Goal: Communication & Community: Answer question/provide support

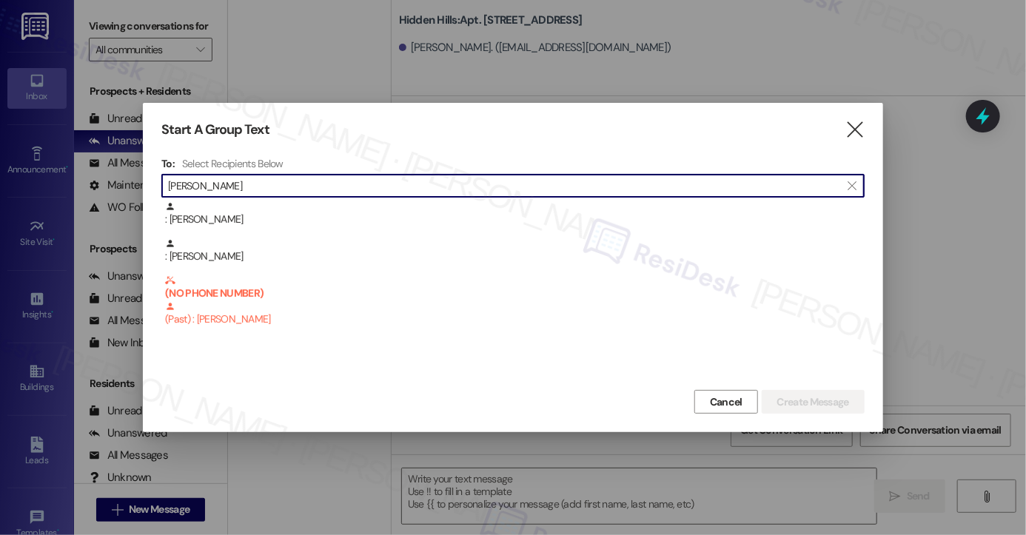
scroll to position [1821, 0]
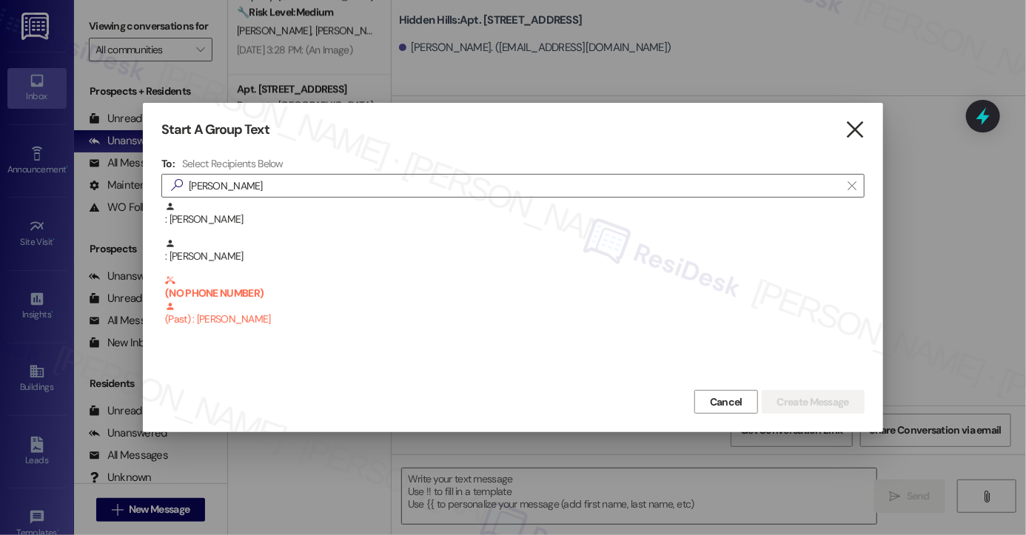
click at [861, 127] on icon "" at bounding box center [855, 130] width 20 height 16
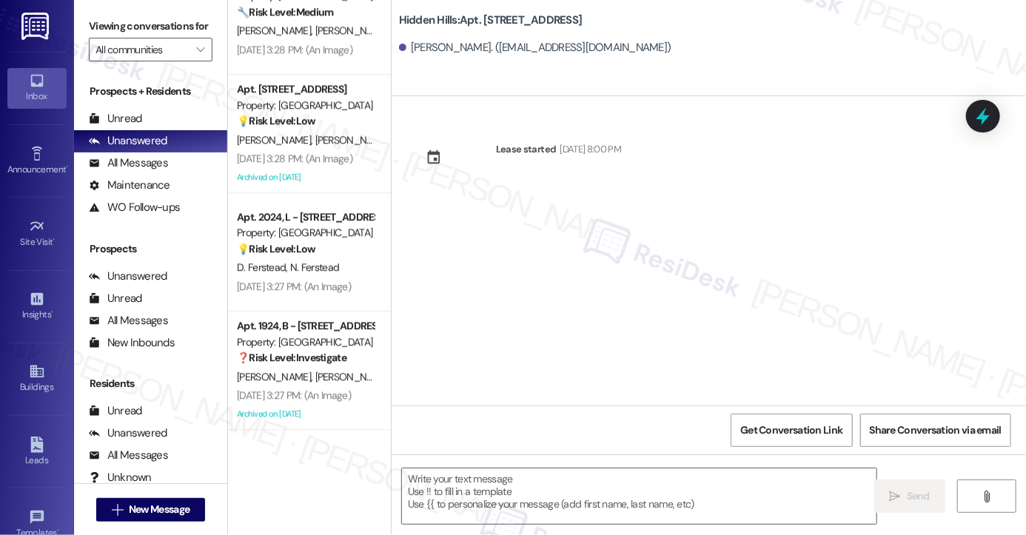
click at [588, 290] on div "Lease started May 25, 2024 at 8:00 PM" at bounding box center [709, 251] width 635 height 310
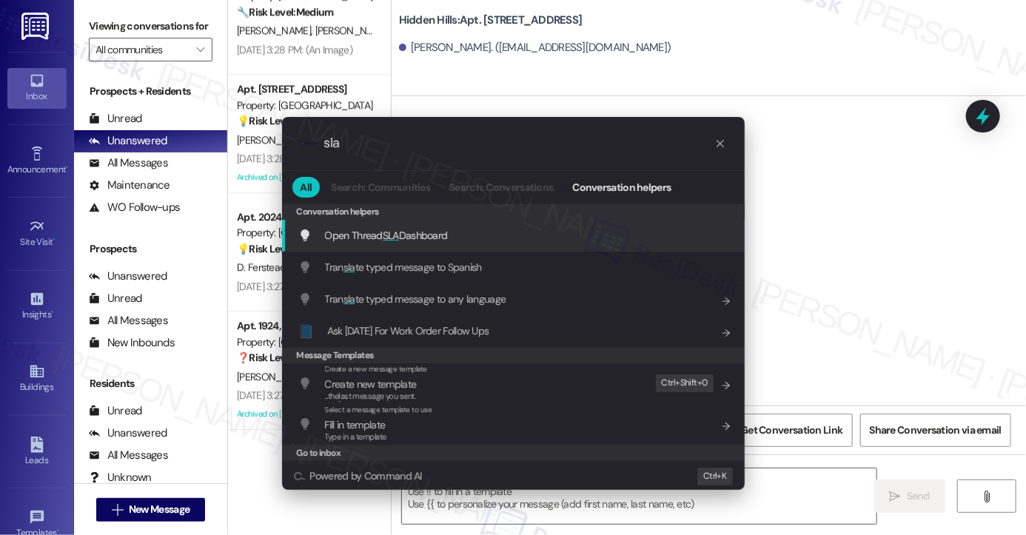
type input "sla"
click at [483, 233] on div "Open Thread SLA Dashboard Add shortcut" at bounding box center [514, 235] width 433 height 16
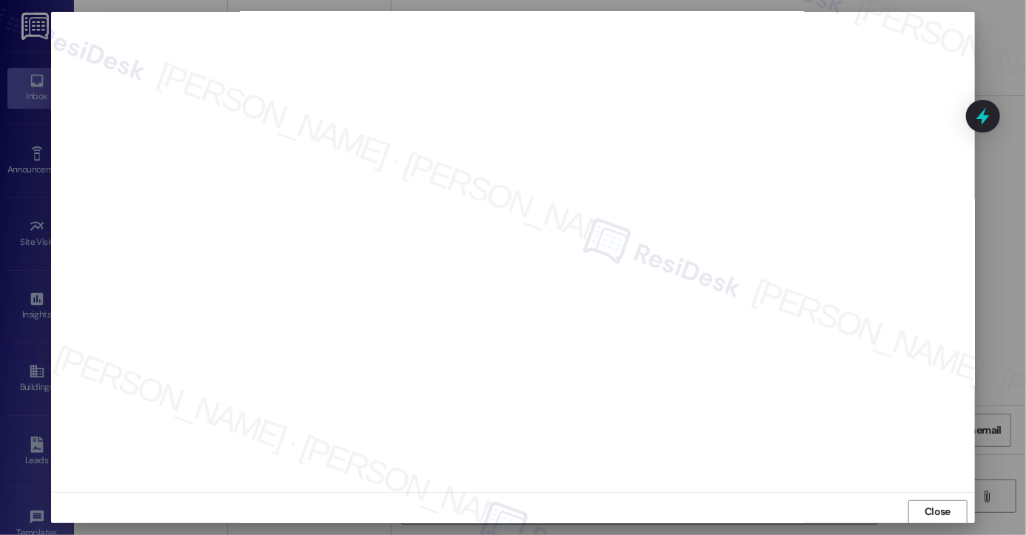
scroll to position [1347, 0]
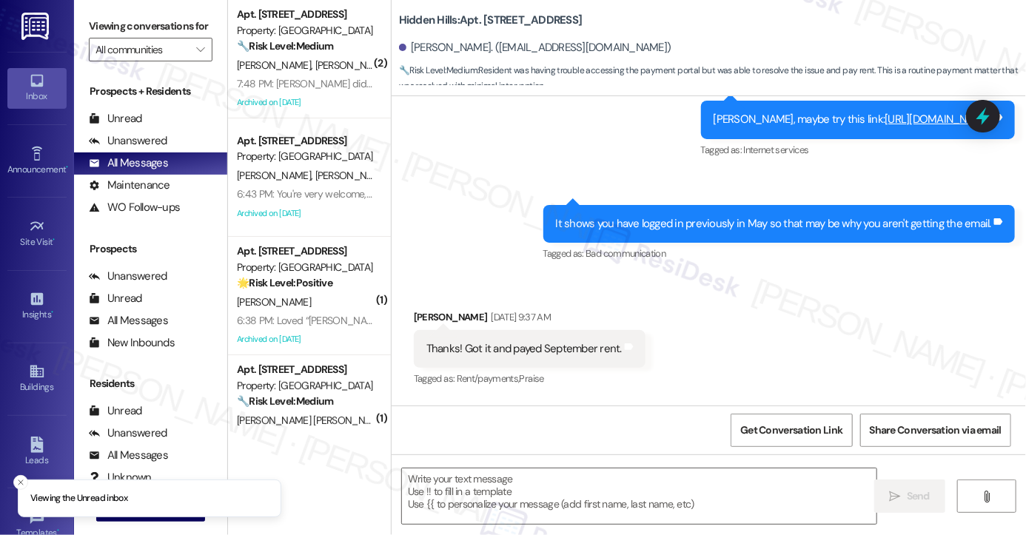
scroll to position [19571, 0]
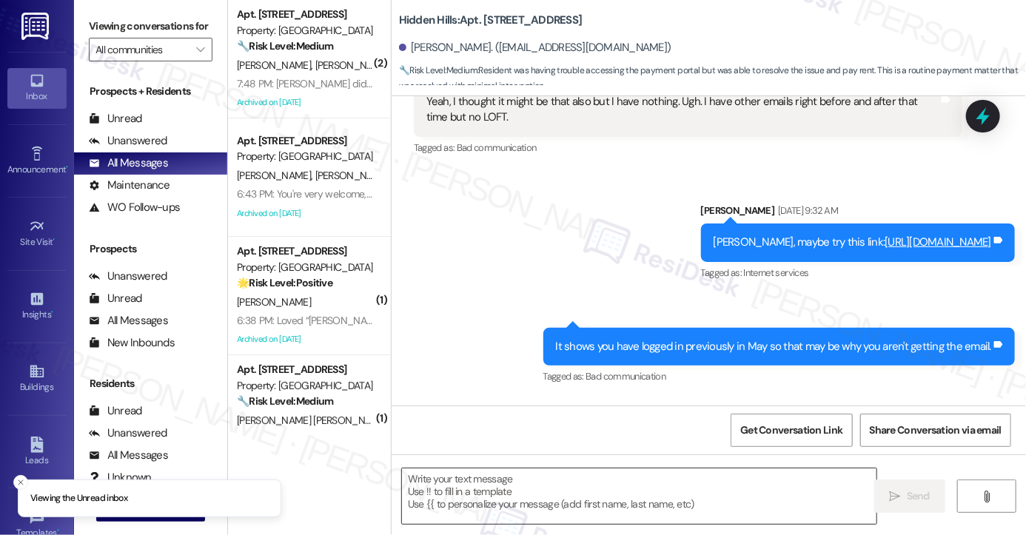
click at [575, 479] on textarea at bounding box center [639, 497] width 475 height 56
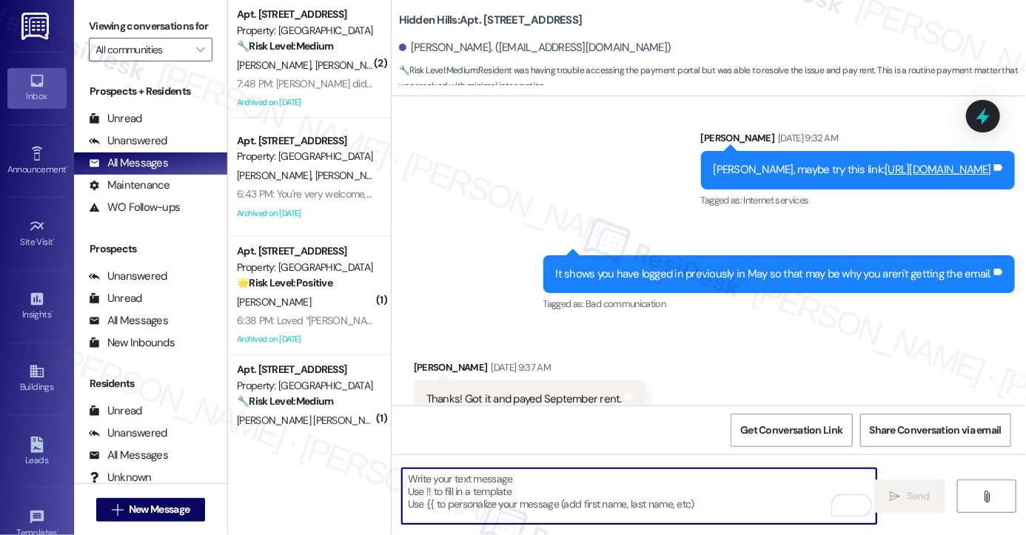
scroll to position [19645, 0]
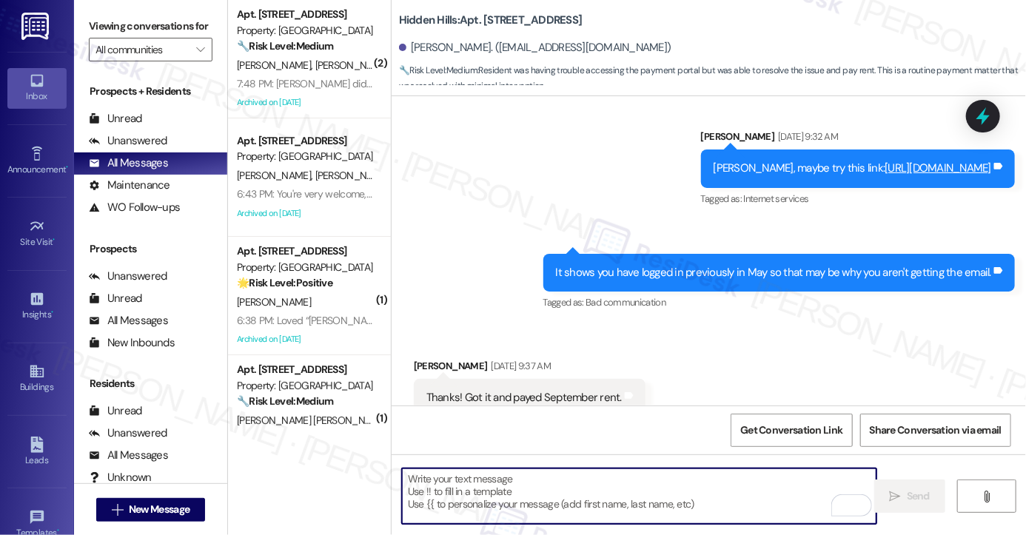
click at [540, 481] on textarea "To enrich screen reader interactions, please activate Accessibility in Grammarl…" at bounding box center [639, 497] width 475 height 56
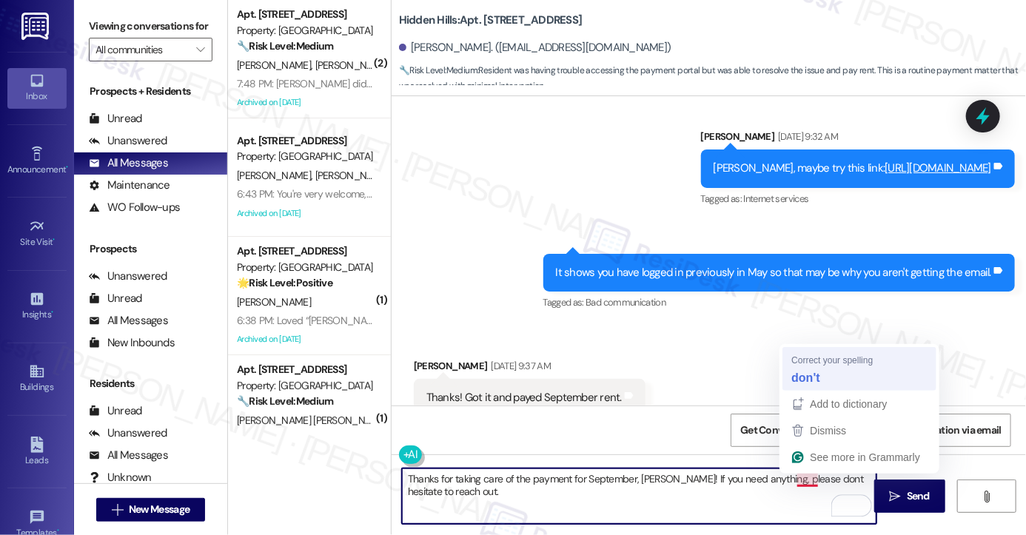
type textarea "Thanks for taking care of the payment for September, Jeannie! If you need anyth…"
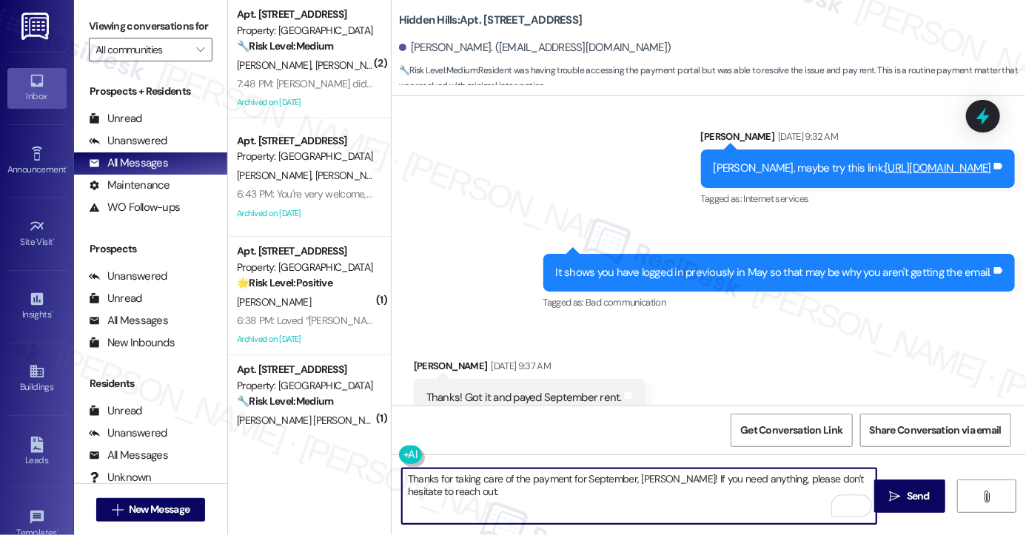
click at [501, 482] on textarea "Thanks for taking care of the payment for September, Jeannie! If you need anyth…" at bounding box center [639, 497] width 475 height 56
click at [636, 489] on textarea "Thanks for taking care of the payment for September, Jeannie! If you need anyth…" at bounding box center [639, 497] width 475 height 56
click at [717, 479] on textarea "Thanks for taking care of the payment for September, Jeannie! If you need anyth…" at bounding box center [639, 497] width 475 height 56
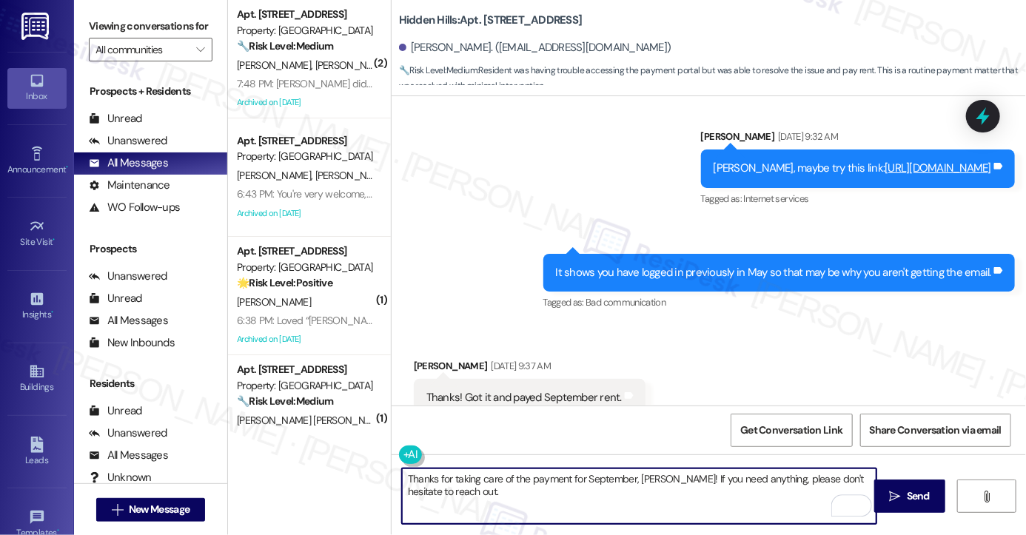
click at [717, 479] on textarea "Thanks for taking care of the payment for September, Jeannie! If you need anyth…" at bounding box center [639, 497] width 475 height 56
click at [684, 503] on textarea "Thanks for taking care of the payment for September, Jeannie! If you need anyth…" at bounding box center [639, 497] width 475 height 56
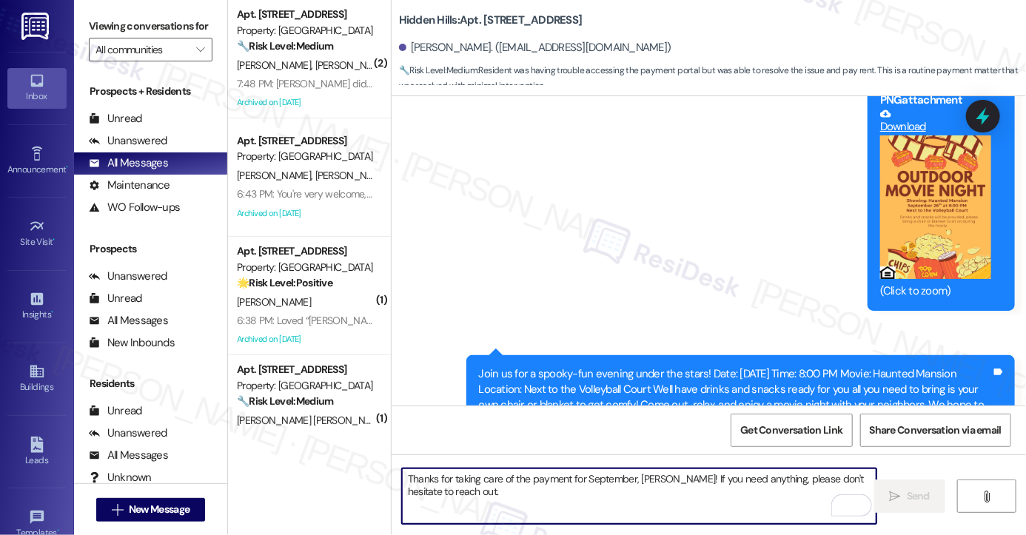
scroll to position [20430, 0]
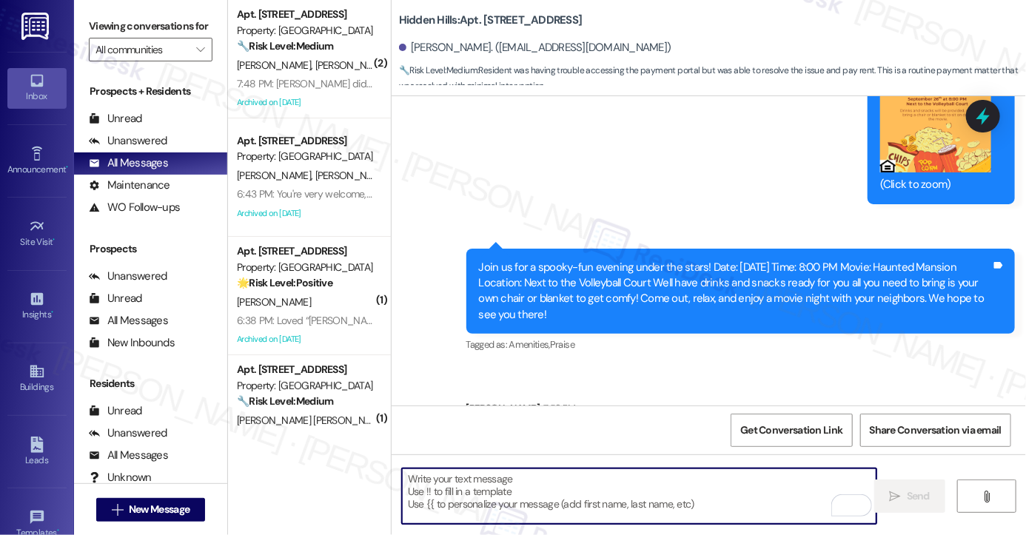
click at [723, 432] on div "Thanks for taking care of the payment for September, Jeannie! If you need anyth…" at bounding box center [735, 448] width 512 height 32
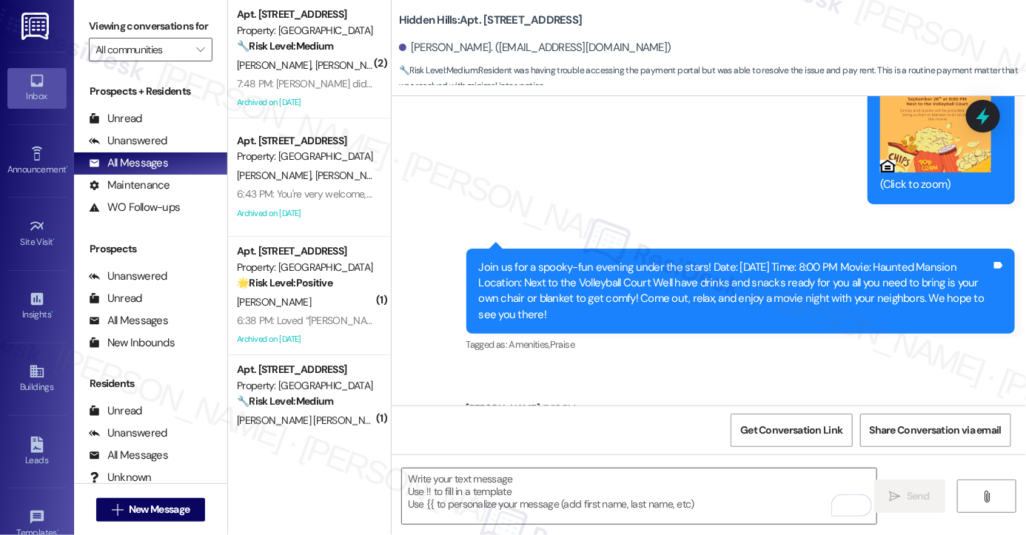
click at [723, 432] on div "Thanks for taking care of the payment for September, Jeannie! If you need anyth…" at bounding box center [735, 448] width 512 height 32
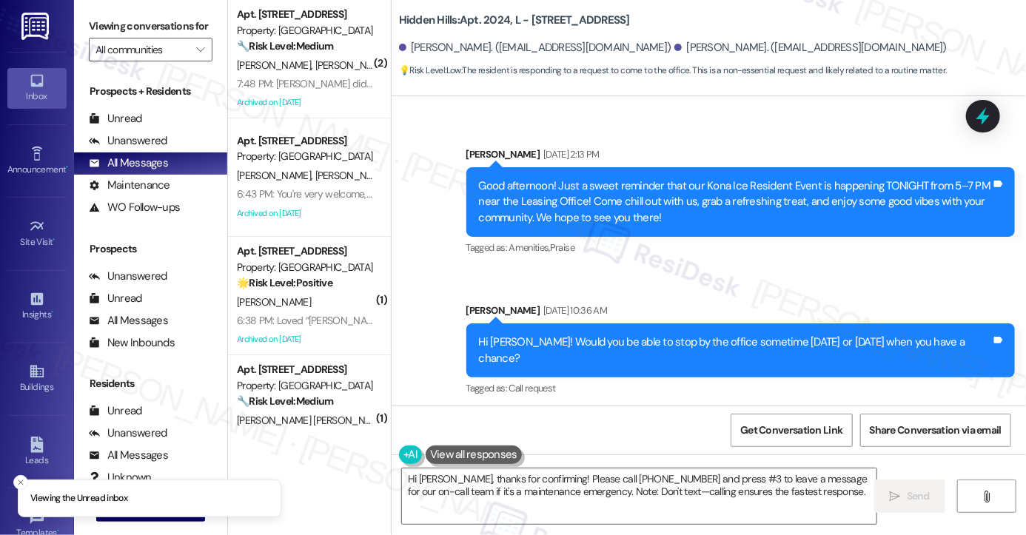
scroll to position [24346, 0]
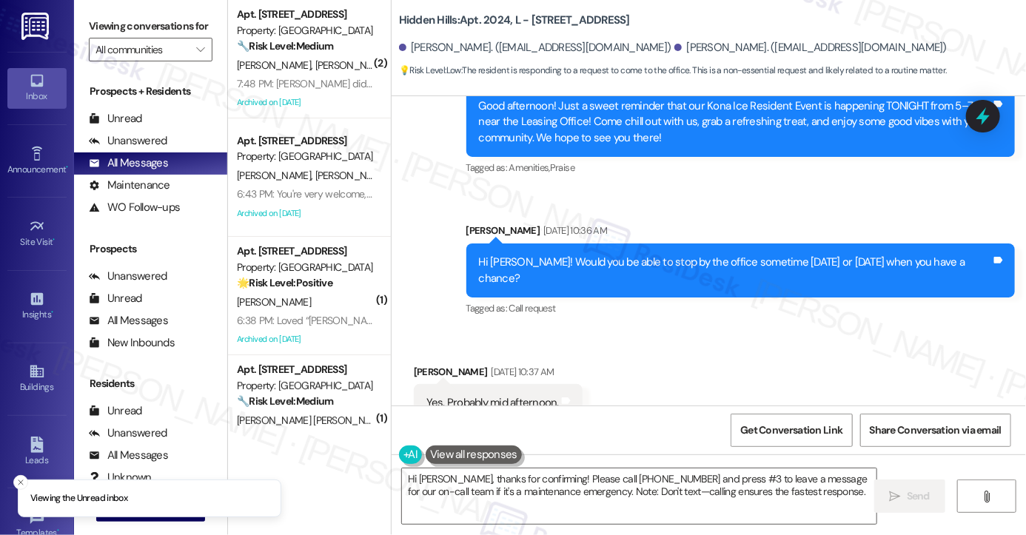
click at [498, 395] on div "Yes. Probably mid afternoon." at bounding box center [493, 403] width 133 height 16
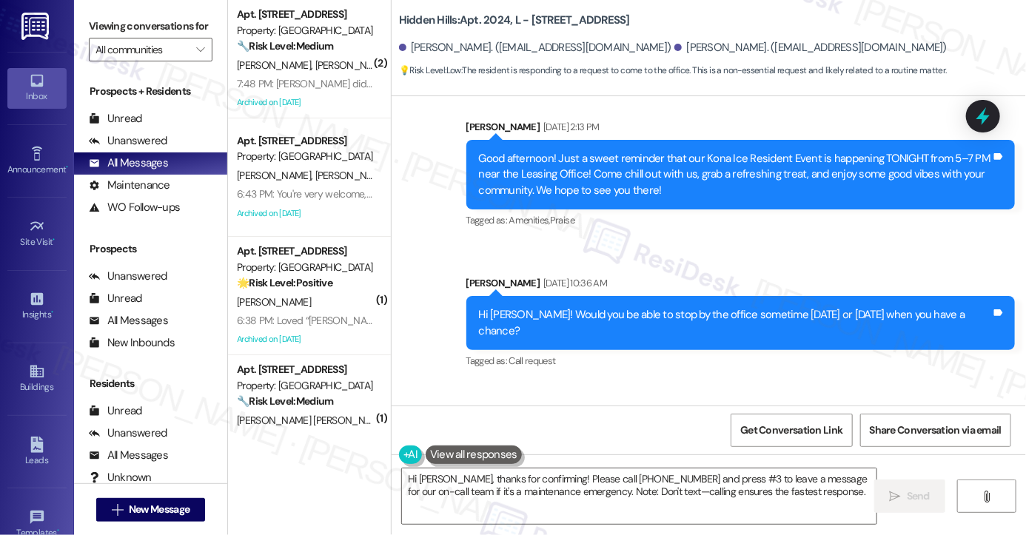
scroll to position [24272, 0]
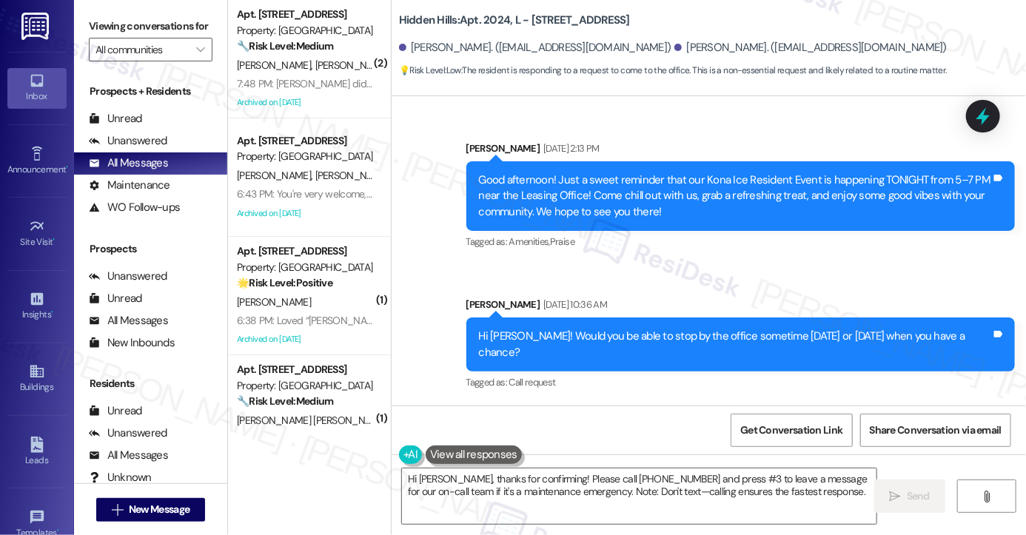
click at [648, 318] on div "Hi Dennis! Would you be able to stop by the office sometime today or tomorrow w…" at bounding box center [741, 345] width 549 height 54
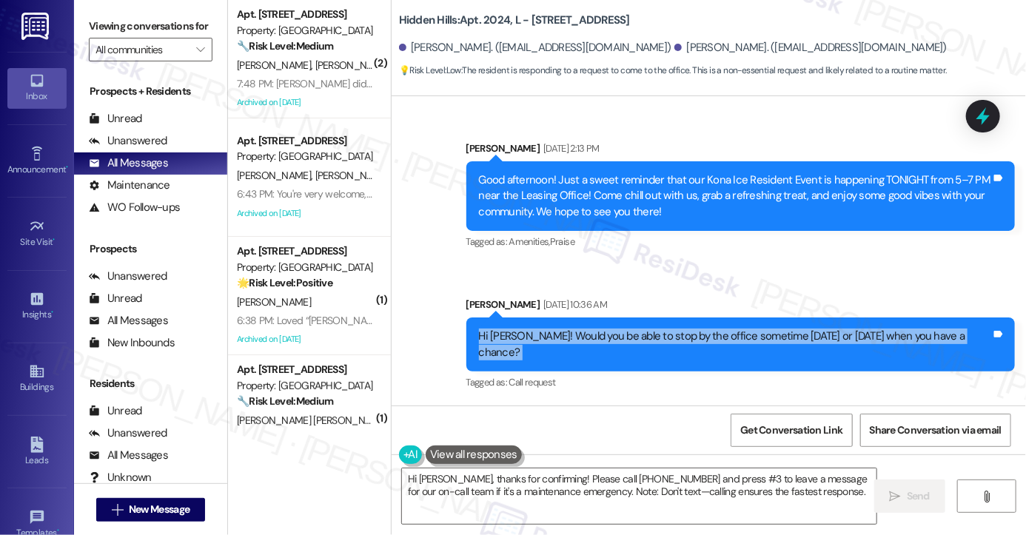
click at [648, 318] on div "Hi Dennis! Would you be able to stop by the office sometime today or tomorrow w…" at bounding box center [741, 345] width 549 height 54
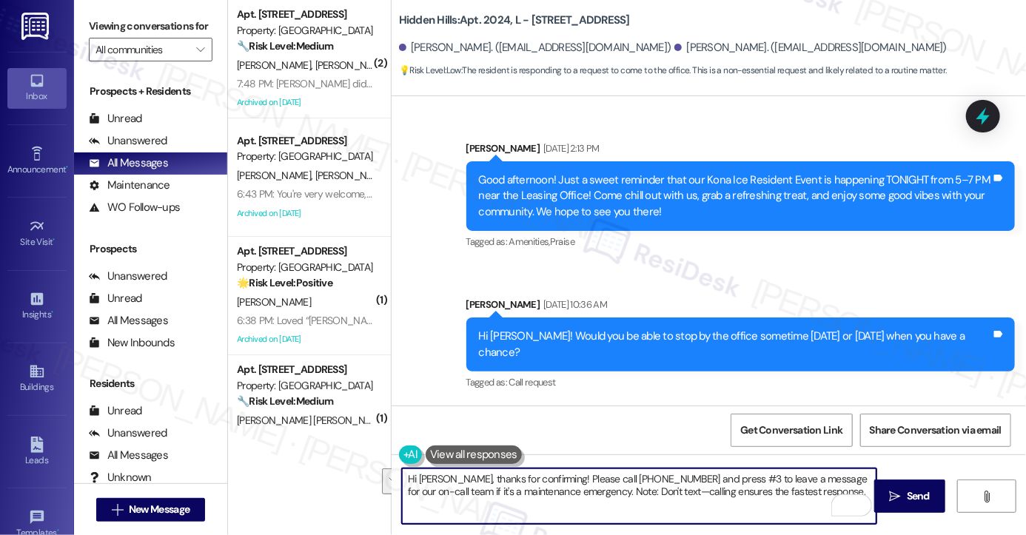
drag, startPoint x: 673, startPoint y: 504, endPoint x: 447, endPoint y: 477, distance: 227.5
click at [447, 477] on textarea "Hi Dennis, thanks for confirming! Please call 812-333-4280 and press #3 to leav…" at bounding box center [639, 497] width 475 height 56
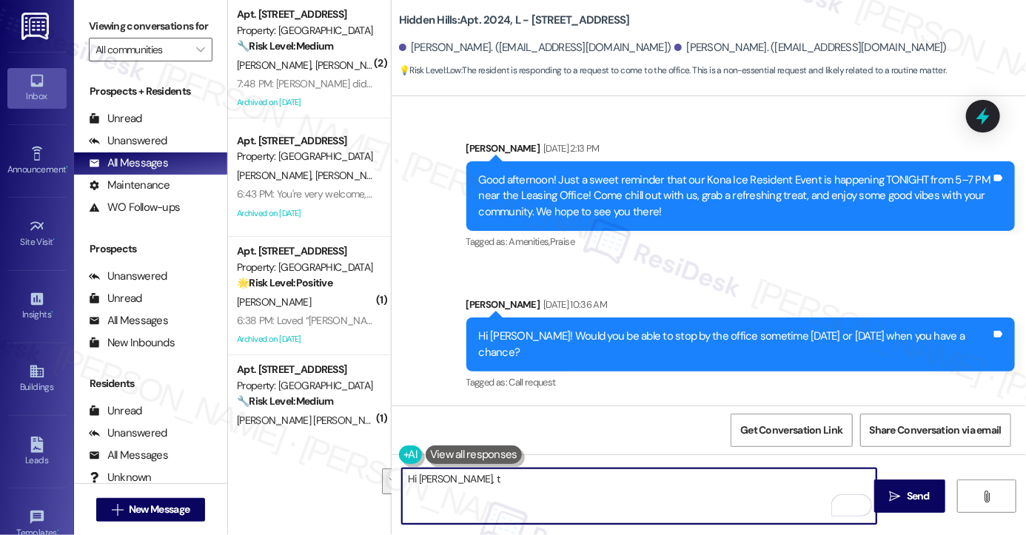
type textarea "Hi Dennis,"
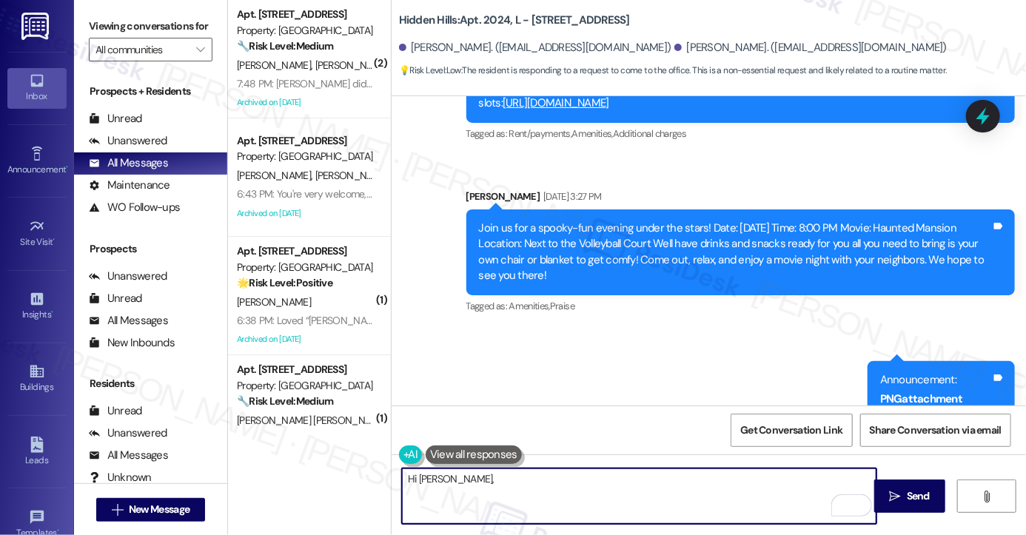
scroll to position [24939, 0]
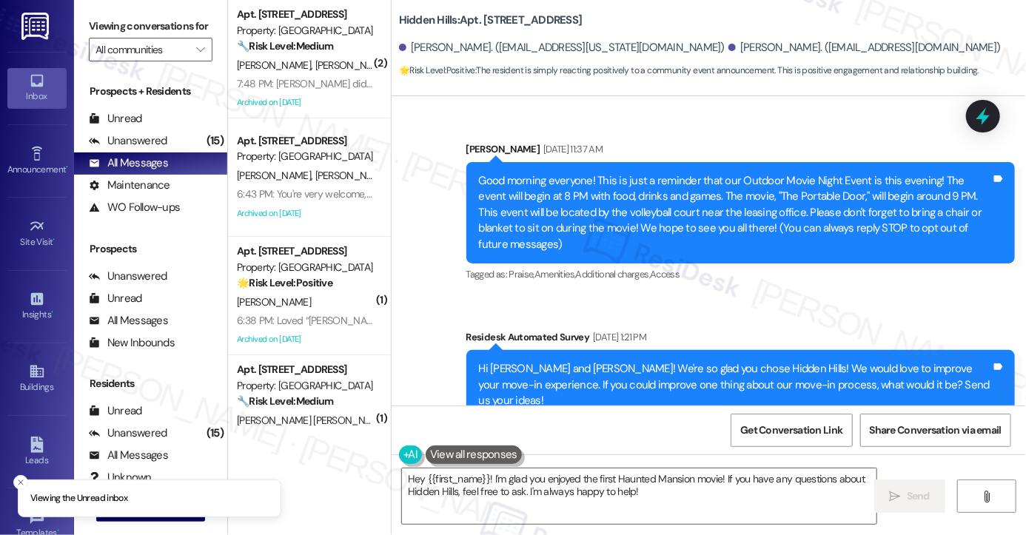
scroll to position [27666, 0]
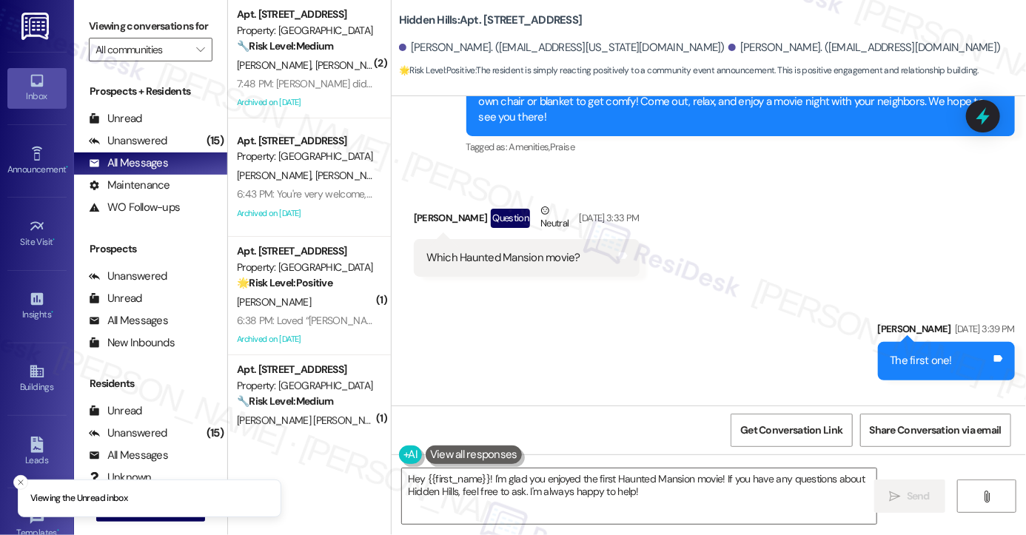
click at [535, 456] on div "​❤️​ to “ Sarah Bayne (Hidden Hills): The first one! ”" at bounding box center [574, 464] width 295 height 16
click at [536, 484] on textarea "Hey {{first_name}}! I'm glad you enjoyed the first Haunted Mansion movie! If yo…" at bounding box center [639, 497] width 475 height 56
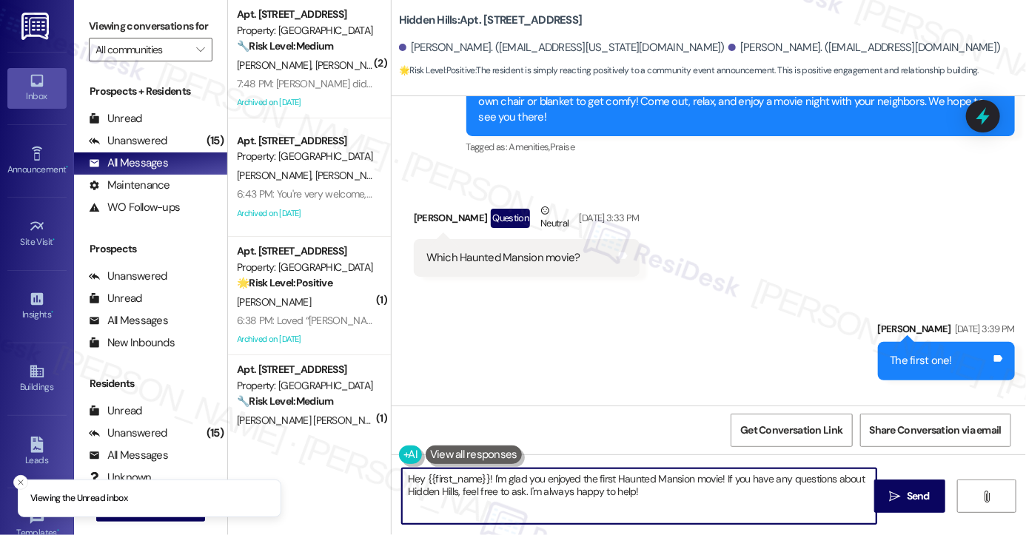
click at [536, 484] on textarea "Hey {{first_name}}! I'm glad you enjoyed the first Haunted Mansion movie! If yo…" at bounding box center [639, 497] width 475 height 56
click at [561, 483] on textarea "Hey {{first_name}}! I'm glad you enjoyed the first Haunted Mansion movie! If yo…" at bounding box center [639, 497] width 475 height 56
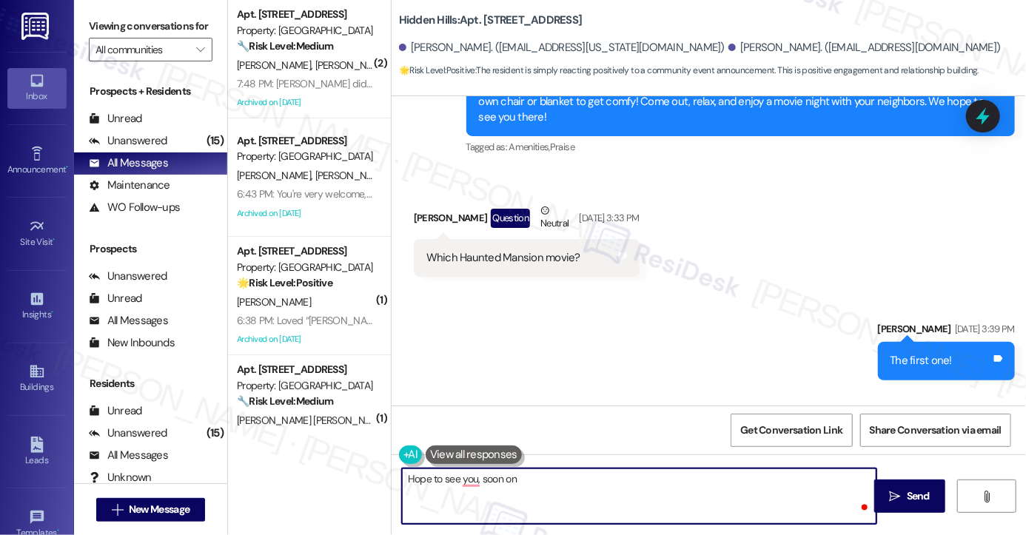
type textarea "Hope to see you, soon on"
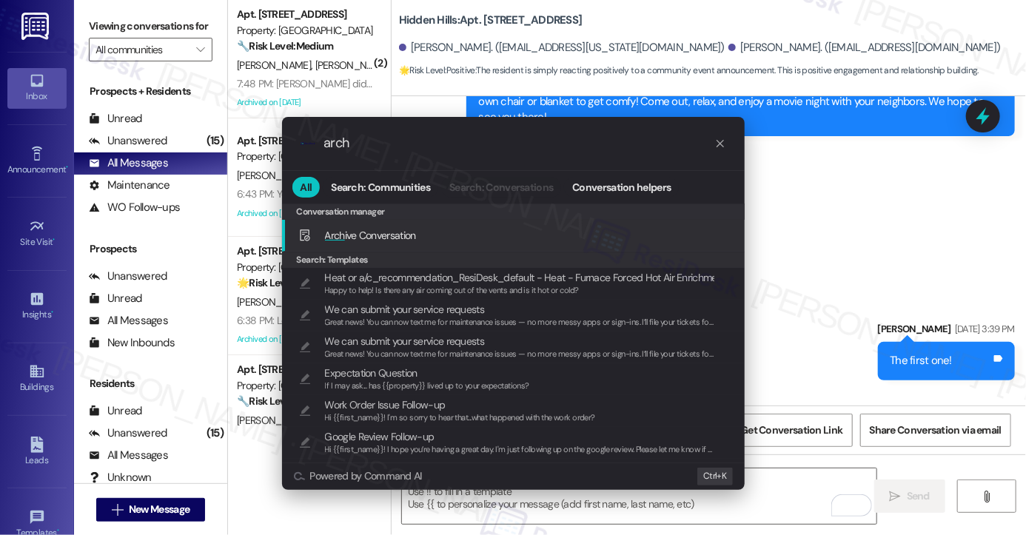
type input "arch"
click at [380, 232] on span "Arch ive Conversation" at bounding box center [370, 235] width 91 height 13
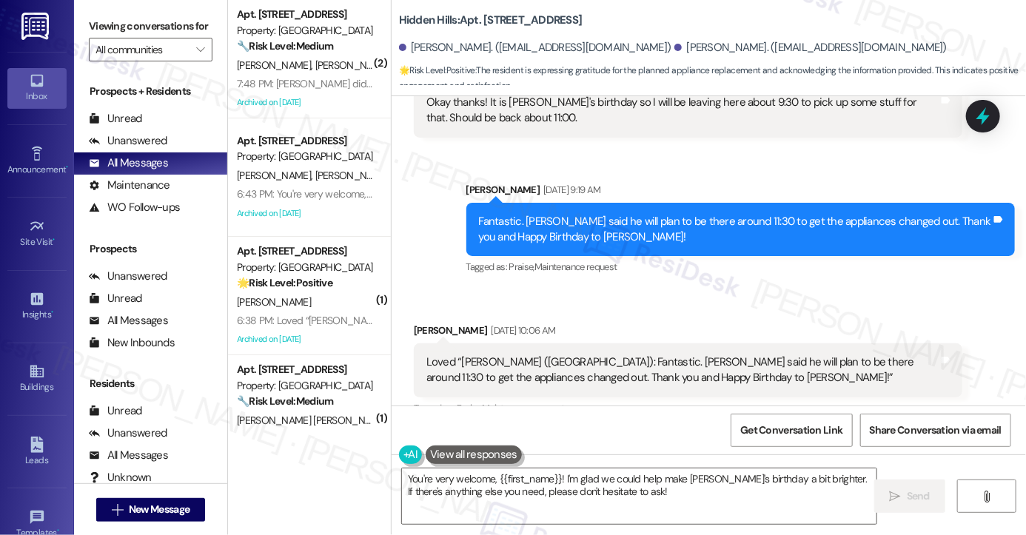
scroll to position [24246, 0]
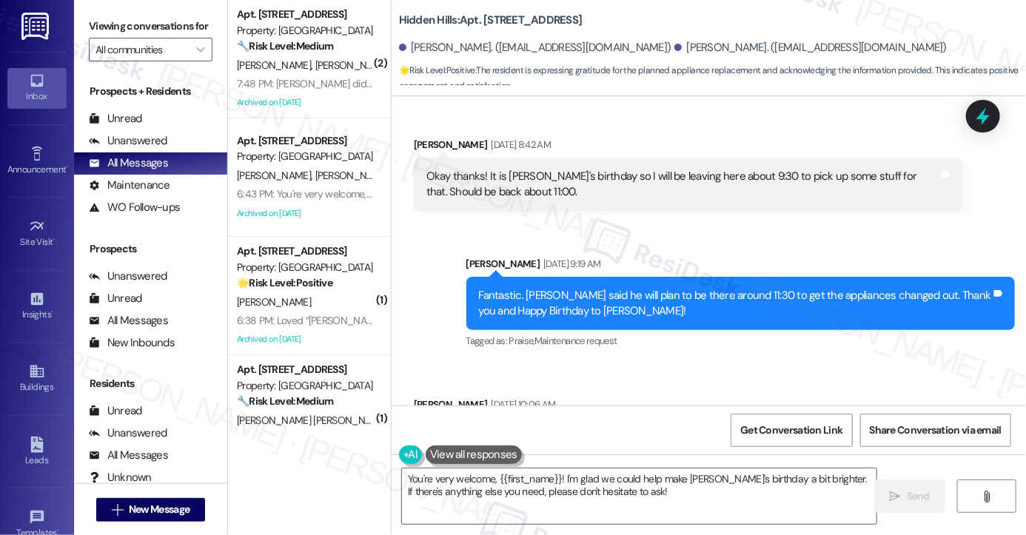
click at [644, 288] on div "Fantastic. [PERSON_NAME] said he will plan to be there around 11:30 to get the …" at bounding box center [735, 304] width 512 height 32
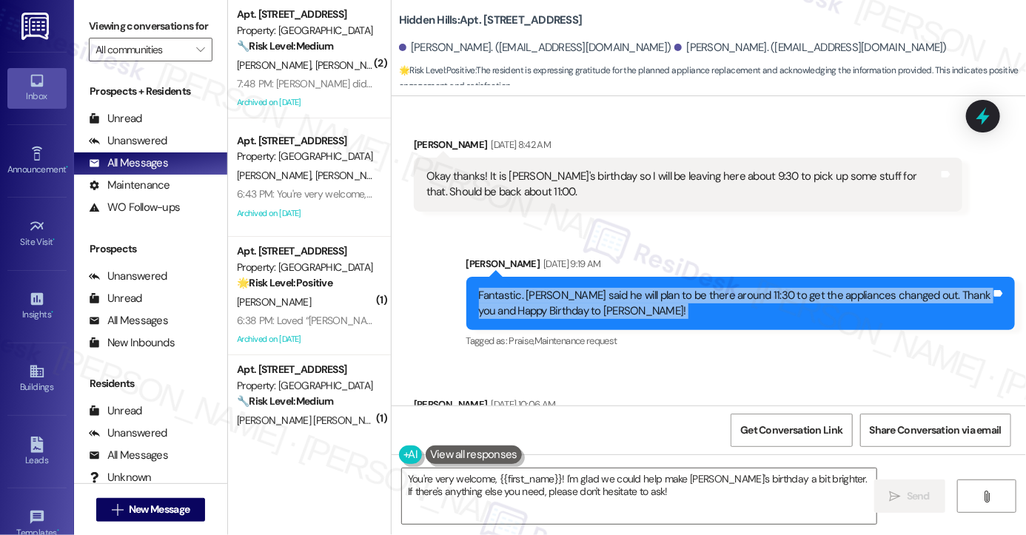
click at [644, 288] on div "Fantastic. Simon said he will plan to be there around 11:30 to get the applianc…" at bounding box center [735, 304] width 512 height 32
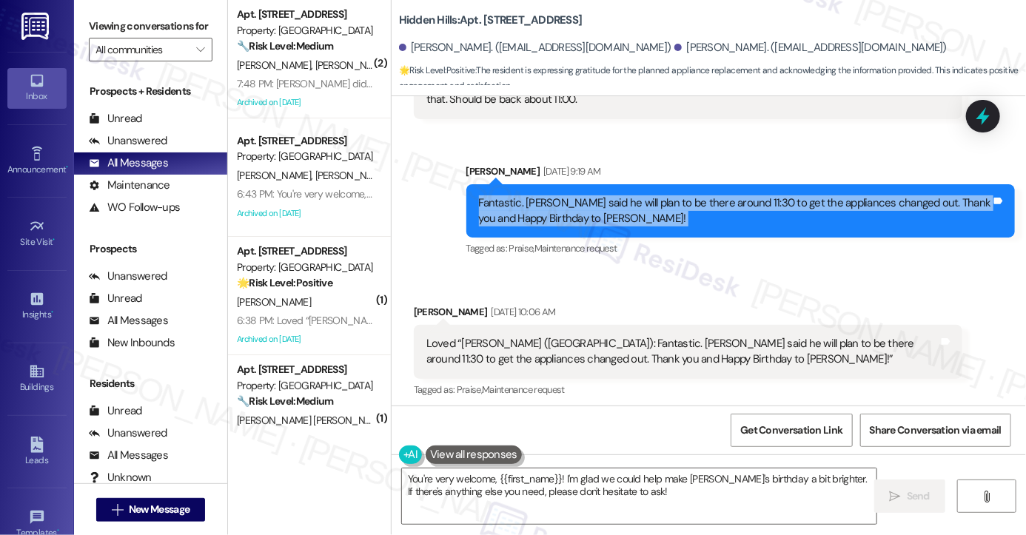
scroll to position [24395, 0]
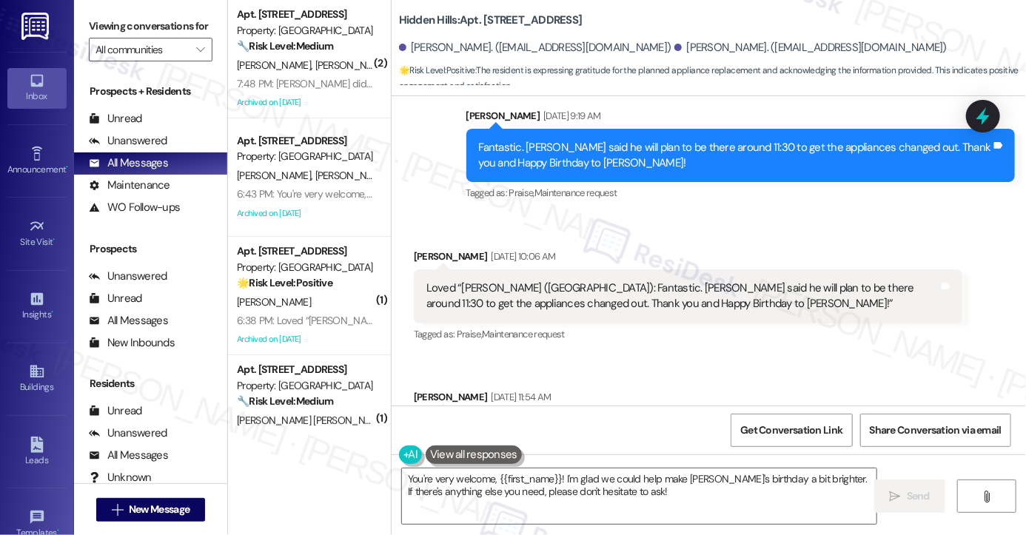
click at [501, 410] on div "Thank you!🥳 Tags and notes" at bounding box center [483, 429] width 138 height 38
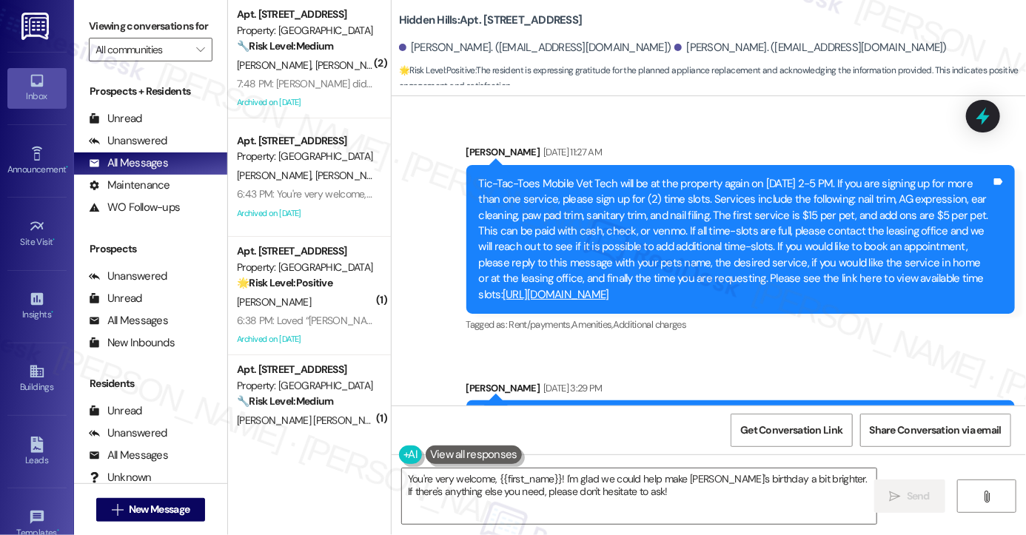
scroll to position [24543, 0]
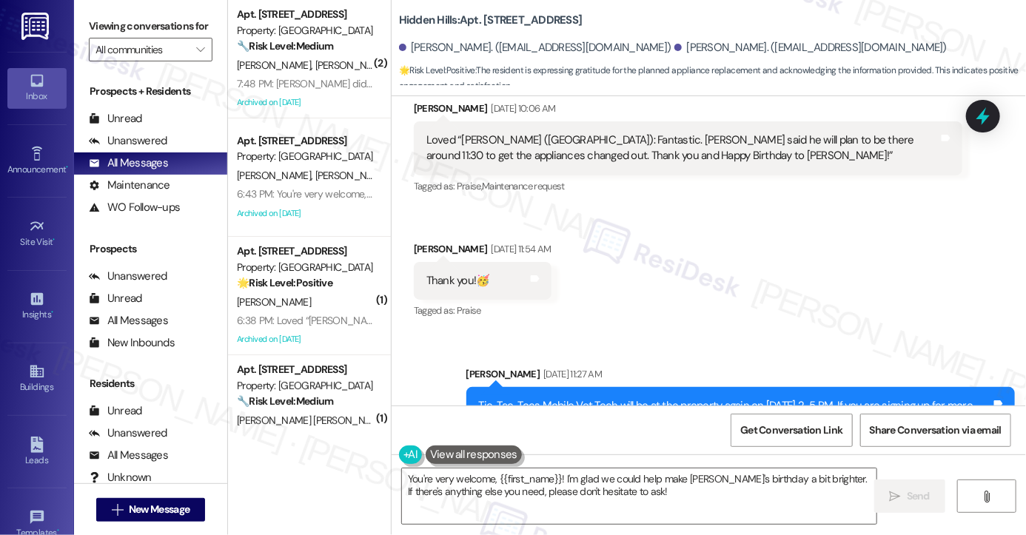
click at [432, 241] on div "Margaret Compton Sep 03, 2025 at 11:54 AM" at bounding box center [483, 251] width 138 height 21
copy div "Margaret"
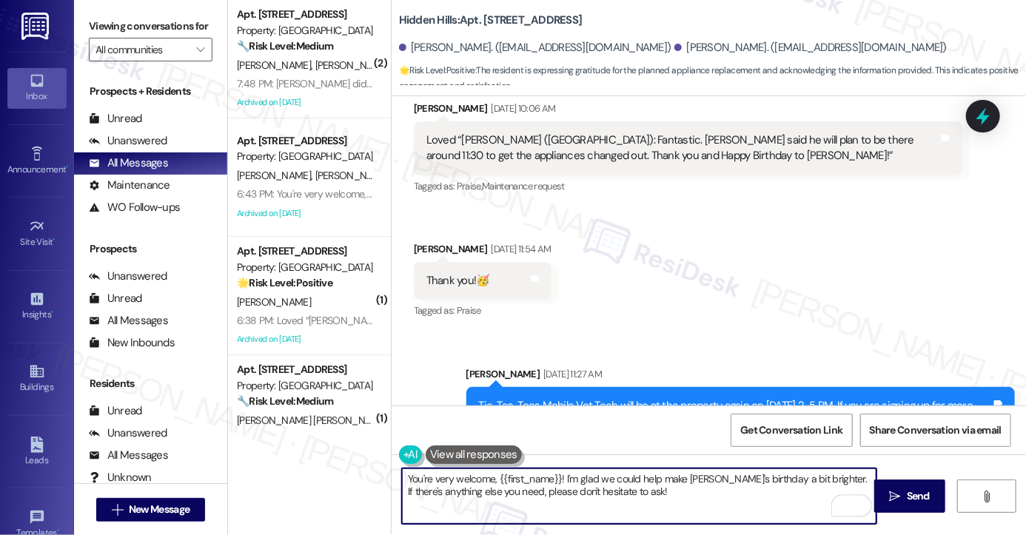
drag, startPoint x: 492, startPoint y: 477, endPoint x: 542, endPoint y: 470, distance: 50.8
click at [542, 470] on textarea "You're very welcome, {{first_name}}! I'm glad we could help make Beth's birthda…" at bounding box center [639, 497] width 475 height 56
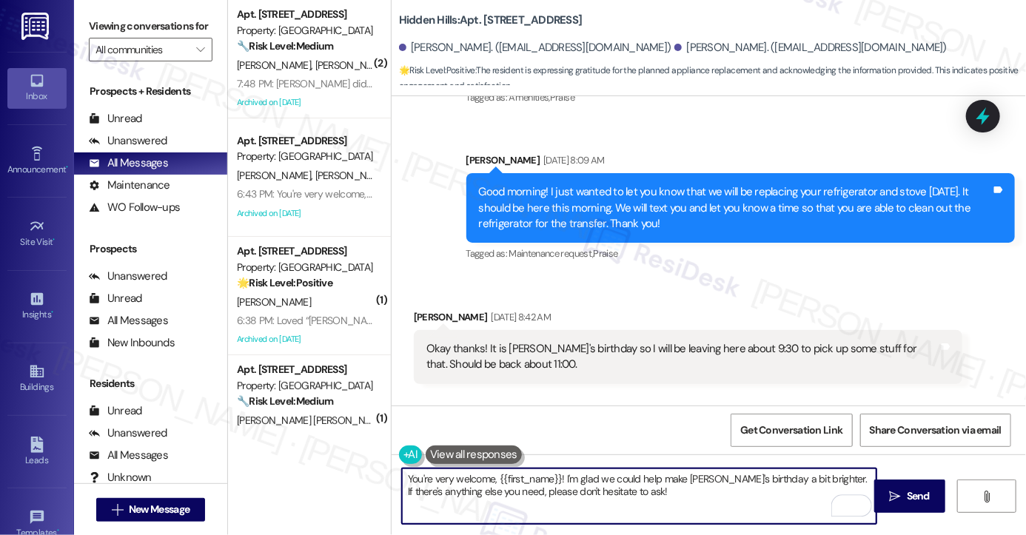
scroll to position [23950, 0]
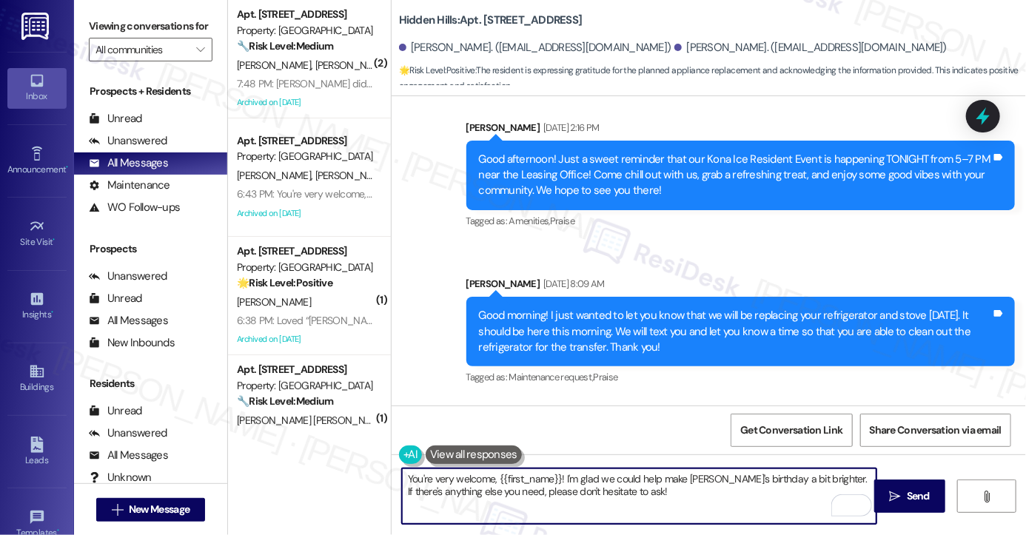
click at [665, 308] on div "Good morning! I just wanted to let you know that we will be replacing your refr…" at bounding box center [735, 331] width 512 height 47
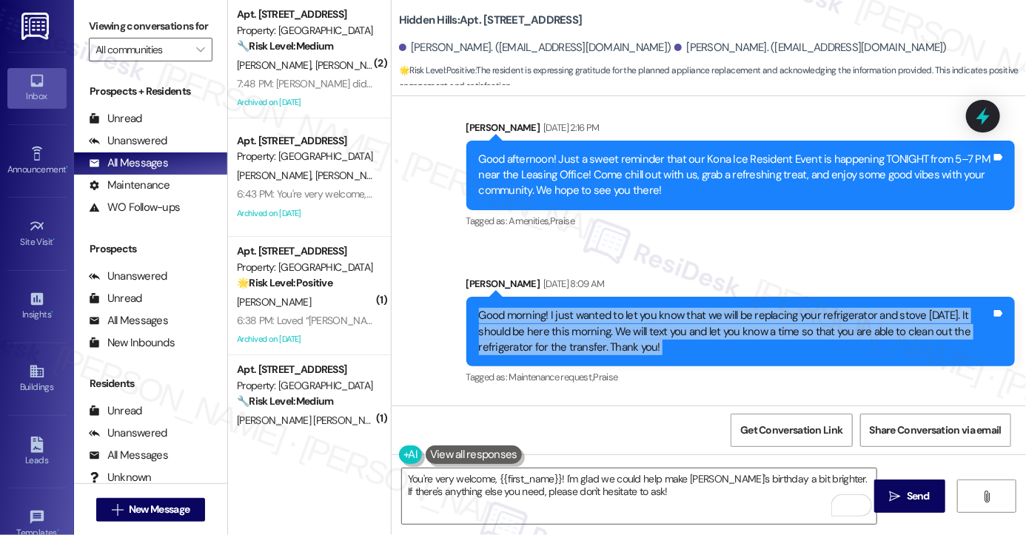
click at [665, 308] on div "Good morning! I just wanted to let you know that we will be replacing your refr…" at bounding box center [735, 331] width 512 height 47
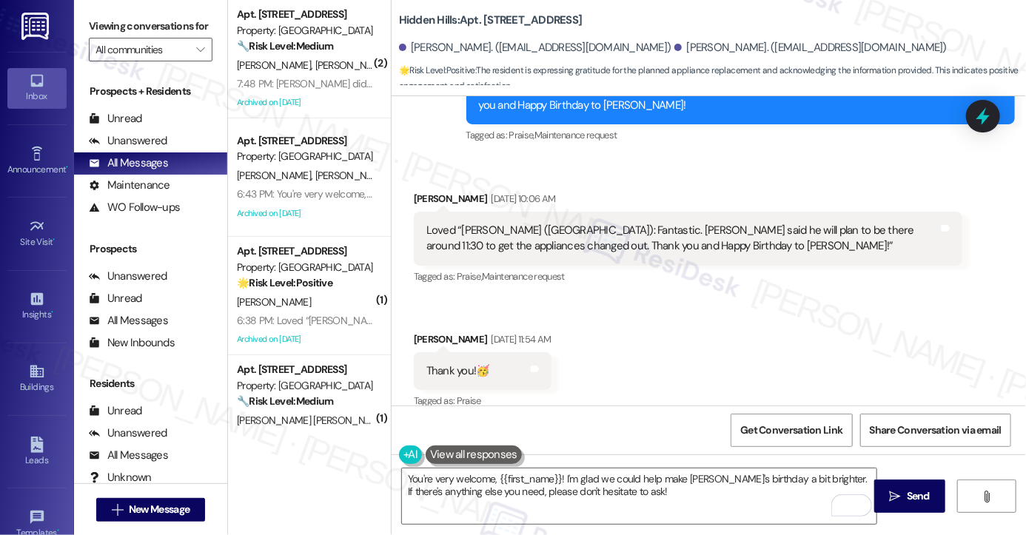
scroll to position [24469, 0]
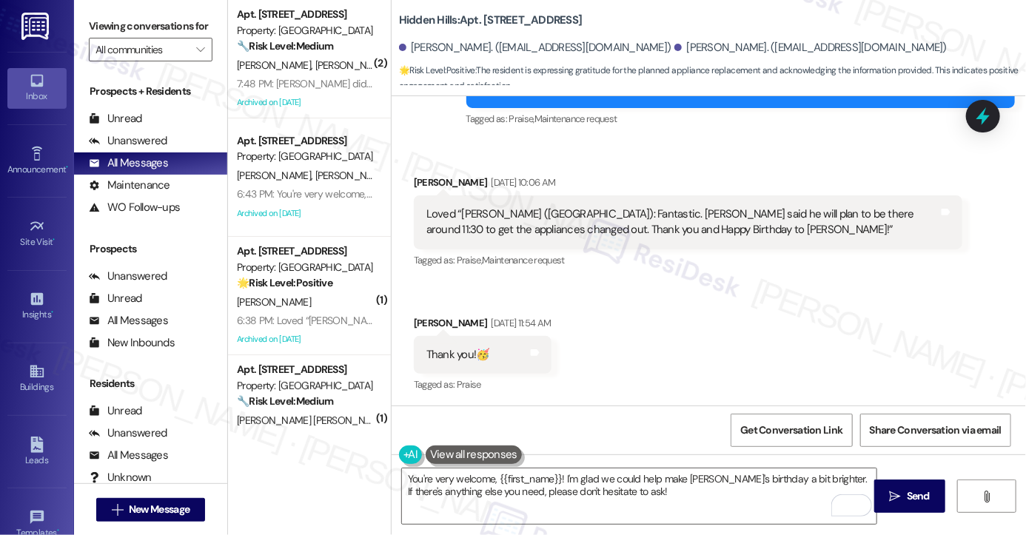
click at [434, 315] on div "Margaret Compton Sep 03, 2025 at 11:54 AM" at bounding box center [483, 325] width 138 height 21
copy div "Margaret"
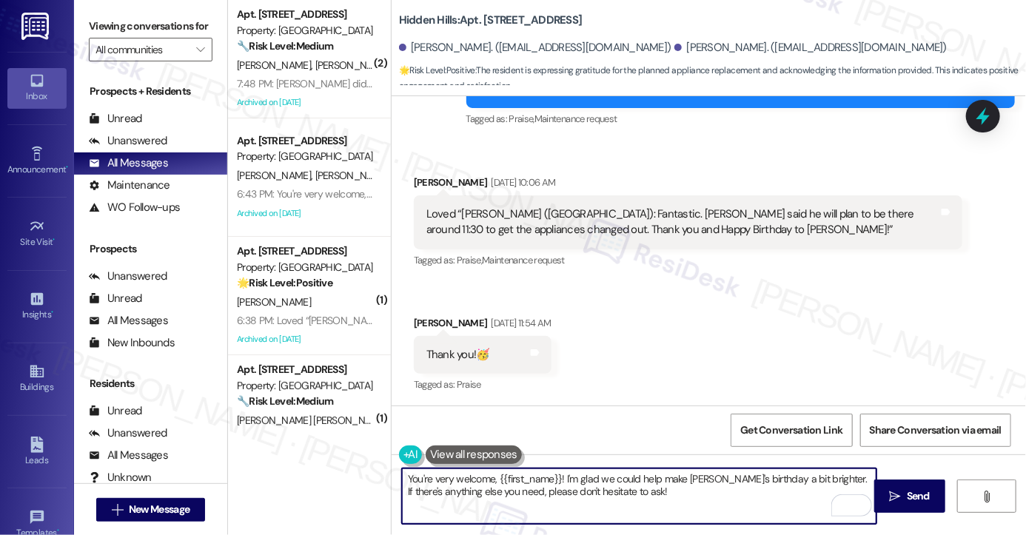
drag, startPoint x: 494, startPoint y: 477, endPoint x: 557, endPoint y: 466, distance: 63.9
click at [557, 466] on div "You're very welcome, {{first_name}}! I'm glad we could help make Beth's birthda…" at bounding box center [709, 510] width 635 height 111
paste textarea "Margaret"
drag, startPoint x: 782, startPoint y: 479, endPoint x: 542, endPoint y: 476, distance: 240.0
click at [542, 476] on textarea "You're very welcome, Margaret! I'm glad we could help make Beth's birthday a bi…" at bounding box center [639, 497] width 475 height 56
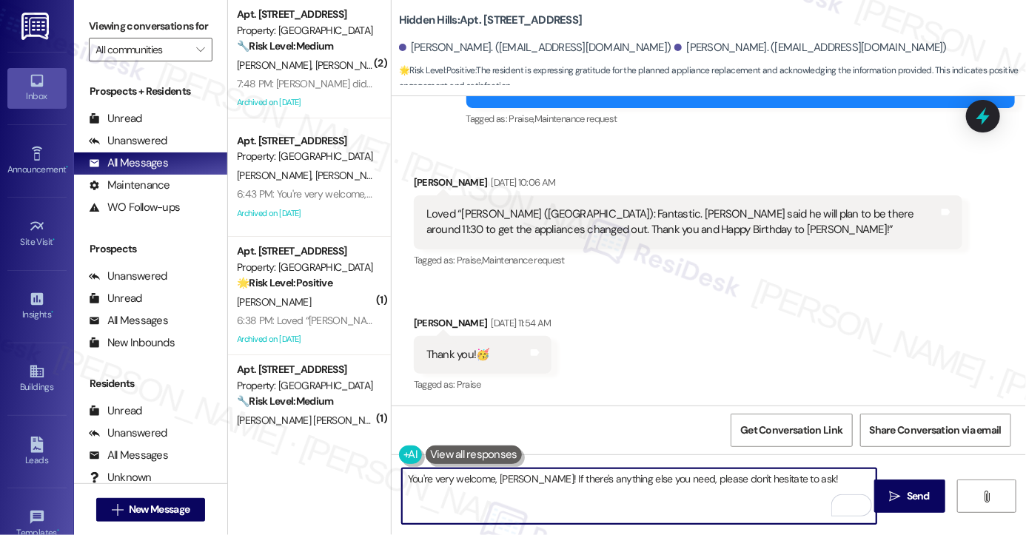
click at [804, 483] on textarea "You're very welcome, Margaret! If there's anything else you need, please don't …" at bounding box center [639, 497] width 475 height 56
type textarea "You're very welcome, Margaret! If there's anything else you need, please don't …"
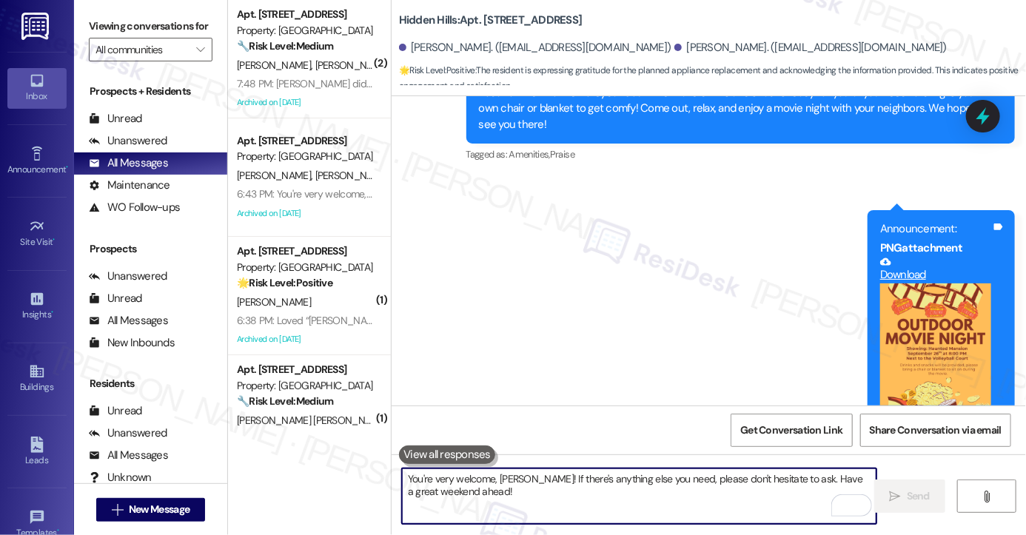
scroll to position [25180, 0]
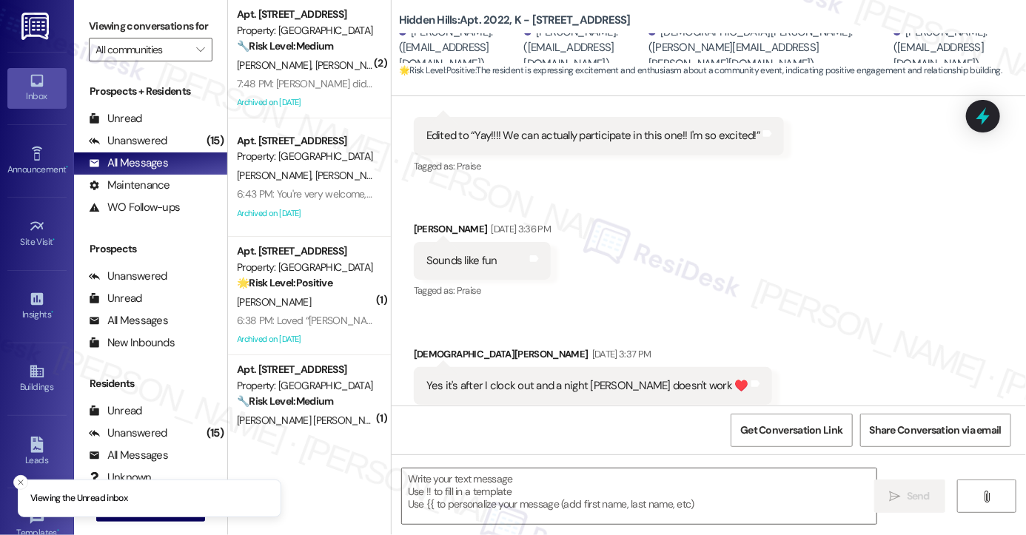
scroll to position [44061, 0]
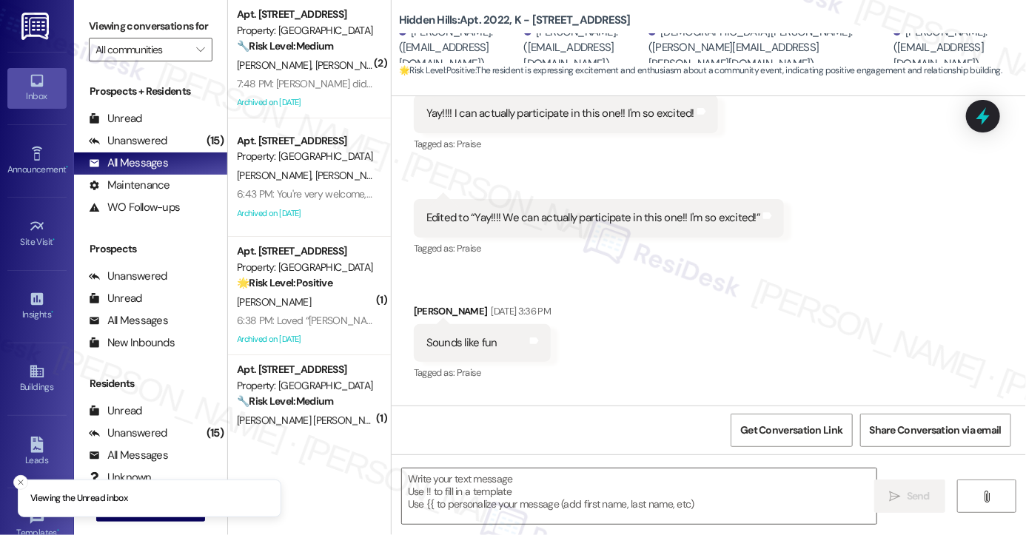
click at [551, 450] on div "Yes it's after I clock out and a night [PERSON_NAME] doesn't work ♥️ Tags and n…" at bounding box center [593, 469] width 358 height 38
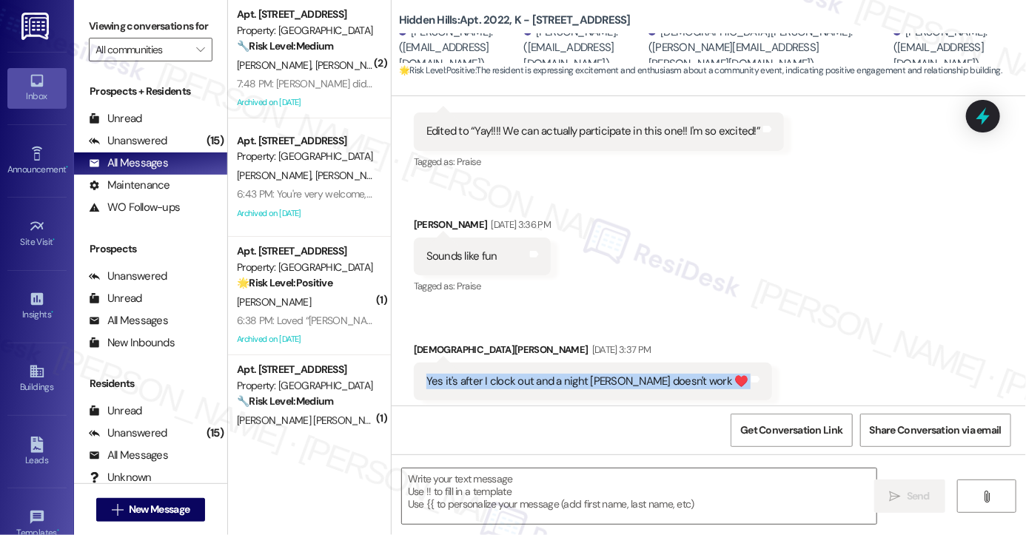
scroll to position [44358, 0]
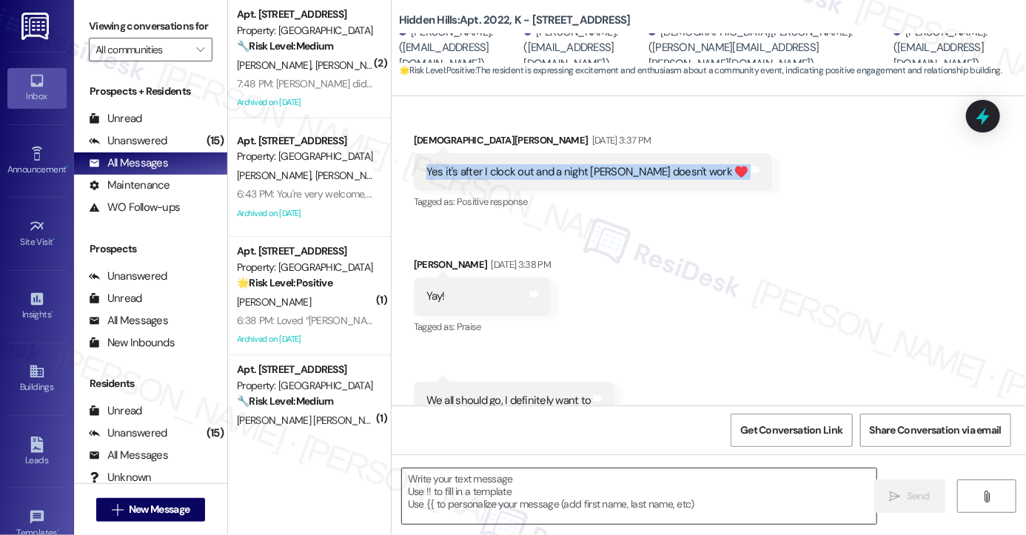
click at [492, 475] on textarea at bounding box center [639, 497] width 475 height 56
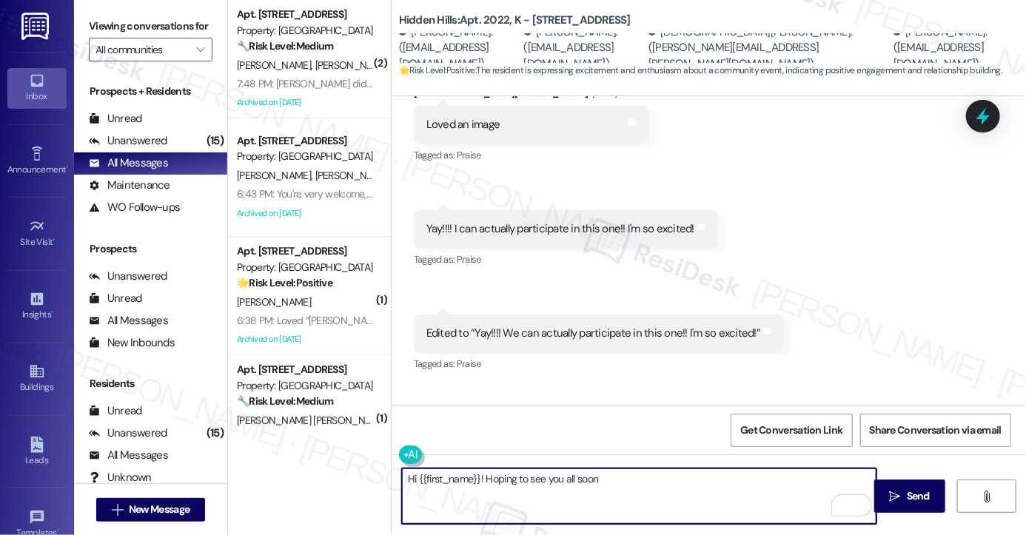
scroll to position [44135, 0]
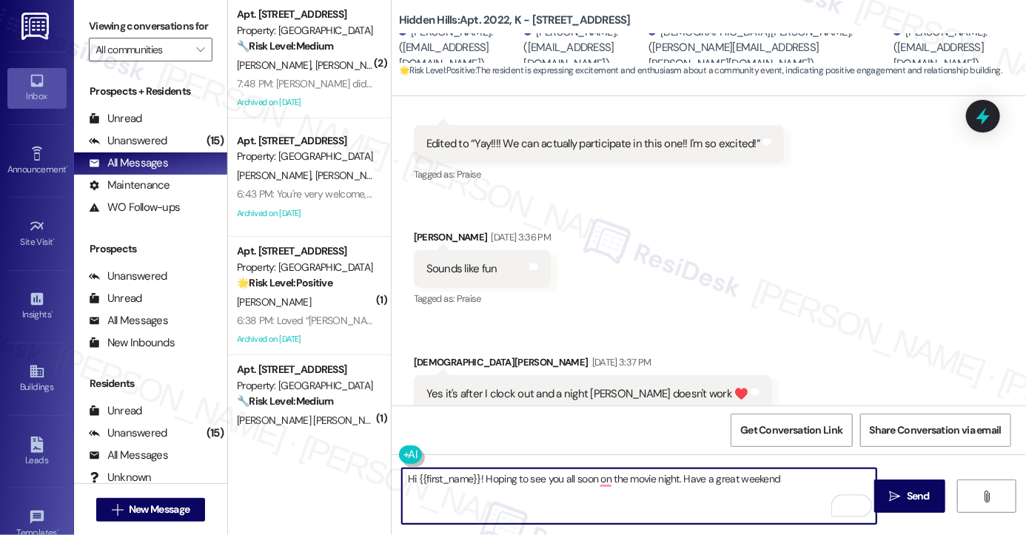
type textarea "Hi {{first_name}}! Hoping to see you all soon on the movie night. Have a great …"
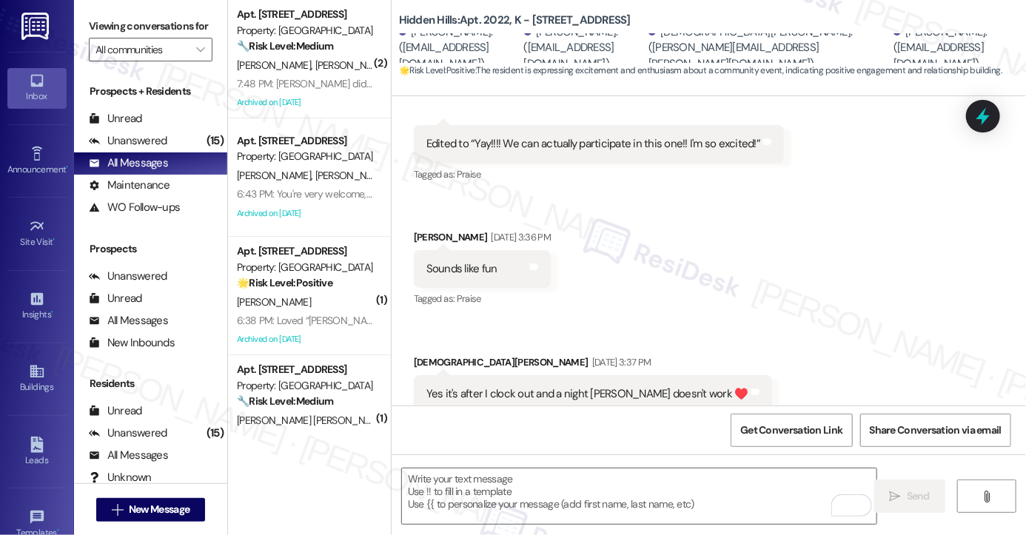
click at [113, 9] on div "Viewing conversations for All communities " at bounding box center [150, 38] width 153 height 76
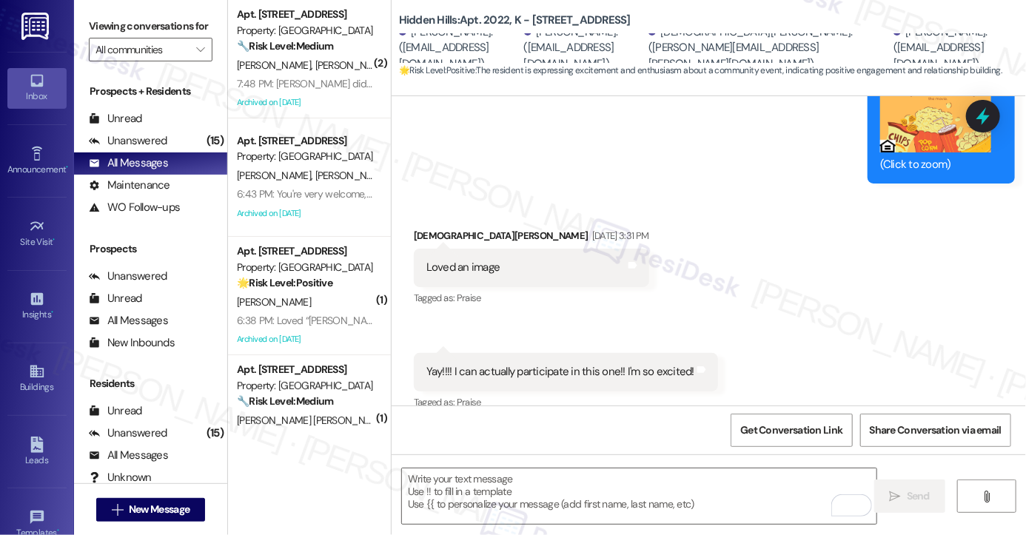
scroll to position [43765, 0]
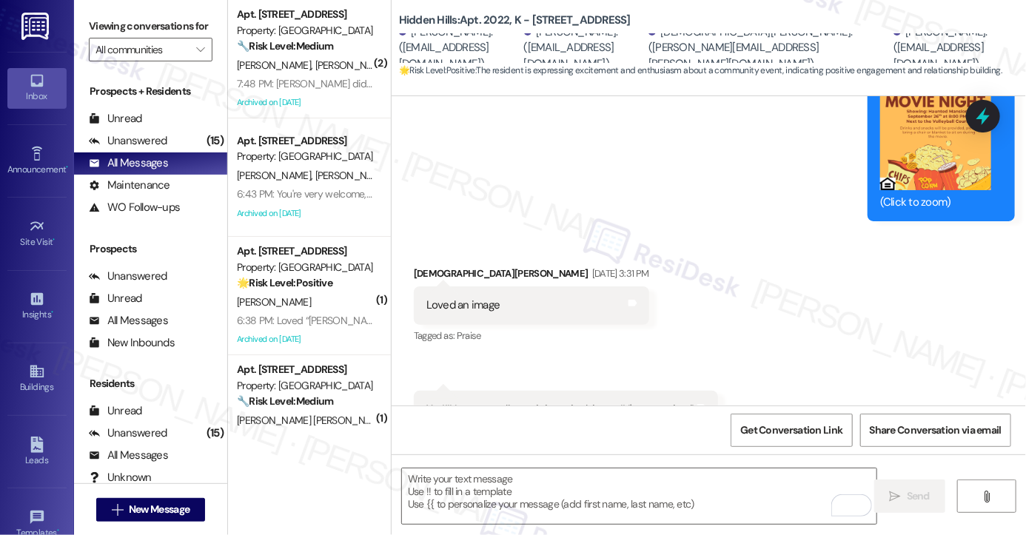
click at [95, 13] on div "Viewing conversations for All communities " at bounding box center [150, 38] width 153 height 76
click at [490, 481] on textarea "To enrich screen reader interactions, please activate Accessibility in Grammarl…" at bounding box center [639, 497] width 475 height 56
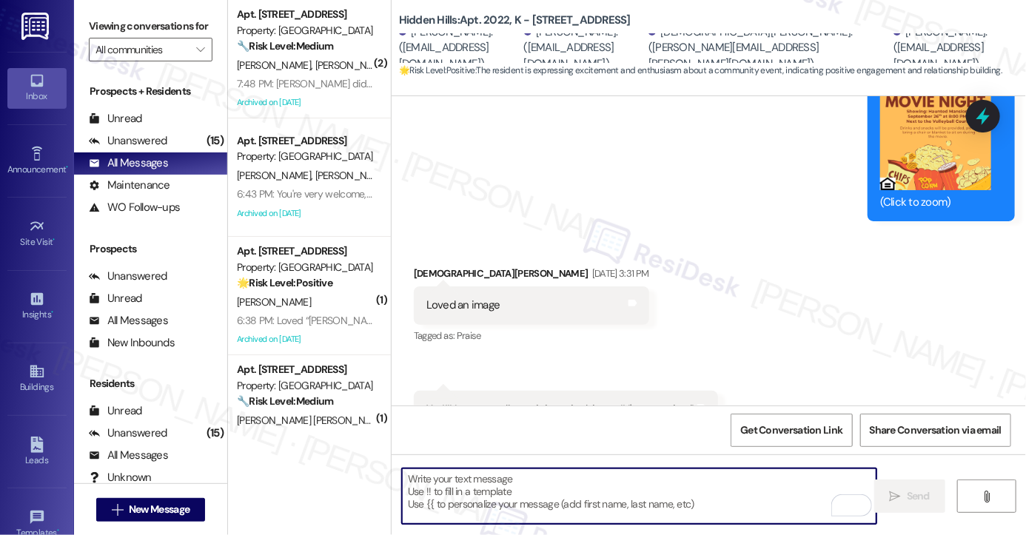
paste textarea "Hi {{first_name}}! Looking forward to seeing you at movie night! Wishing you a …"
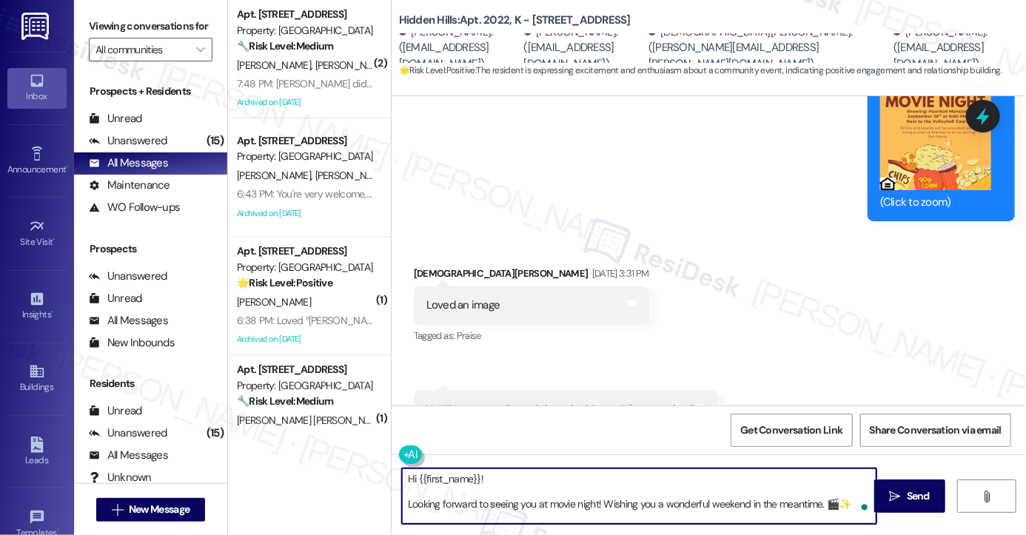
click at [404, 509] on textarea "Hi {{first_name}}! Looking forward to seeing you at movie night! Wishing you a …" at bounding box center [639, 497] width 475 height 56
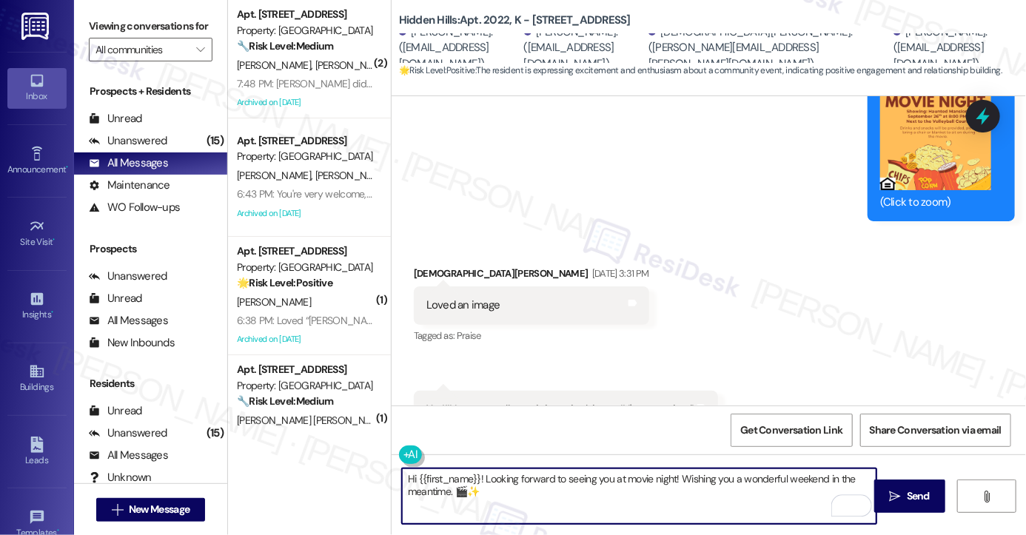
click at [612, 479] on textarea "Hi {{first_name}}! Looking forward to seeing you at movie night! Wishing you a …" at bounding box center [639, 497] width 475 height 56
drag, startPoint x: 717, startPoint y: 494, endPoint x: 689, endPoint y: 470, distance: 36.8
click at [689, 470] on textarea "Hi {{first_name}}! Looking forward to seeing you all at movie night! Wishing yo…" at bounding box center [639, 497] width 475 height 56
type textarea "Hi {{first_name}}! Looking forward to seeing you all at movie night! Have a gre…"
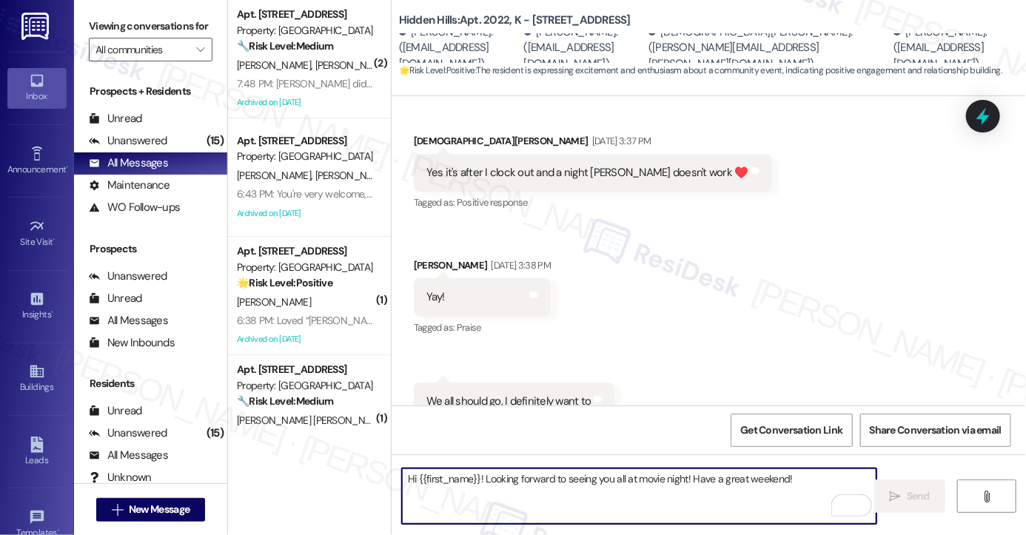
scroll to position [44461, 0]
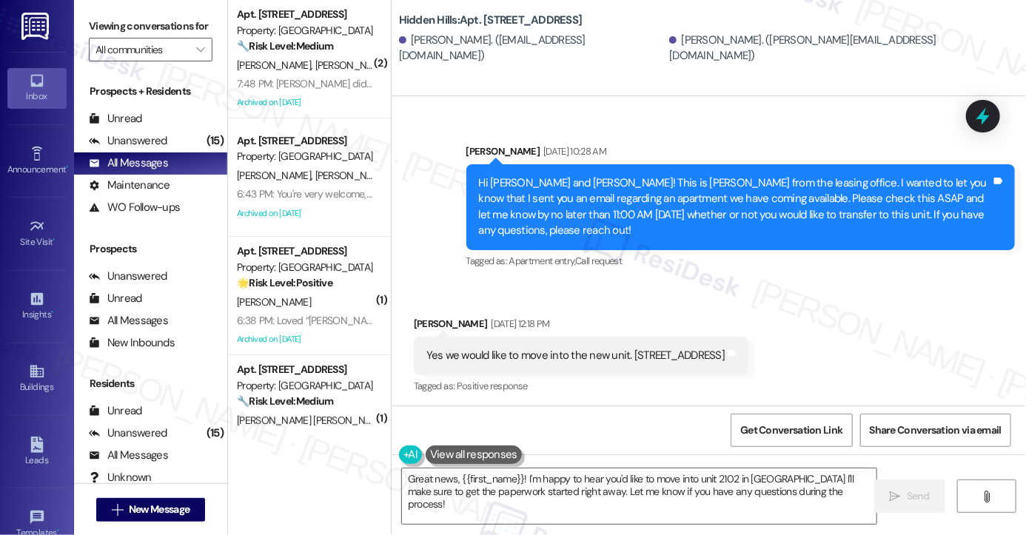
scroll to position [20264, 0]
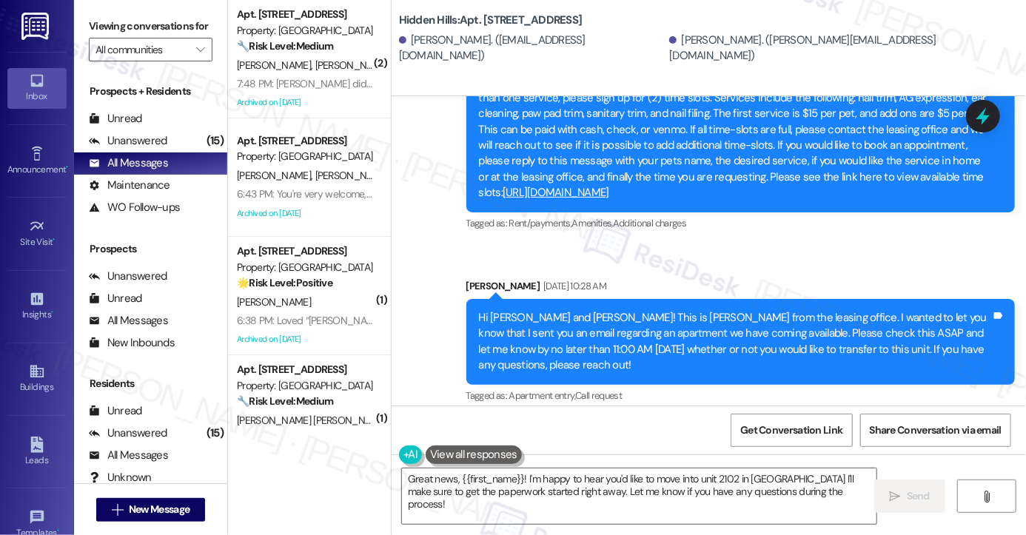
click at [564, 472] on div "Yes we would like to move into the new unit. 2102, Building R. Tags and notes" at bounding box center [581, 491] width 335 height 38
click at [558, 483] on div "Yes we would like to move into the new unit. [STREET_ADDRESS]" at bounding box center [576, 491] width 298 height 16
click at [558, 483] on div "Yes we would like to move into the new unit. 2102, Building R." at bounding box center [576, 491] width 298 height 16
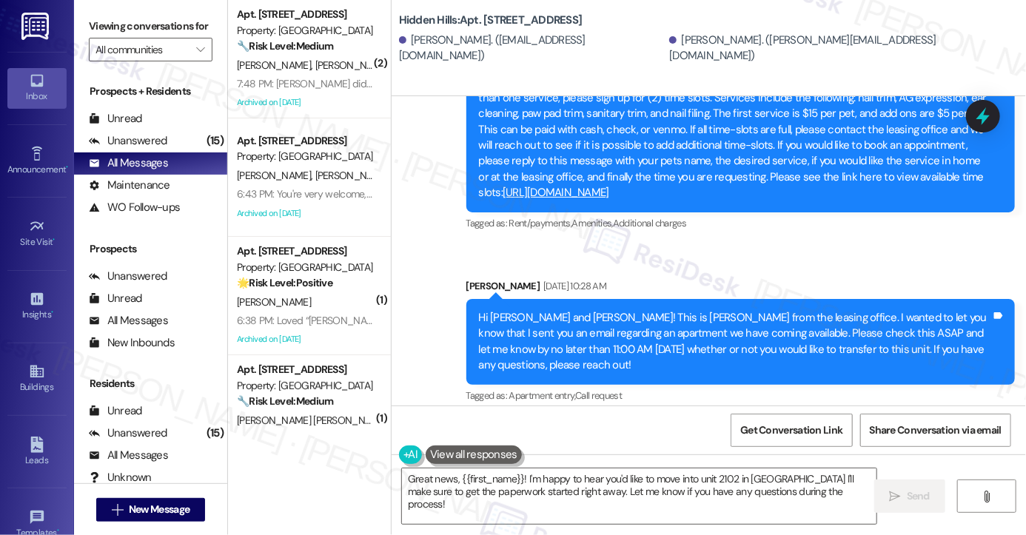
click at [687, 310] on div "Hi Vicky and Christopher! This is Madison from the leasing office. I wanted to …" at bounding box center [735, 342] width 512 height 64
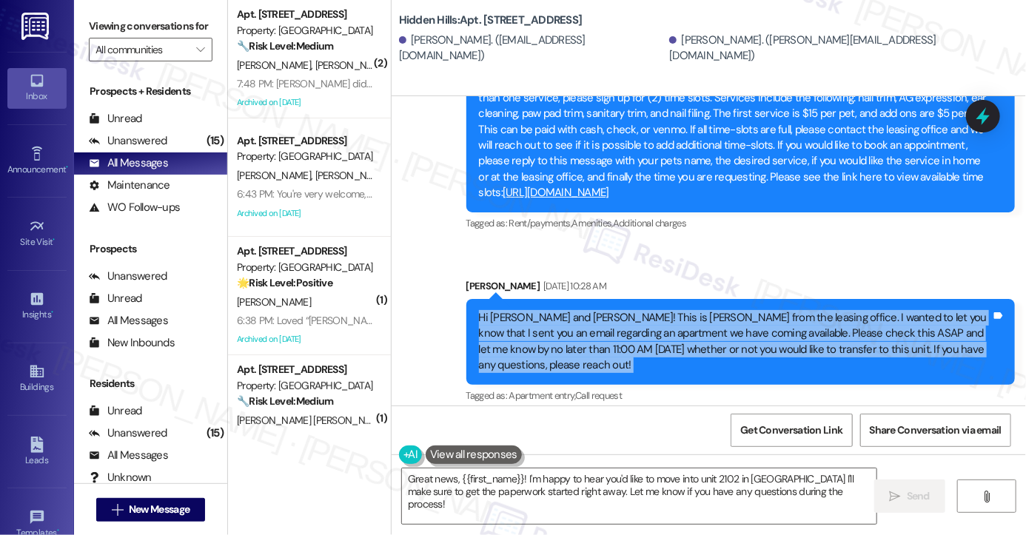
click at [687, 310] on div "Hi Vicky and Christopher! This is Madison from the leasing office. I wanted to …" at bounding box center [735, 342] width 512 height 64
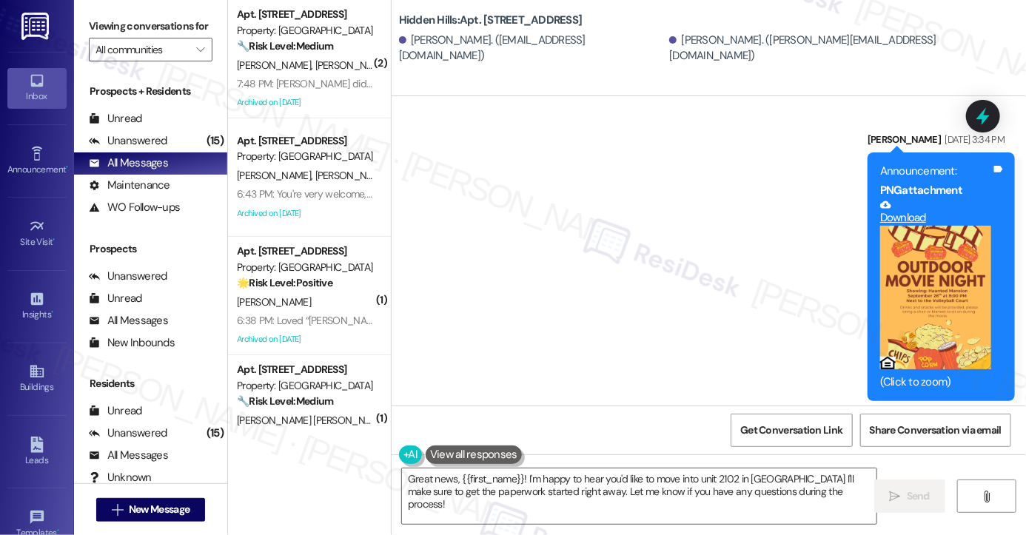
scroll to position [20339, 0]
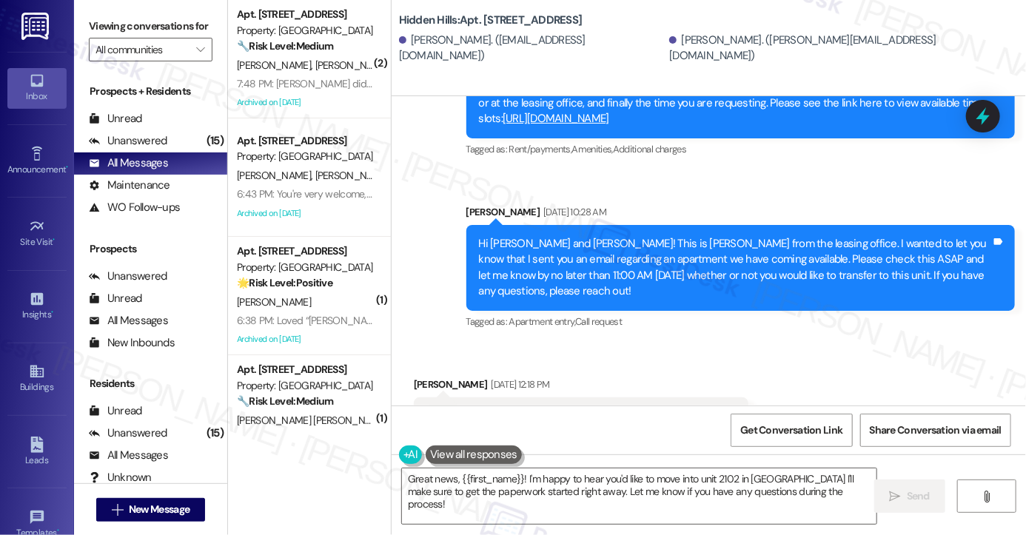
click at [525, 409] on div "Yes we would like to move into the new unit. 2102, Building R." at bounding box center [576, 417] width 298 height 16
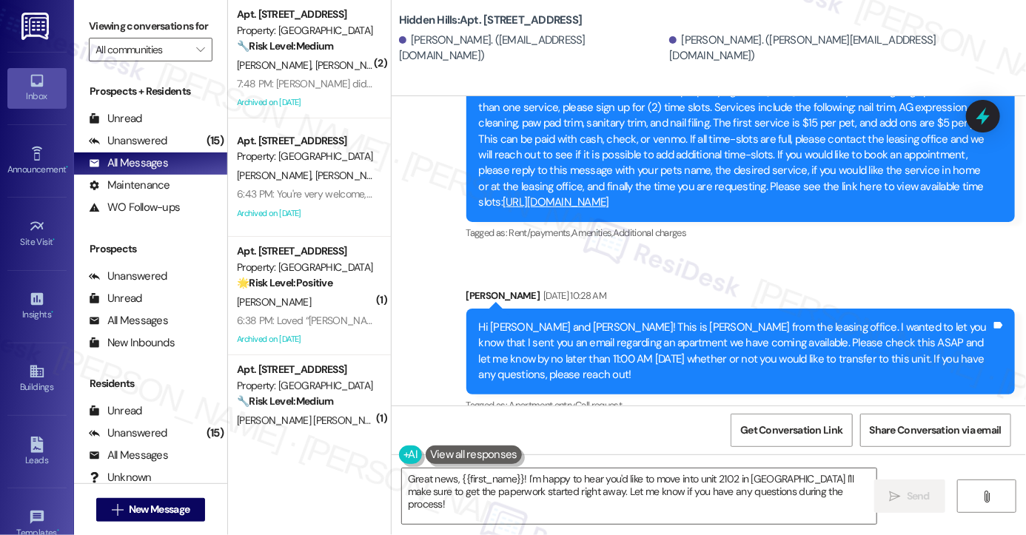
scroll to position [20190, 0]
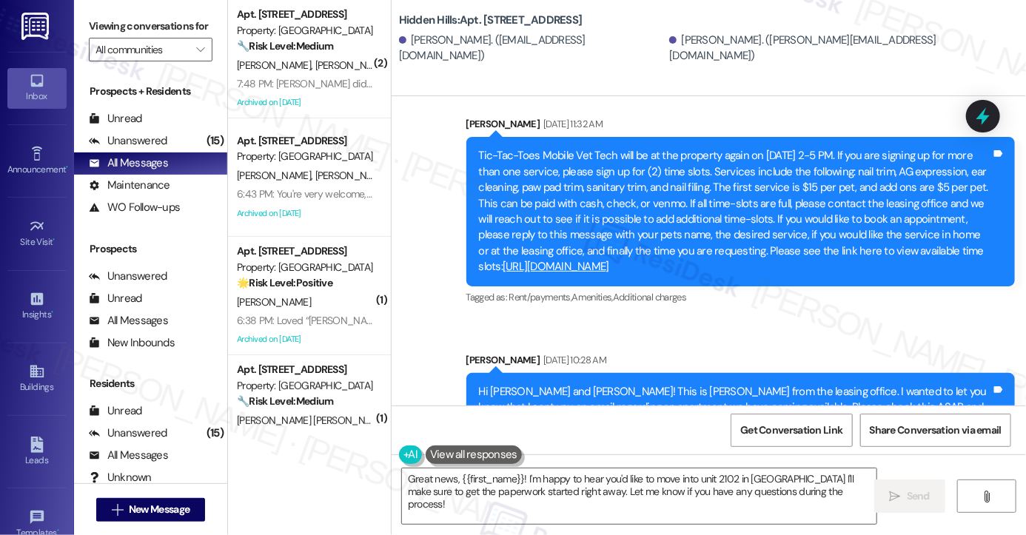
click at [542, 384] on div "Hi Vicky and Christopher! This is Madison from the leasing office. I wanted to …" at bounding box center [735, 416] width 512 height 64
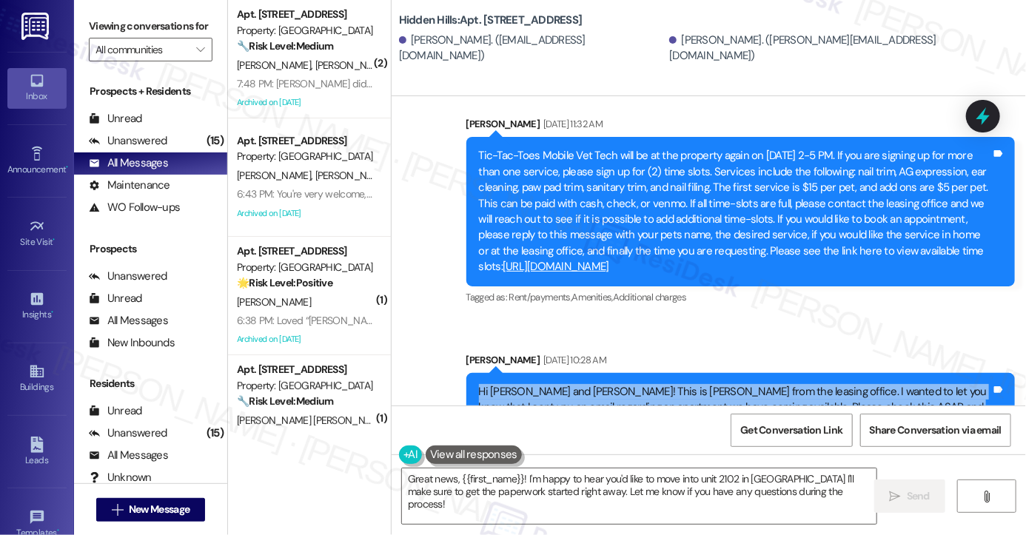
click at [542, 384] on div "Hi Vicky and Christopher! This is Madison from the leasing office. I wanted to …" at bounding box center [735, 416] width 512 height 64
copy div "Hi Vicky and Christopher! This is Madison from the leasing office. I wanted to …"
drag, startPoint x: 87, startPoint y: 28, endPoint x: 116, endPoint y: 33, distance: 28.5
click at [87, 28] on div "Viewing conversations for All communities " at bounding box center [150, 38] width 153 height 76
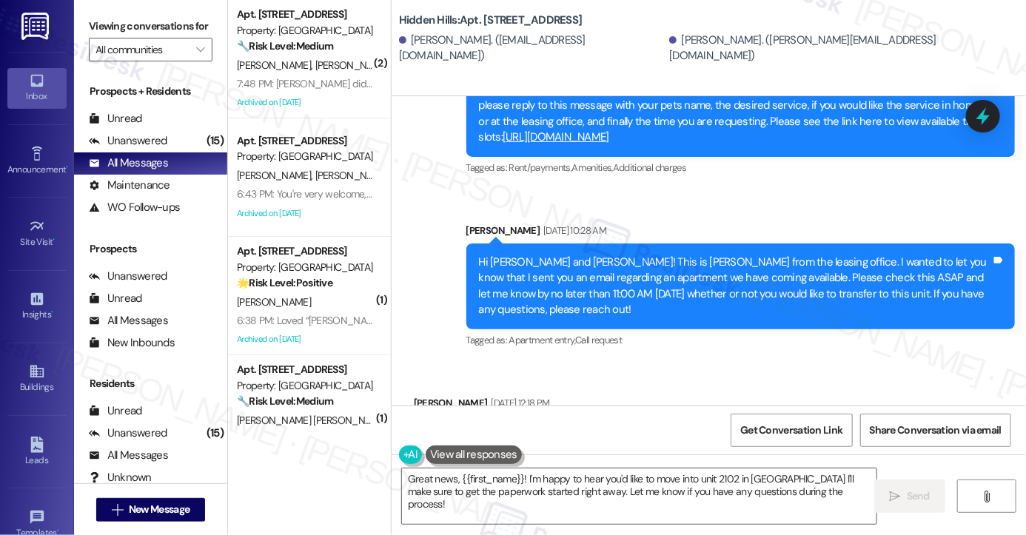
scroll to position [20413, 0]
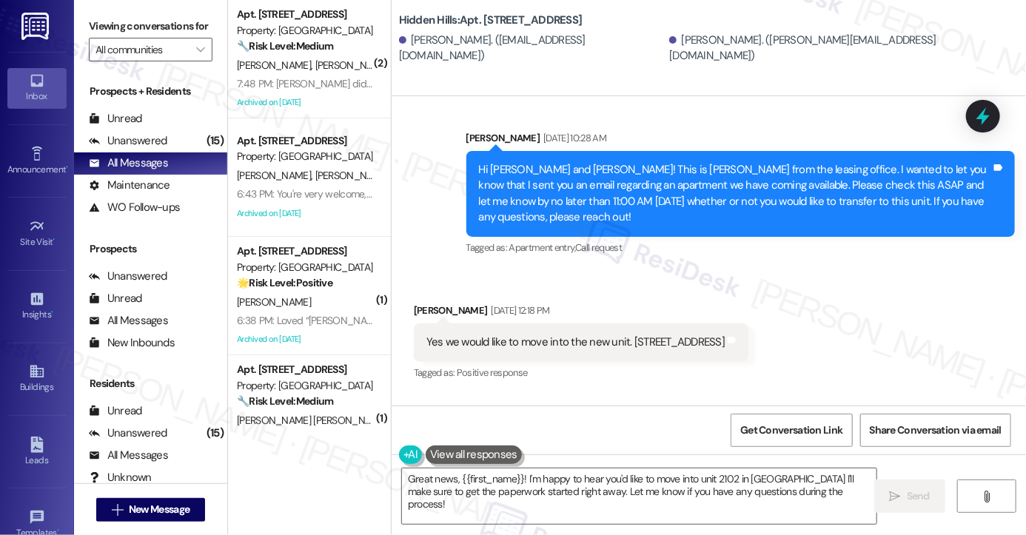
click at [601, 335] on div "Yes we would like to move into the new unit. 2102, Building R." at bounding box center [576, 343] width 298 height 16
copy div "Yes we would like to move into the new unit. 2102, Building R. Tags and notes"
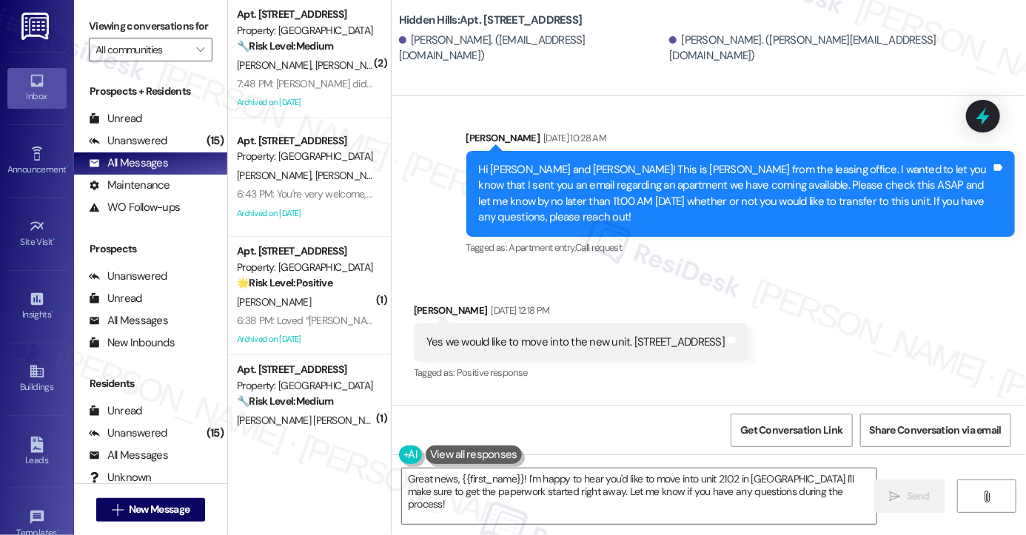
click at [97, 29] on label "Viewing conversations for" at bounding box center [151, 26] width 124 height 23
click at [486, 491] on textarea "Great news, {{first_name}}! I'm happy to hear you'd like to move into unit 2102…" at bounding box center [639, 497] width 475 height 56
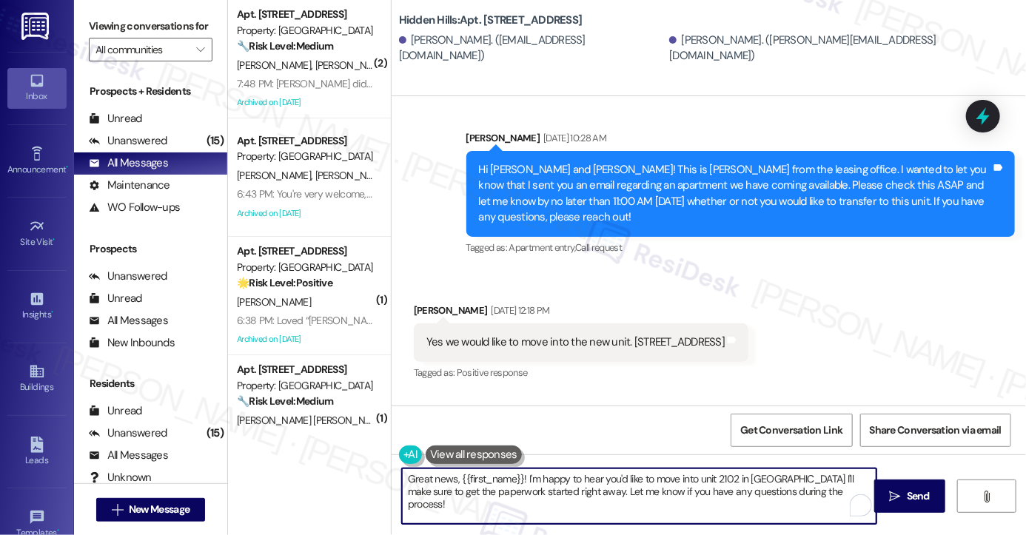
click at [518, 492] on textarea "Great news, {{first_name}}! I'm happy to hear you'd like to move into unit 2102…" at bounding box center [639, 497] width 475 height 56
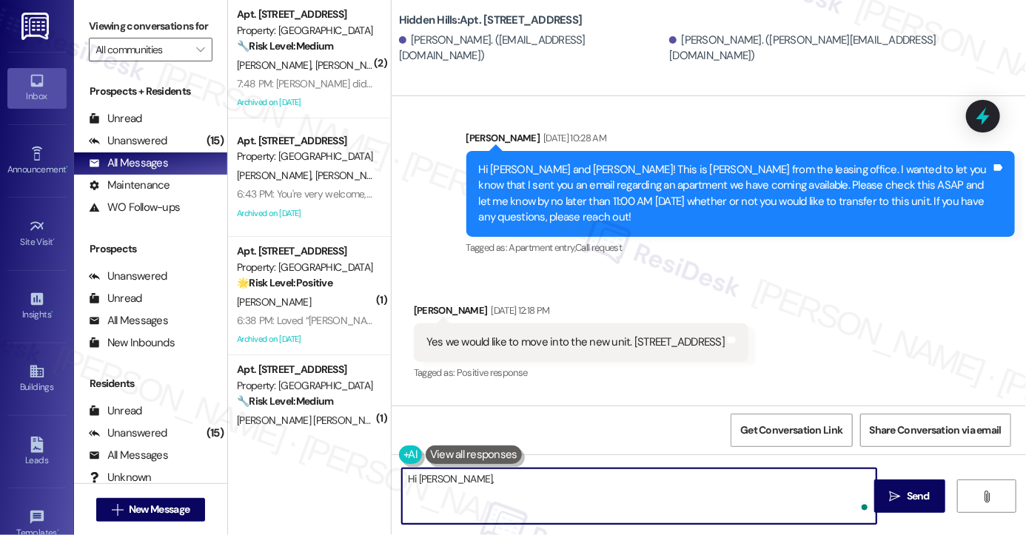
paste textarea "Thank you for confirming your interest in transferring to Unit 2102, Building R…"
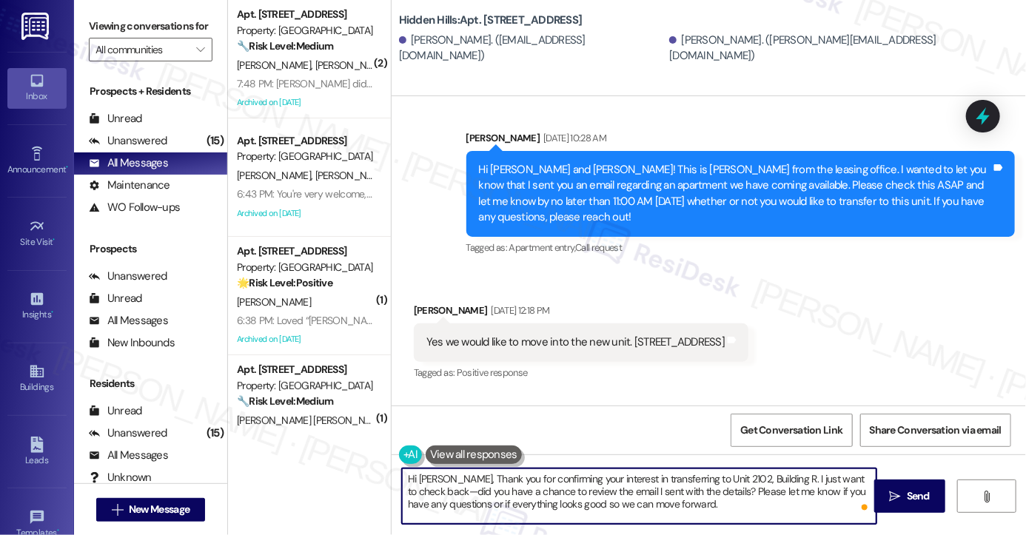
click at [470, 476] on textarea "Hi Christopher, Thank you for confirming your interest in transferring to Unit …" at bounding box center [639, 497] width 475 height 56
click at [609, 478] on textarea "Hi Christopher, thank you for confirming your interest in transferring to Unit …" at bounding box center [639, 497] width 475 height 56
drag, startPoint x: 738, startPoint y: 494, endPoint x: 488, endPoint y: 492, distance: 249.6
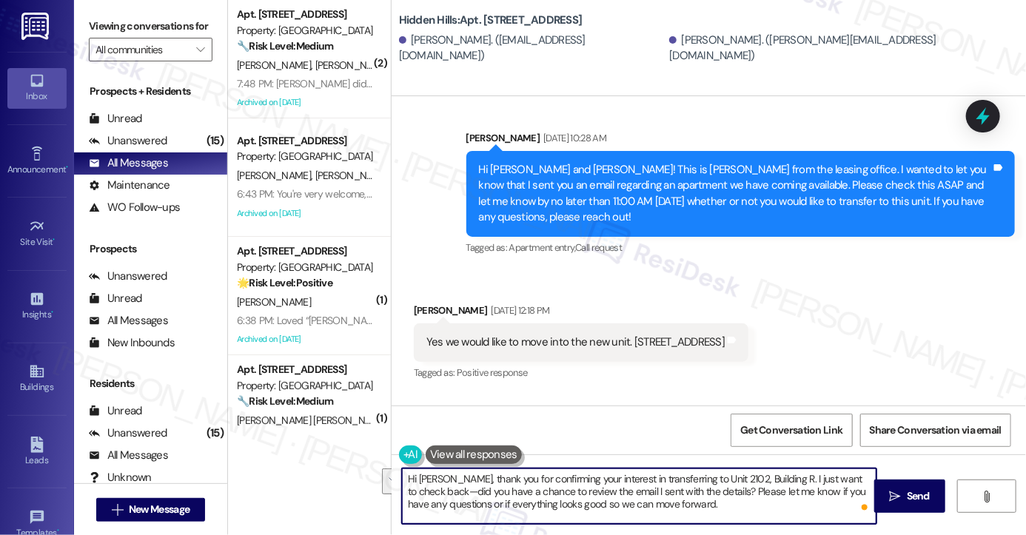
click at [488, 492] on textarea "Hi Christopher, thank you for confirming your interest in transferring to Unit …" at bounding box center [639, 497] width 475 height 56
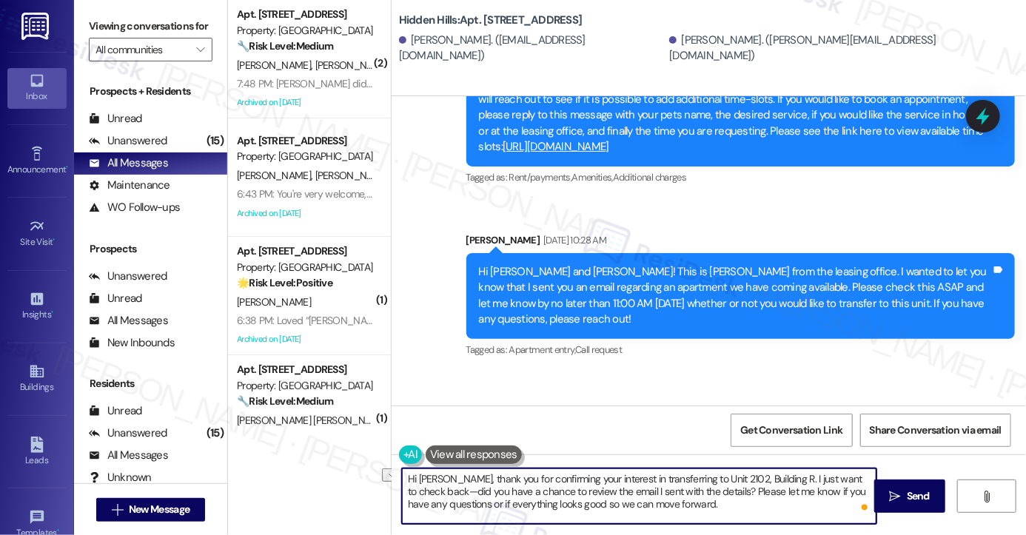
scroll to position [20190, 0]
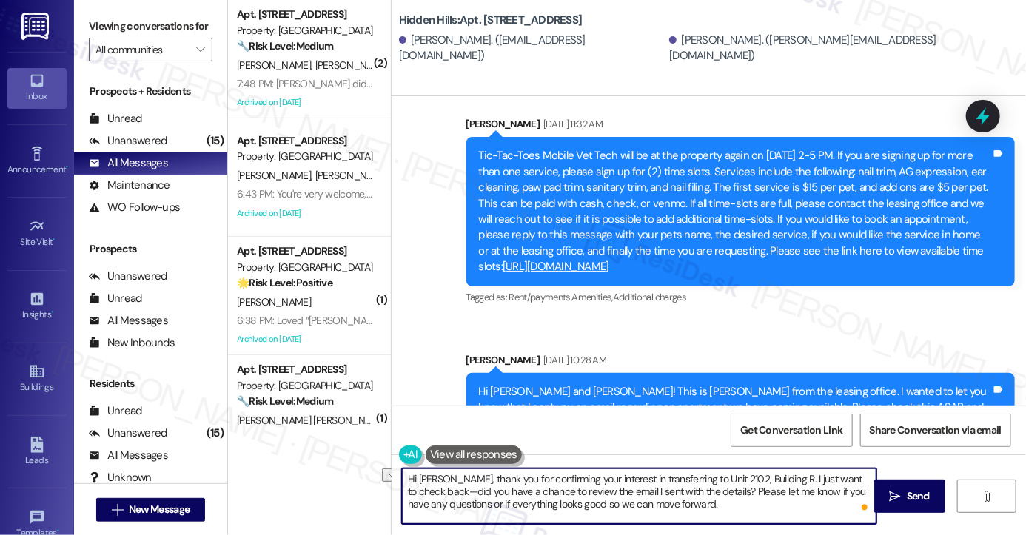
click at [748, 384] on div "Hi Vicky and Christopher! This is Madison from the leasing office. I wanted to …" at bounding box center [735, 416] width 512 height 64
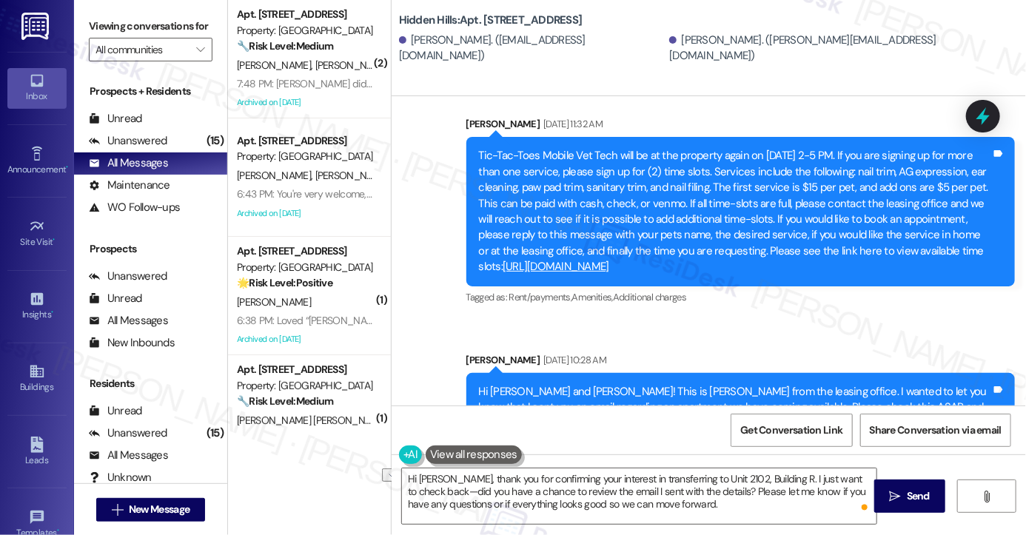
click at [748, 384] on div "Hi Vicky and Christopher! This is Madison from the leasing office. I wanted to …" at bounding box center [735, 416] width 512 height 64
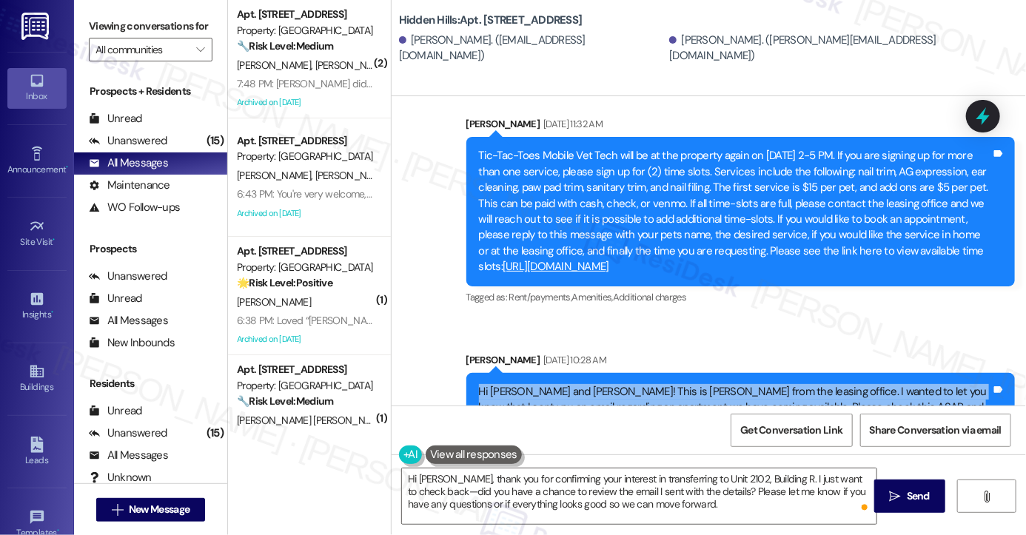
click at [748, 384] on div "Hi Vicky and Christopher! This is Madison from the leasing office. I wanted to …" at bounding box center [735, 416] width 512 height 64
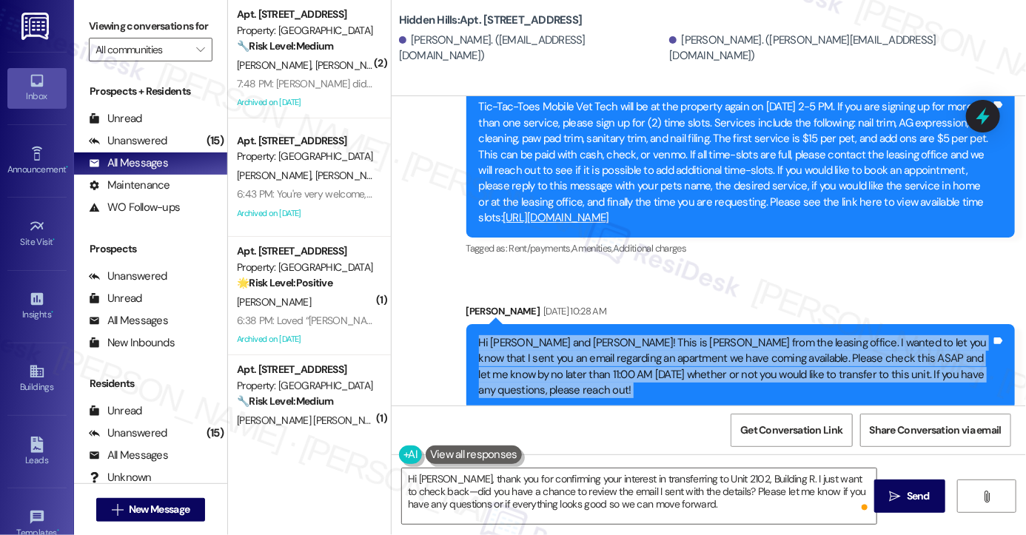
scroll to position [20264, 0]
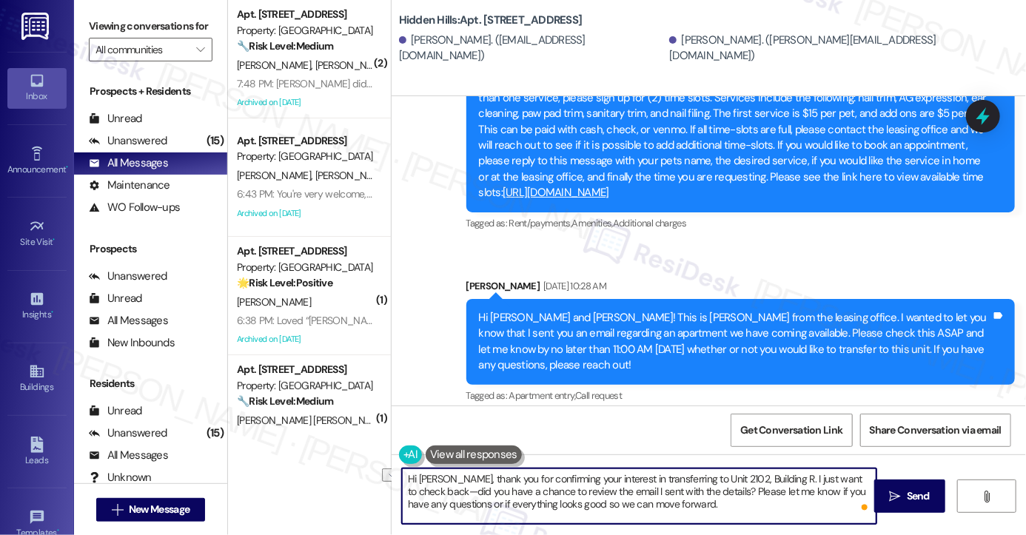
drag, startPoint x: 738, startPoint y: 493, endPoint x: 452, endPoint y: 497, distance: 286.6
click at [452, 497] on textarea "Hi Christopher, thank you for confirming your interest in transferring to Unit …" at bounding box center [639, 497] width 475 height 56
drag, startPoint x: 731, startPoint y: 493, endPoint x: 791, endPoint y: 476, distance: 62.4
click at [791, 476] on textarea "Hi Christopher, thank you for confirming your interest in transferring to Unit …" at bounding box center [639, 497] width 475 height 56
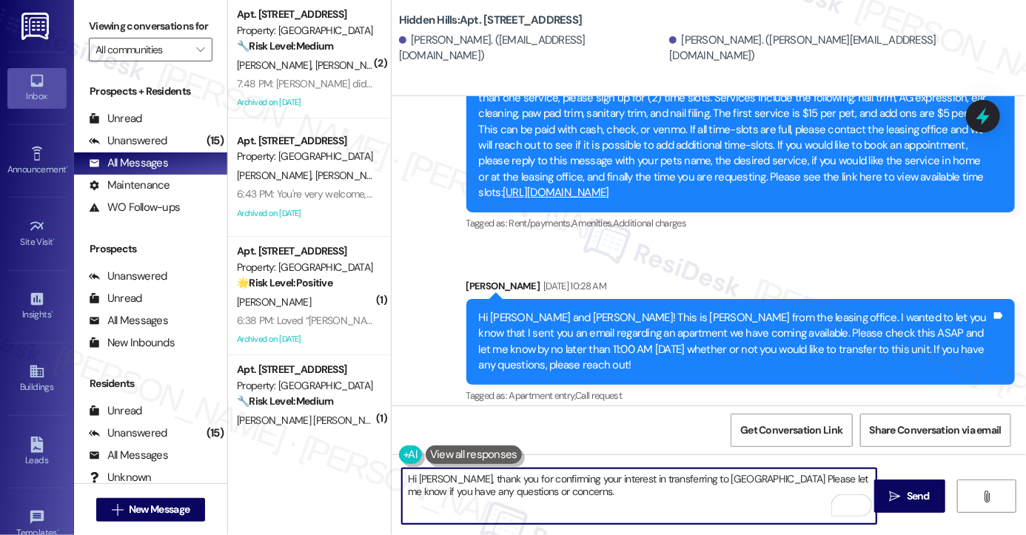
click at [800, 481] on textarea "Hi Christopher, thank you for confirming your interest in transferring to Unit …" at bounding box center [639, 497] width 475 height 56
click at [717, 482] on textarea "Hi Christopher, thank you for confirming your interest in transferring to Unit …" at bounding box center [639, 497] width 475 height 56
type textarea "Hi Christopher, thank you for confirming your interest in transferring to Unit …"
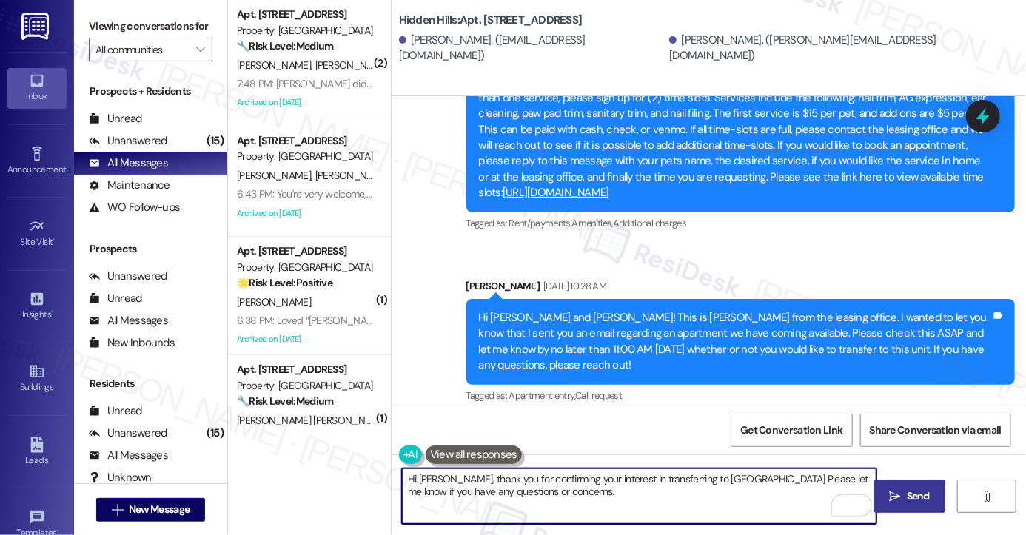
click at [907, 495] on span "Send" at bounding box center [918, 497] width 23 height 16
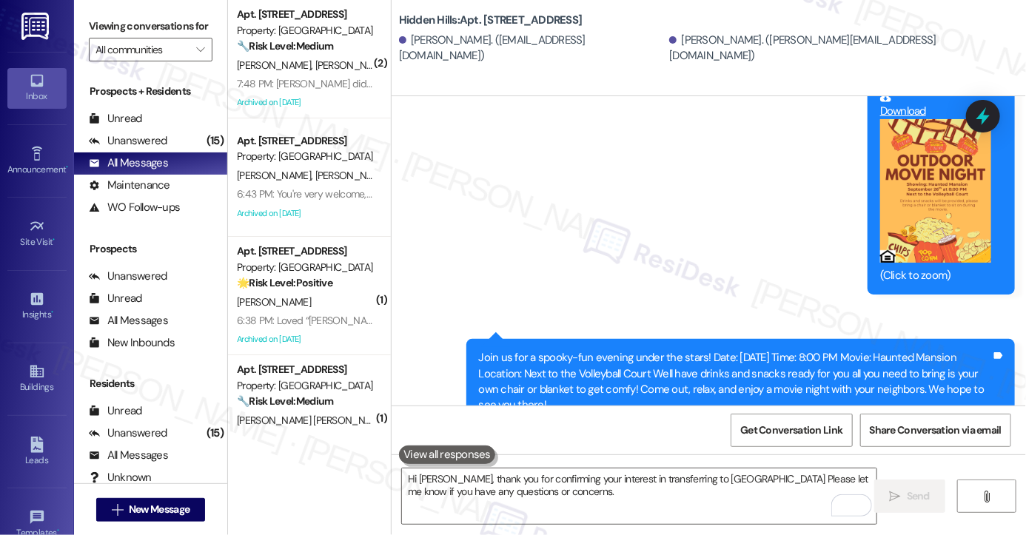
scroll to position [20827, 0]
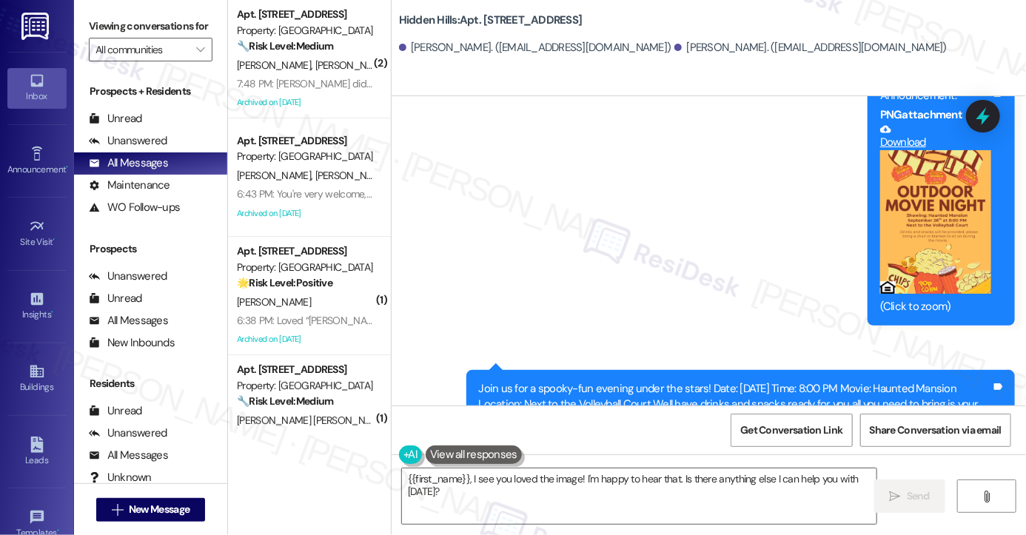
scroll to position [6175, 0]
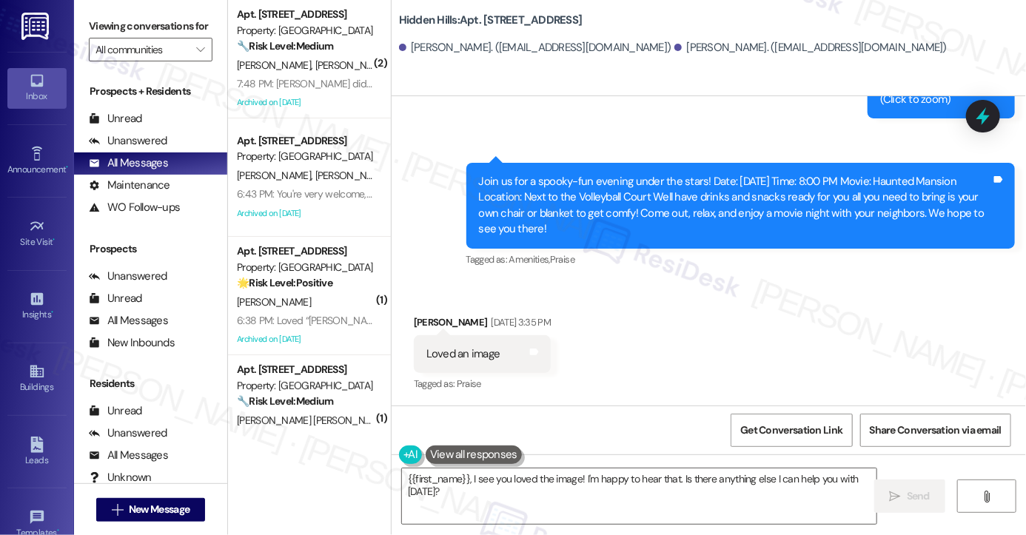
click at [491, 359] on div "Loved an image" at bounding box center [464, 355] width 74 height 16
click at [548, 498] on textarea "{{first_name}}, I see you loved the image! I'm happy to hear that. Is there any…" at bounding box center [639, 497] width 475 height 56
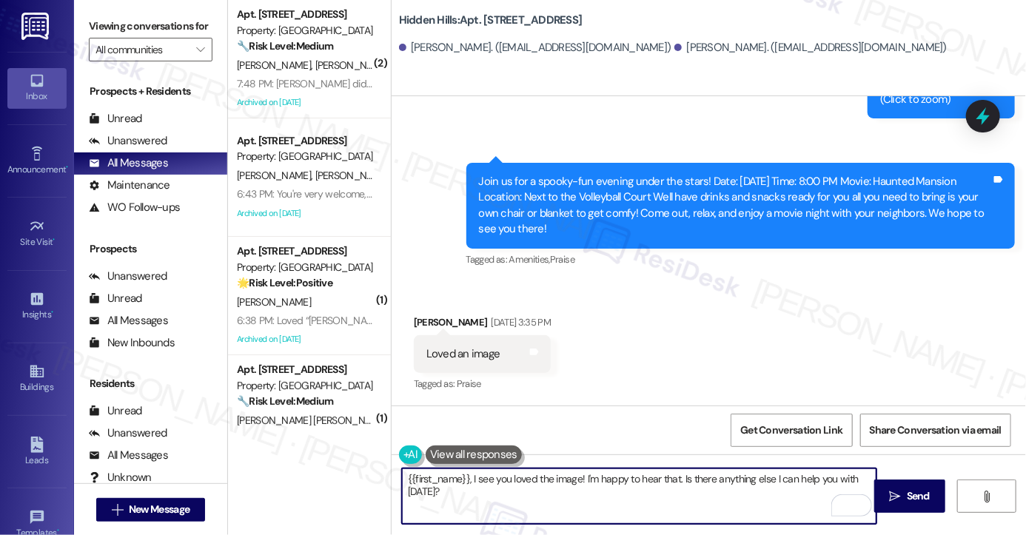
click at [402, 478] on textarea "{{first_name}}, I see you loved the image! I'm happy to hear that. Is there any…" at bounding box center [639, 497] width 475 height 56
click at [408, 44] on div "[PERSON_NAME]. ([EMAIL_ADDRESS][DOMAIN_NAME])" at bounding box center [535, 48] width 273 height 16
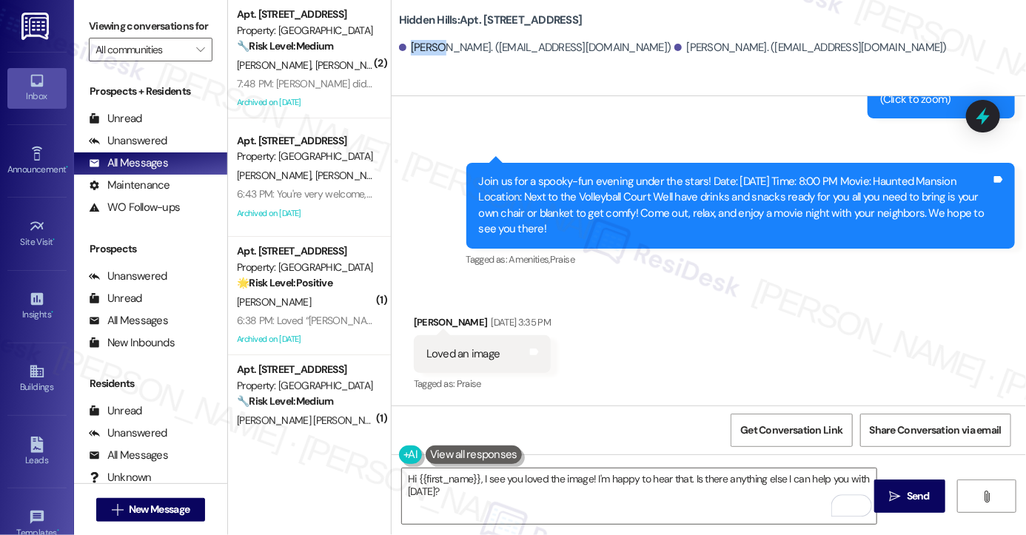
click at [408, 44] on div "[PERSON_NAME]. ([EMAIL_ADDRESS][DOMAIN_NAME])" at bounding box center [535, 48] width 273 height 16
copy div "[PERSON_NAME]"
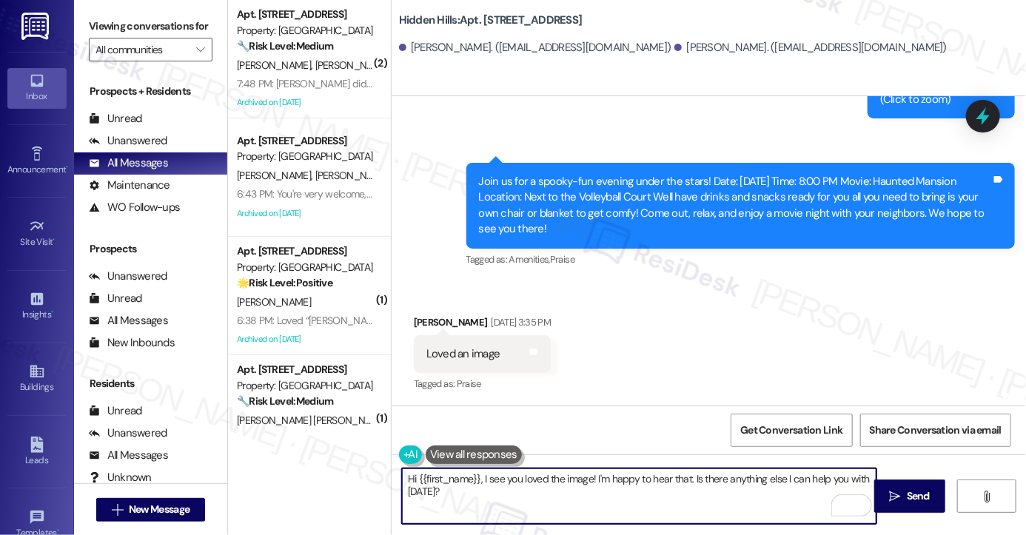
drag, startPoint x: 475, startPoint y: 480, endPoint x: 415, endPoint y: 482, distance: 60.0
click at [415, 482] on textarea "Hi {{first_name}}, I see you loved the image! I'm happy to hear that. Is there …" at bounding box center [639, 497] width 475 height 56
paste textarea "[PERSON_NAME]"
drag, startPoint x: 866, startPoint y: 477, endPoint x: 444, endPoint y: 479, distance: 421.4
click at [444, 479] on textarea "Hi [PERSON_NAME], I see you loved the image! I'm happy to hear that. Is there a…" at bounding box center [639, 497] width 475 height 56
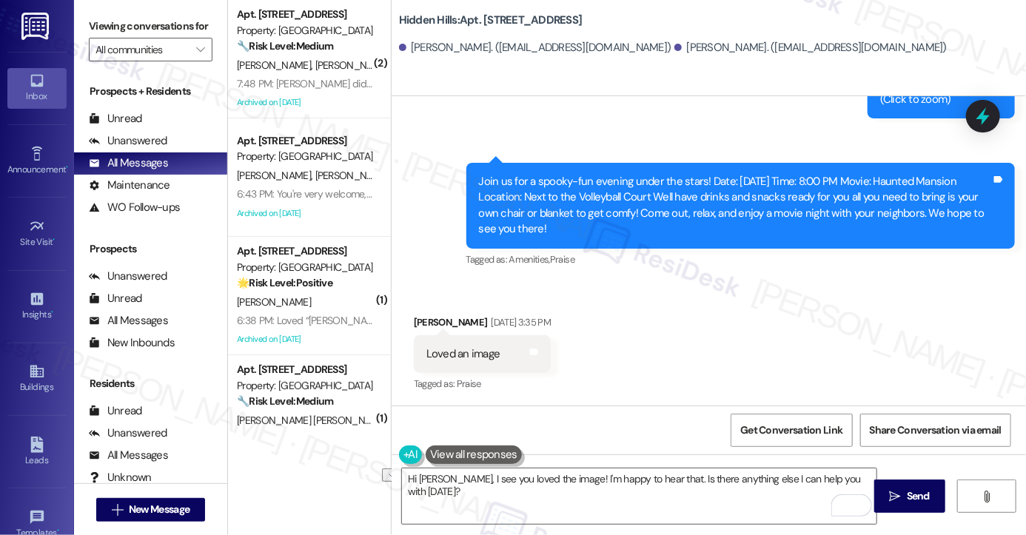
click at [107, 27] on label "Viewing conversations for" at bounding box center [151, 26] width 124 height 23
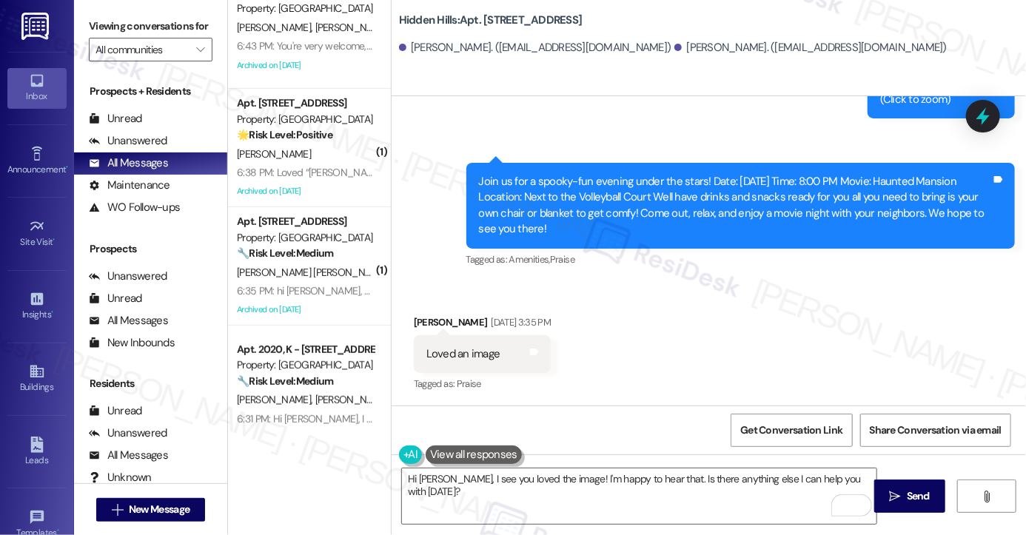
scroll to position [0, 0]
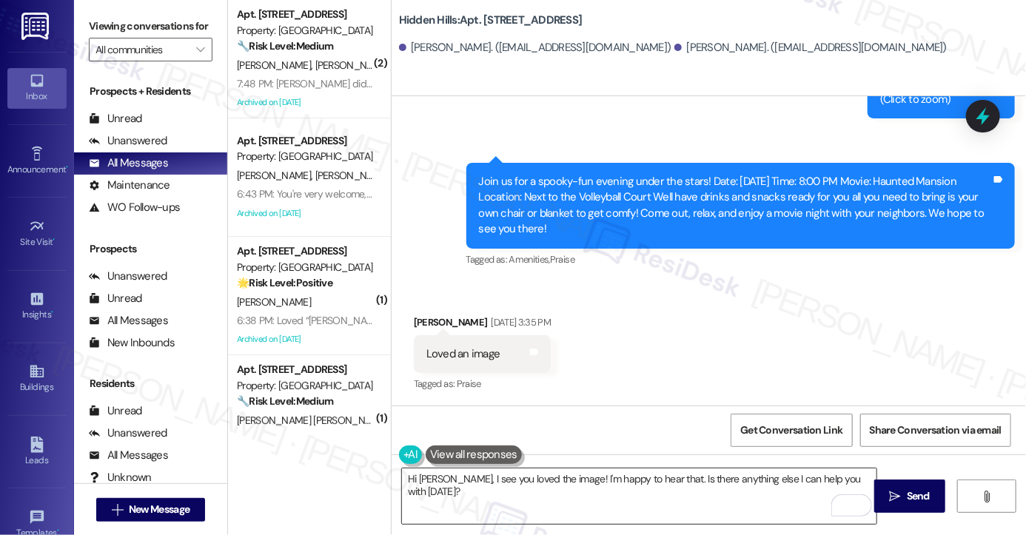
click at [601, 487] on textarea "Hi [PERSON_NAME], I see you loved the image! I'm happy to hear that. Is there a…" at bounding box center [639, 497] width 475 height 56
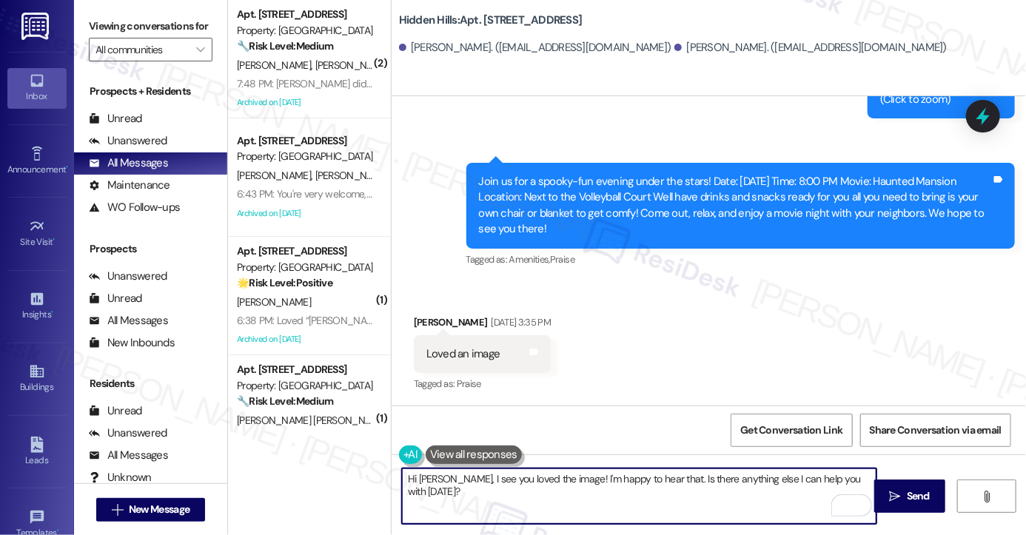
click at [601, 487] on textarea "Hi [PERSON_NAME], I see you loved the image! I'm happy to hear that. Is there a…" at bounding box center [639, 497] width 475 height 56
click at [489, 362] on div "Loved an image Tags and notes" at bounding box center [482, 354] width 137 height 38
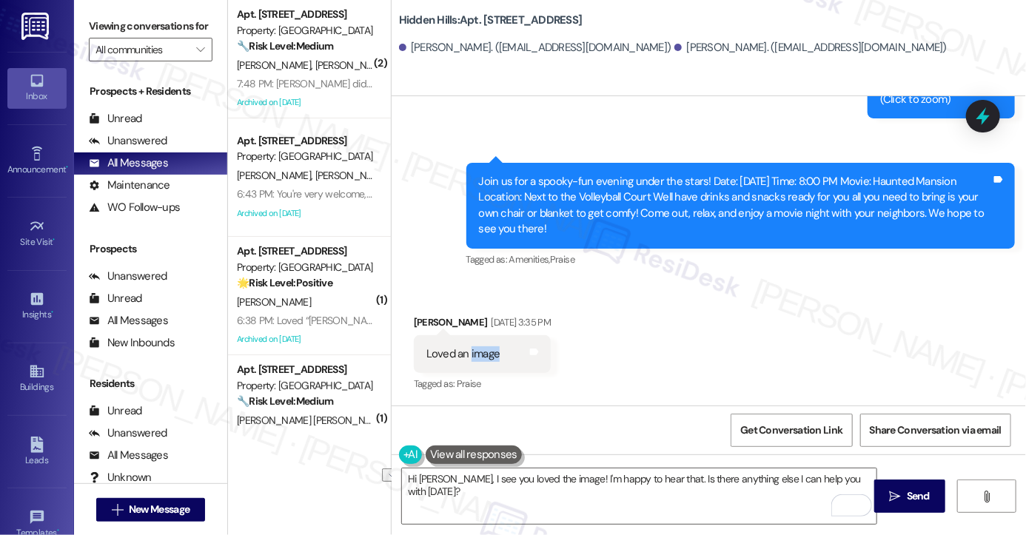
click at [489, 362] on div "Loved an image Tags and notes" at bounding box center [482, 354] width 137 height 38
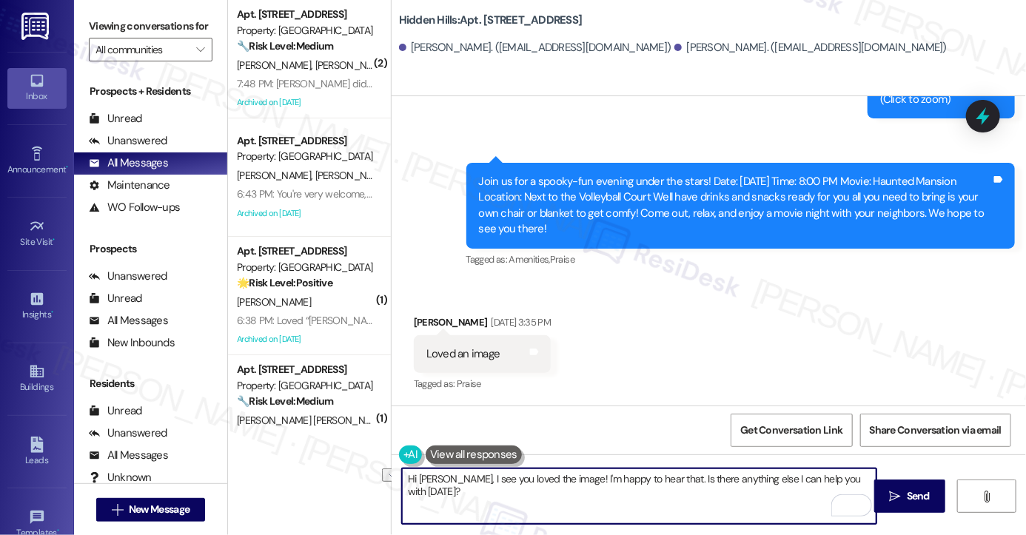
drag, startPoint x: 441, startPoint y: 480, endPoint x: 858, endPoint y: 465, distance: 417.2
click at [858, 465] on div "Hi [PERSON_NAME], I see you loved the image! I'm happy to hear that. Is there a…" at bounding box center [709, 510] width 635 height 111
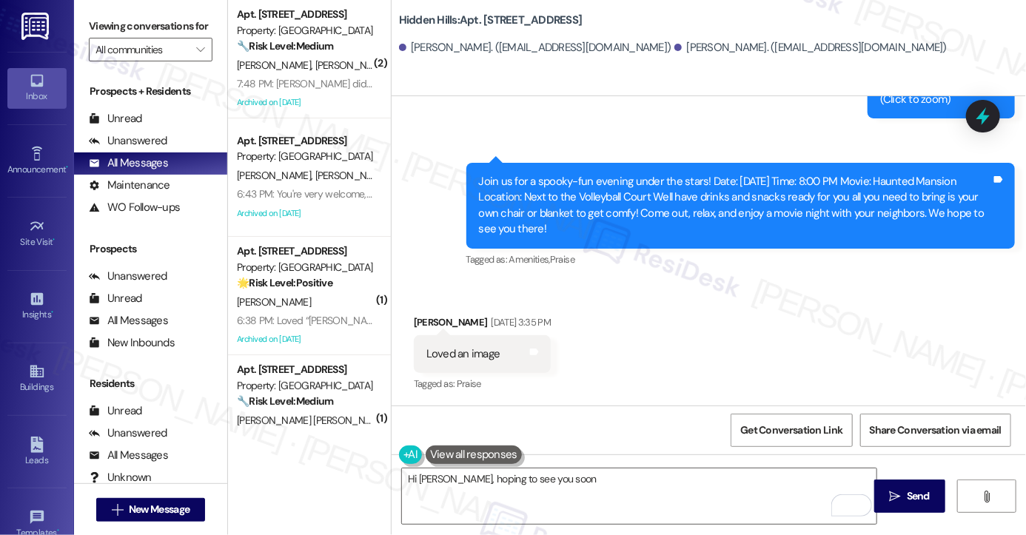
click at [107, 17] on label "Viewing conversations for" at bounding box center [151, 26] width 124 height 23
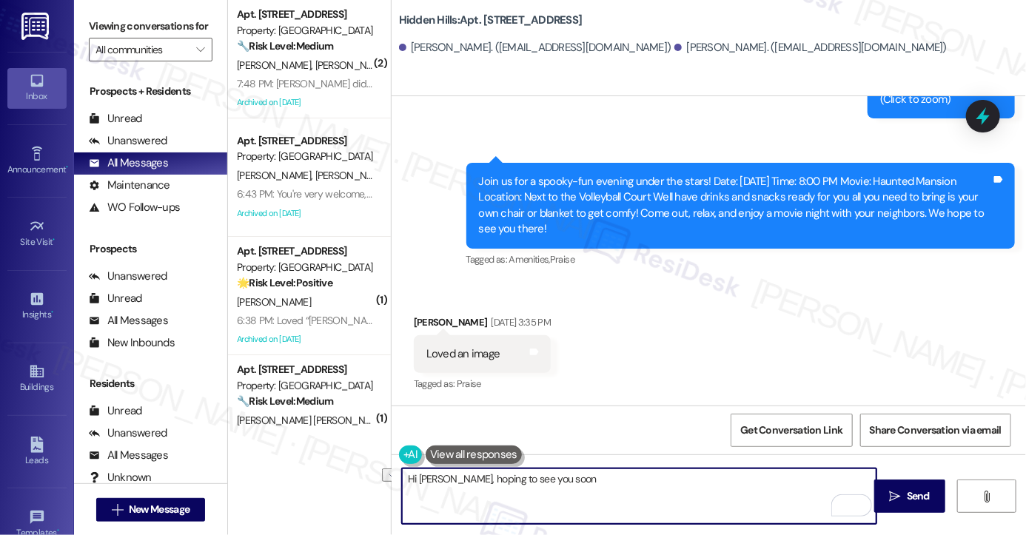
drag, startPoint x: 561, startPoint y: 485, endPoint x: 446, endPoint y: 485, distance: 115.5
click at [446, 485] on textarea "Hi [PERSON_NAME], hoping to see you soon" at bounding box center [639, 497] width 475 height 56
paste textarea "Looking forward to seeing you at movie night!"
click at [442, 479] on textarea "Hi [PERSON_NAME], Looking forward to seeing you at movie night!" at bounding box center [639, 497] width 475 height 56
click at [671, 478] on textarea "Hi [PERSON_NAME], we;re looking forward to seeing you at movie night!" at bounding box center [639, 497] width 475 height 56
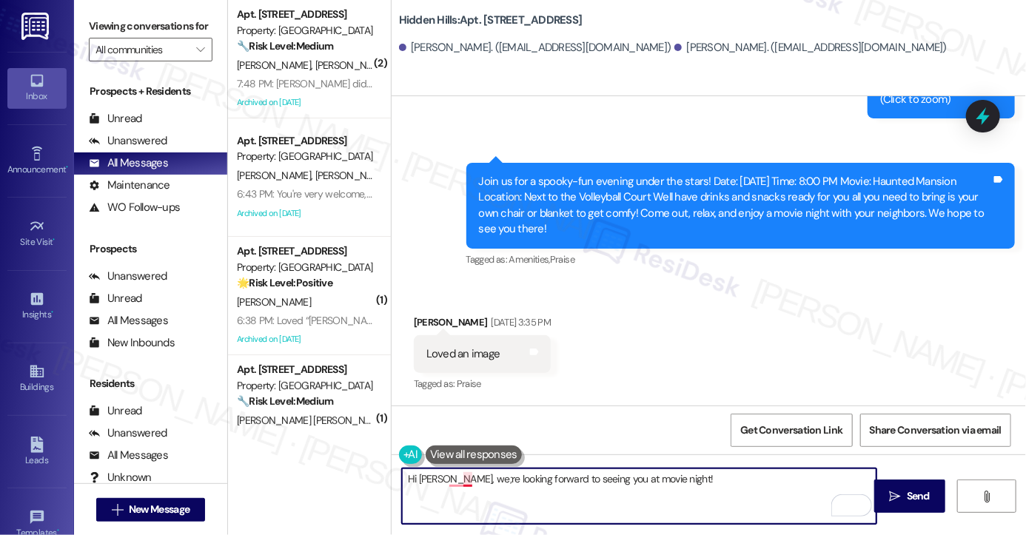
click at [459, 477] on textarea "Hi [PERSON_NAME], we;re looking forward to seeing you at movie night!" at bounding box center [639, 497] width 475 height 56
click at [737, 479] on textarea "Hi [PERSON_NAME], we're looking forward to seeing you at movie night!" at bounding box center [639, 497] width 475 height 56
click at [689, 479] on textarea "Hi [PERSON_NAME], we're looking forward to seeing you at movie night! 😊" at bounding box center [639, 497] width 475 height 56
drag, startPoint x: 774, startPoint y: 478, endPoint x: 675, endPoint y: 471, distance: 98.8
click at [675, 471] on textarea "Hi [PERSON_NAME], we're looking forward to seeing you at movie night! 😊 Have a …" at bounding box center [639, 497] width 475 height 56
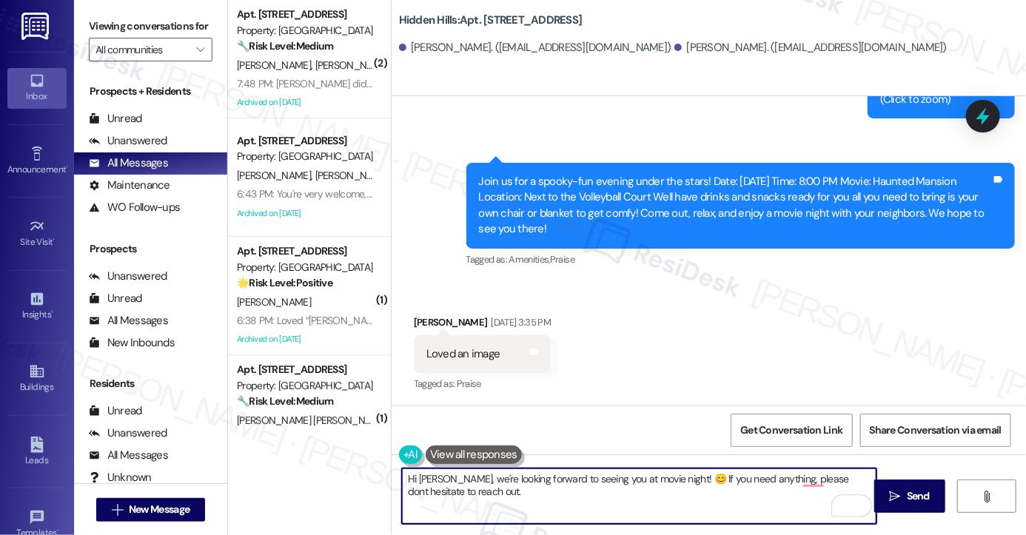
click at [696, 490] on textarea "Hi [PERSON_NAME], we're looking forward to seeing you at movie night! 😊 If you …" at bounding box center [639, 497] width 475 height 56
paste textarea "Have a great weekend!"
click at [595, 484] on textarea "Hi [PERSON_NAME], we're looking forward to seeing you at movie night! 😊 If you …" at bounding box center [639, 497] width 475 height 56
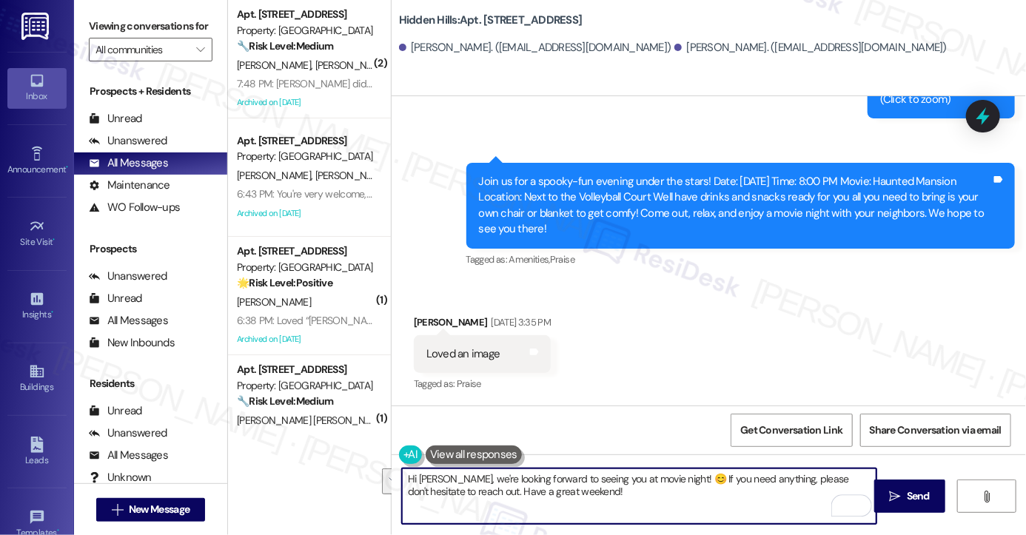
type textarea "Hi [PERSON_NAME], we're looking forward to seeing you at movie night! 😊 If you …"
click at [702, 397] on div "Received via SMS [PERSON_NAME] [DATE] 3:35 PM Loved an image Tags and notes Tag…" at bounding box center [709, 343] width 635 height 125
click at [778, 485] on textarea "Hi [PERSON_NAME], we're looking forward to seeing you at movie night! 😊 If you …" at bounding box center [639, 497] width 475 height 56
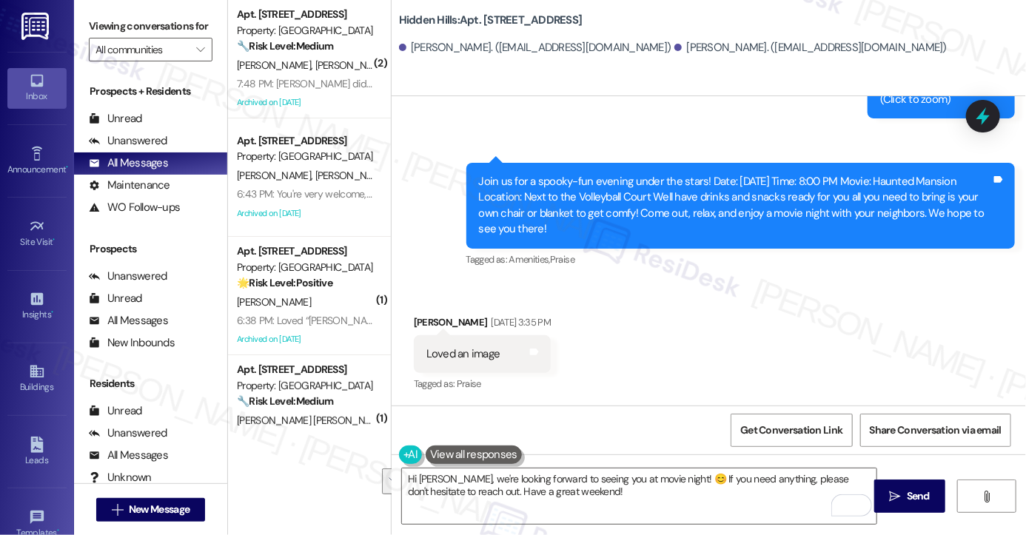
click at [797, 383] on div "Received via SMS Tatum Hanson Sep 08, 2025 at 3:35 PM Loved an image Tags and n…" at bounding box center [709, 343] width 635 height 125
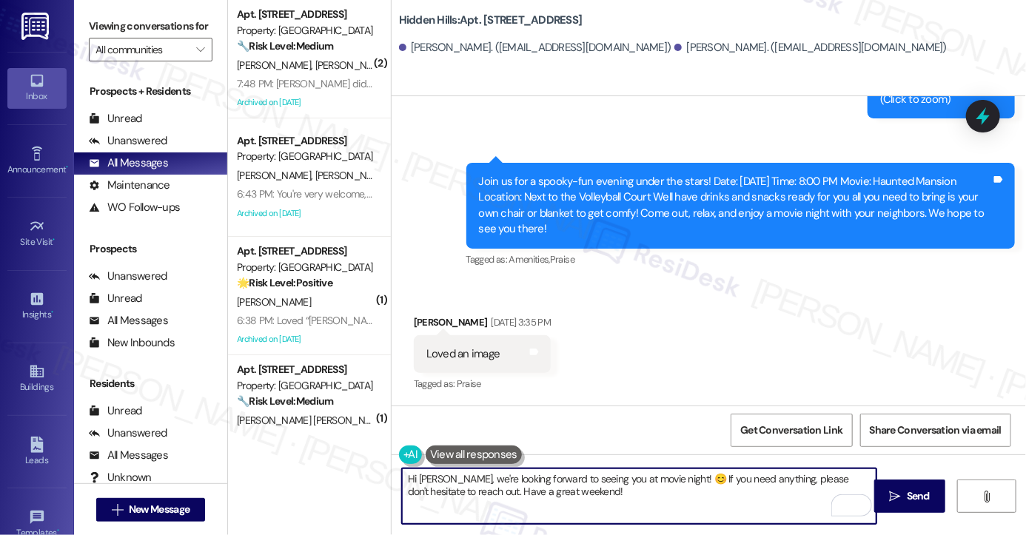
click at [637, 488] on textarea "Hi [PERSON_NAME], we're looking forward to seeing you at movie night! 😊 If you …" at bounding box center [639, 497] width 475 height 56
click at [667, 498] on textarea "Hi [PERSON_NAME], we're looking forward to seeing you at movie night! 😊 If you …" at bounding box center [639, 497] width 475 height 56
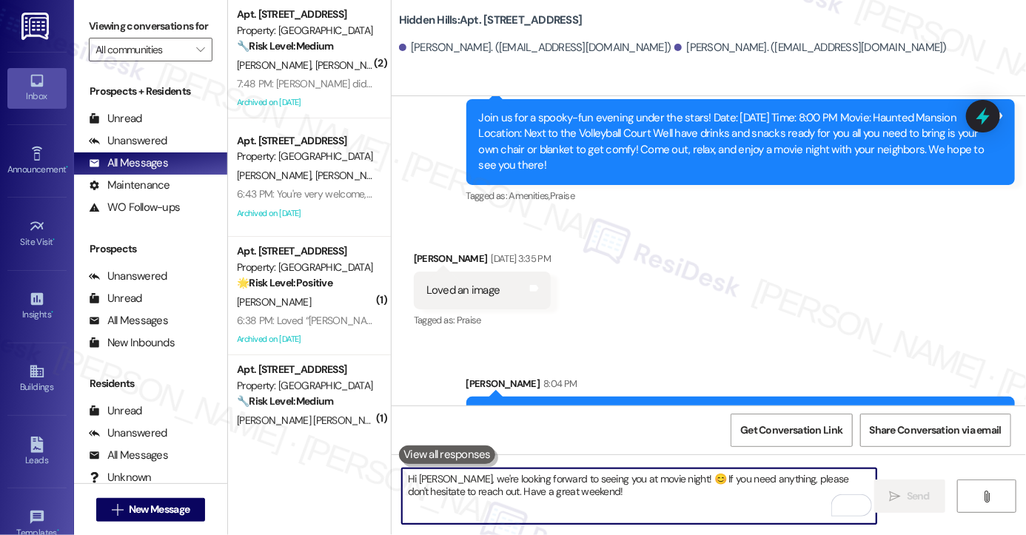
scroll to position [6295, 0]
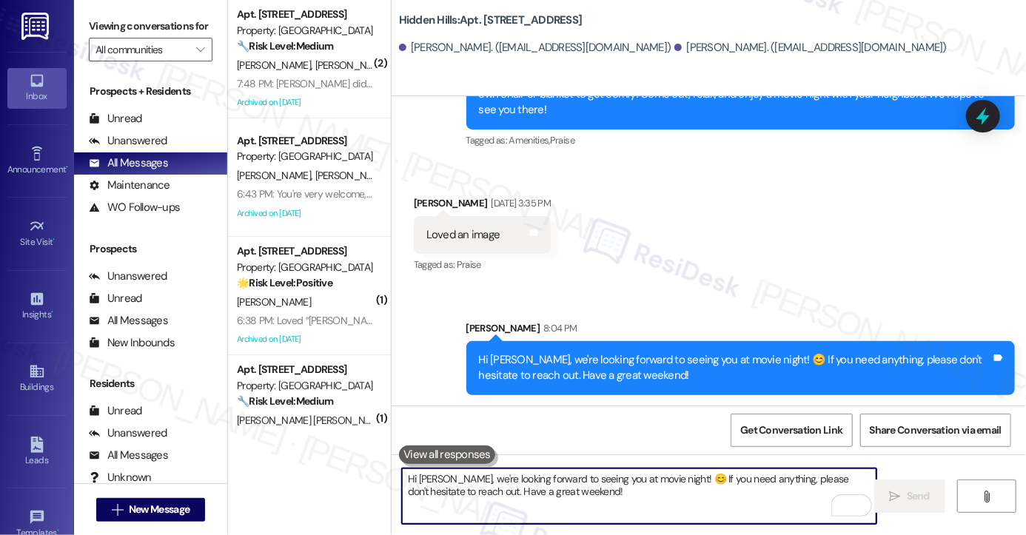
click at [618, 359] on div "Hi [PERSON_NAME], we're looking forward to seeing you at movie night! 😊 If you …" at bounding box center [735, 369] width 512 height 32
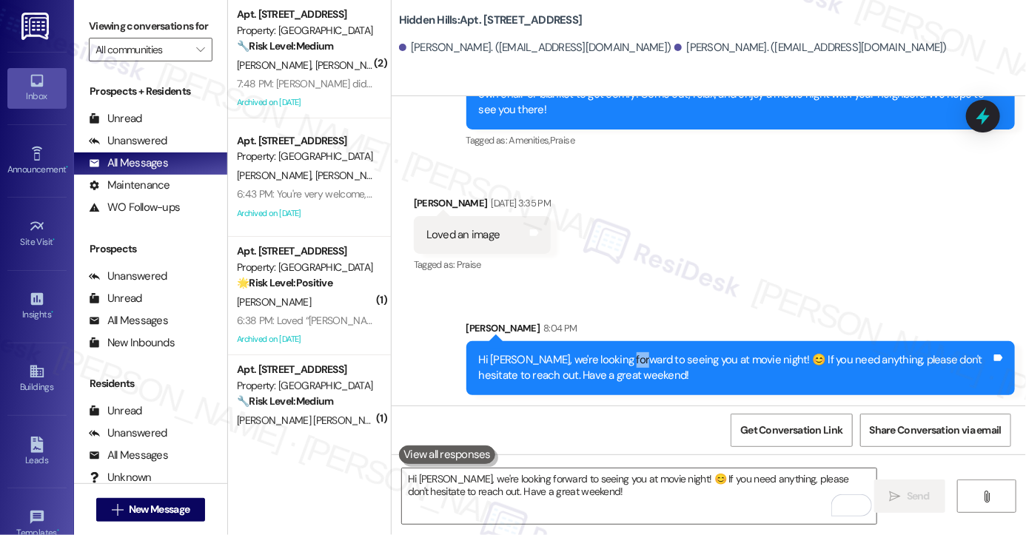
click at [618, 359] on div "Hi [PERSON_NAME], we're looking forward to seeing you at movie night! 😊 If you …" at bounding box center [735, 369] width 512 height 32
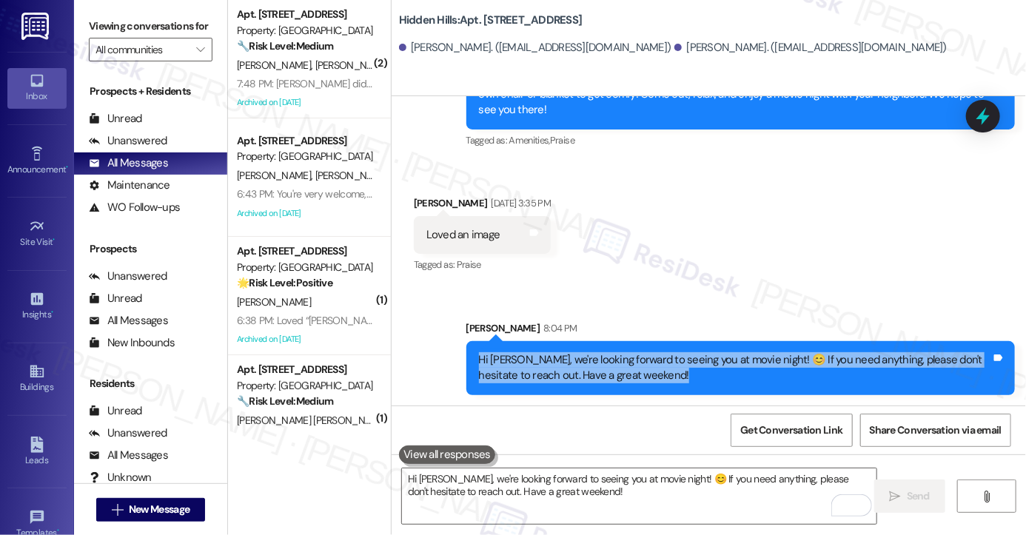
click at [617, 359] on div "Hi [PERSON_NAME], we're looking forward to seeing you at movie night! 😊 If you …" at bounding box center [735, 369] width 512 height 32
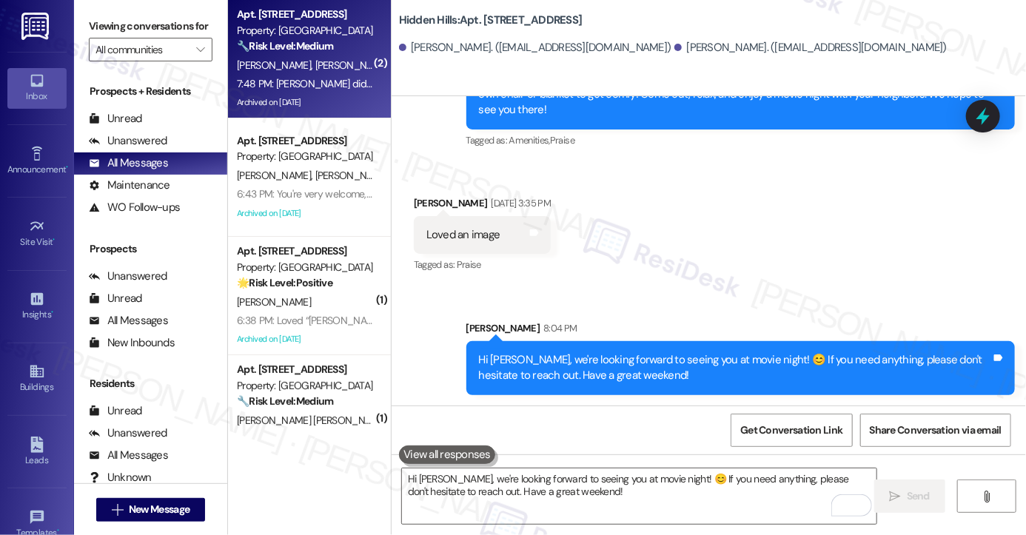
click at [325, 88] on div "7:48 PM: Sara did it last time 7:48 PM: Sara did it last time" at bounding box center [325, 83] width 176 height 13
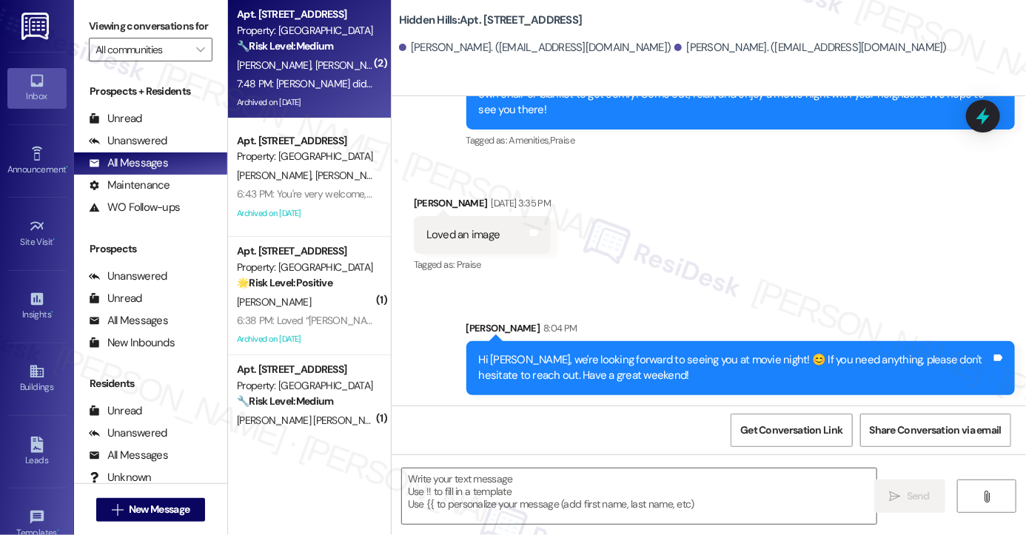
type textarea "Fetching suggested responses. Please feel free to read through the conversation…"
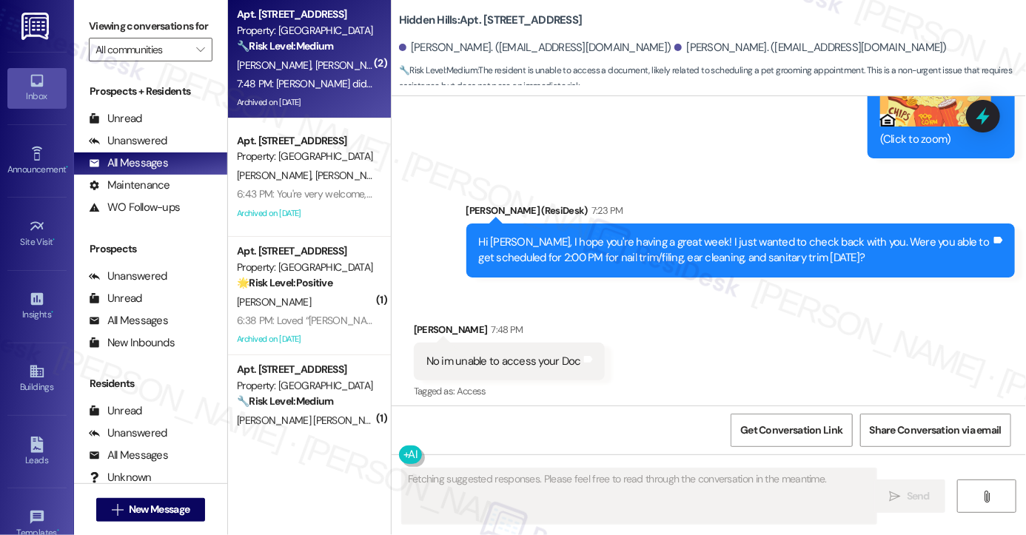
scroll to position [23058, 0]
click at [521, 354] on div "No im unable to access your Doc" at bounding box center [504, 362] width 155 height 16
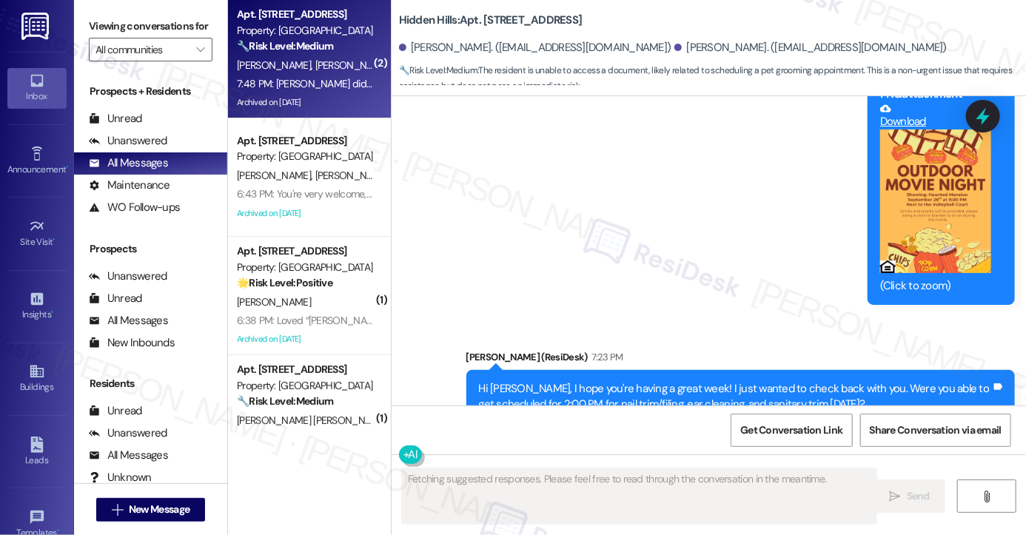
scroll to position [22910, 0]
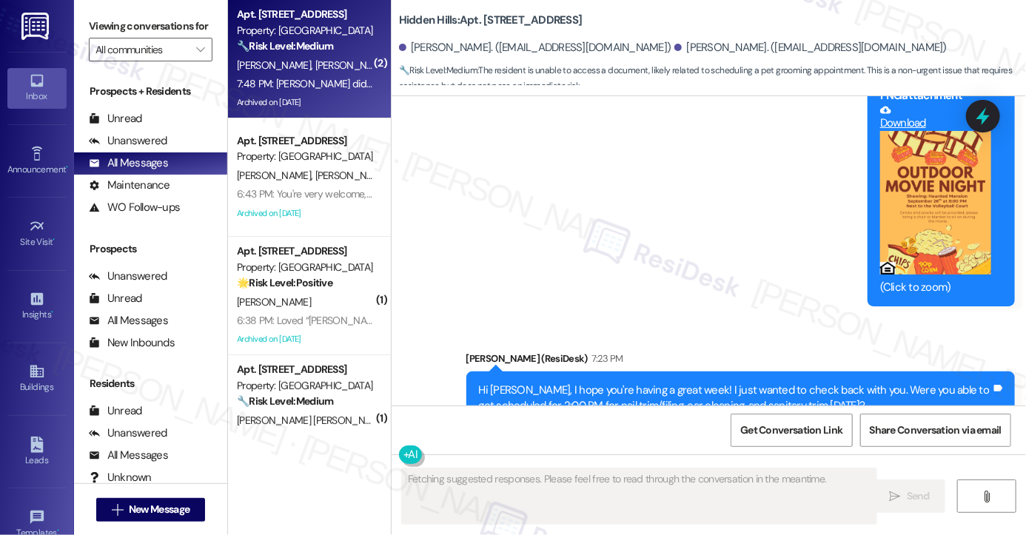
click at [616, 383] on div "Hi [PERSON_NAME], I hope you're having a great week! I just wanted to check bac…" at bounding box center [735, 399] width 512 height 32
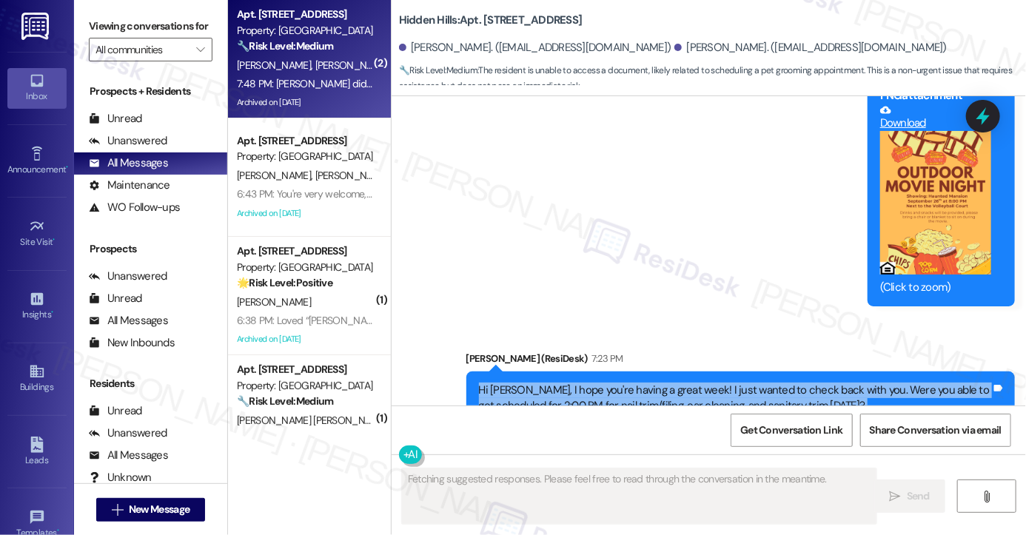
click at [616, 383] on div "Hi [PERSON_NAME], I hope you're having a great week! I just wanted to check bac…" at bounding box center [735, 399] width 512 height 32
click at [737, 383] on div "Hi [PERSON_NAME], I hope you're having a great week! I just wanted to check bac…" at bounding box center [735, 399] width 512 height 32
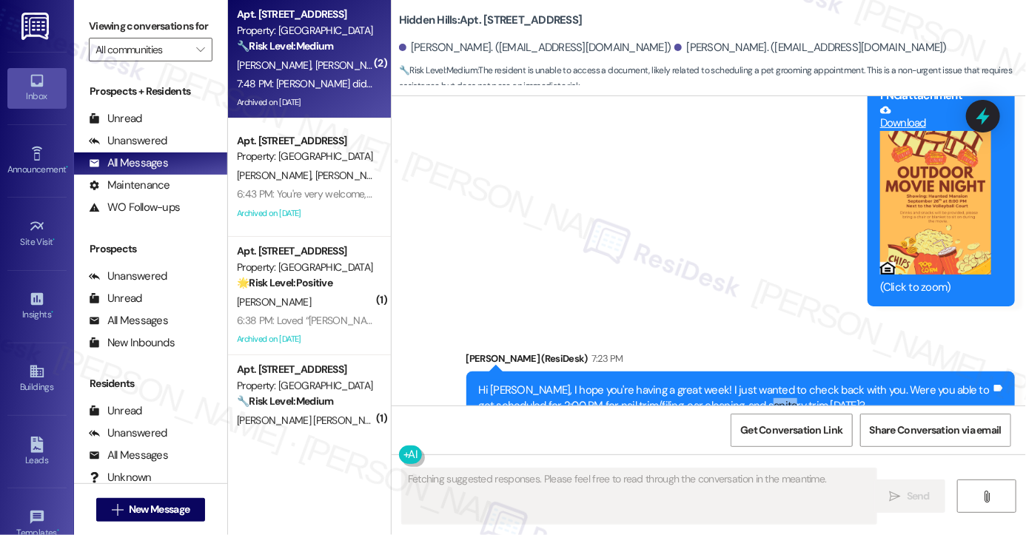
click at [737, 383] on div "Hi [PERSON_NAME], I hope you're having a great week! I just wanted to check bac…" at bounding box center [735, 399] width 512 height 32
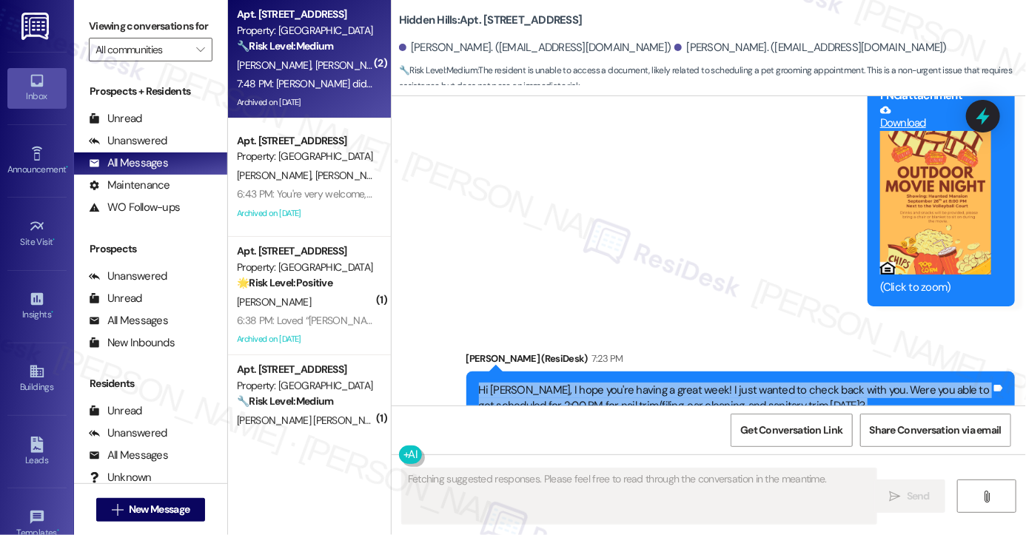
click at [737, 383] on div "Hi [PERSON_NAME], I hope you're having a great week! I just wanted to check bac…" at bounding box center [735, 399] width 512 height 32
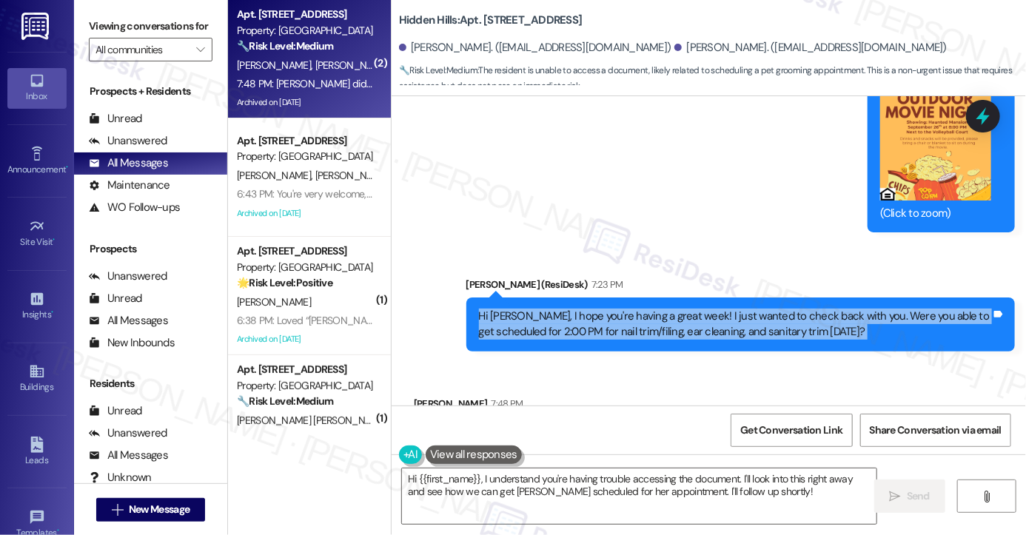
scroll to position [23058, 0]
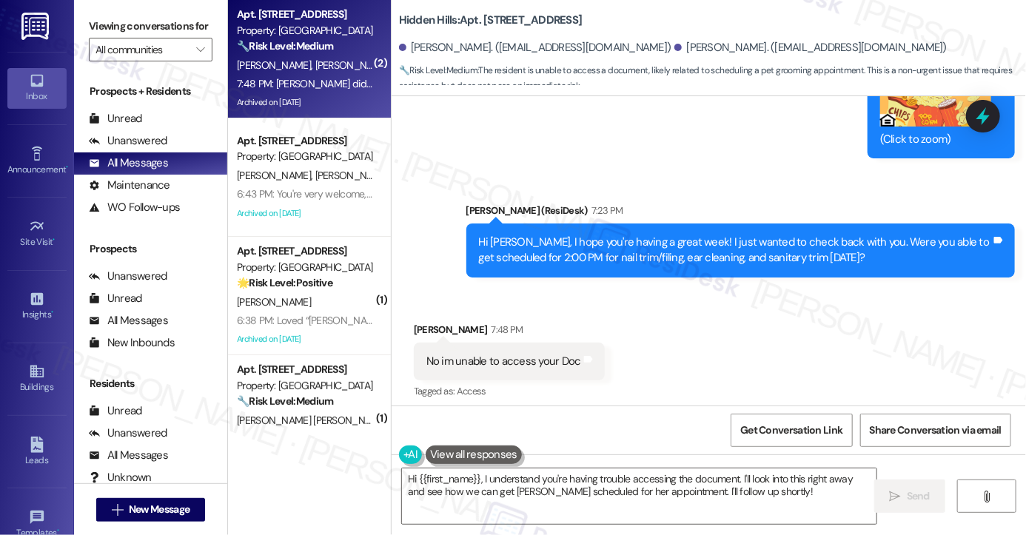
click at [427, 458] on div "[PERSON_NAME] did it last time" at bounding box center [501, 466] width 149 height 16
click at [464, 343] on div "No im unable to access your Doc Tags and notes" at bounding box center [509, 362] width 191 height 38
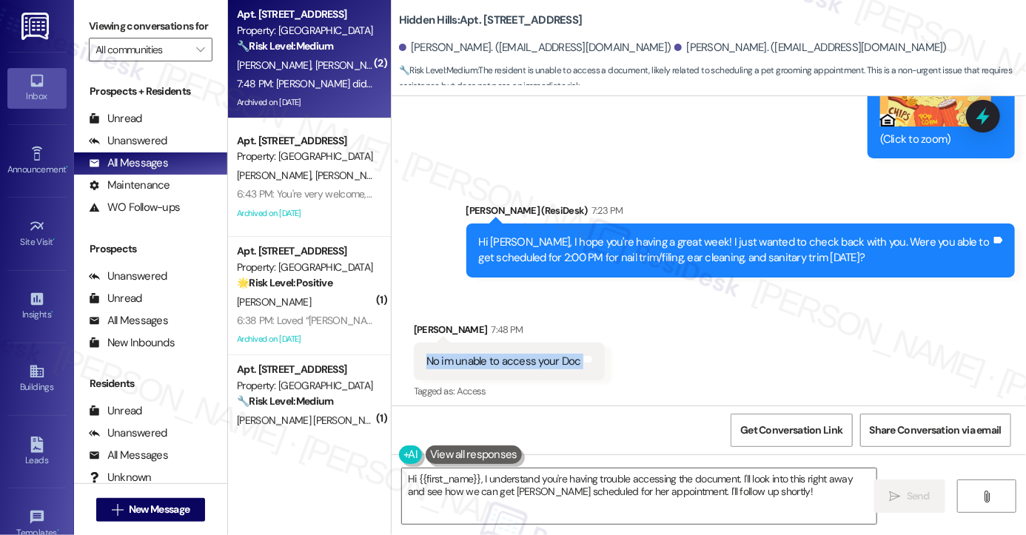
click at [464, 343] on div "No im unable to access your Doc Tags and notes" at bounding box center [509, 362] width 191 height 38
click at [518, 486] on textarea "Hi {{first_name}}, I understand you're having trouble accessing the document. I…" at bounding box center [639, 497] width 475 height 56
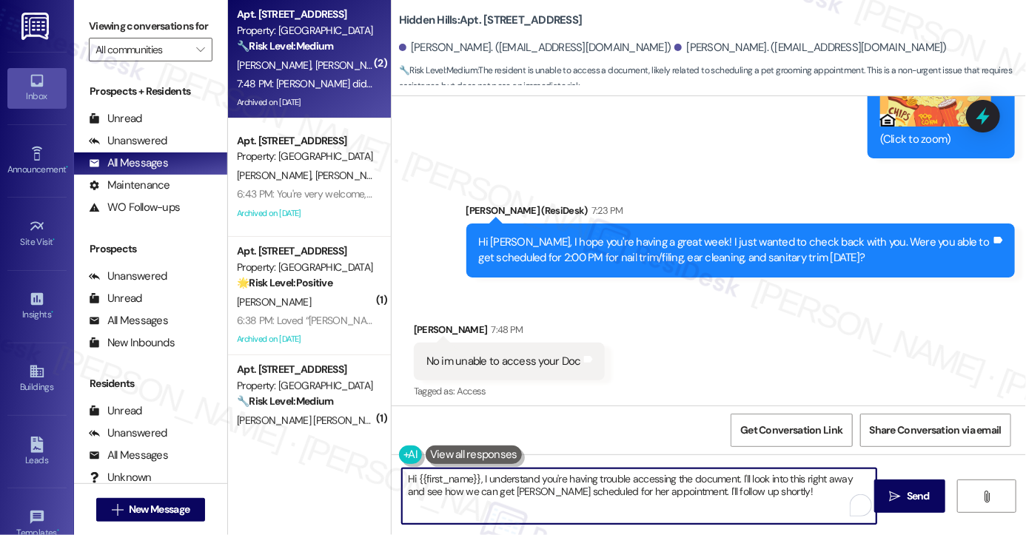
click at [518, 486] on textarea "Hi {{first_name}}, I understand you're having trouble accessing the document. I…" at bounding box center [639, 497] width 475 height 56
click at [551, 235] on div "Hi [PERSON_NAME], I hope you're having a great week! I just wanted to check bac…" at bounding box center [735, 251] width 512 height 32
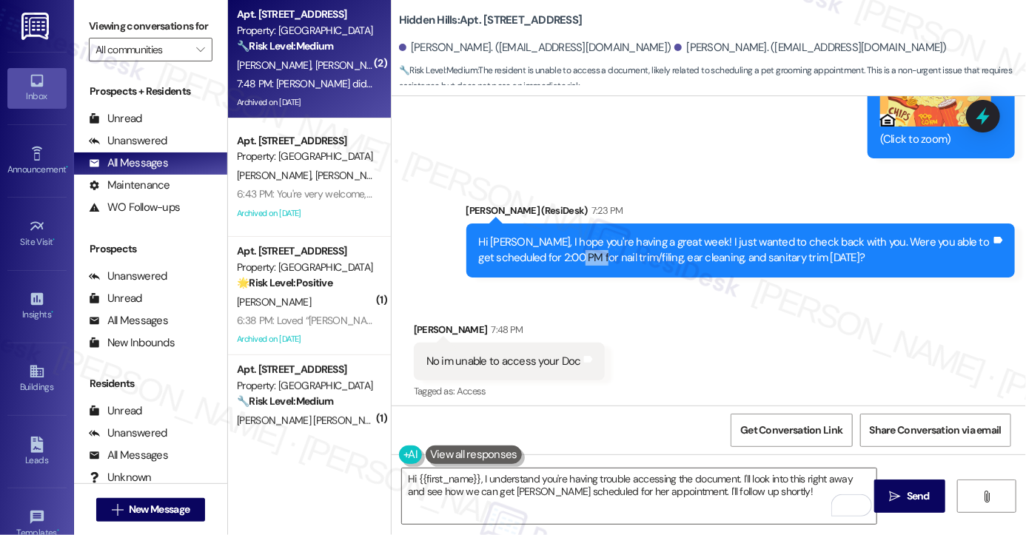
click at [551, 235] on div "Hi [PERSON_NAME], I hope you're having a great week! I just wanted to check bac…" at bounding box center [735, 251] width 512 height 32
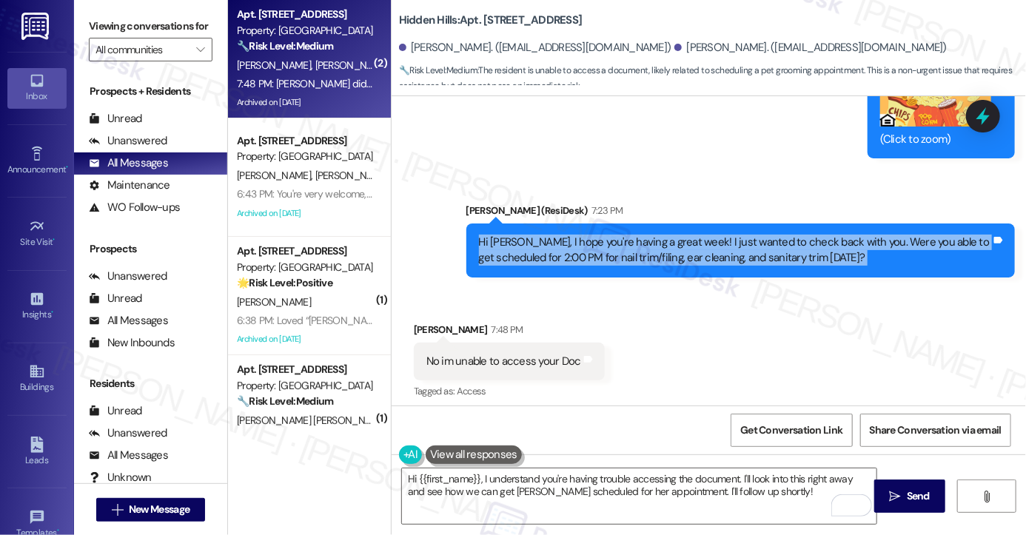
click at [551, 235] on div "Hi [PERSON_NAME], I hope you're having a great week! I just wanted to check bac…" at bounding box center [735, 251] width 512 height 32
click at [658, 235] on div "Hi [PERSON_NAME], I hope you're having a great week! I just wanted to check bac…" at bounding box center [735, 251] width 512 height 32
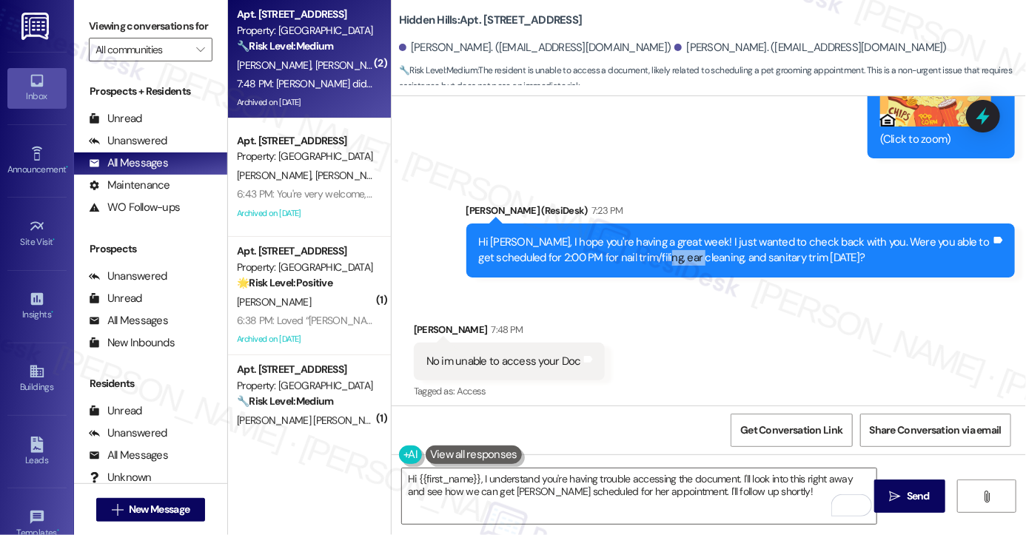
click at [658, 235] on div "Hi [PERSON_NAME], I hope you're having a great week! I just wanted to check bac…" at bounding box center [735, 251] width 512 height 32
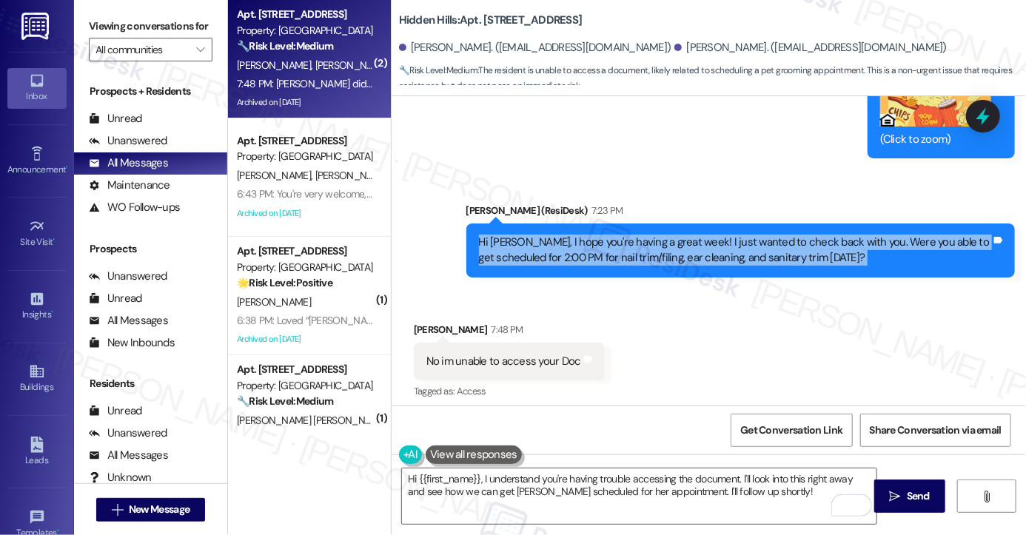
click at [658, 235] on div "Hi [PERSON_NAME], I hope you're having a great week! I just wanted to check bac…" at bounding box center [735, 251] width 512 height 32
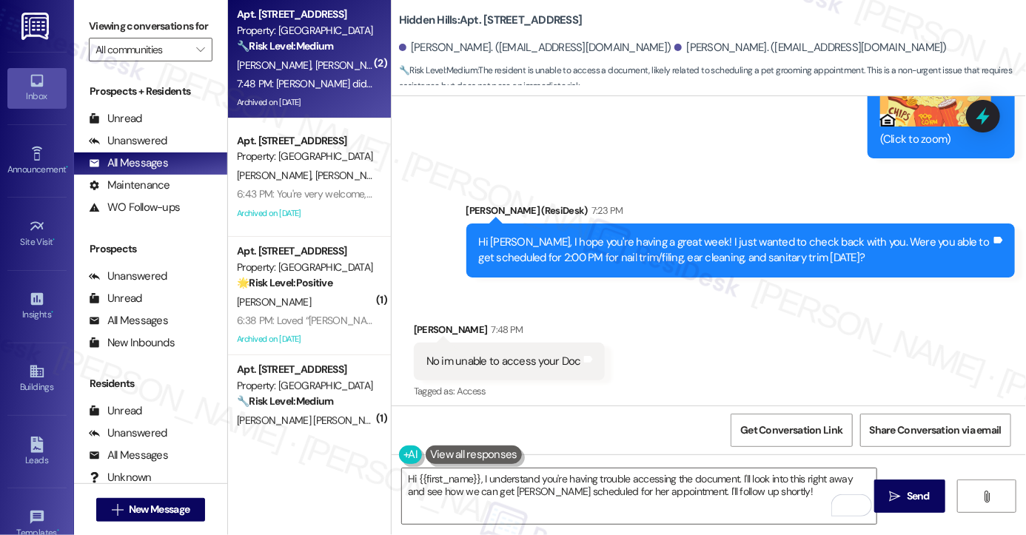
click at [521, 343] on div "No im unable to access your Doc Tags and notes" at bounding box center [509, 362] width 191 height 38
click at [465, 458] on div "[PERSON_NAME] did it last time" at bounding box center [501, 466] width 149 height 16
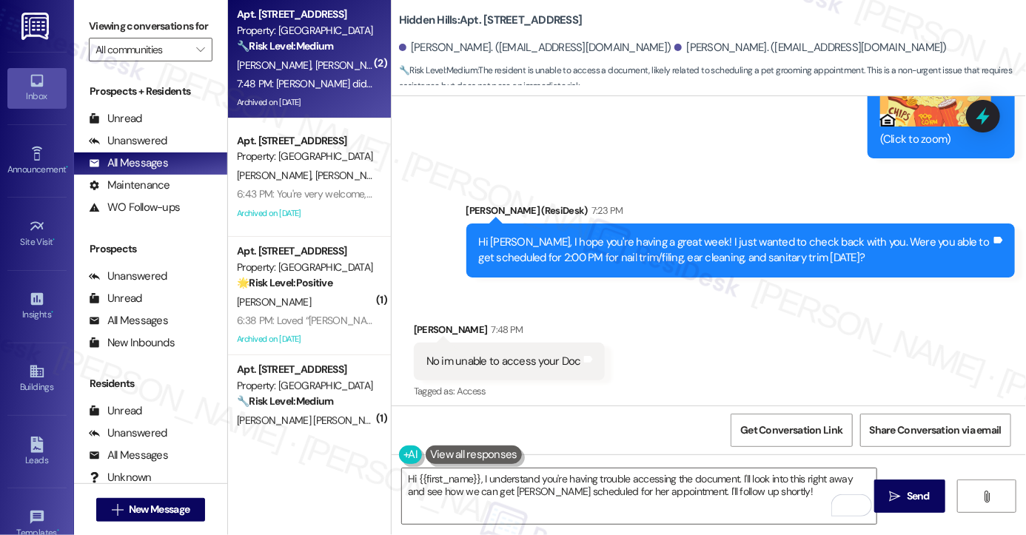
click at [465, 458] on div "[PERSON_NAME] did it last time" at bounding box center [501, 466] width 149 height 16
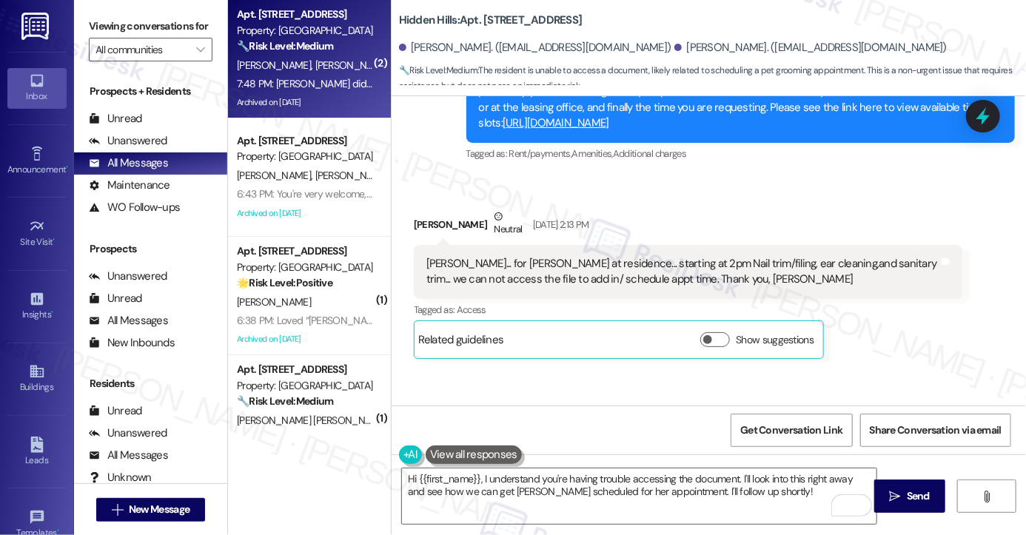
scroll to position [22317, 0]
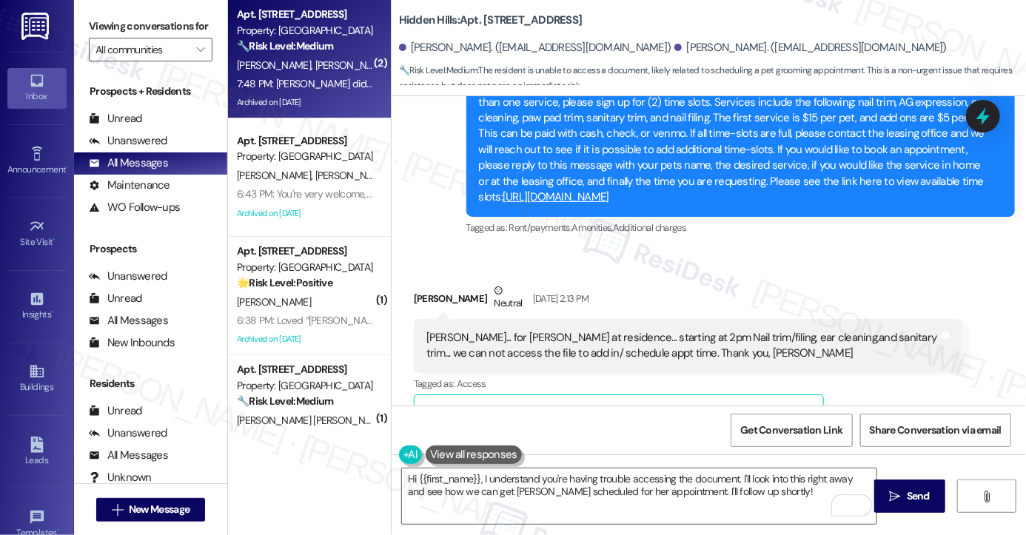
click at [649, 330] on div "[PERSON_NAME]... for [PERSON_NAME] at residence... starting at 2pm Nail trim/fi…" at bounding box center [683, 346] width 512 height 32
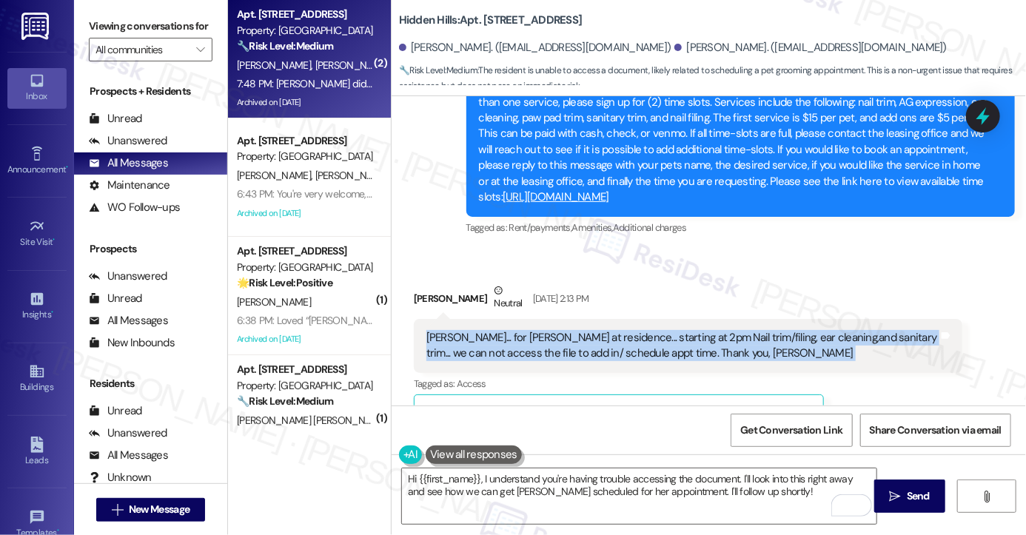
click at [649, 330] on div "[PERSON_NAME]... for [PERSON_NAME] at residence... starting at 2pm Nail trim/fi…" at bounding box center [683, 346] width 512 height 32
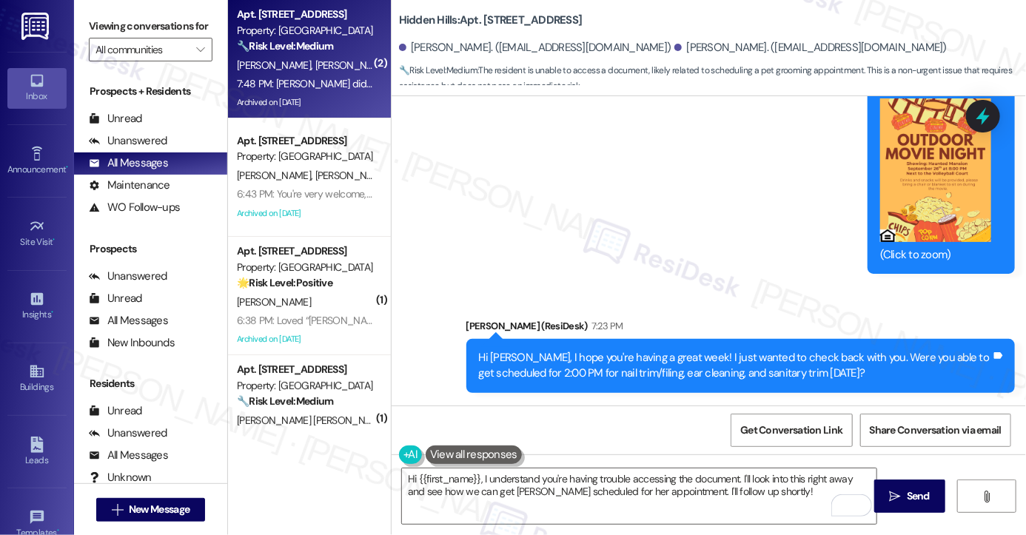
scroll to position [23058, 0]
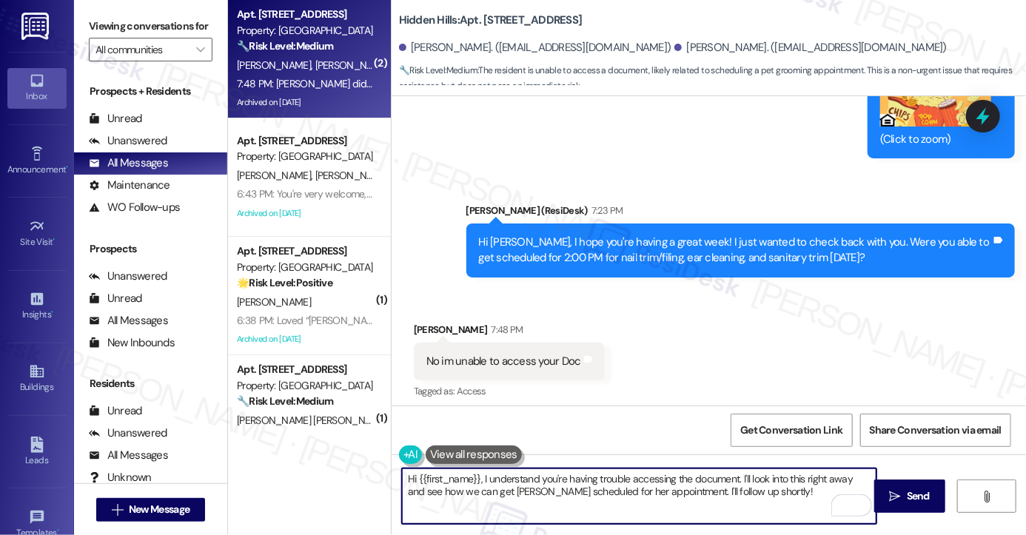
click at [526, 470] on textarea "Hi {{first_name}}, I understand you're having trouble accessing the document. I…" at bounding box center [639, 497] width 475 height 56
click at [539, 487] on textarea "Hi {{first_name}}, I understand you're having trouble accessing the document. I…" at bounding box center [639, 497] width 475 height 56
click at [480, 343] on div "No im unable to access your Doc Tags and notes" at bounding box center [509, 362] width 191 height 38
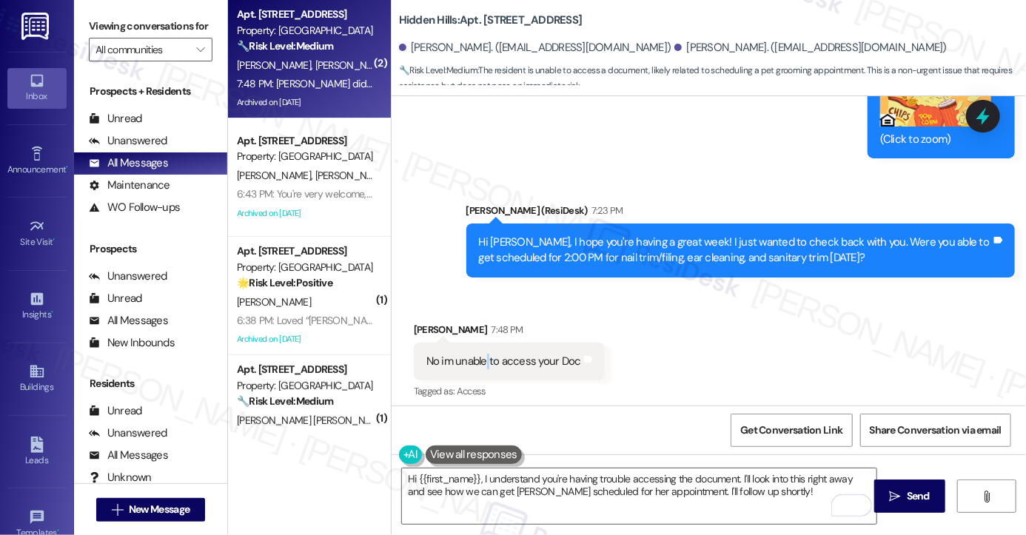
click at [480, 343] on div "No im unable to access your Doc Tags and notes" at bounding box center [509, 362] width 191 height 38
drag, startPoint x: 480, startPoint y: 237, endPoint x: 498, endPoint y: 237, distance: 17.8
click at [480, 343] on div "No im unable to access your Doc Tags and notes" at bounding box center [509, 362] width 191 height 38
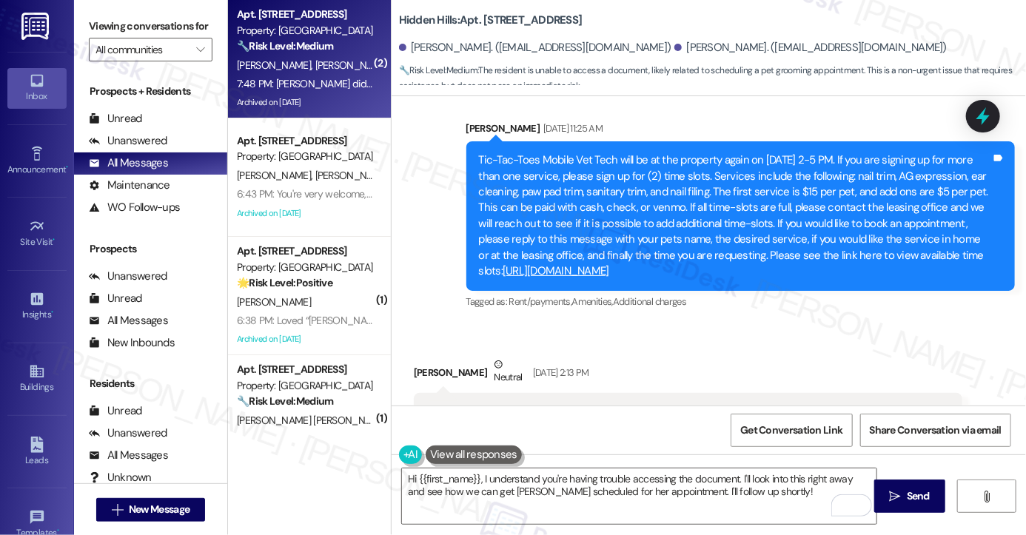
scroll to position [22095, 0]
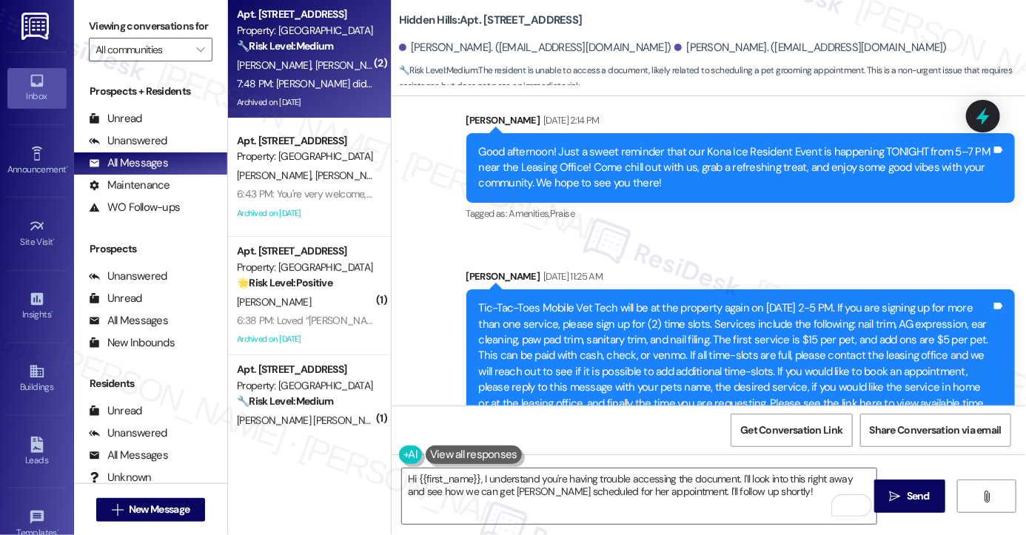
click at [609, 412] on link "[URL][DOMAIN_NAME]" at bounding box center [556, 419] width 107 height 15
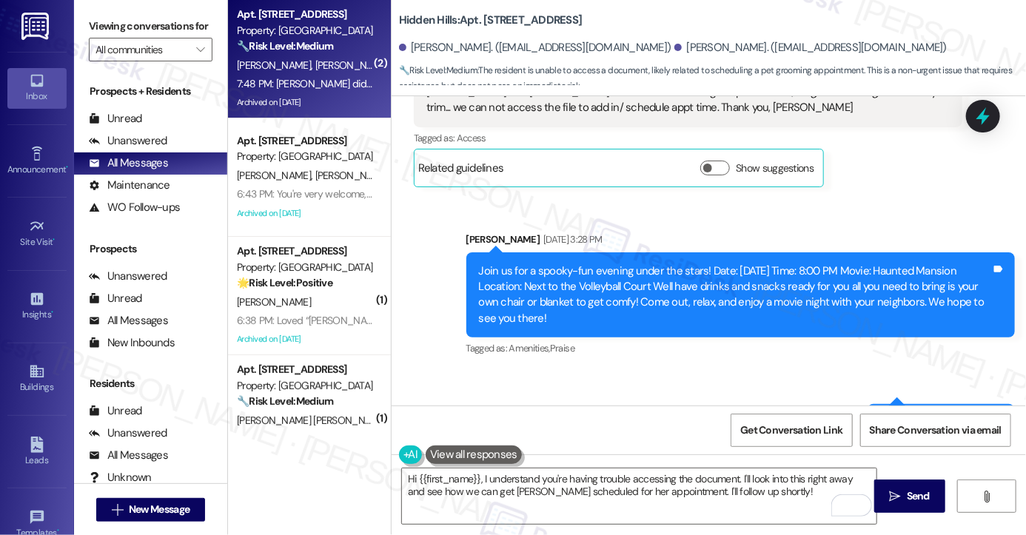
scroll to position [22984, 0]
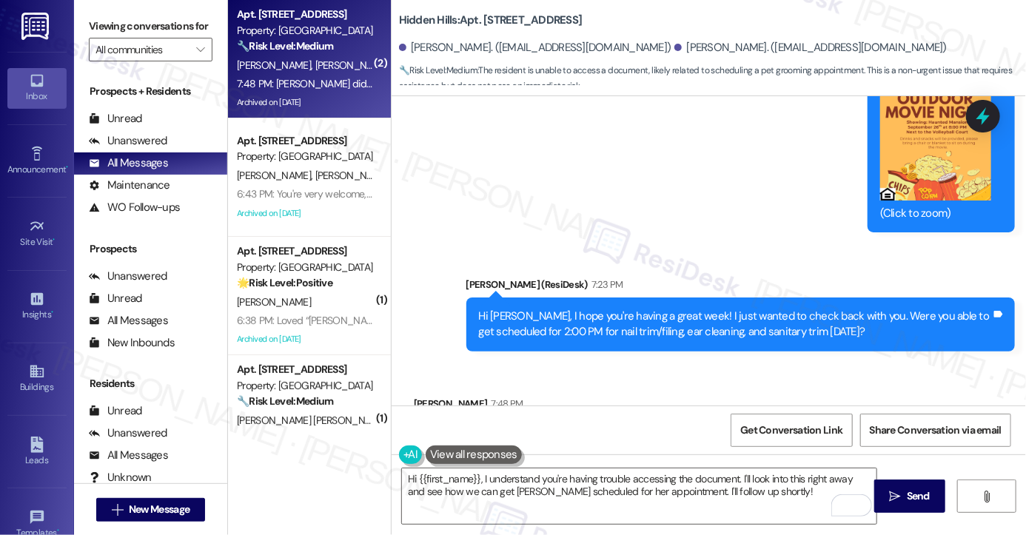
click at [528, 428] on div "No im unable to access your Doc" at bounding box center [504, 436] width 155 height 16
drag, startPoint x: 101, startPoint y: 17, endPoint x: 133, endPoint y: 50, distance: 45.0
click at [101, 17] on label "Viewing conversations for" at bounding box center [151, 26] width 124 height 23
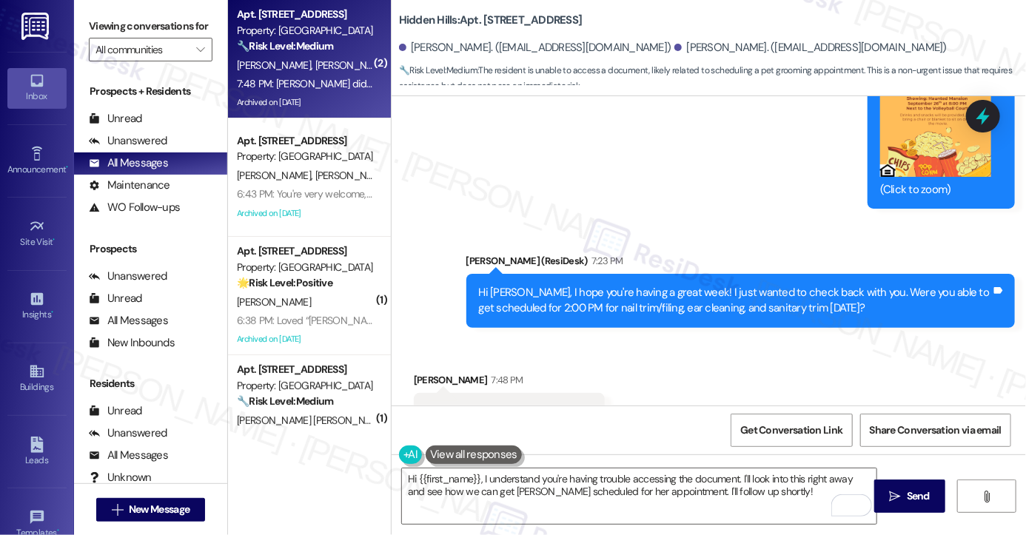
scroll to position [23058, 0]
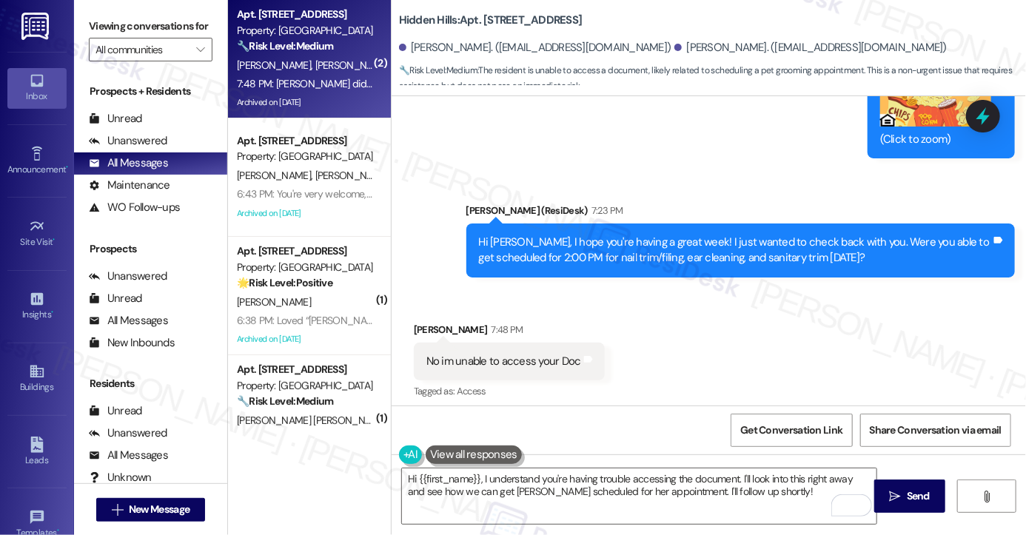
click at [462, 458] on div "[PERSON_NAME] did it last time" at bounding box center [501, 466] width 149 height 16
copy div "Sara did it last time Tags and notes"
click at [105, 28] on label "Viewing conversations for" at bounding box center [151, 26] width 124 height 23
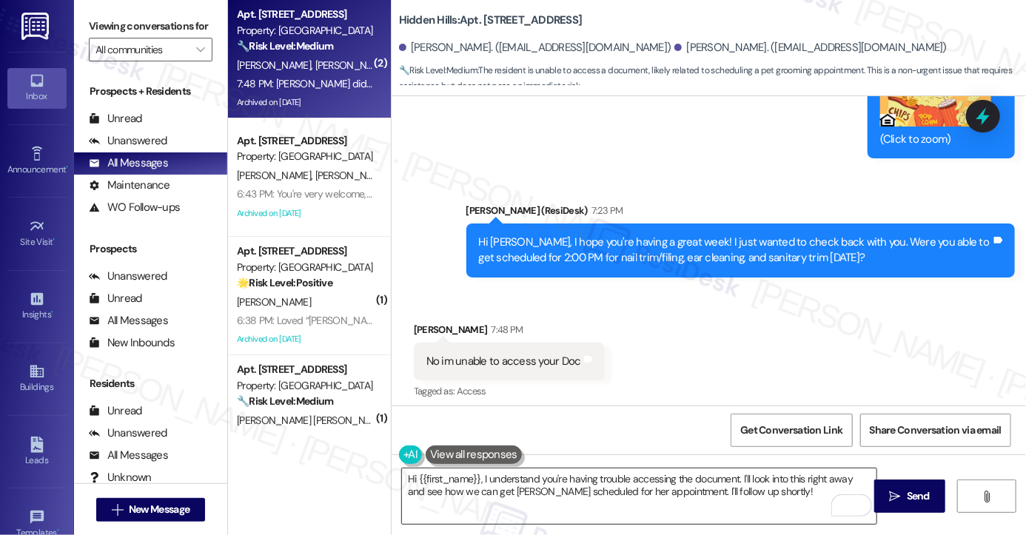
click at [604, 470] on textarea "Hi {{first_name}}, I understand you're having trouble accessing the document. I…" at bounding box center [639, 497] width 475 height 56
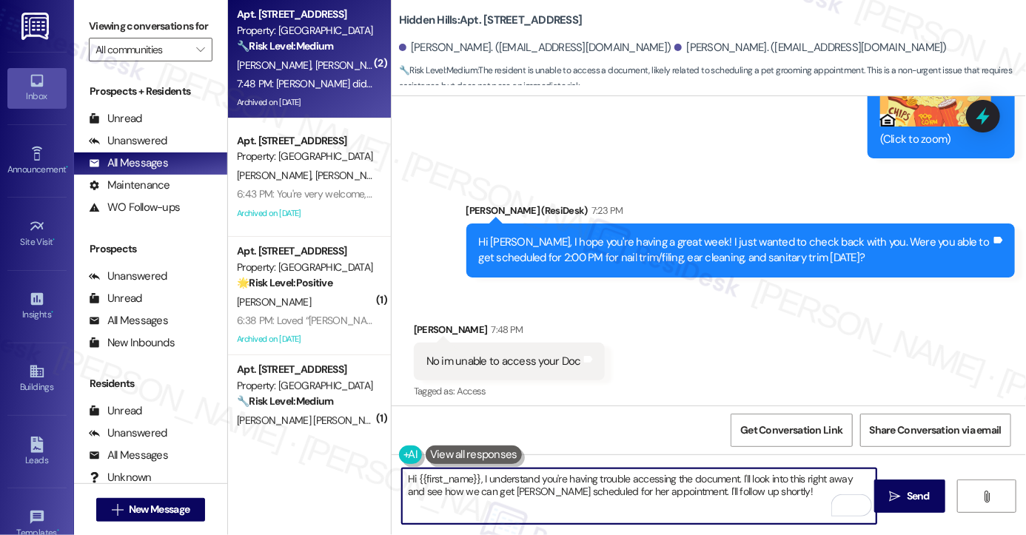
click at [604, 470] on textarea "Hi {{first_name}}, I understand you're having trouble accessing the document. I…" at bounding box center [639, 497] width 475 height 56
click at [757, 484] on textarea "Hi {{first_name}}, I understand you're having trouble accessing the document. I…" at bounding box center [639, 497] width 475 height 56
drag, startPoint x: 803, startPoint y: 496, endPoint x: 569, endPoint y: 470, distance: 235.4
click at [569, 470] on textarea "Hi {{first_name}}, I understand you're having trouble accessing the document. I…" at bounding box center [639, 497] width 475 height 56
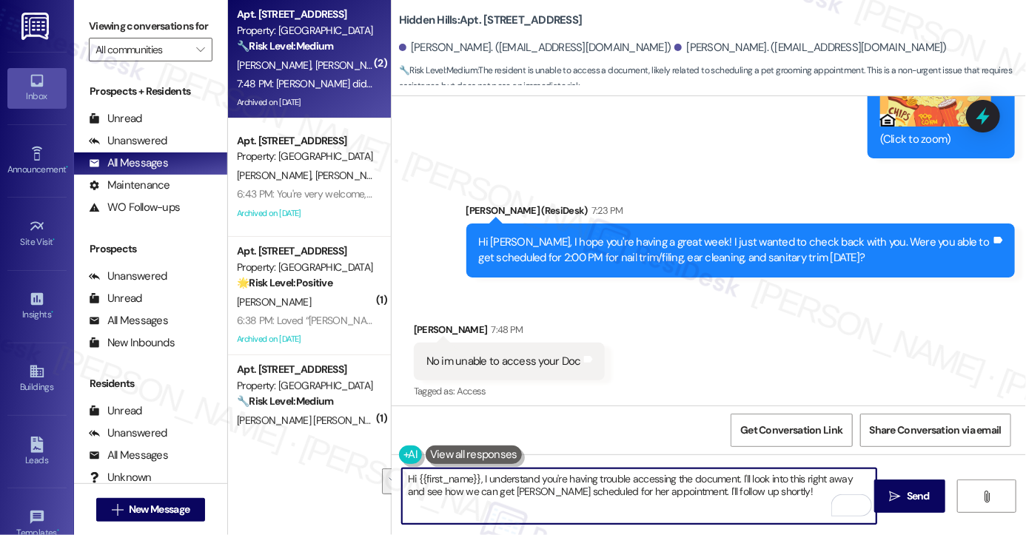
click at [515, 466] on div "Hi {{first_name}}, I understand you're having trouble accessing the document. I…" at bounding box center [709, 510] width 635 height 111
drag, startPoint x: 480, startPoint y: 473, endPoint x: 361, endPoint y: 455, distance: 120.5
click at [361, 455] on div "( 2 ) Apt. 2290, AA - 2201 S Oakdale Dr Property: Hidden Hills 🔧 Risk Level: Me…" at bounding box center [627, 267] width 798 height 535
drag, startPoint x: 768, startPoint y: 492, endPoint x: 427, endPoint y: 476, distance: 341.7
click at [427, 476] on textarea "Sorry about that. I understand you're having trouble accessing the document. I'…" at bounding box center [639, 497] width 475 height 56
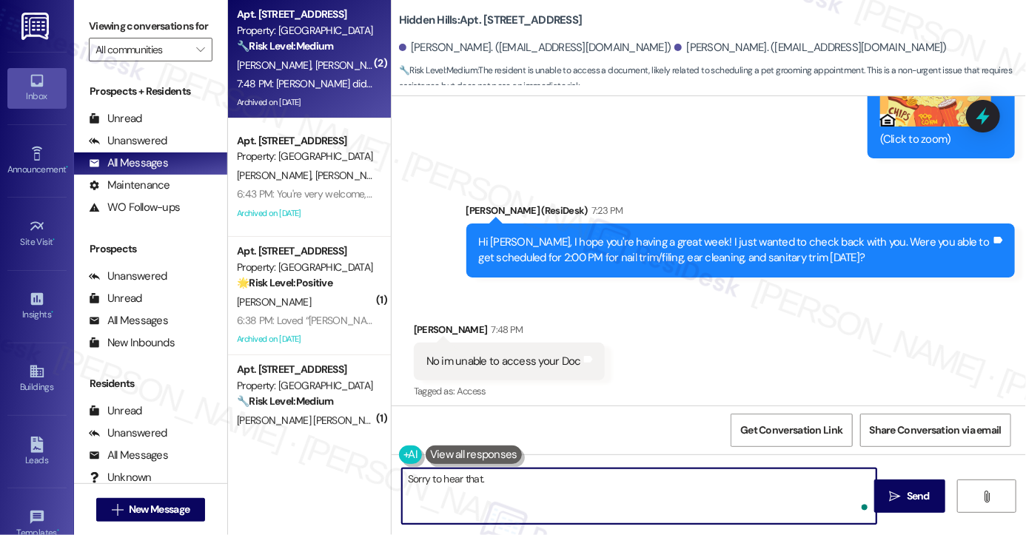
paste textarea "Thank you for letting me know"
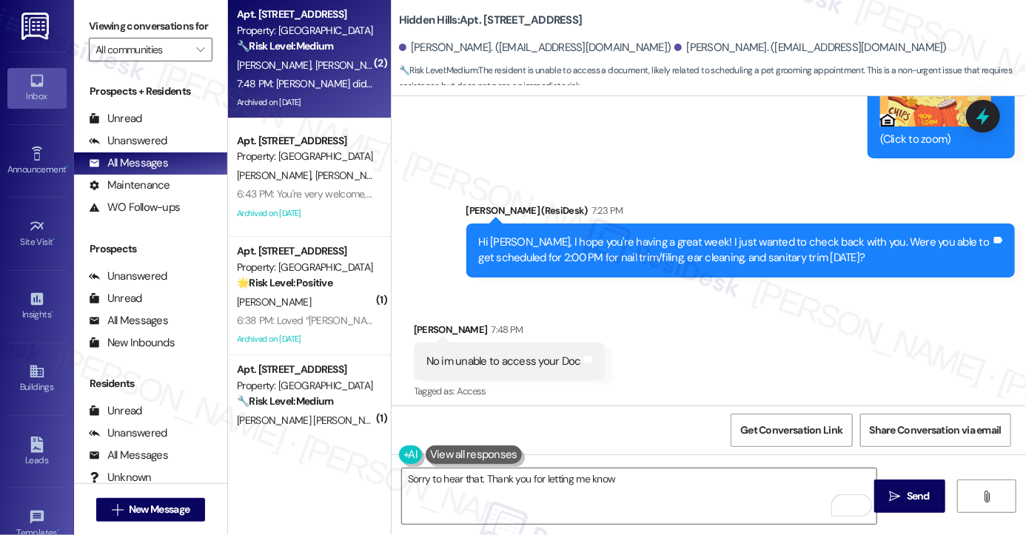
click at [101, 20] on label "Viewing conversations for" at bounding box center [151, 26] width 124 height 23
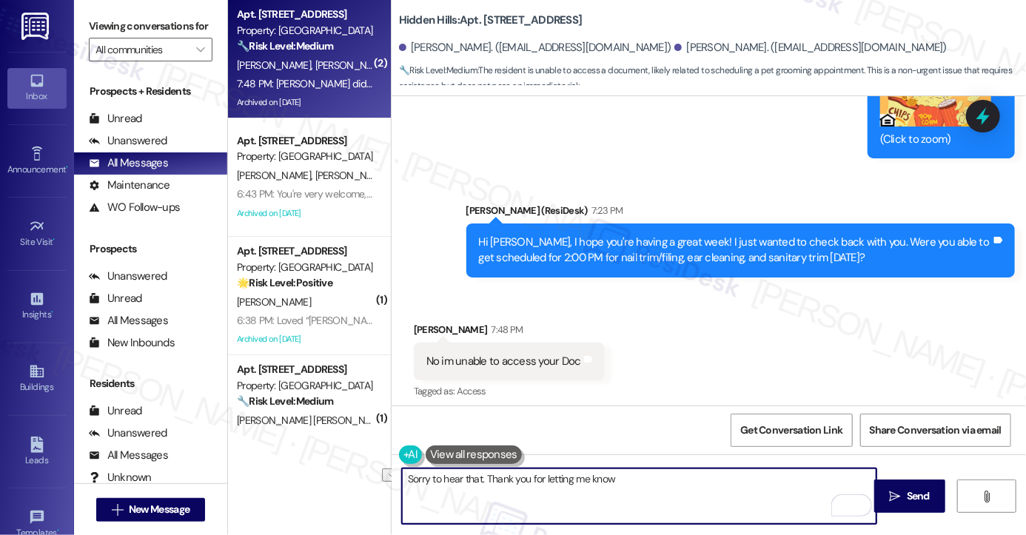
drag, startPoint x: 638, startPoint y: 490, endPoint x: 483, endPoint y: 487, distance: 154.8
click at [483, 487] on textarea "Sorry to hear that. Thank you for letting me know" at bounding box center [639, 497] width 475 height 56
paste textarea "Are you receiving an error message when trying to open the document, or is it n…"
type textarea "Sorry to hear that. Are you receiving an error message when trying to open the …"
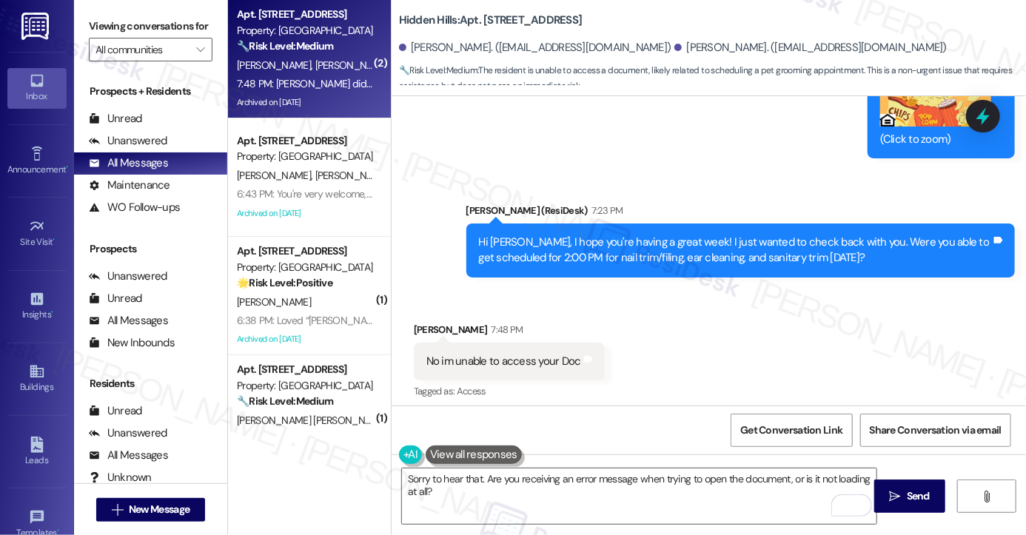
click at [100, 38] on label "Viewing conversations for" at bounding box center [151, 26] width 124 height 23
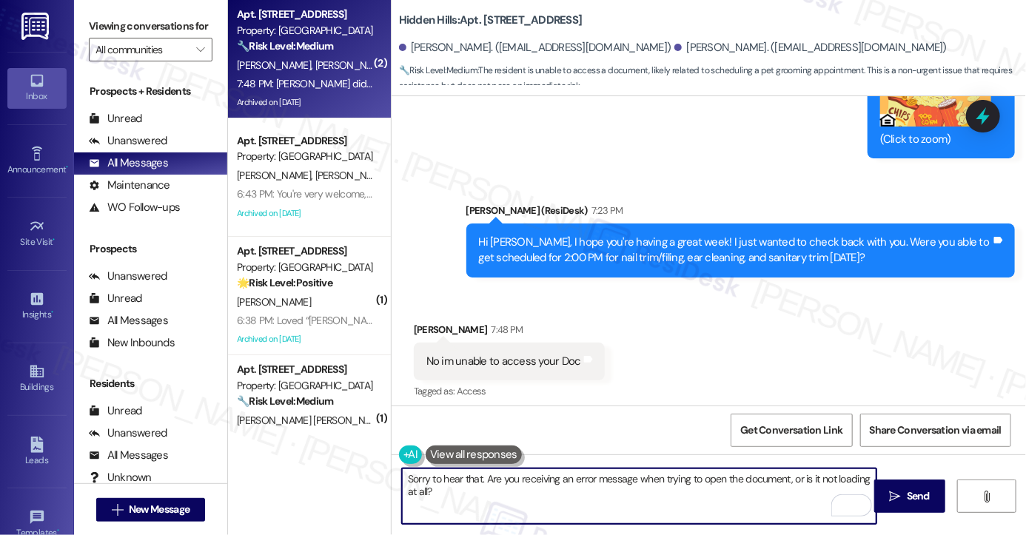
click at [496, 503] on textarea "Sorry to hear that. Are you receiving an error message when trying to open the …" at bounding box center [639, 497] width 475 height 56
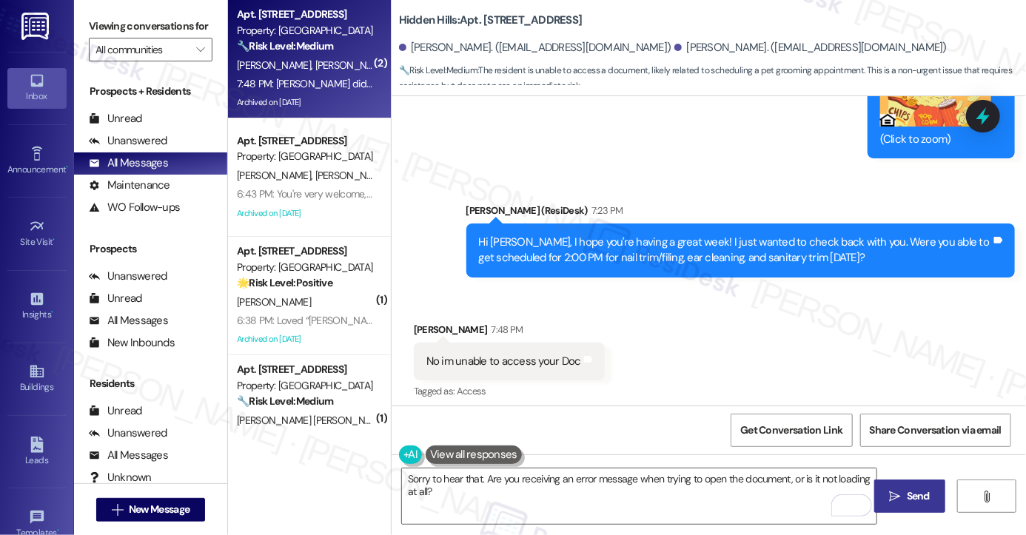
click at [909, 486] on button " Send" at bounding box center [911, 496] width 72 height 33
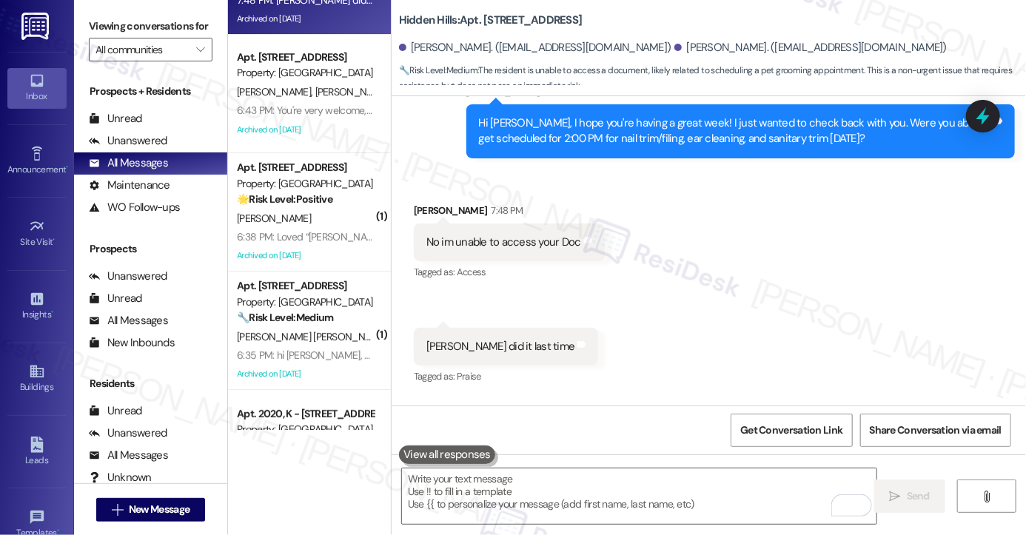
scroll to position [148, 0]
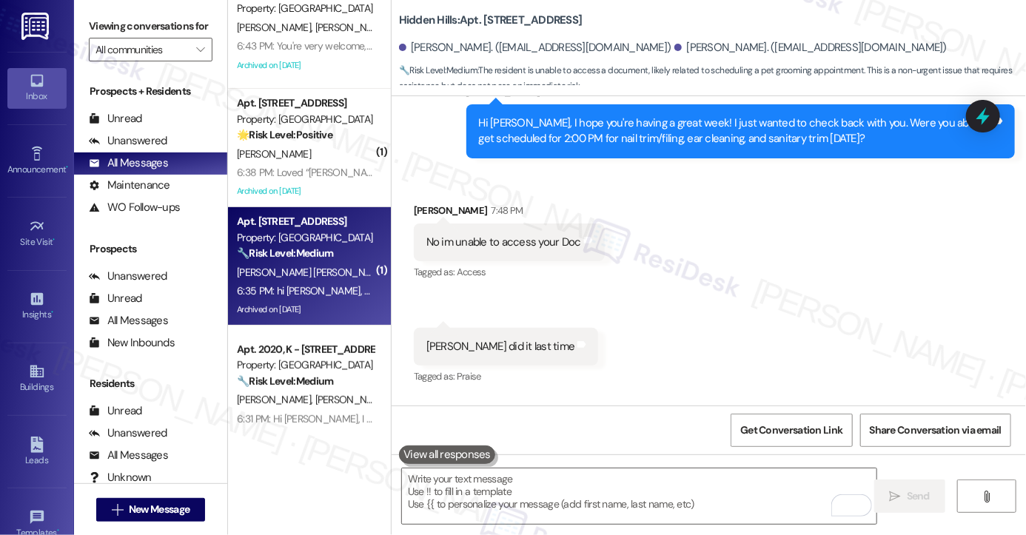
click at [328, 272] on span "[PERSON_NAME] [PERSON_NAME]" at bounding box center [314, 272] width 155 height 13
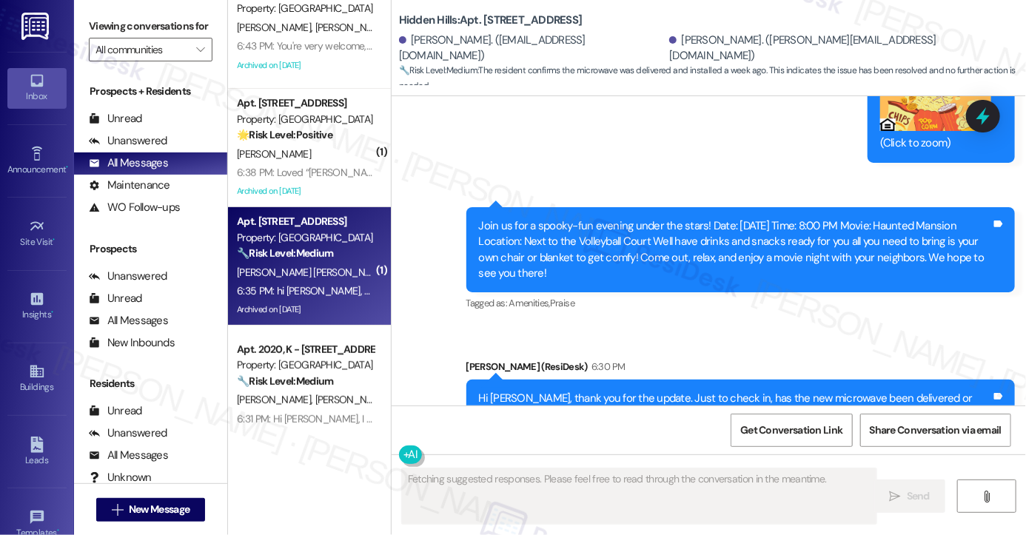
scroll to position [12308, 0]
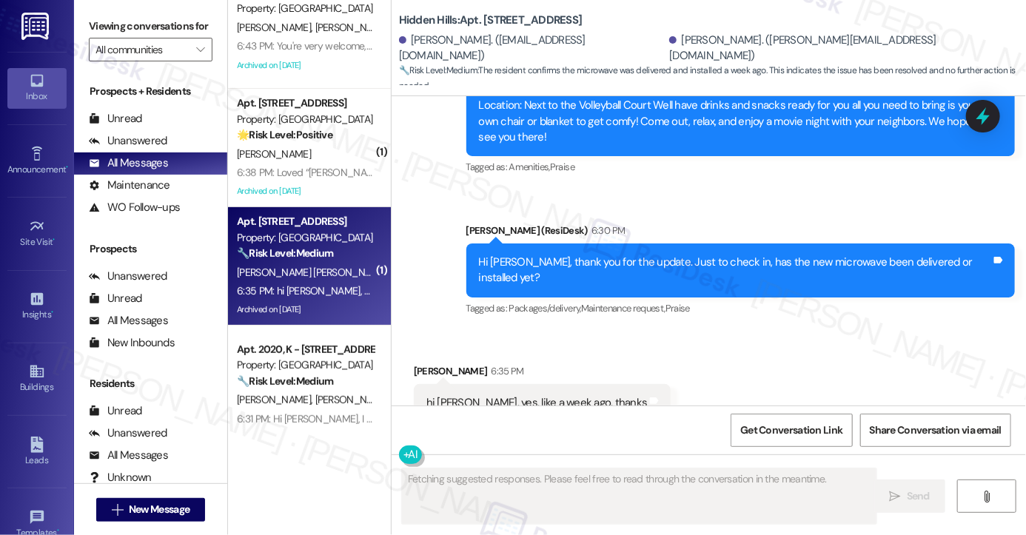
click at [496, 395] on div "hi [PERSON_NAME], yes, like a week ago, thanks" at bounding box center [537, 403] width 221 height 16
click at [640, 255] on div "Hi [PERSON_NAME], thank you for the update. Just to check in, has the new micro…" at bounding box center [735, 271] width 512 height 32
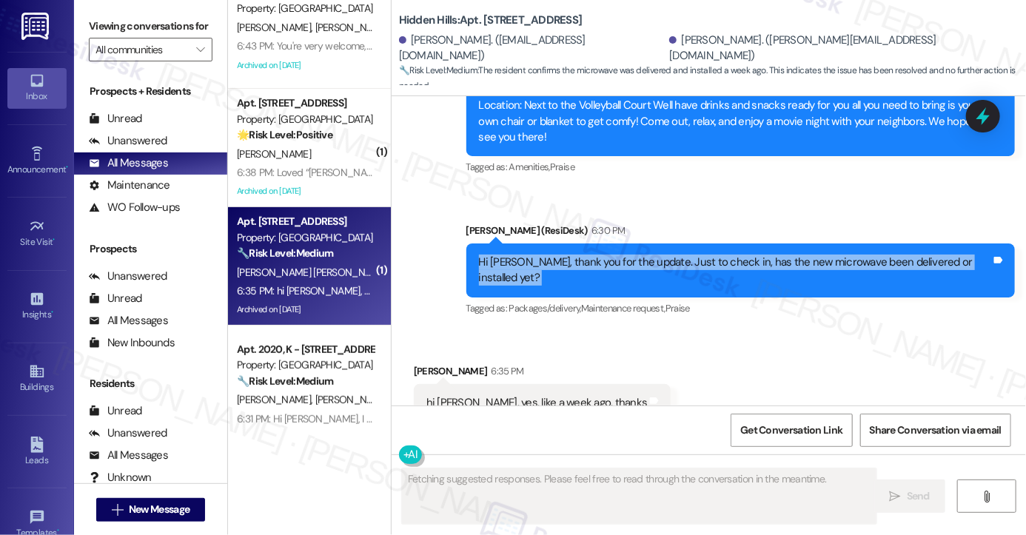
click at [640, 255] on div "Hi [PERSON_NAME], thank you for the update. Just to check in, has the new micro…" at bounding box center [735, 271] width 512 height 32
click at [785, 255] on div "Hi [PERSON_NAME], thank you for the update. Just to check in, has the new micro…" at bounding box center [735, 271] width 512 height 32
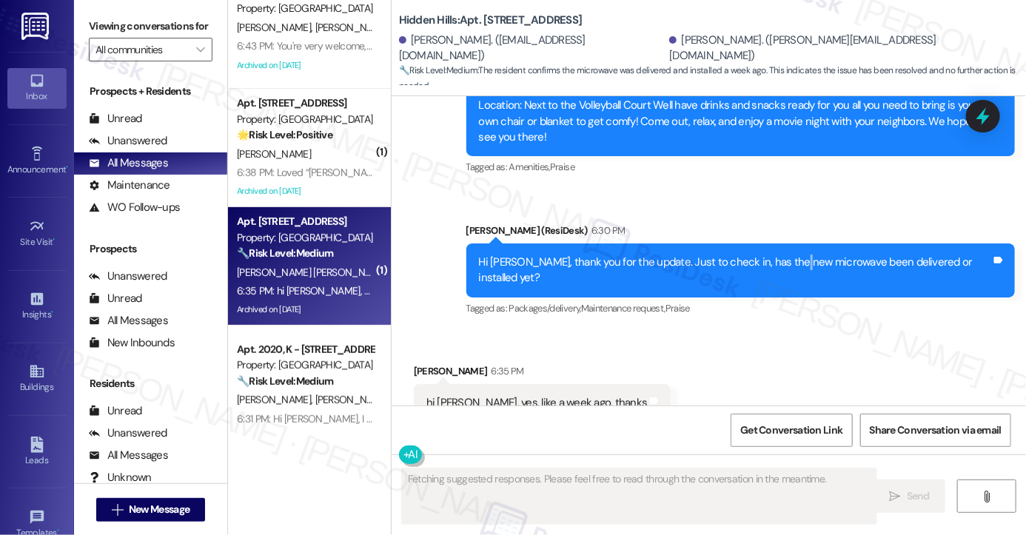
click at [785, 255] on div "Hi [PERSON_NAME], thank you for the update. Just to check in, has the new micro…" at bounding box center [735, 271] width 512 height 32
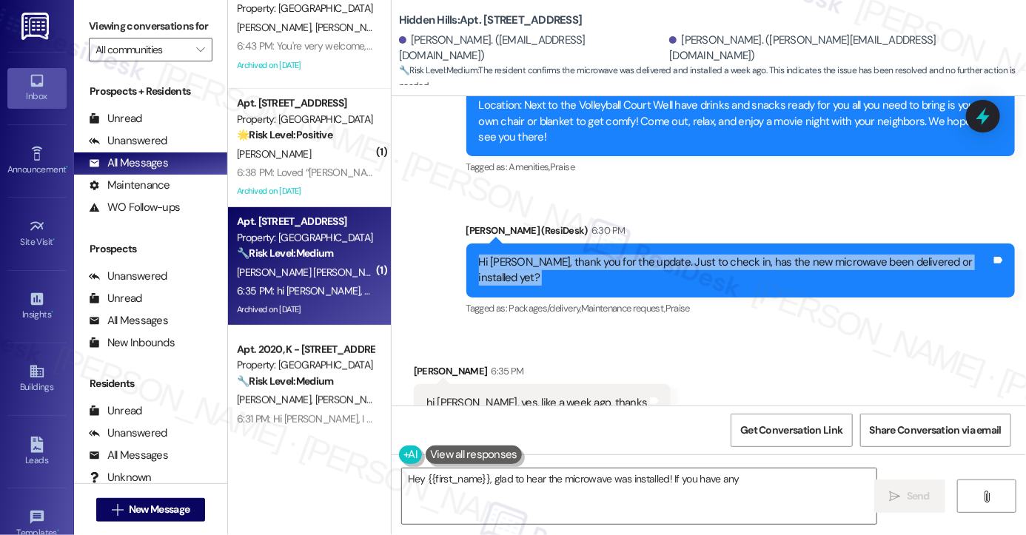
click at [785, 255] on div "Hi [PERSON_NAME], thank you for the update. Just to check in, has the new micro…" at bounding box center [735, 271] width 512 height 32
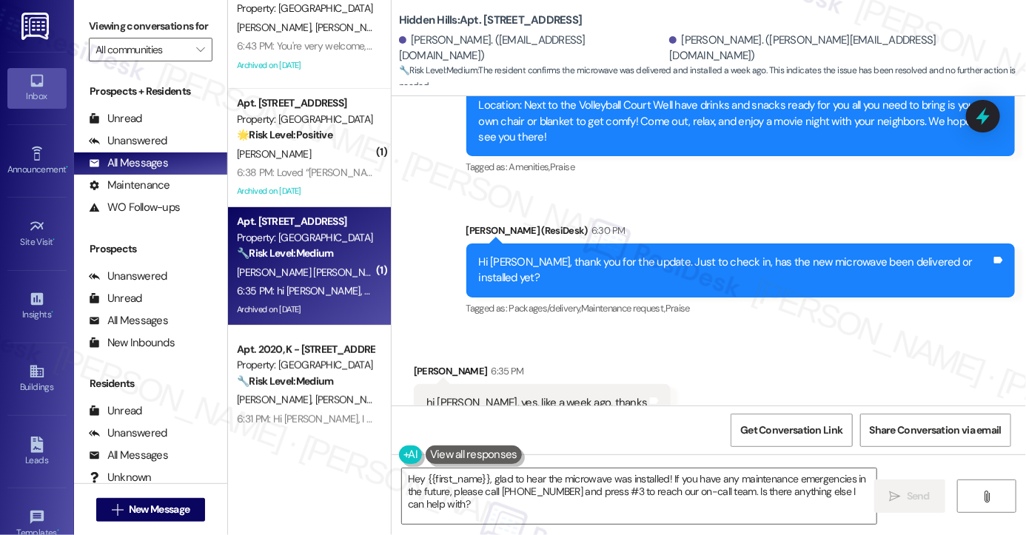
click at [478, 384] on div "hi Emily, yes, like a week ago, thanks Tags and notes" at bounding box center [543, 403] width 258 height 38
click at [501, 478] on textarea "Hey {{first_name}}, glad to hear the microwave was installed! If you have any m…" at bounding box center [639, 497] width 475 height 56
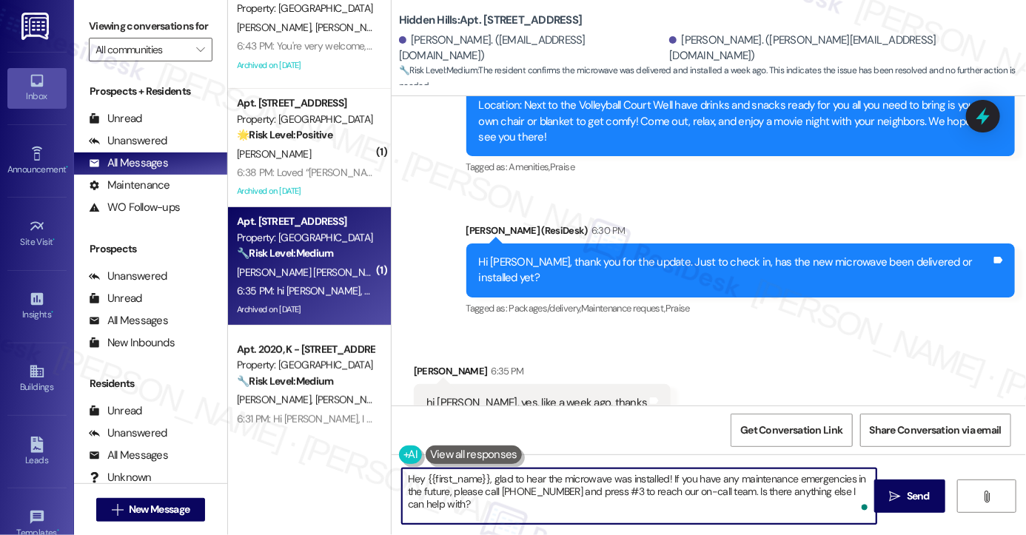
click at [501, 478] on textarea "Hey {{first_name}}, glad to hear the microwave was installed! If you have any m…" at bounding box center [639, 497] width 475 height 56
click at [501, 479] on textarea "Hey {{first_name}}, glad to hear the microwave was installed! If you have any m…" at bounding box center [639, 497] width 475 height 56
drag, startPoint x: 492, startPoint y: 479, endPoint x: 334, endPoint y: 473, distance: 157.8
click at [338, 473] on div "( 2 ) Apt. 2290, AA - 2201 S Oakdale Dr Property: Hidden Hills 🔧 Risk Level: Me…" at bounding box center [627, 267] width 798 height 535
click at [606, 478] on textarea "Glad to hear the microwave was installed! If you have any maintenance emergenci…" at bounding box center [639, 497] width 475 height 56
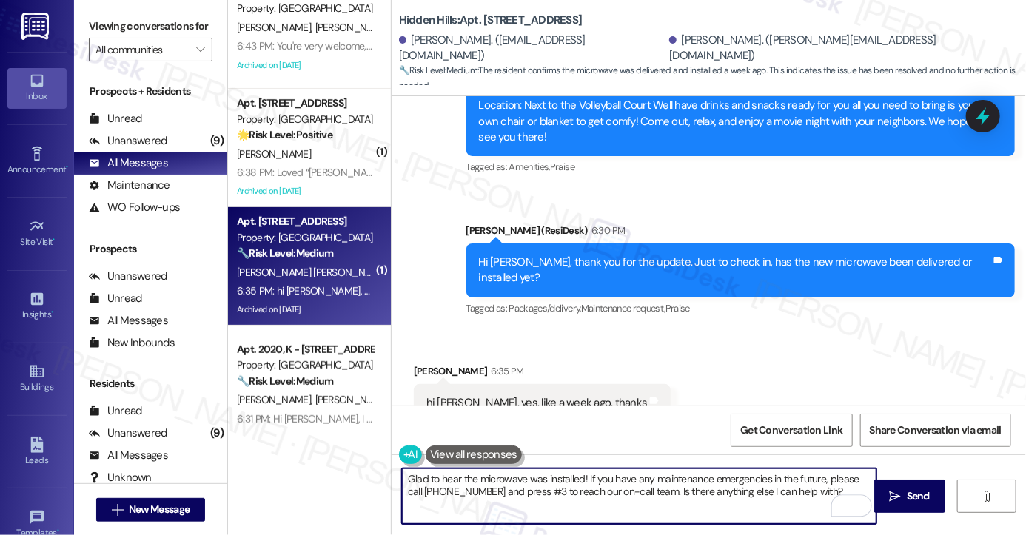
click at [606, 478] on textarea "Glad to hear the microwave was installed! If you have any maintenance emergenci…" at bounding box center [639, 497] width 475 height 56
click at [678, 486] on textarea "Glad to hear the microwave was installed! If you have any maintenance emergenci…" at bounding box center [639, 497] width 475 height 56
drag, startPoint x: 803, startPoint y: 491, endPoint x: 537, endPoint y: 462, distance: 268.2
click at [537, 462] on div "Glad to hear the microwave was installed! If you have any maintenance emergenci…" at bounding box center [709, 510] width 635 height 111
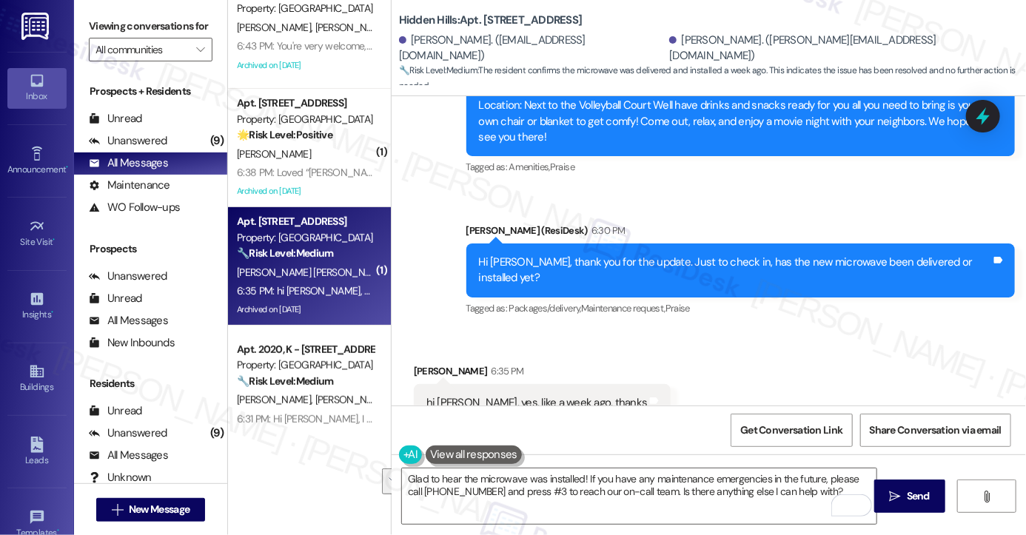
click at [453, 384] on div "hi Emily, yes, like a week ago, thanks Tags and notes" at bounding box center [543, 403] width 258 height 38
click at [566, 255] on div "Hi [PERSON_NAME], thank you for the update. Just to check in, has the new micro…" at bounding box center [735, 271] width 512 height 32
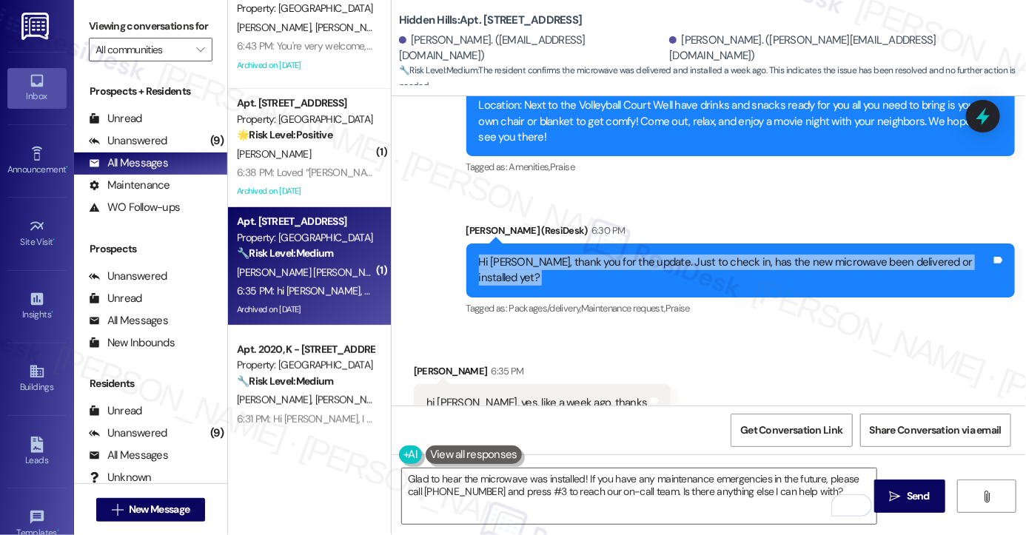
click at [566, 255] on div "Hi [PERSON_NAME], thank you for the update. Just to check in, has the new micro…" at bounding box center [735, 271] width 512 height 32
copy div "Hi Salvatore, thank you for the update. Just to check in, has the new microwave…"
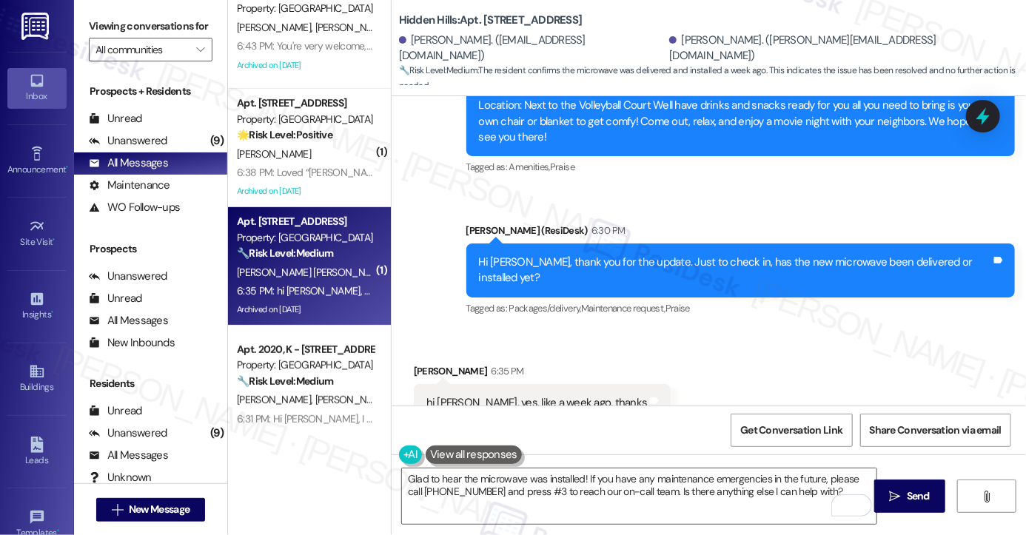
click at [113, 38] on label "Viewing conversations for" at bounding box center [151, 26] width 124 height 23
click at [507, 395] on div "hi [PERSON_NAME], yes, like a week ago, thanks" at bounding box center [537, 403] width 221 height 16
copy div "hi Emily, yes, like a week ago, thanks Tags and notes"
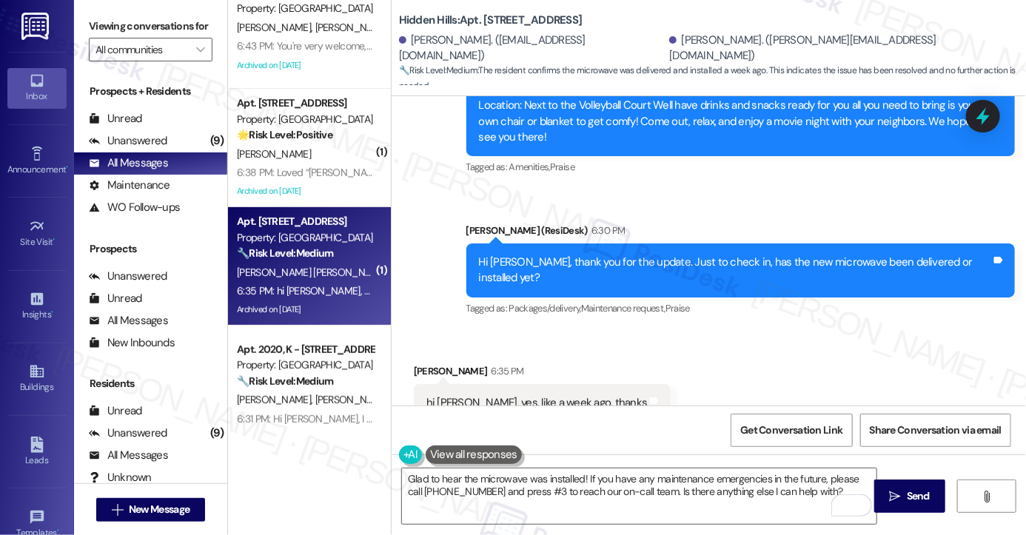
click at [98, 33] on label "Viewing conversations for" at bounding box center [151, 26] width 124 height 23
drag, startPoint x: 92, startPoint y: 28, endPoint x: 110, endPoint y: 43, distance: 23.1
click at [92, 28] on label "Viewing conversations for" at bounding box center [151, 26] width 124 height 23
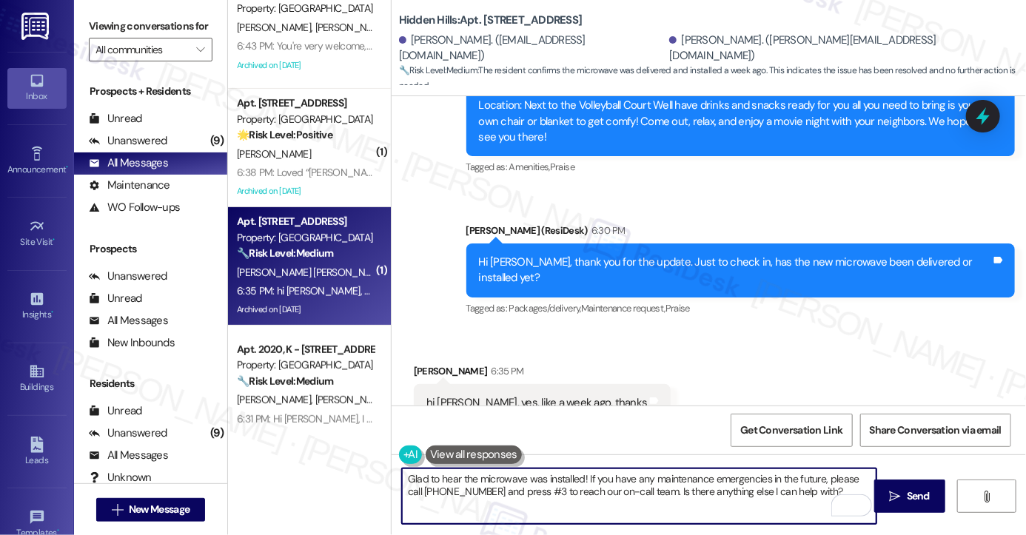
click at [549, 490] on textarea "Glad to hear the microwave was installed! If you have any maintenance emergenci…" at bounding box center [639, 497] width 475 height 56
paste textarea "That’s great to hear—thank you for confirming! I’m glad the new microwave has b…"
click at [485, 478] on textarea "That’s great to hear—thank you for confirming! I’m glad the new microwave has b…" at bounding box center [639, 497] width 475 height 56
drag, startPoint x: 596, startPoint y: 478, endPoint x: 504, endPoint y: 479, distance: 91.8
click at [504, 479] on textarea "That’s great to hear! thank you for confirming! I’m glad the new microwave has …" at bounding box center [639, 497] width 475 height 56
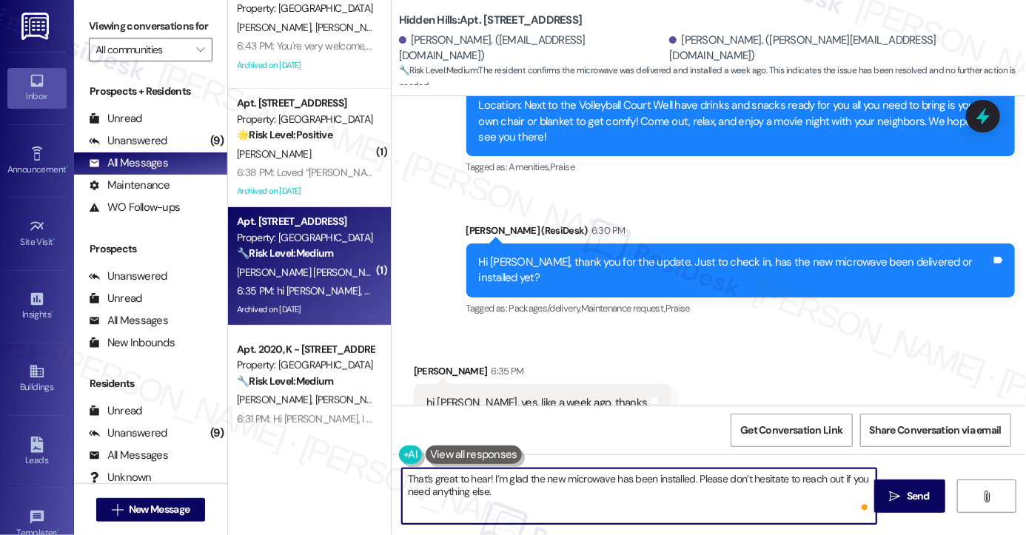
click at [560, 495] on textarea "That’s great to hear! I’m glad the new microwave has been installed. Please don…" at bounding box center [639, 497] width 475 height 56
click at [489, 475] on textarea "That’s great to hear! I’m glad the new microwave has been installed. Please don…" at bounding box center [639, 497] width 475 height 56
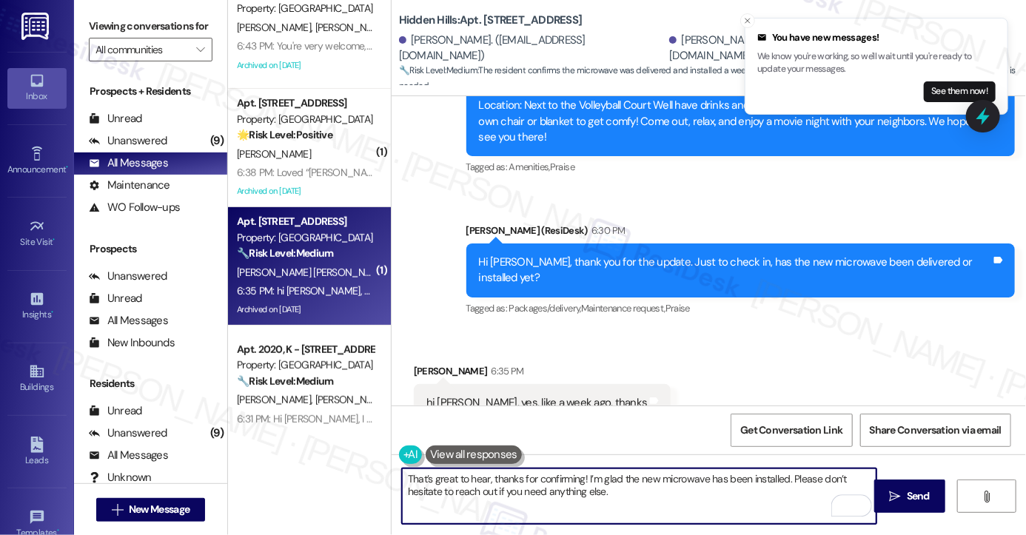
click at [660, 480] on textarea "That’s great to hear, thanks for confirming! I’m glad the new microwave has bee…" at bounding box center [639, 497] width 475 height 56
click at [678, 513] on textarea "That’s great to hear, thanks for confirming! I’m glad the new microwave has bee…" at bounding box center [639, 497] width 475 height 56
type textarea "That’s great to hear, thanks for confirming! I’m glad the new microwave has bee…"
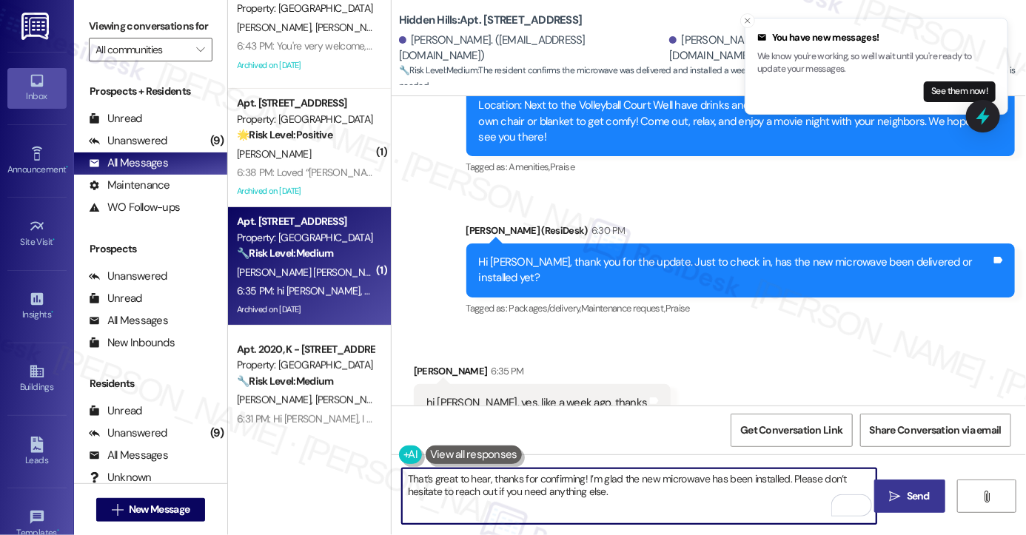
click at [901, 495] on span " Send" at bounding box center [910, 497] width 47 height 16
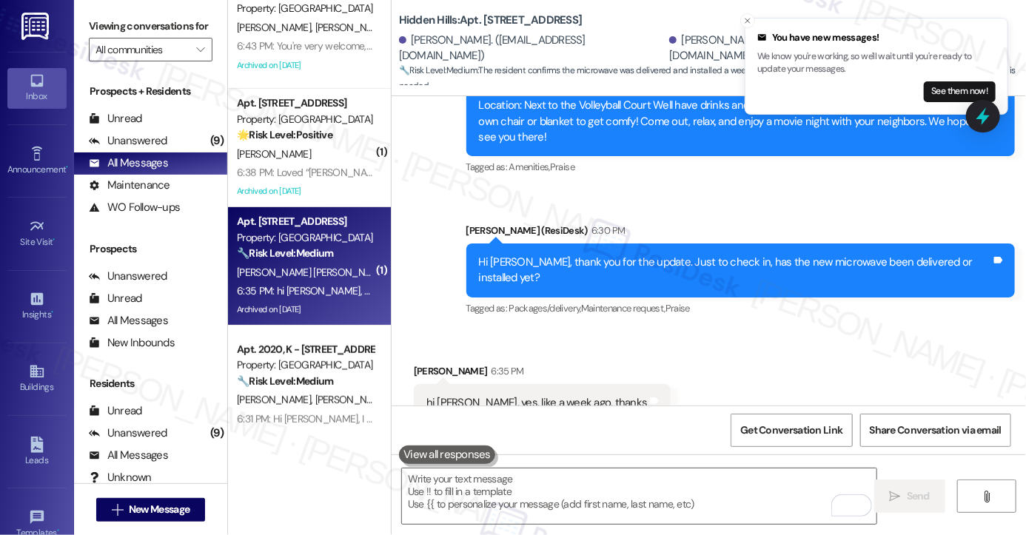
scroll to position [12427, 0]
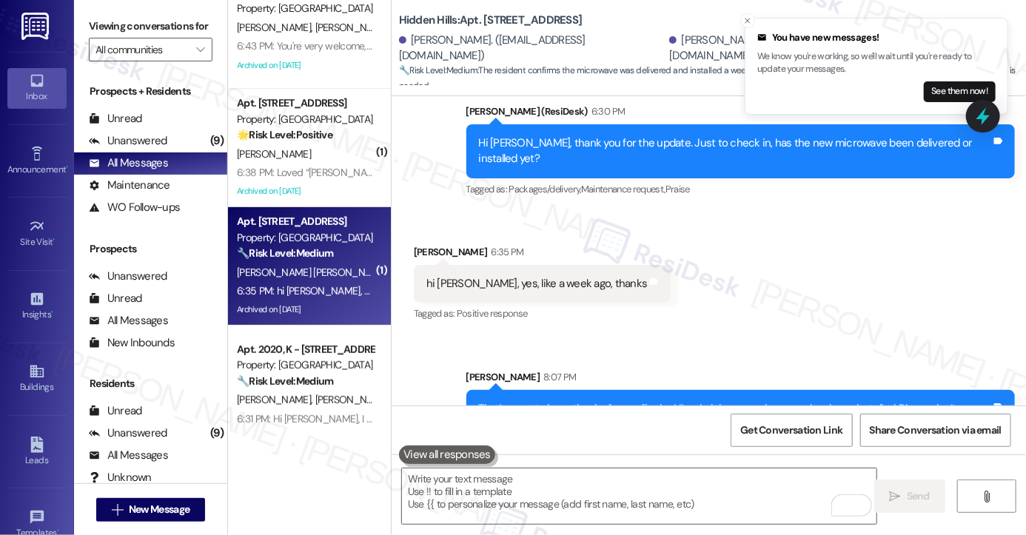
click at [613, 401] on div "That’s great to hear, thanks for confirming! I’m glad the new microwave has bee…" at bounding box center [735, 417] width 512 height 32
click at [431, 244] on div "Salvatore Santaniello Fernandez 6:35 PM" at bounding box center [543, 254] width 258 height 21
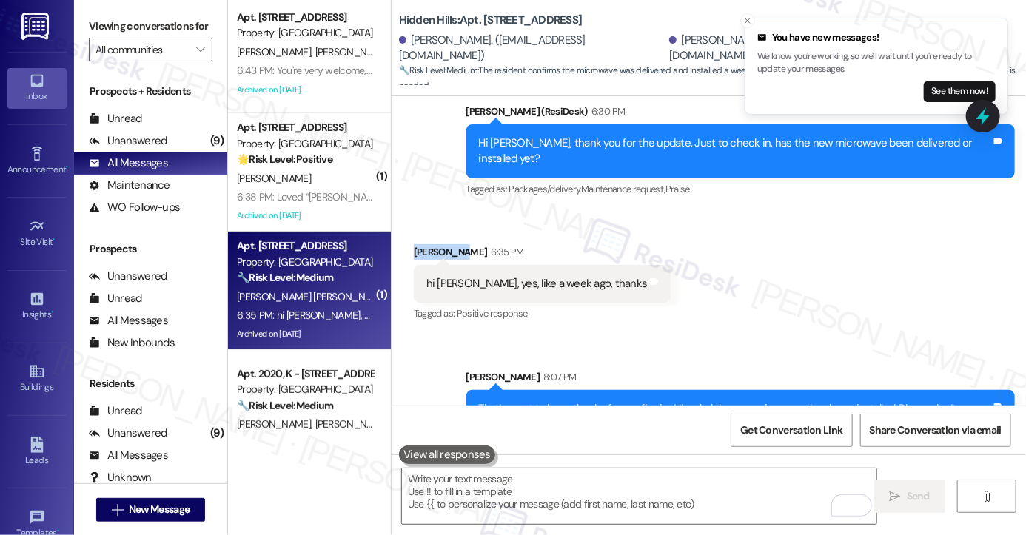
scroll to position [148, 0]
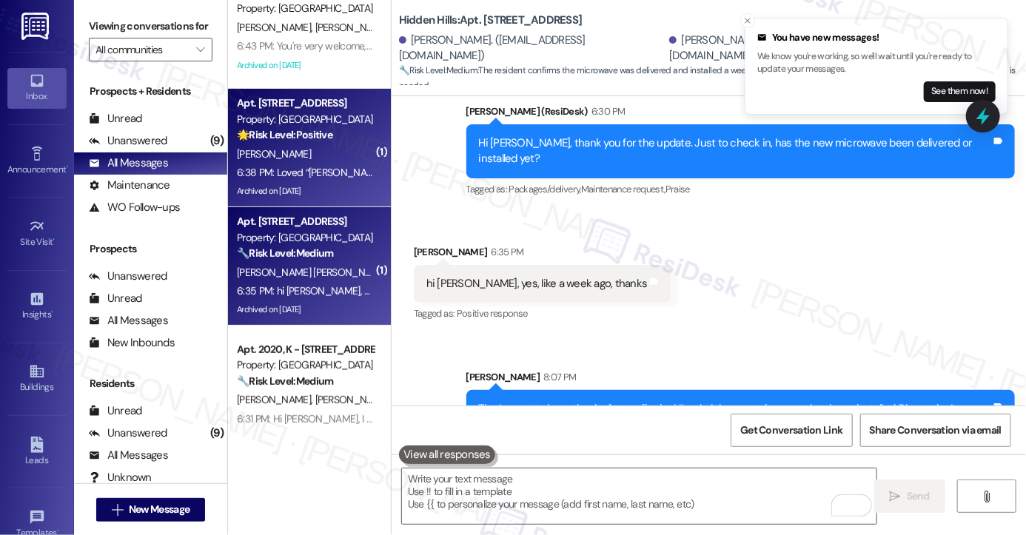
click at [312, 130] on strong "🌟 Risk Level: Positive" at bounding box center [285, 134] width 96 height 13
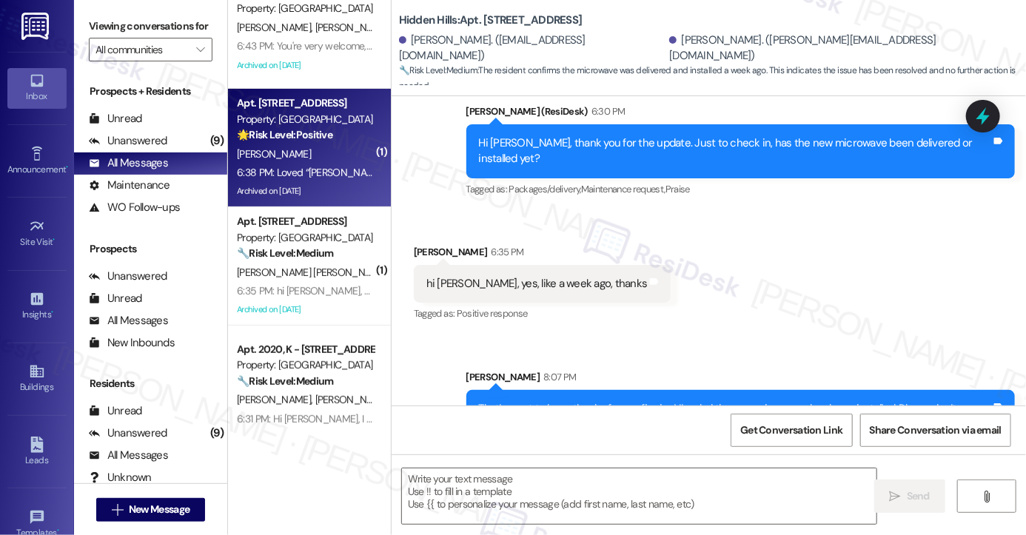
type textarea "Fetching suggested responses. Please feel free to read through the conversation…"
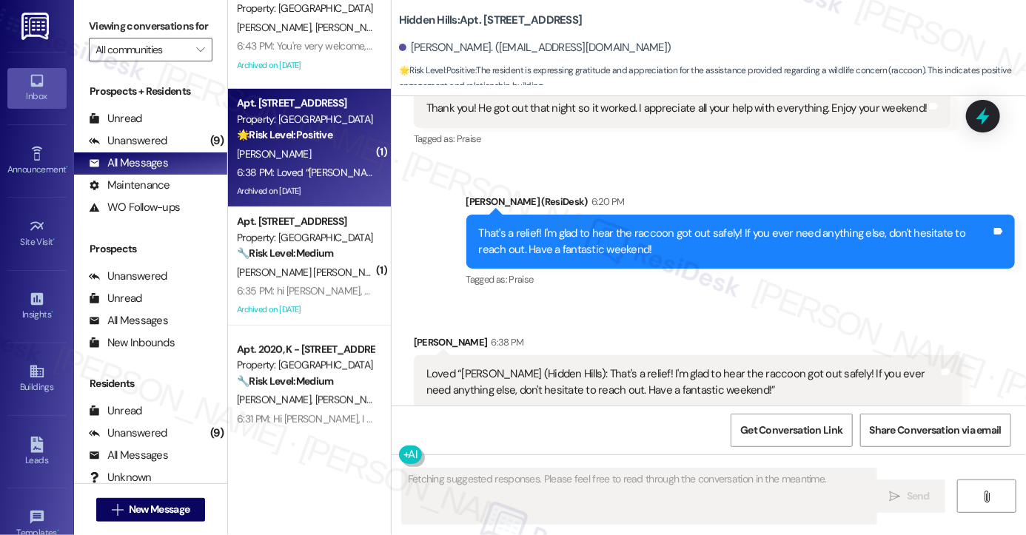
scroll to position [21436, 0]
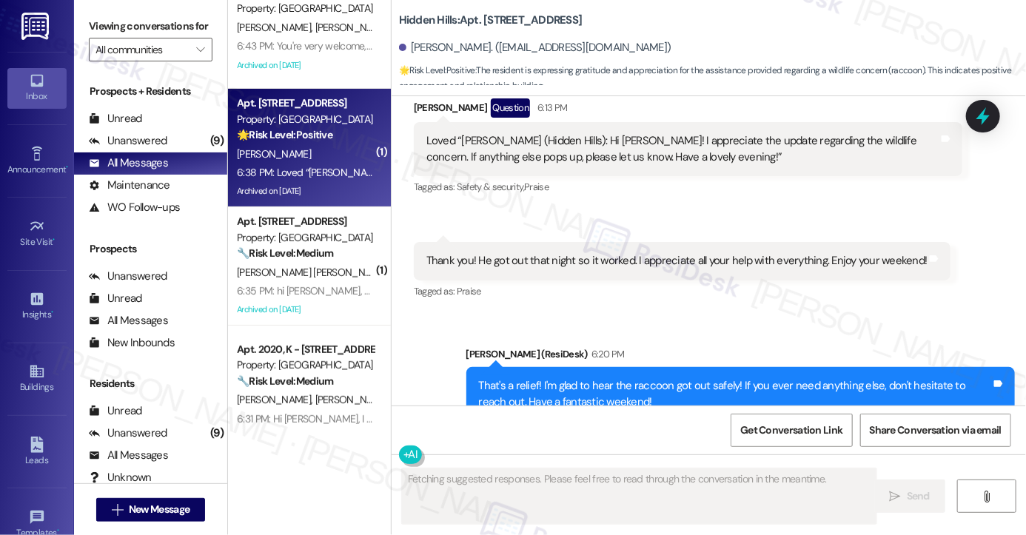
click at [582, 378] on div "That's a relief! I'm glad to hear the raccoon got out safely! If you ever need …" at bounding box center [735, 394] width 512 height 32
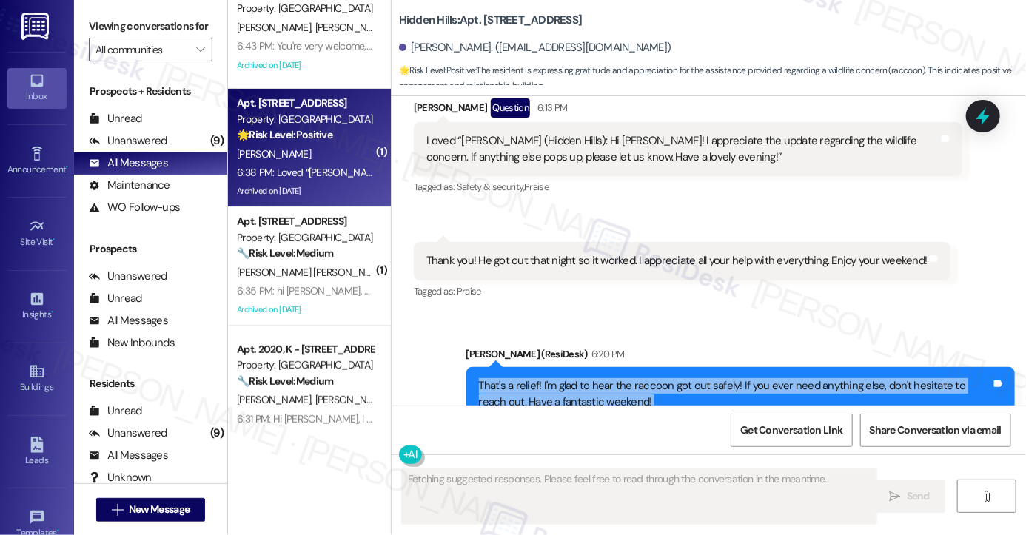
click at [582, 378] on div "That's a relief! I'm glad to hear the raccoon got out safely! If you ever need …" at bounding box center [735, 394] width 512 height 32
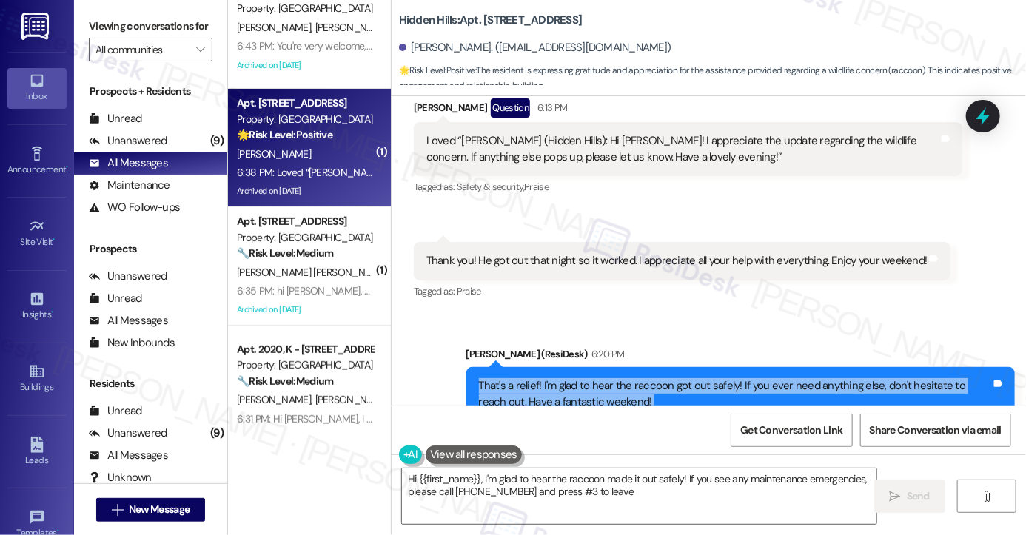
click at [633, 378] on div "That's a relief! I'm glad to hear the raccoon got out safely! If you ever need …" at bounding box center [735, 394] width 512 height 32
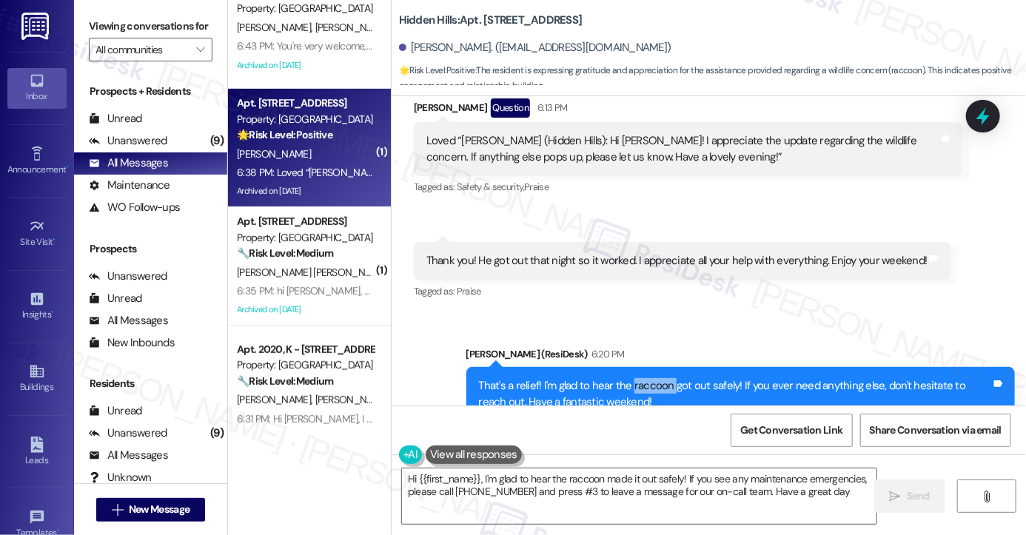
click at [633, 378] on div "That's a relief! I'm glad to hear the raccoon got out safely! If you ever need …" at bounding box center [735, 394] width 512 height 32
type textarea "Hi {{first_name}}, I'm glad to hear the raccoon made it out safely! If you see …"
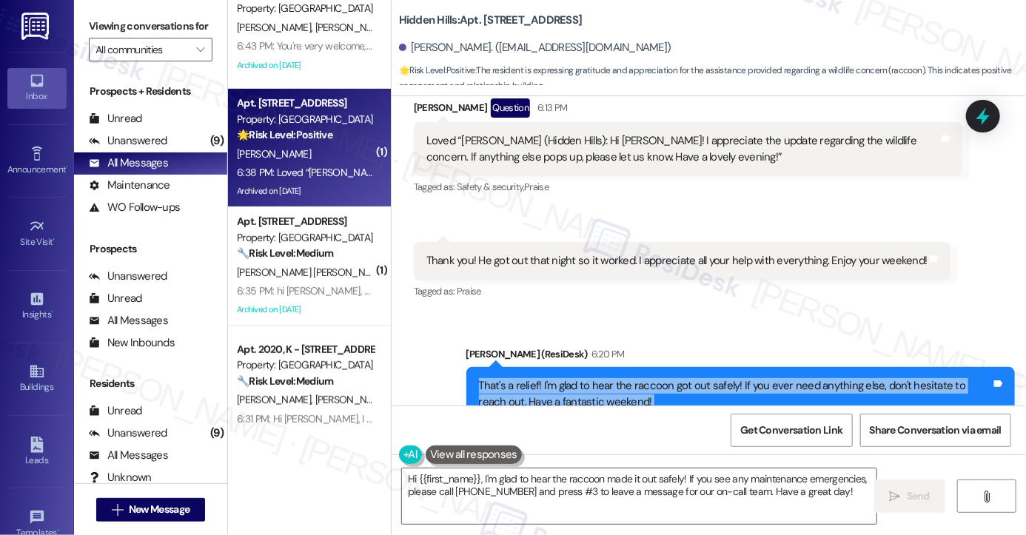
click at [633, 378] on div "That's a relief! I'm glad to hear the raccoon got out safely! If you ever need …" at bounding box center [735, 394] width 512 height 32
click at [746, 378] on div "That's a relief! I'm glad to hear the raccoon got out safely! If you ever need …" at bounding box center [735, 394] width 512 height 32
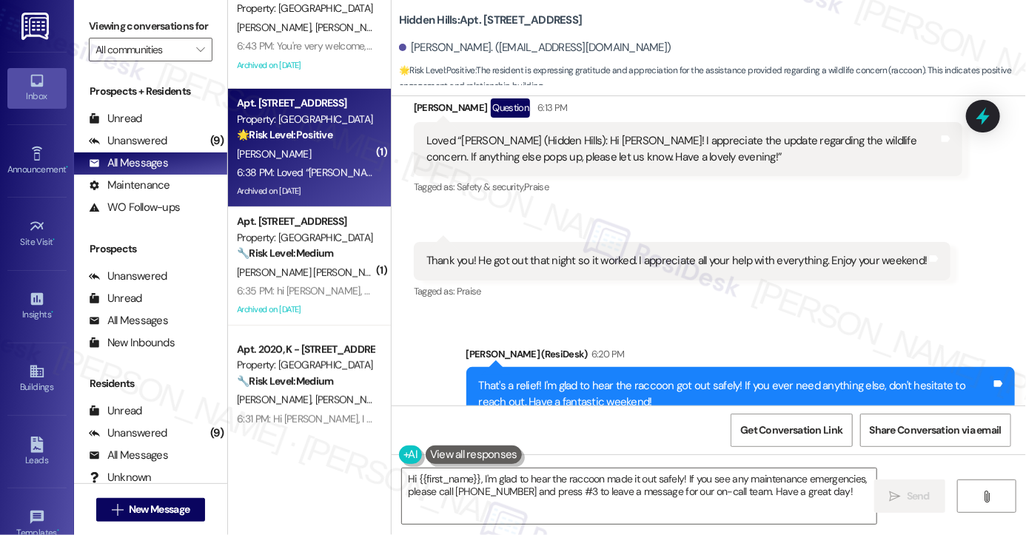
click at [746, 378] on div "That's a relief! I'm glad to hear the raccoon got out safely! If you ever need …" at bounding box center [735, 394] width 512 height 32
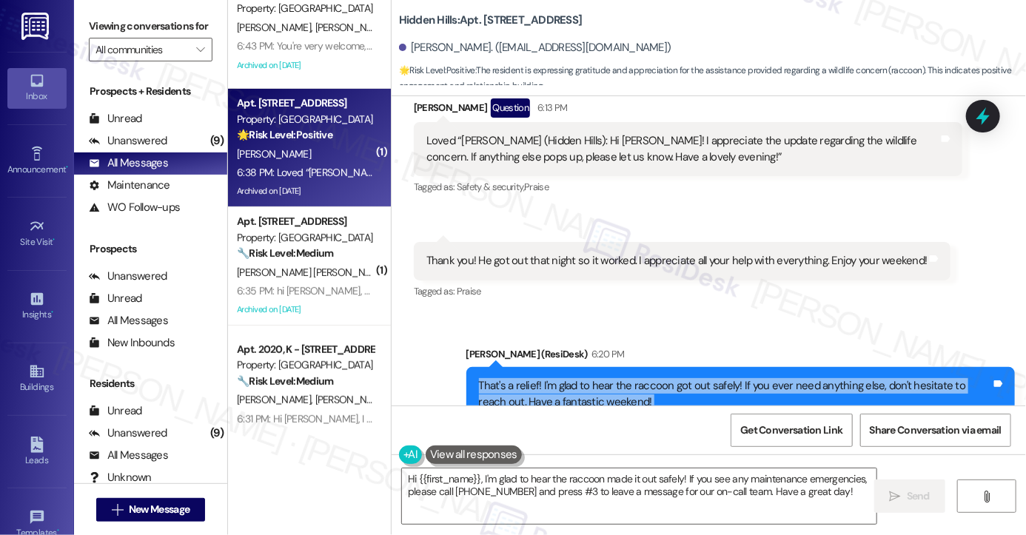
click at [746, 378] on div "That's a relief! I'm glad to hear the raccoon got out safely! If you ever need …" at bounding box center [735, 394] width 512 height 32
click at [550, 378] on div "That's a relief! I'm glad to hear the raccoon got out safely! If you ever need …" at bounding box center [735, 394] width 512 height 32
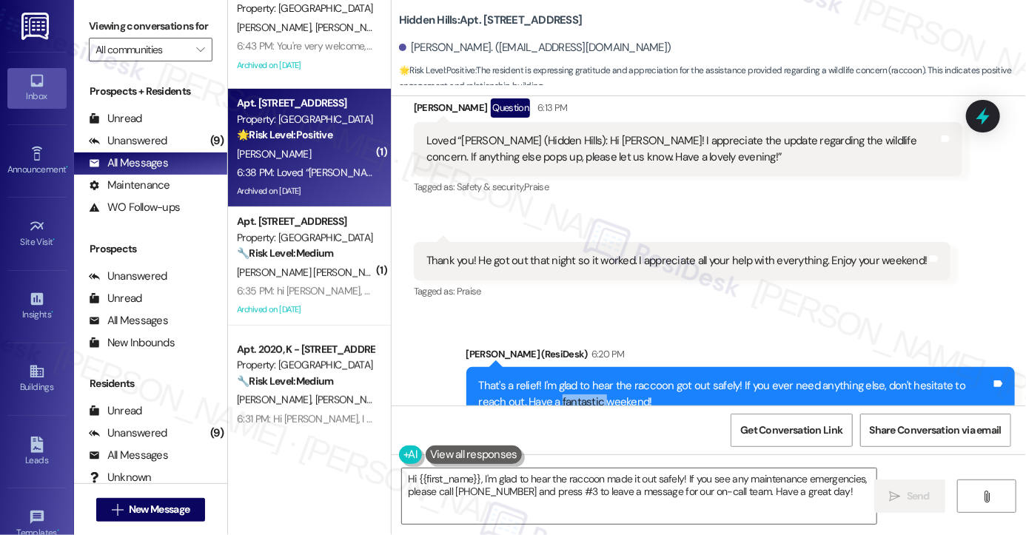
click at [550, 378] on div "That's a relief! I'm glad to hear the raccoon got out safely! If you ever need …" at bounding box center [735, 394] width 512 height 32
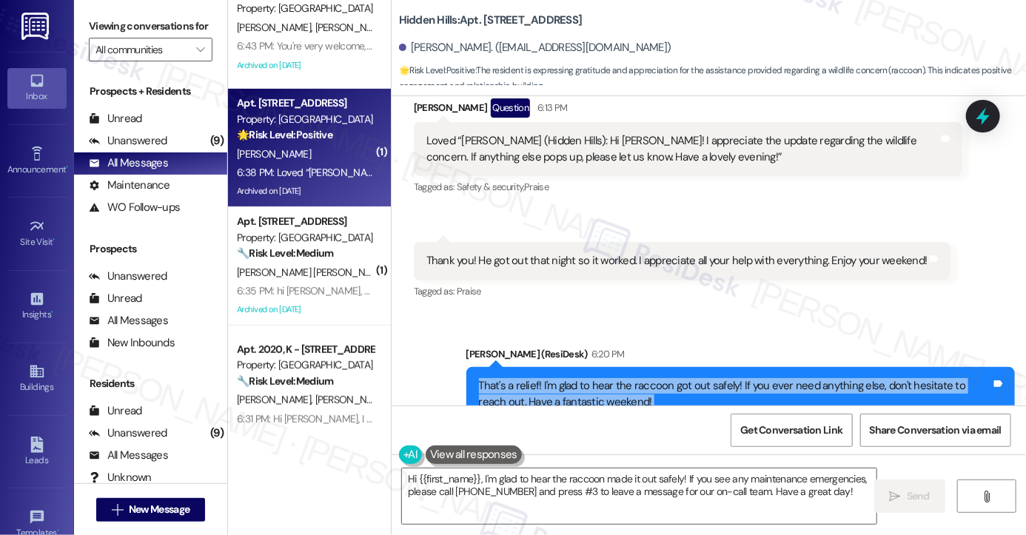
click at [550, 378] on div "That's a relief! I'm glad to hear the raccoon got out safely! If you ever need …" at bounding box center [735, 394] width 512 height 32
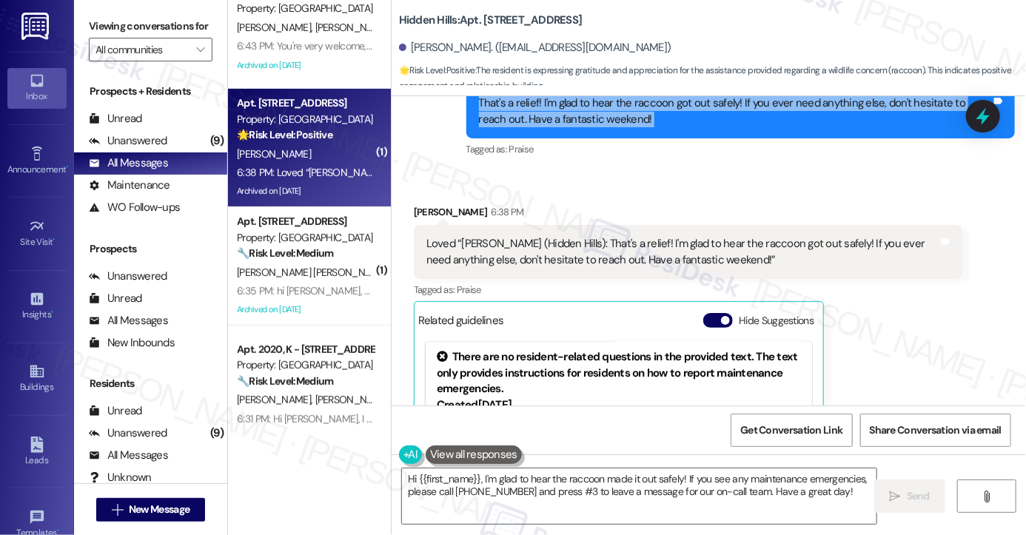
scroll to position [21732, 0]
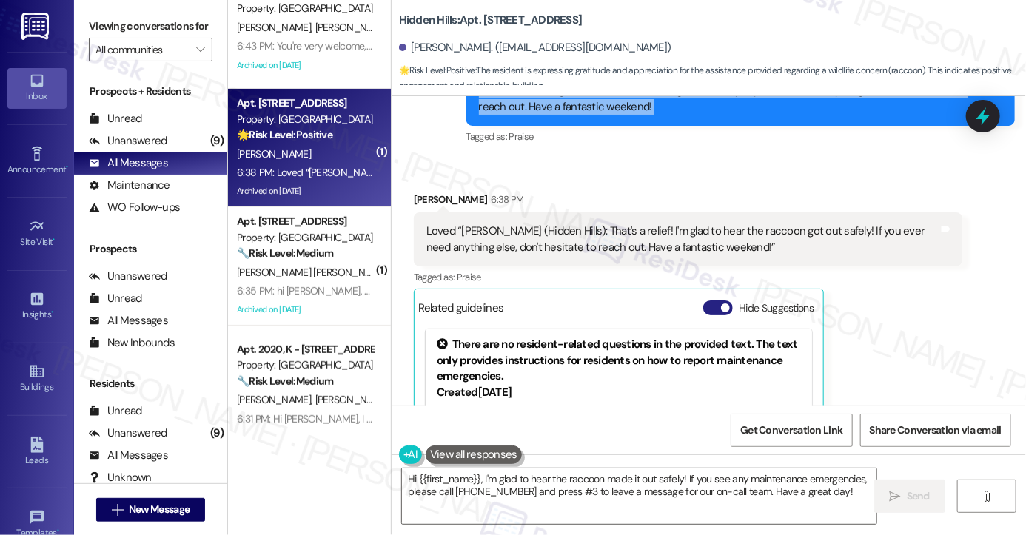
click at [706, 301] on button "Hide Suggestions" at bounding box center [719, 308] width 30 height 15
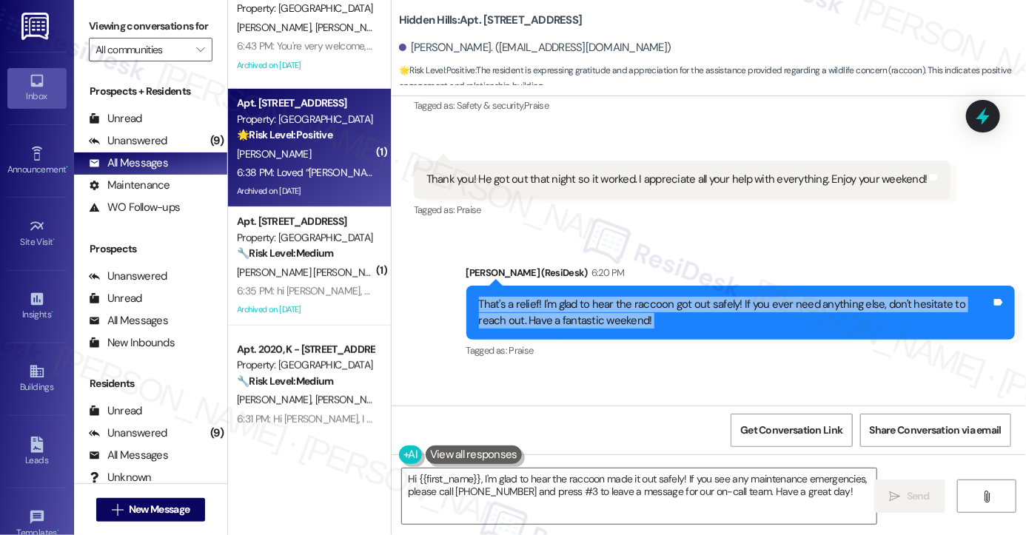
click at [535, 297] on div "That's a relief! I'm glad to hear the raccoon got out safely! If you ever need …" at bounding box center [735, 313] width 512 height 32
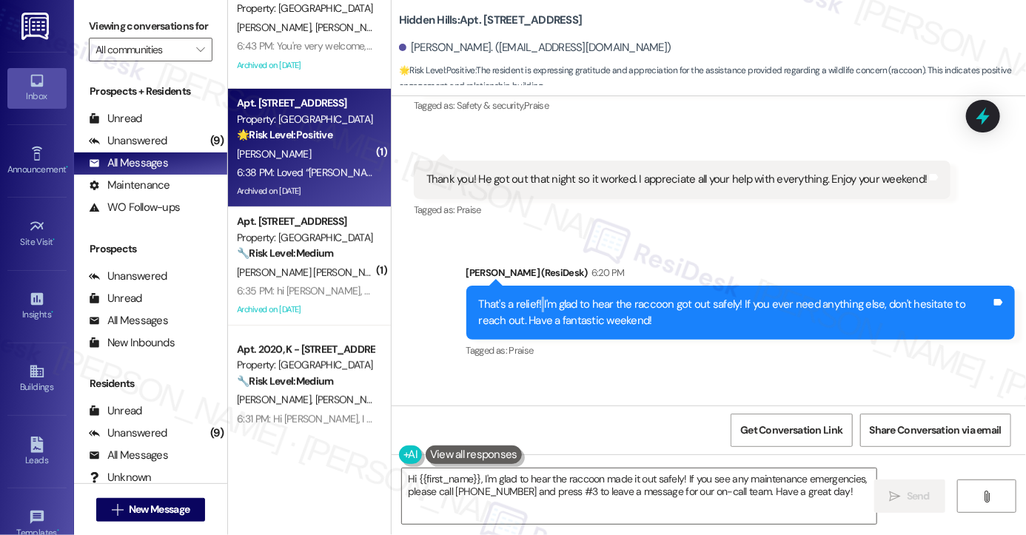
click at [535, 297] on div "That's a relief! I'm glad to hear the raccoon got out safely! If you ever need …" at bounding box center [735, 313] width 512 height 32
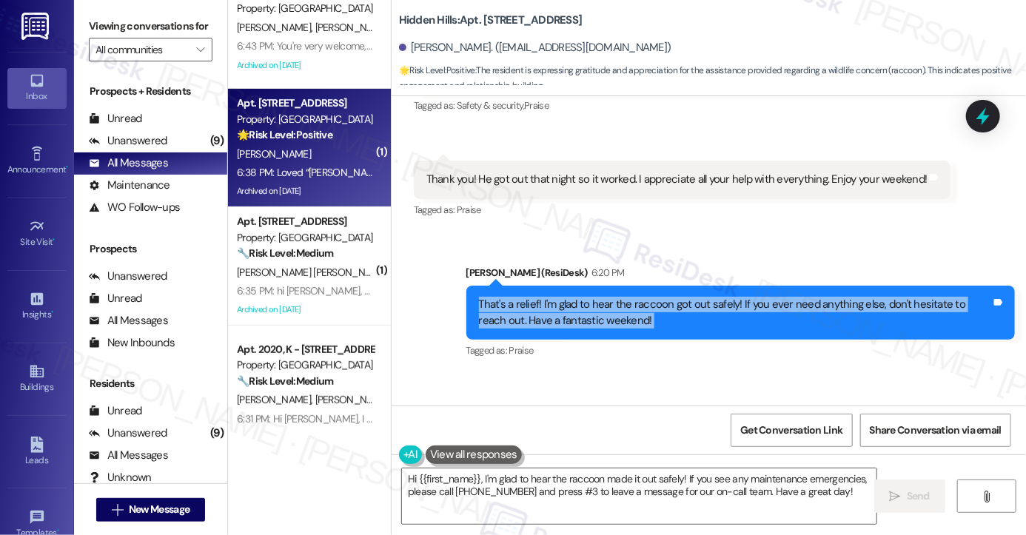
click at [535, 297] on div "That's a relief! I'm glad to hear the raccoon got out safely! If you ever need …" at bounding box center [735, 313] width 512 height 32
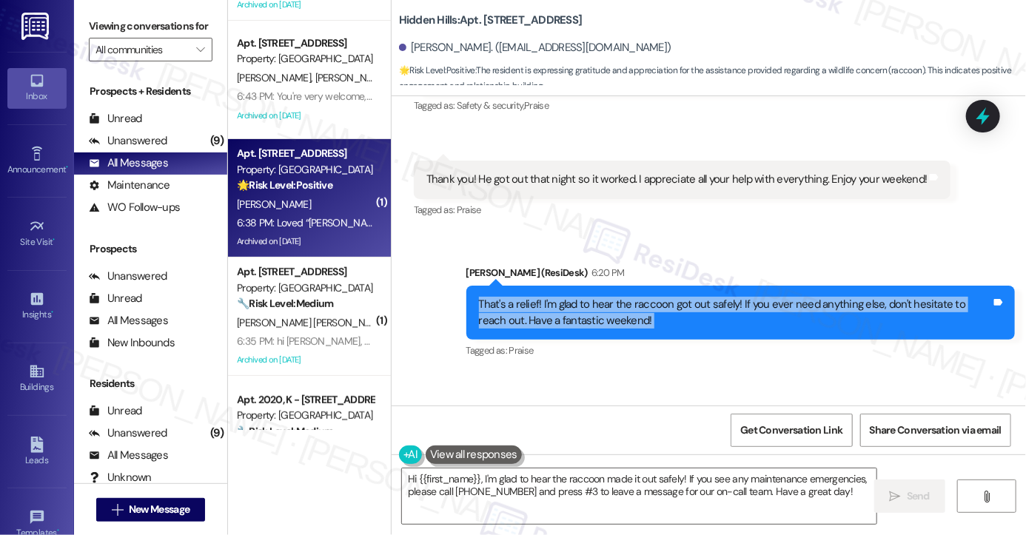
scroll to position [0, 0]
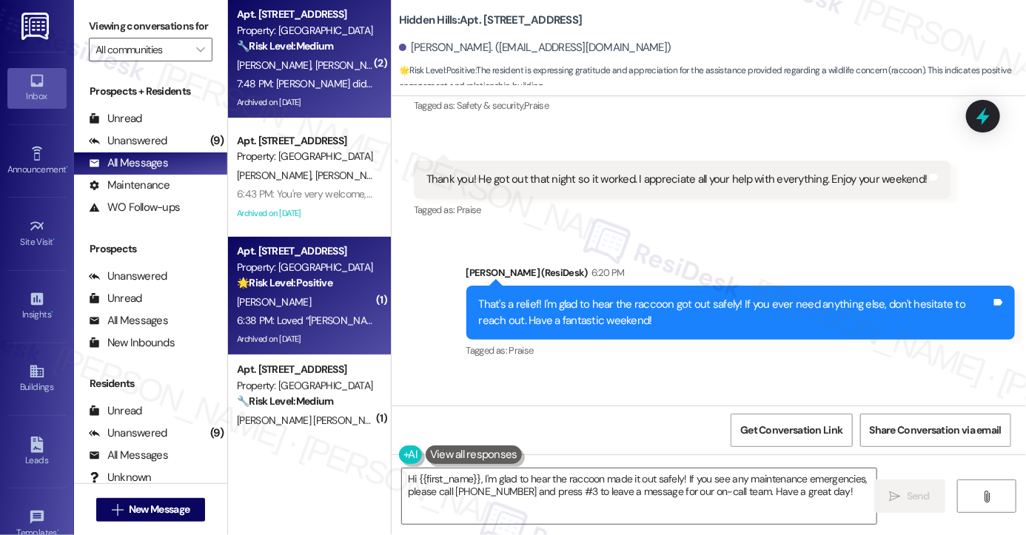
click at [278, 75] on div "7:48 PM: Sara did it last time 7:48 PM: Sara did it last time" at bounding box center [305, 84] width 140 height 19
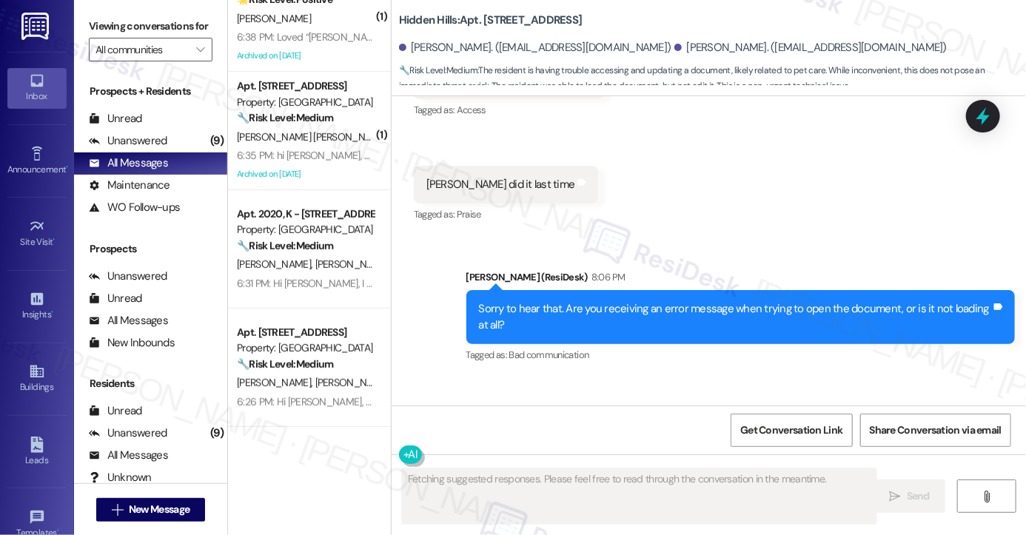
scroll to position [296, 0]
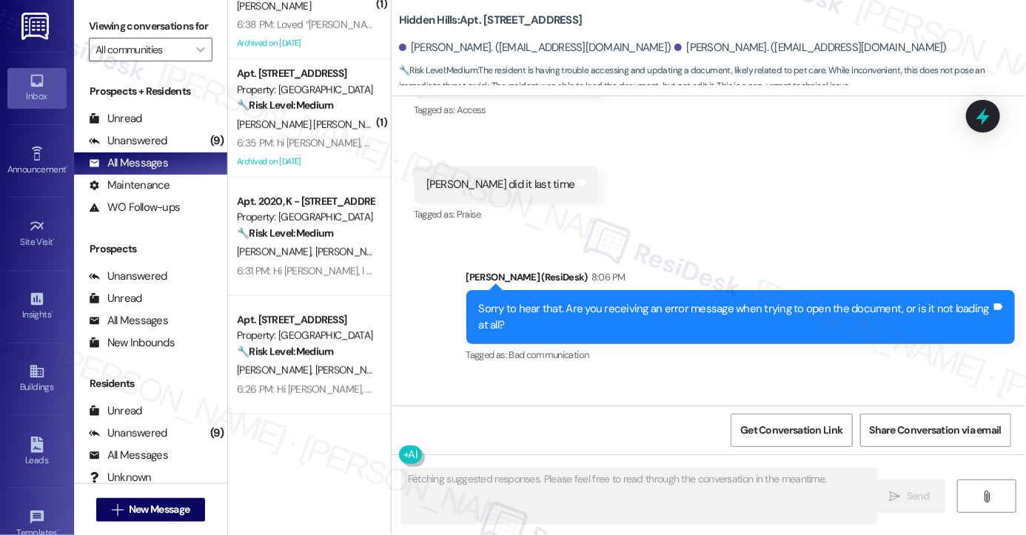
click at [527, 458] on div "I can not access the document to fill it in and update. It loads i just can not…" at bounding box center [623, 466] width 393 height 16
click at [644, 458] on div "I can not access the document to fill it in and update. It loads i just can not…" at bounding box center [623, 466] width 393 height 16
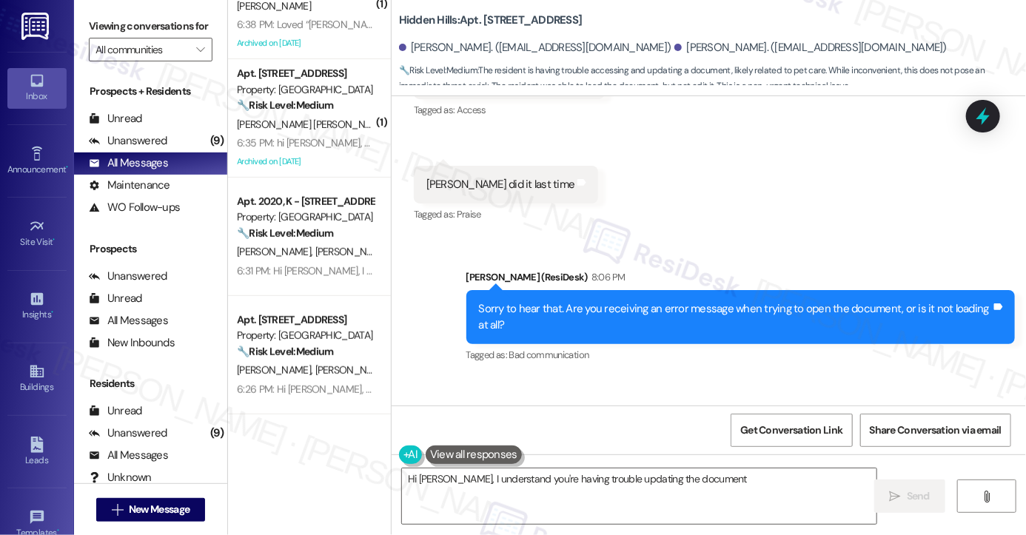
click at [644, 458] on div "I can not access the document to fill it in and update. It loads i just can not…" at bounding box center [623, 466] width 393 height 16
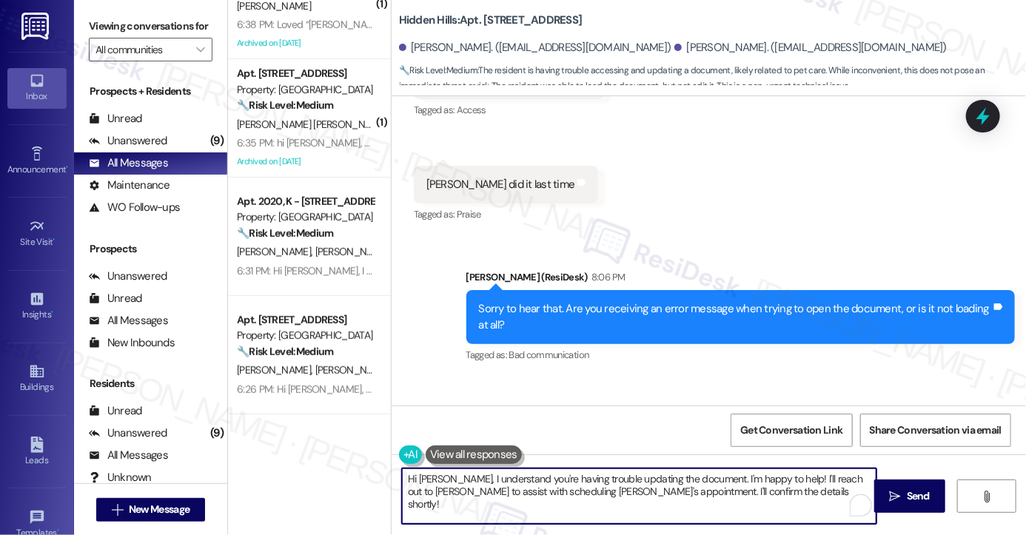
drag, startPoint x: 443, startPoint y: 480, endPoint x: 467, endPoint y: 481, distance: 24.5
click at [459, 481] on textarea "Hi Holly, I understand you're having trouble updating the document. I'm happy t…" at bounding box center [639, 497] width 475 height 56
click at [472, 481] on textarea "Hi Holly, I understand you're having trouble updating the document. I'm happy t…" at bounding box center [639, 497] width 475 height 56
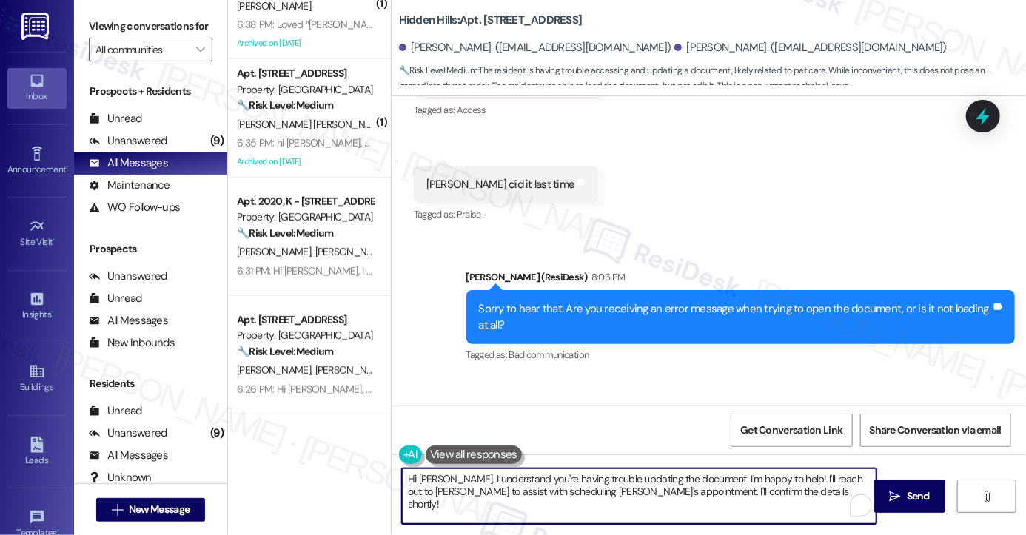
click at [672, 489] on textarea "Hi Holly, I understand you're having trouble updating the document. I'm happy t…" at bounding box center [639, 497] width 475 height 56
click at [711, 490] on textarea "Hi Holly, I understand you're having trouble updating the document. I'm happy t…" at bounding box center [639, 497] width 475 height 56
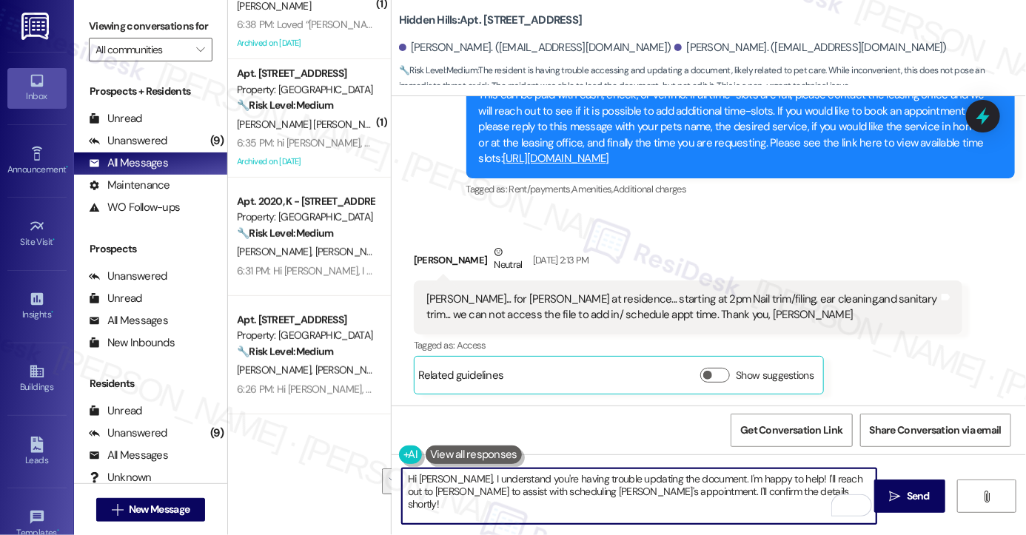
scroll to position [22080, 0]
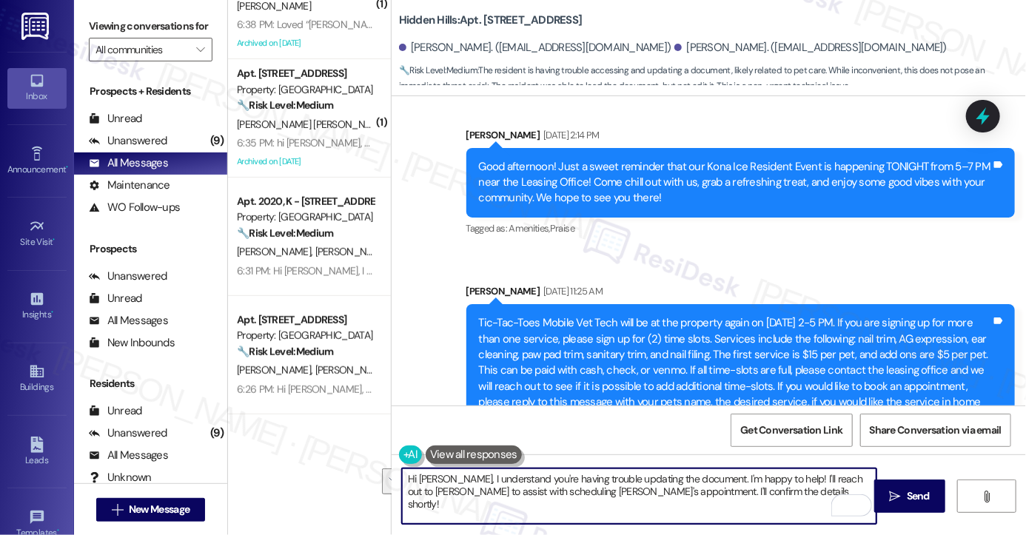
click at [609, 427] on link "[URL][DOMAIN_NAME]" at bounding box center [556, 434] width 107 height 15
click at [553, 488] on textarea "Hi Holly, I understand you're having trouble updating the document. I'm happy t…" at bounding box center [639, 497] width 475 height 56
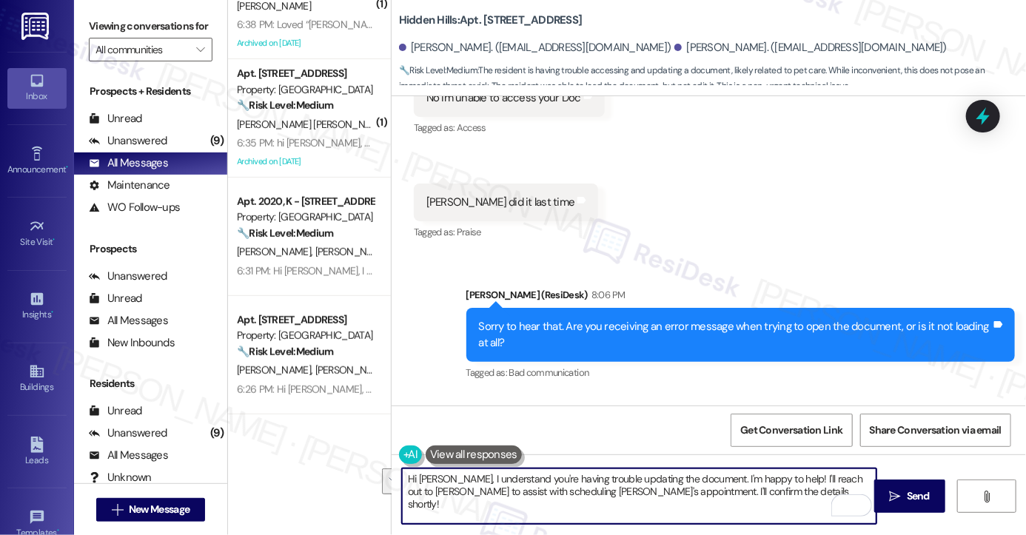
scroll to position [23339, 0]
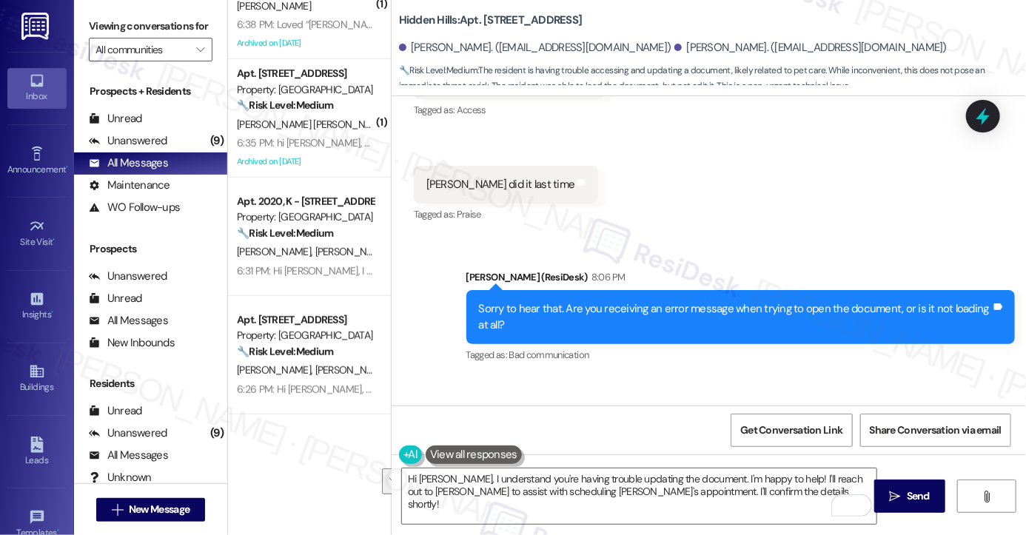
click at [644, 458] on div "I can not access the document to fill it in and update. It loads i just can not…" at bounding box center [623, 466] width 393 height 16
copy div "I can not access the document to fill it in and update. It loads i just can not…"
click at [548, 301] on div "Sorry to hear that. Are you receiving an error message when trying to open the …" at bounding box center [735, 317] width 512 height 32
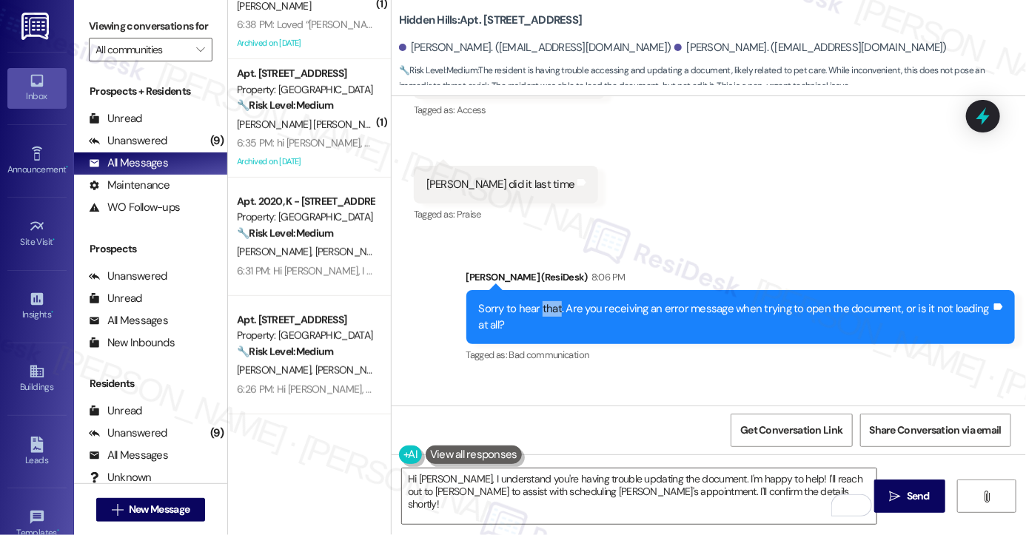
click at [548, 301] on div "Sorry to hear that. Are you receiving an error message when trying to open the …" at bounding box center [735, 317] width 512 height 32
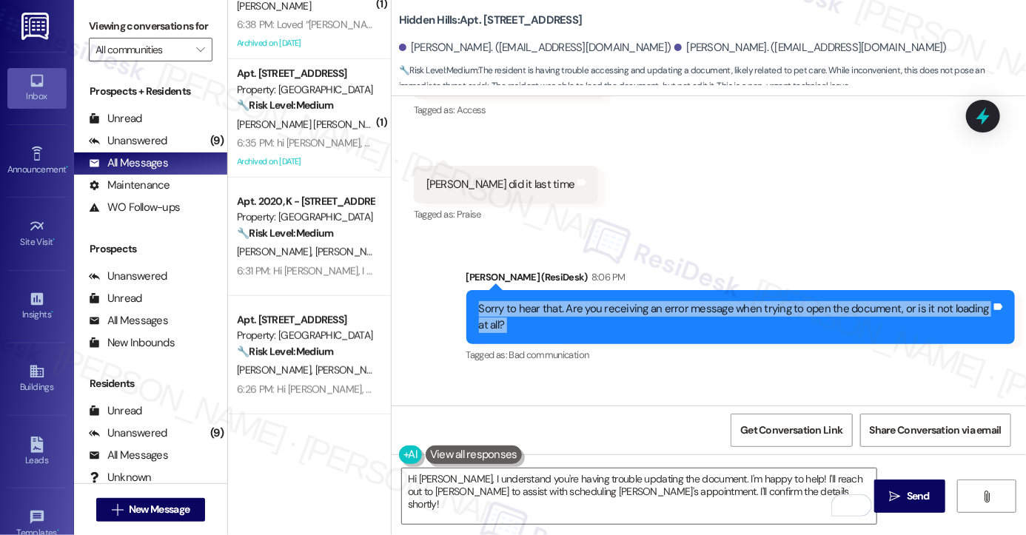
click at [548, 301] on div "Sorry to hear that. Are you receiving an error message when trying to open the …" at bounding box center [735, 317] width 512 height 32
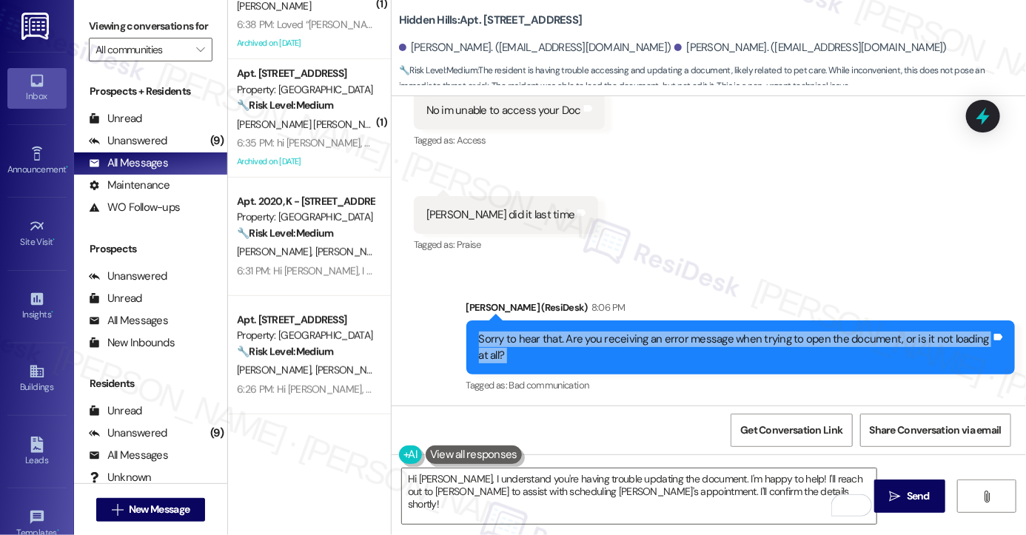
scroll to position [23443, 0]
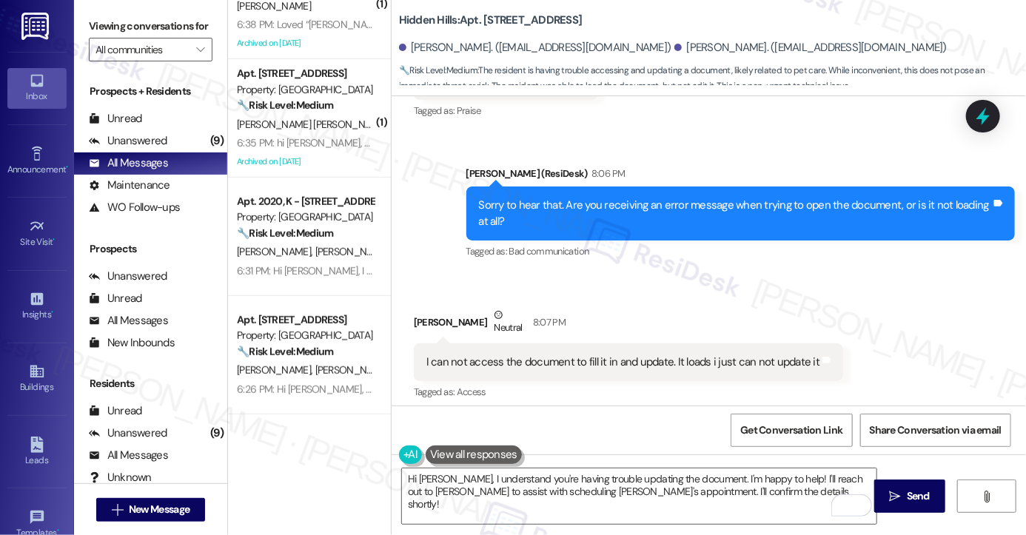
click at [490, 479] on div "As I said [PERSON_NAME] updated it for us last time and why I sent a message fo…" at bounding box center [666, 487] width 478 height 16
click at [489, 479] on div "As I said [PERSON_NAME] updated it for us last time and why I sent a message fo…" at bounding box center [666, 487] width 478 height 16
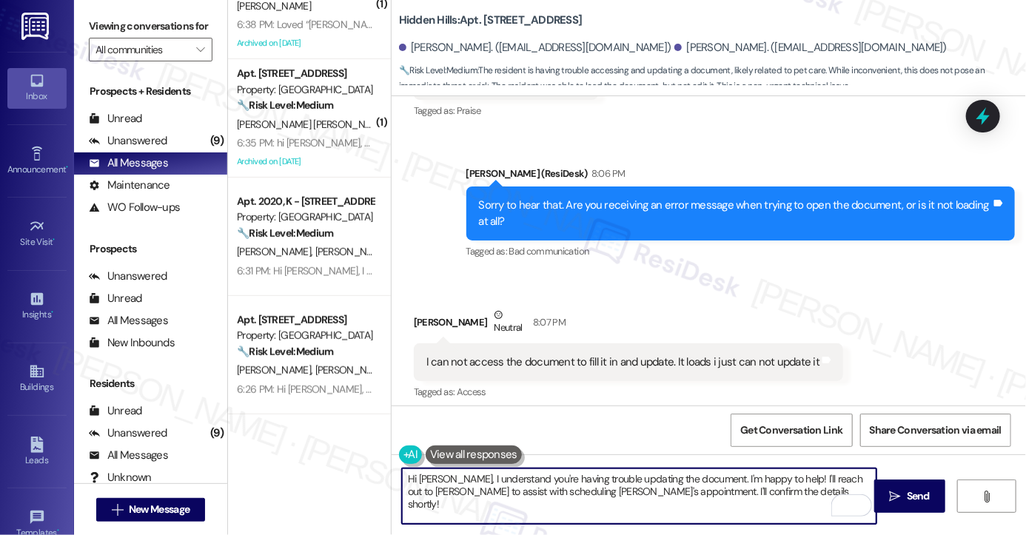
click at [573, 475] on textarea "Hi Holly, I understand you're having trouble updating the document. I'm happy t…" at bounding box center [639, 497] width 475 height 56
click at [639, 479] on div "As I said [PERSON_NAME] updated it for us last time and why I sent a message fo…" at bounding box center [666, 487] width 478 height 16
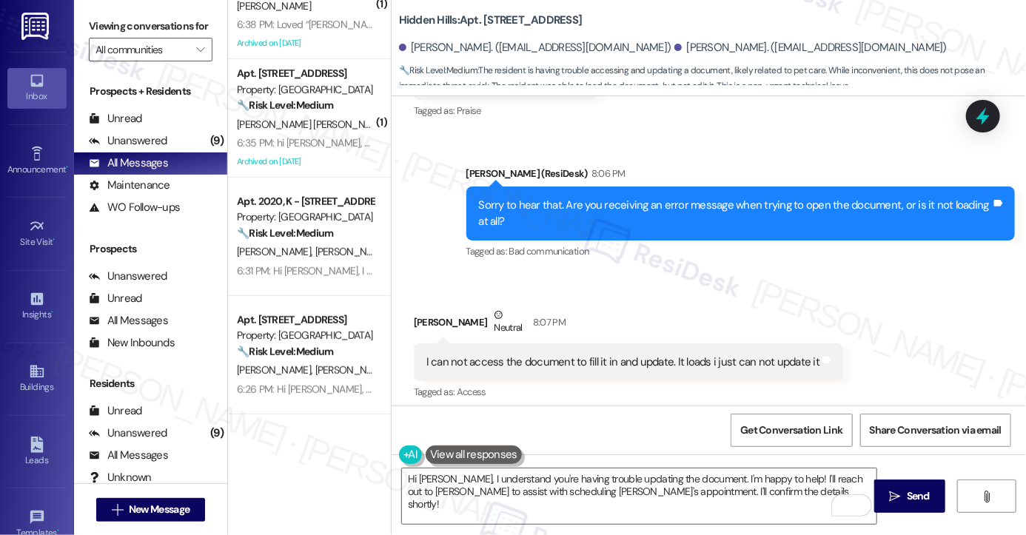
click at [639, 479] on div "As I said [PERSON_NAME] updated it for us last time and why I sent a message fo…" at bounding box center [666, 487] width 478 height 16
click at [531, 355] on div "I can not access the document to fill it in and update. It loads i just can not…" at bounding box center [623, 363] width 393 height 16
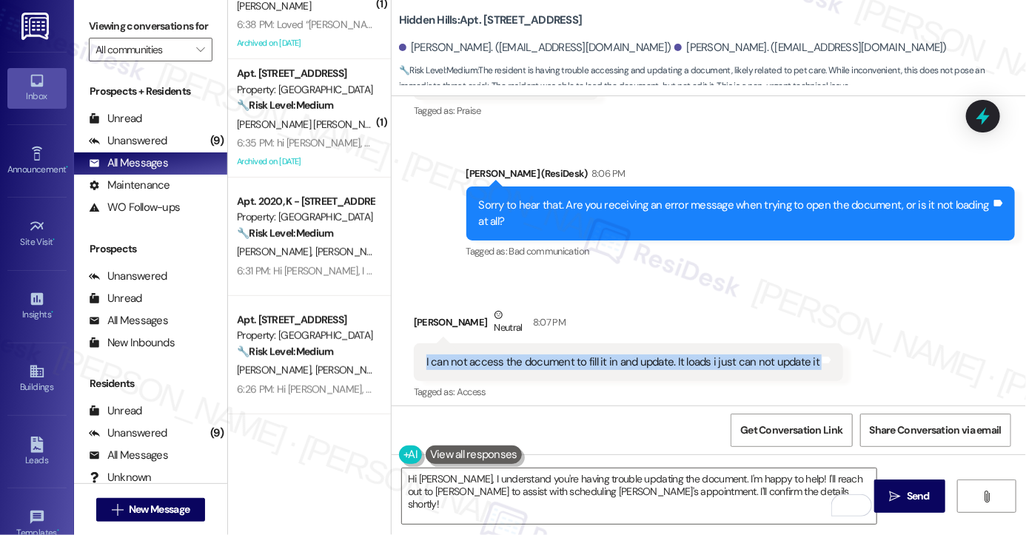
click at [531, 355] on div "I can not access the document to fill it in and update. It loads i just can not…" at bounding box center [623, 363] width 393 height 16
copy div "I can not access the document to fill it in and update. It loads i just can not…"
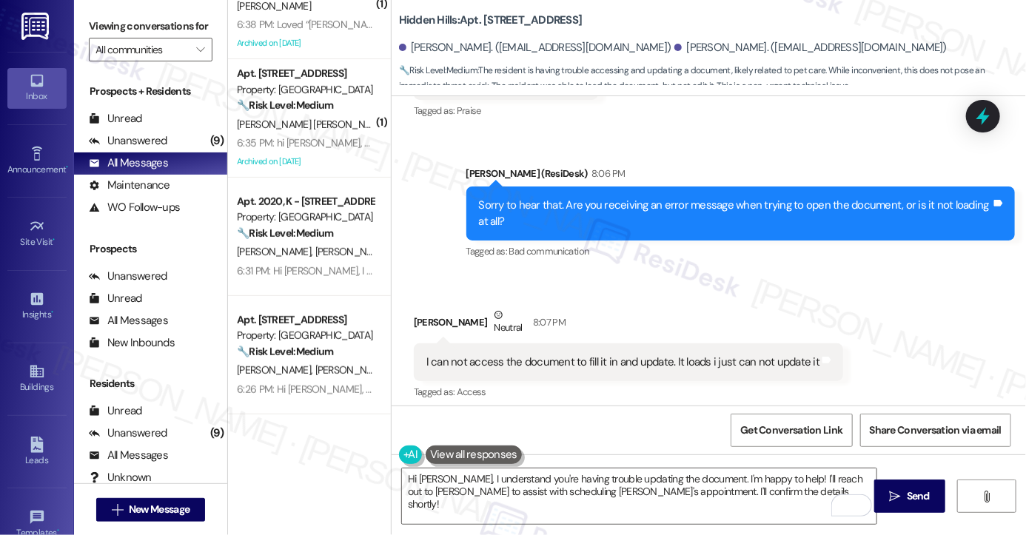
click at [112, 30] on label "Viewing conversations for" at bounding box center [151, 26] width 124 height 23
click at [505, 479] on div "As I said [PERSON_NAME] updated it for us last time and why I sent a message fo…" at bounding box center [666, 487] width 478 height 16
click at [506, 479] on div "As I said [PERSON_NAME] updated it for us last time and why I sent a message fo…" at bounding box center [666, 487] width 478 height 16
copy div "As I said Sara updated it for us last time and why I sent a message for this ne…"
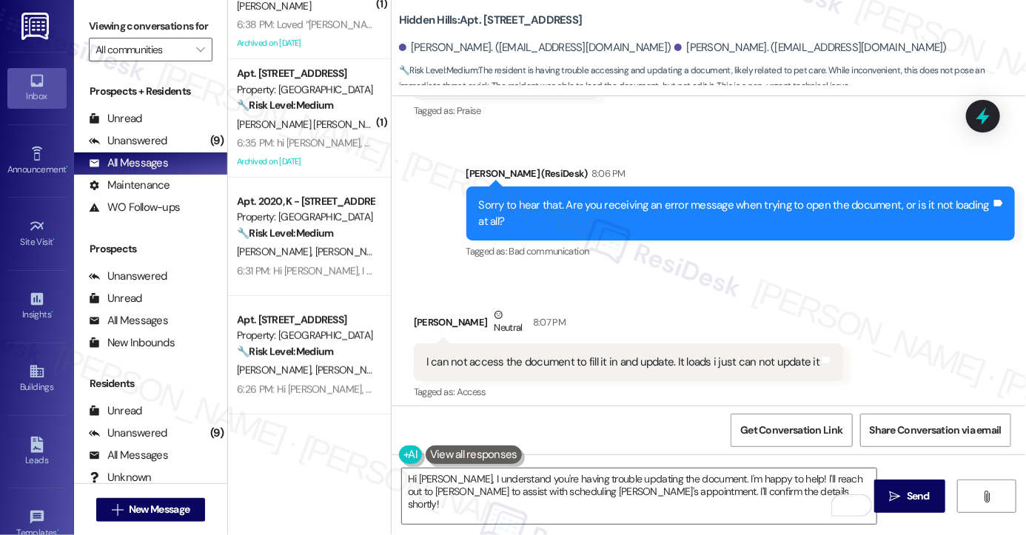
drag, startPoint x: 107, startPoint y: 19, endPoint x: 119, endPoint y: 24, distance: 13.2
click at [107, 19] on label "Viewing conversations for" at bounding box center [151, 26] width 124 height 23
click at [591, 472] on textarea "Hi Holly, I understand you're having trouble updating the document. I'm happy t…" at bounding box center [639, 497] width 475 height 56
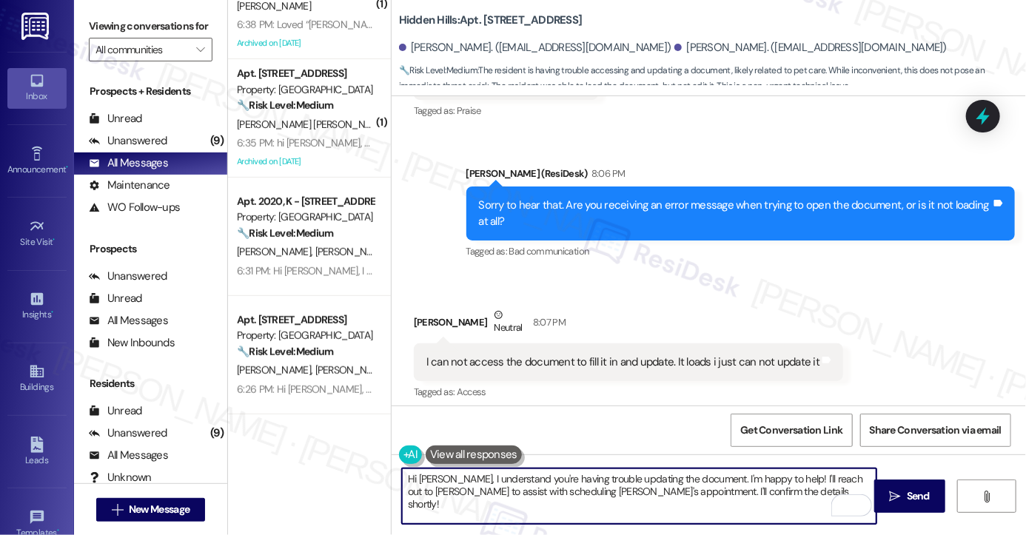
click at [590, 472] on textarea "Hi Holly, I understand you're having trouble updating the document. I'm happy t…" at bounding box center [639, 497] width 475 height 56
click at [584, 479] on div "As I said [PERSON_NAME] updated it for us last time and why I sent a message fo…" at bounding box center [666, 487] width 478 height 16
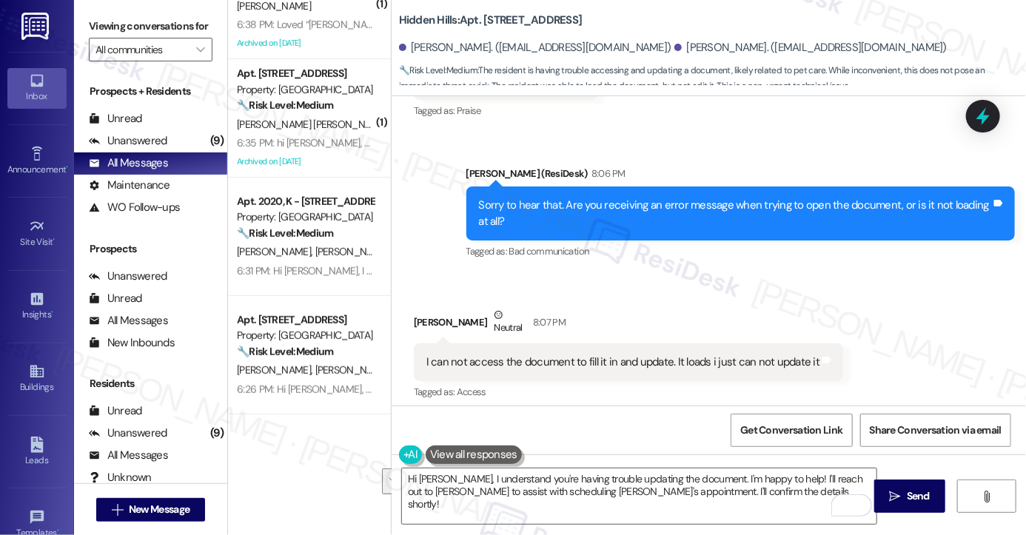
click at [584, 479] on div "As I said [PERSON_NAME] updated it for us last time and why I sent a message fo…" at bounding box center [666, 487] width 478 height 16
click at [690, 479] on div "As I said [PERSON_NAME] updated it for us last time and why I sent a message fo…" at bounding box center [666, 487] width 478 height 16
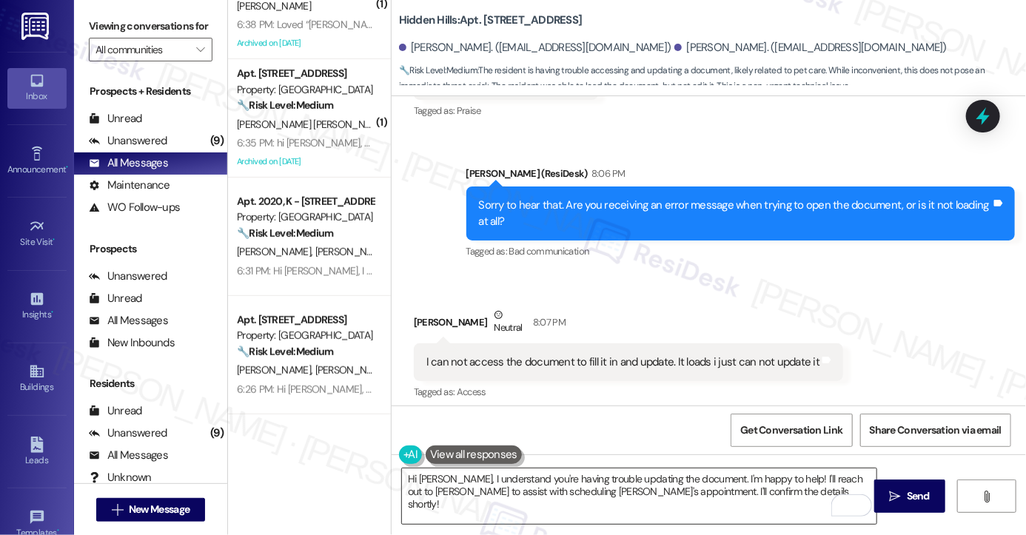
click at [613, 484] on textarea "Hi Holly, I understand you're having trouble updating the document. I'm happy t…" at bounding box center [639, 497] width 475 height 56
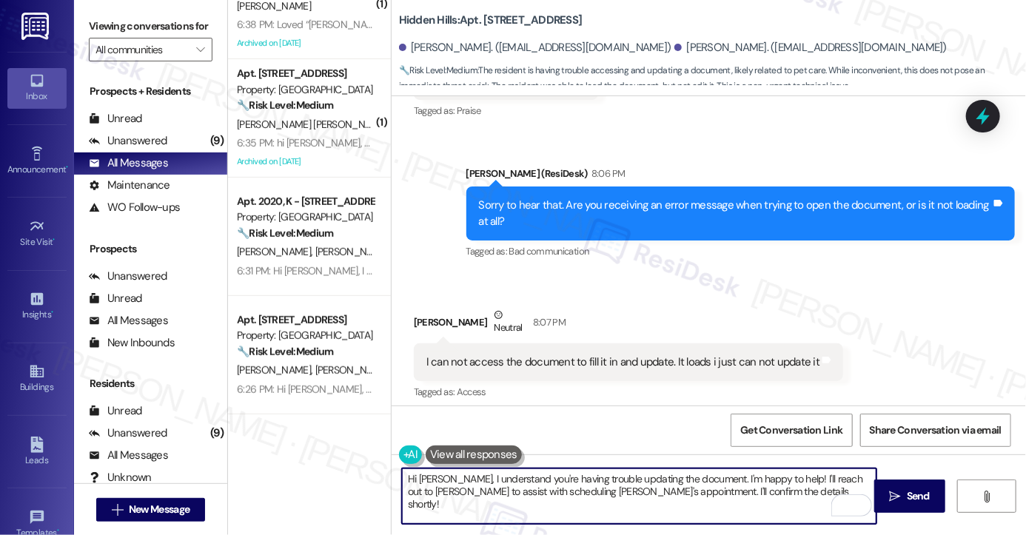
click at [613, 484] on textarea "Hi Holly, I understand you're having trouble updating the document. I'm happy t…" at bounding box center [639, 497] width 475 height 56
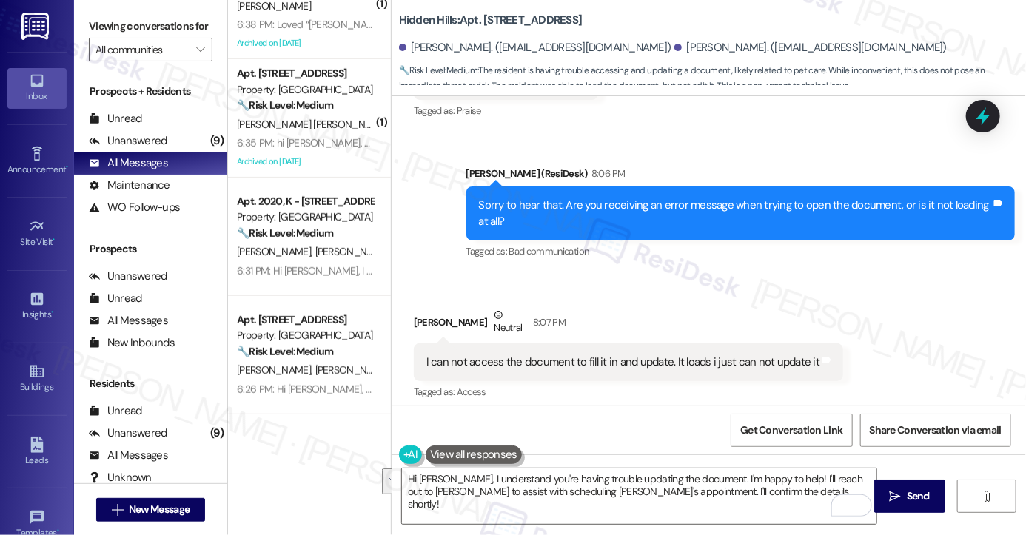
click at [84, 28] on div "Viewing conversations for All communities " at bounding box center [150, 38] width 153 height 76
click at [601, 495] on textarea "Hi Holly, I understand you're having trouble updating the document. I'm happy t…" at bounding box center [639, 497] width 475 height 56
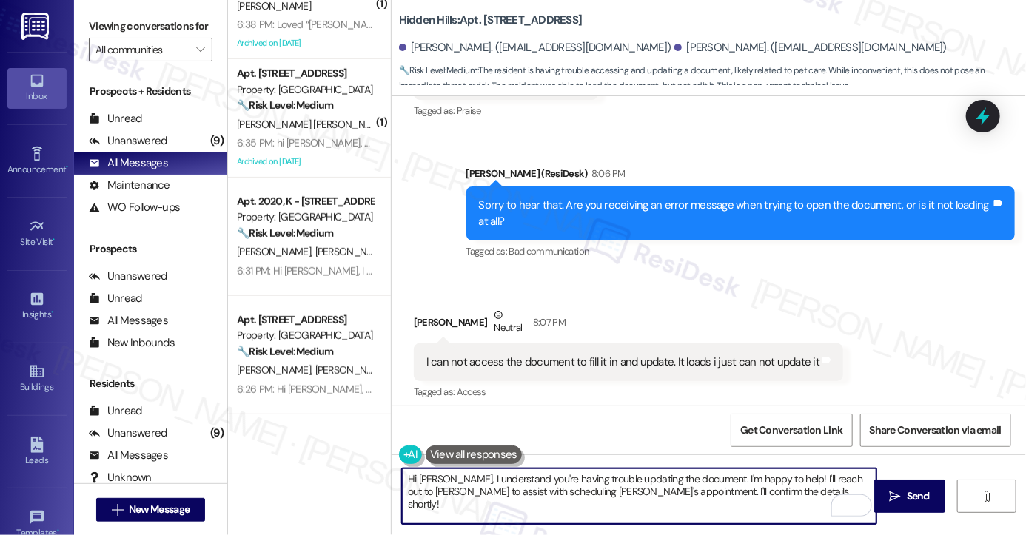
click at [601, 495] on textarea "Hi Holly, I understand you're having trouble updating the document. I'm happy t…" at bounding box center [639, 497] width 475 height 56
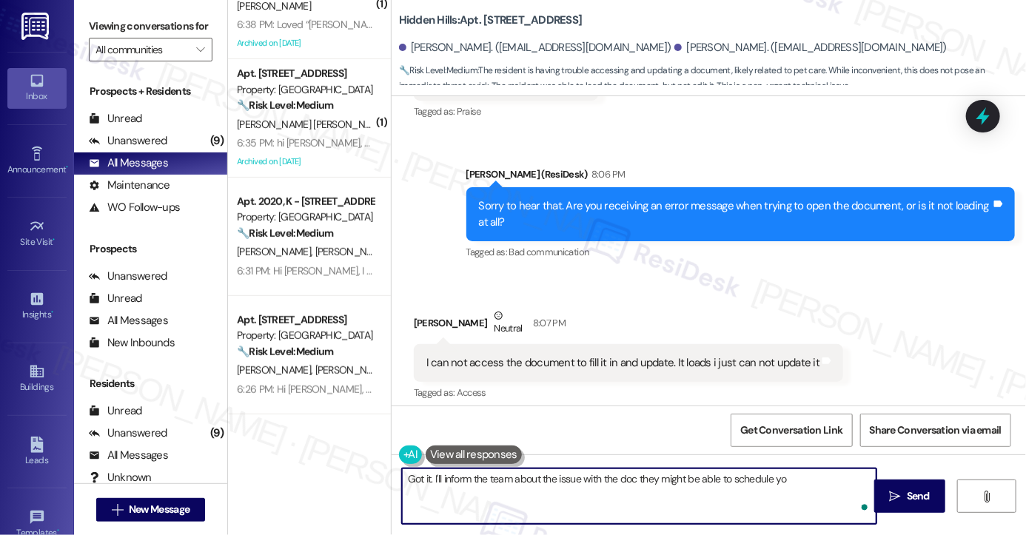
scroll to position [23838, 0]
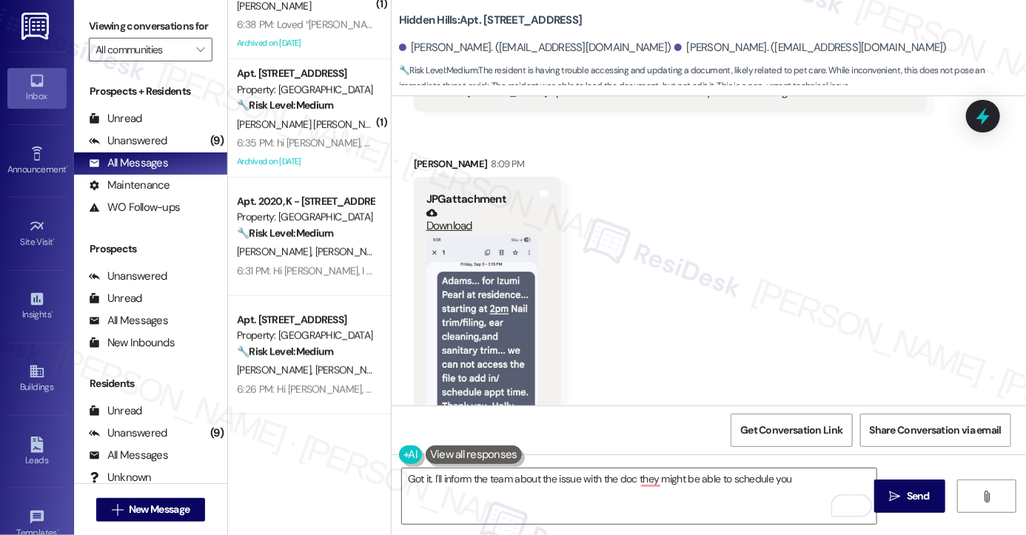
click at [494, 234] on button "Zoom image" at bounding box center [482, 354] width 111 height 241
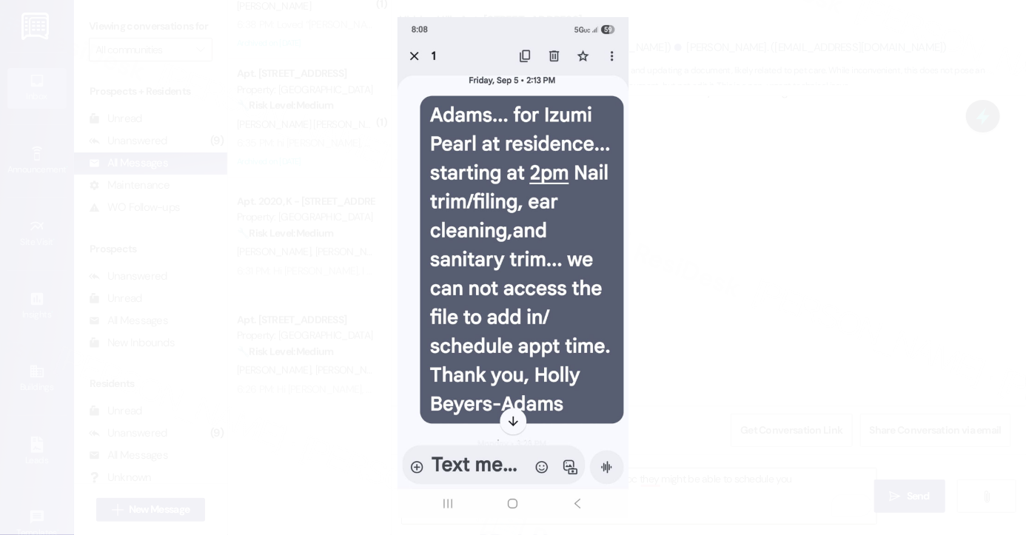
click at [699, 221] on button "Unzoom image" at bounding box center [513, 267] width 1026 height 535
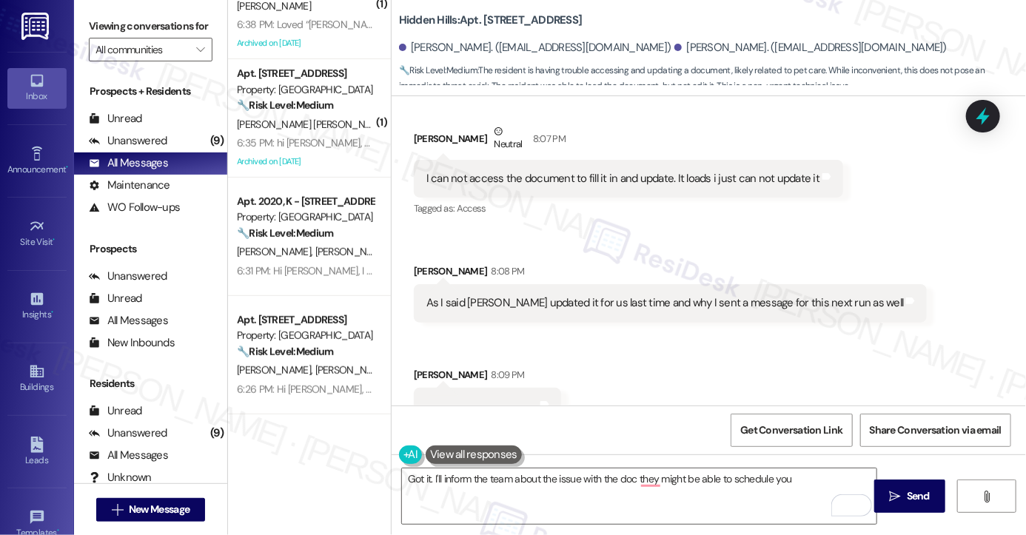
scroll to position [23393, 0]
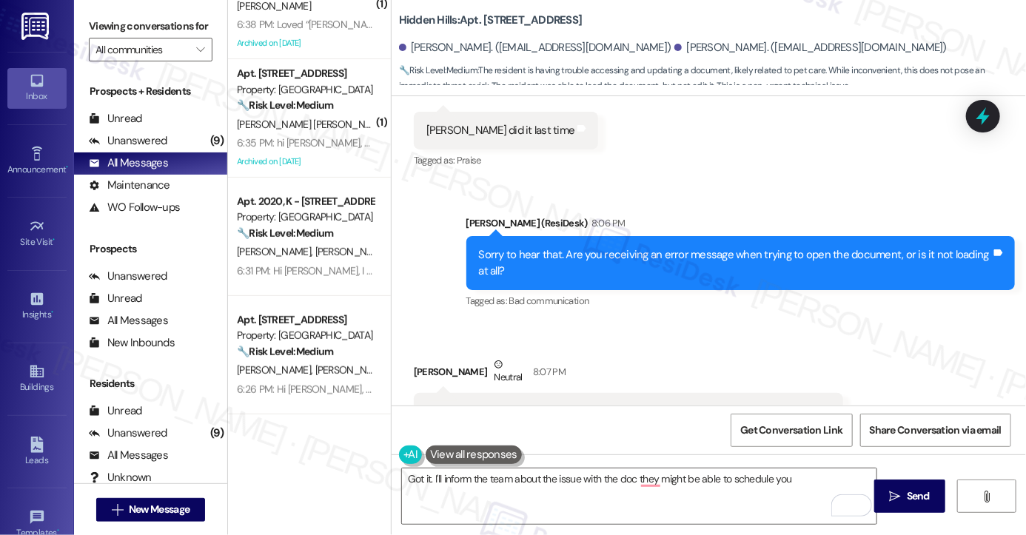
click at [526, 404] on div "I can not access the document to fill it in and update. It loads i just can not…" at bounding box center [623, 412] width 393 height 16
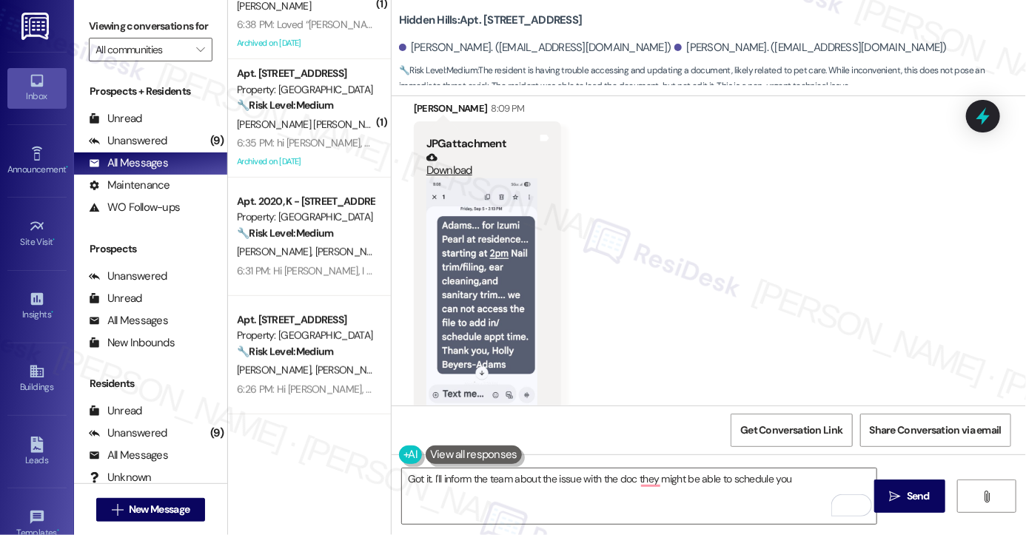
scroll to position [23941, 0]
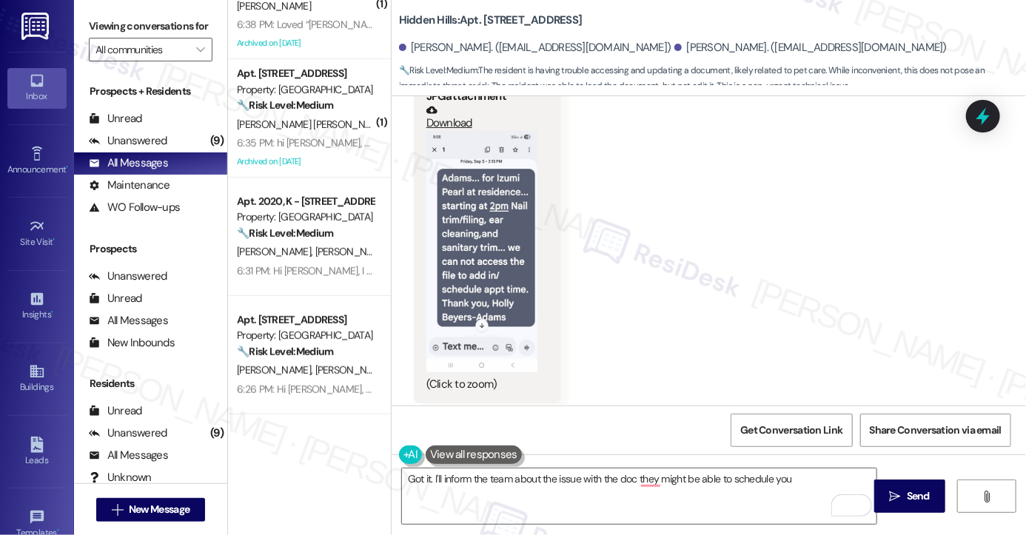
click at [474, 480] on div "Sent on the 5th" at bounding box center [464, 488] width 74 height 16
click at [475, 480] on div "Sent on the 5th" at bounding box center [464, 488] width 74 height 16
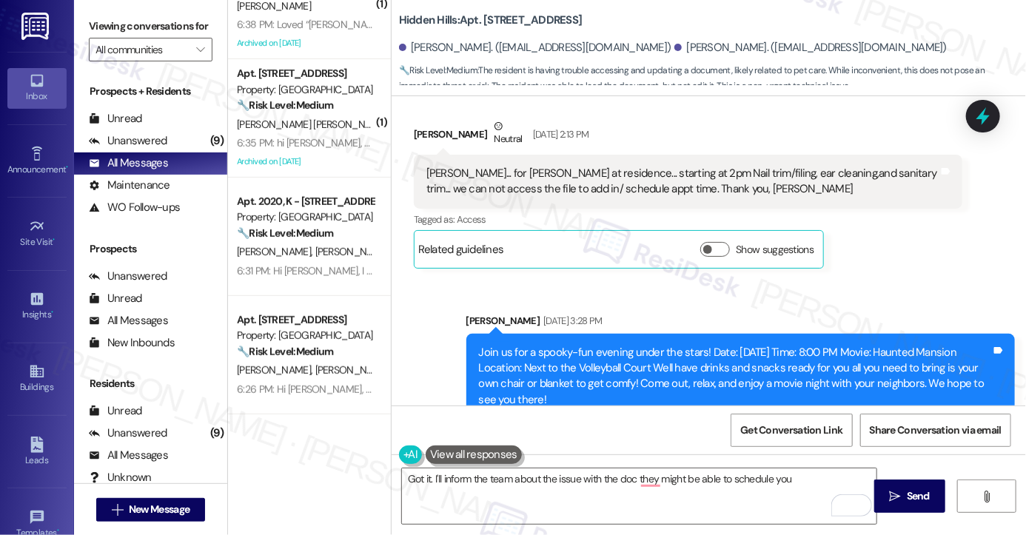
scroll to position [22237, 0]
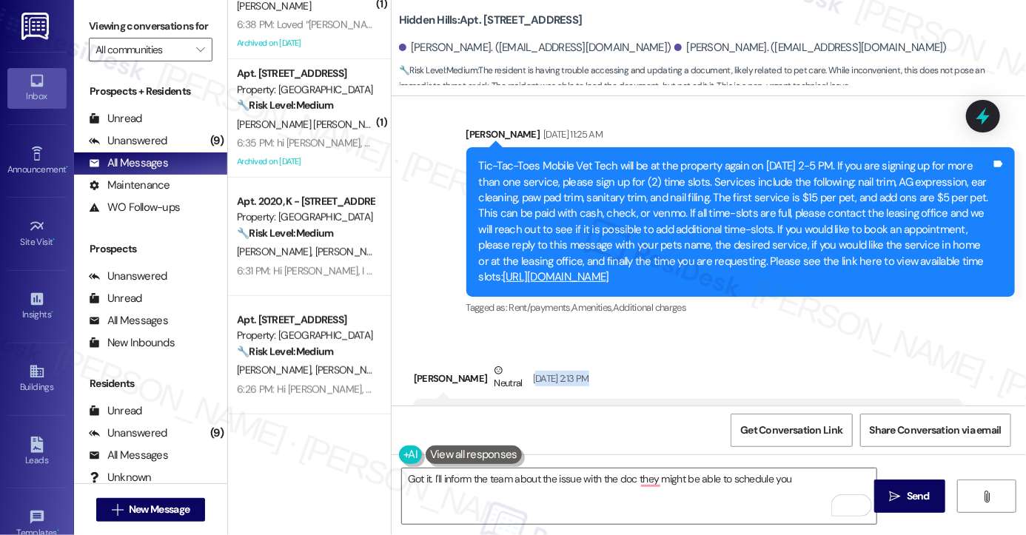
drag, startPoint x: 548, startPoint y: 269, endPoint x: 602, endPoint y: 277, distance: 54.7
click at [589, 371] on div "[DATE] 2:13 PM" at bounding box center [559, 379] width 60 height 16
click at [578, 410] on div "[PERSON_NAME]... for [PERSON_NAME] at residence... starting at 2pm Nail trim/fi…" at bounding box center [683, 426] width 512 height 32
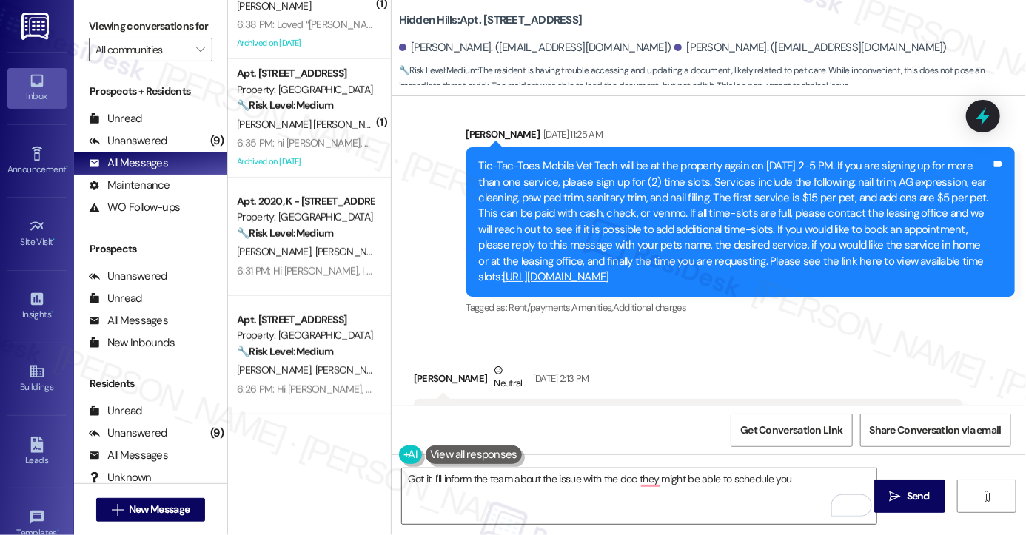
click at [587, 410] on div "[PERSON_NAME]... for [PERSON_NAME] at residence... starting at 2pm Nail trim/fi…" at bounding box center [683, 426] width 512 height 32
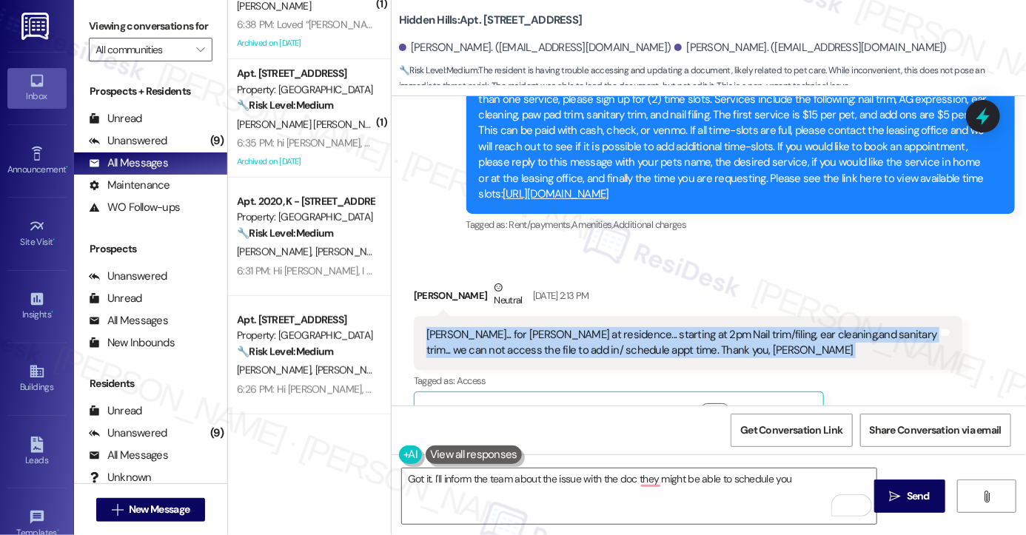
scroll to position [22459, 0]
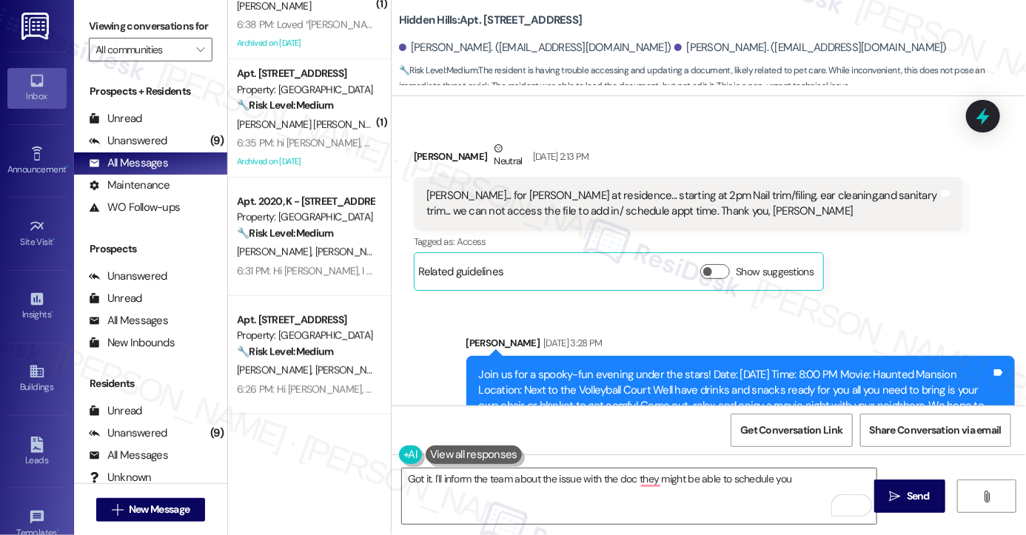
click at [538, 367] on div "Join us for a spooky-fun evening under the stars! Date: [DATE] Time: 8:00 PM Mo…" at bounding box center [735, 399] width 512 height 64
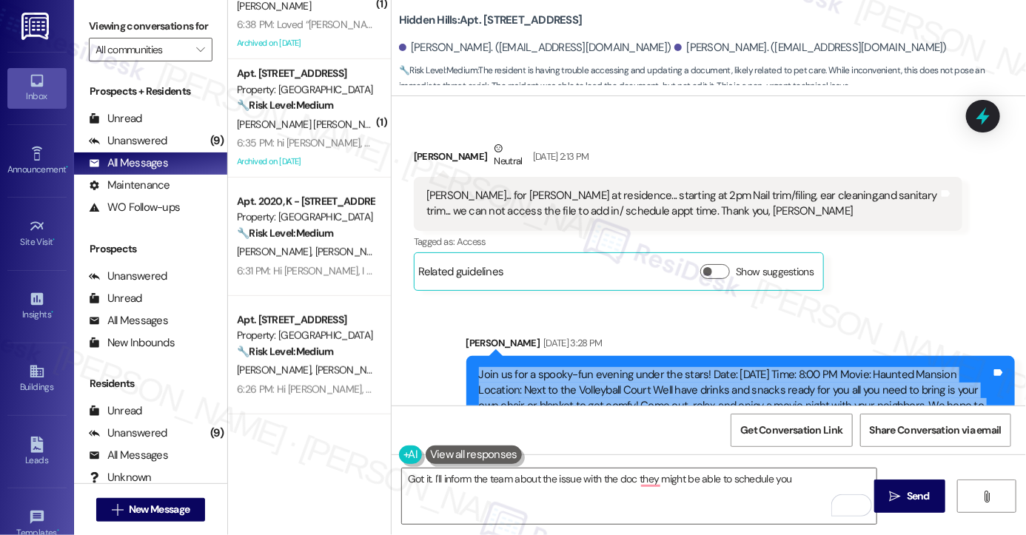
click at [538, 367] on div "Join us for a spooky-fun evening under the stars! Date: [DATE] Time: 8:00 PM Mo…" at bounding box center [735, 399] width 512 height 64
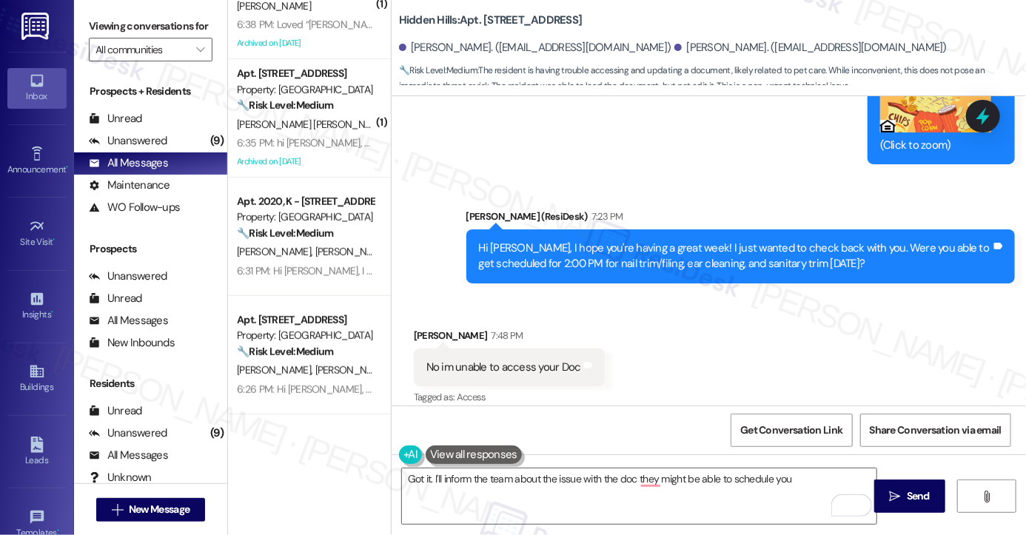
scroll to position [22904, 0]
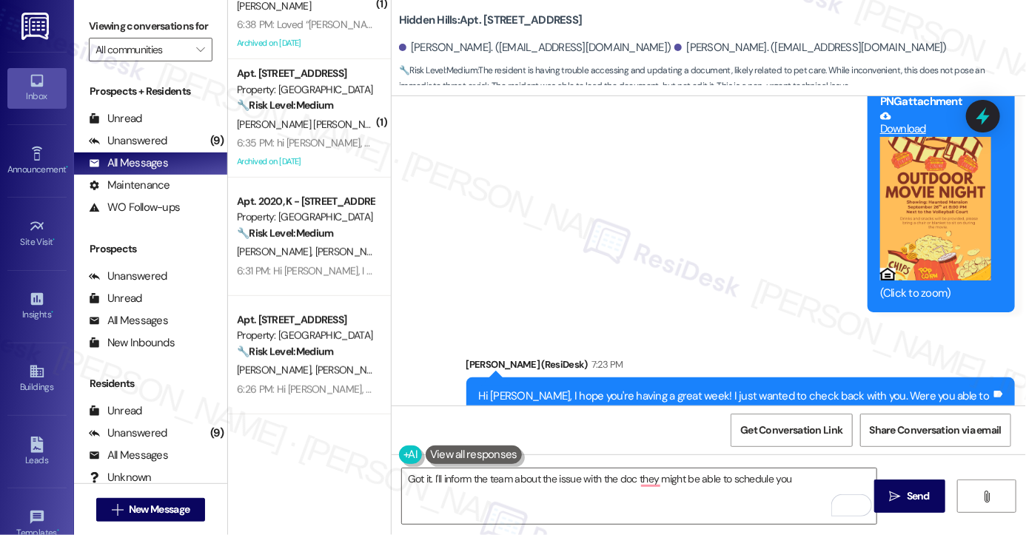
click at [551, 389] on div "Hi [PERSON_NAME], I hope you're having a great week! I just wanted to check bac…" at bounding box center [735, 405] width 512 height 32
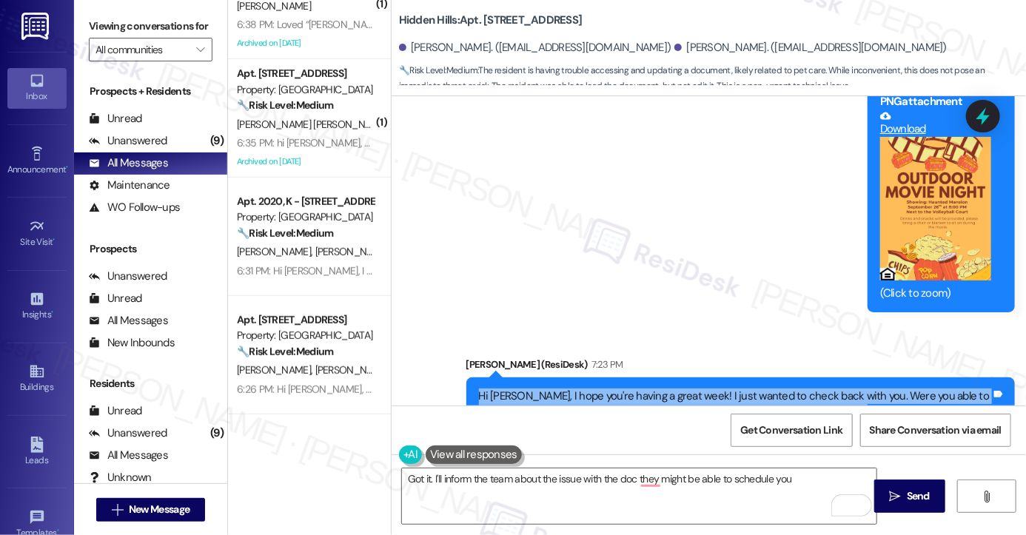
click at [551, 389] on div "Hi [PERSON_NAME], I hope you're having a great week! I just wanted to check bac…" at bounding box center [735, 405] width 512 height 32
click at [712, 389] on div "Hi [PERSON_NAME], I hope you're having a great week! I just wanted to check bac…" at bounding box center [735, 405] width 512 height 32
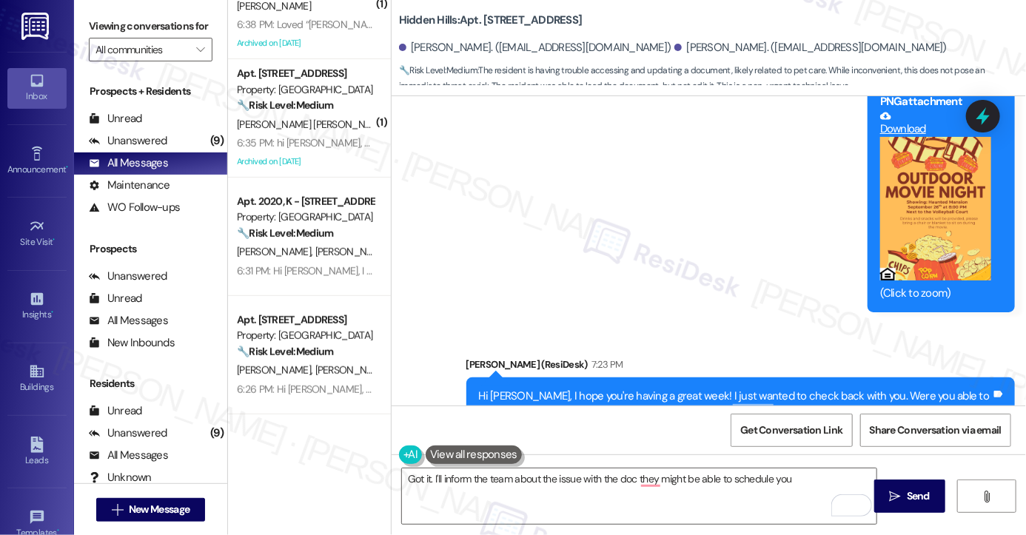
click at [712, 389] on div "Hi [PERSON_NAME], I hope you're having a great week! I just wanted to check bac…" at bounding box center [735, 405] width 512 height 32
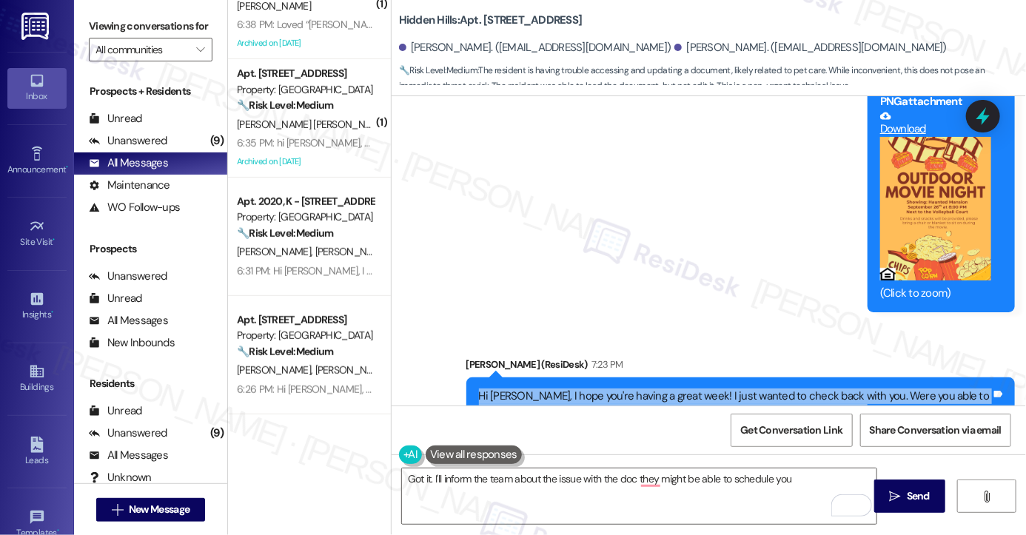
click at [712, 389] on div "Hi [PERSON_NAME], I hope you're having a great week! I just wanted to check bac…" at bounding box center [735, 405] width 512 height 32
click at [569, 389] on div "Hi [PERSON_NAME], I hope you're having a great week! I just wanted to check bac…" at bounding box center [735, 405] width 512 height 32
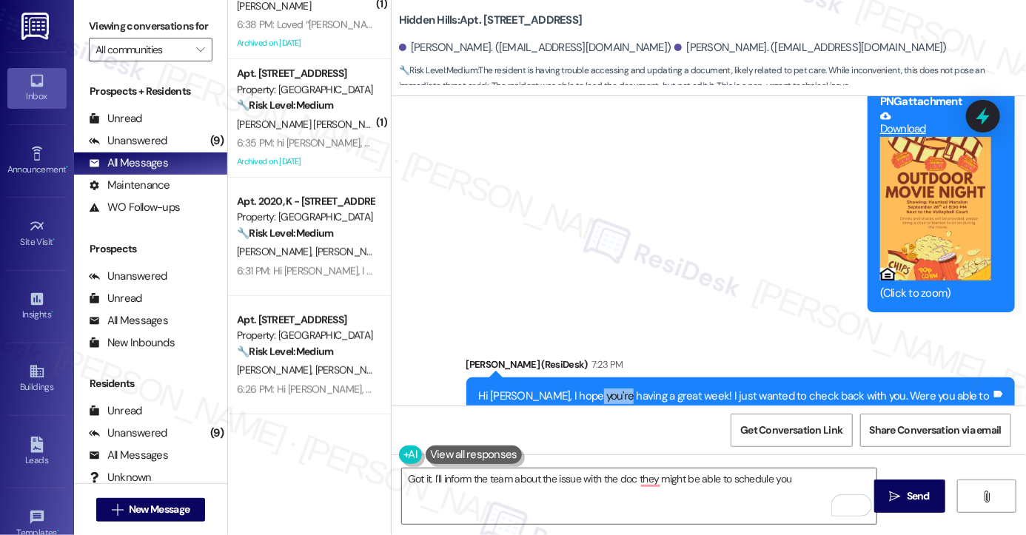
click at [569, 389] on div "Hi [PERSON_NAME], I hope you're having a great week! I just wanted to check bac…" at bounding box center [735, 405] width 512 height 32
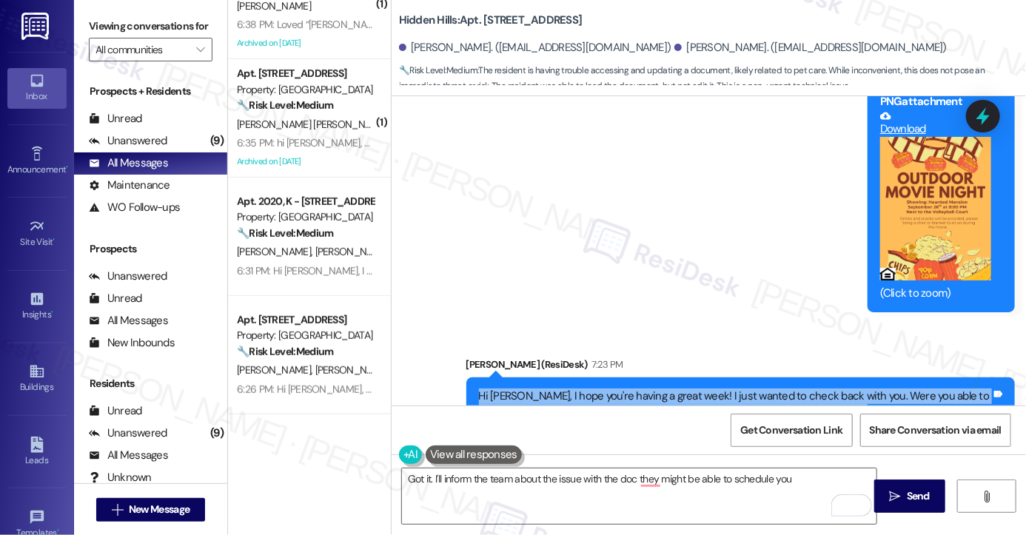
click at [569, 389] on div "Hi [PERSON_NAME], I hope you're having a great week! I just wanted to check bac…" at bounding box center [735, 405] width 512 height 32
click at [688, 389] on div "Hi [PERSON_NAME], I hope you're having a great week! I just wanted to check bac…" at bounding box center [735, 405] width 512 height 32
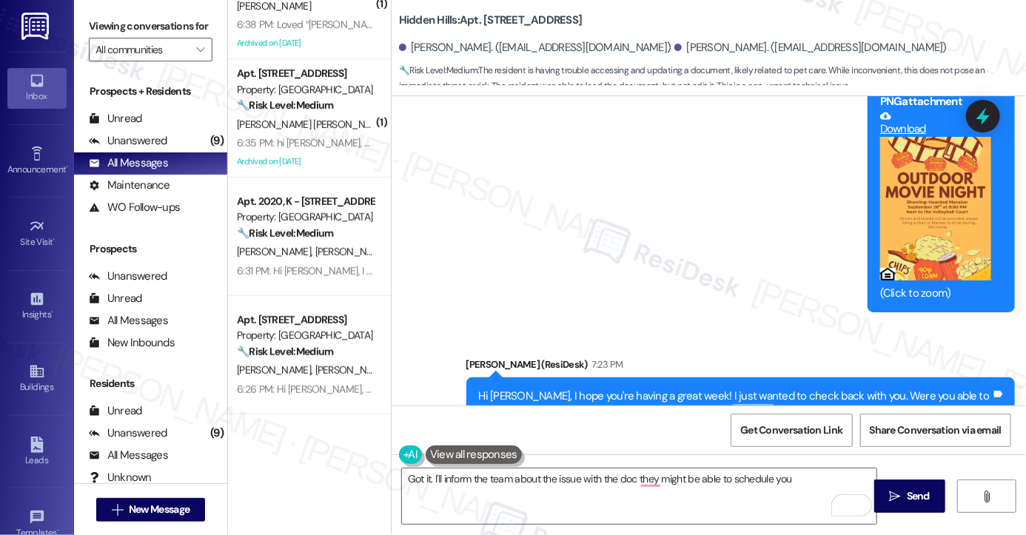
click at [688, 389] on div "Hi [PERSON_NAME], I hope you're having a great week! I just wanted to check bac…" at bounding box center [735, 405] width 512 height 32
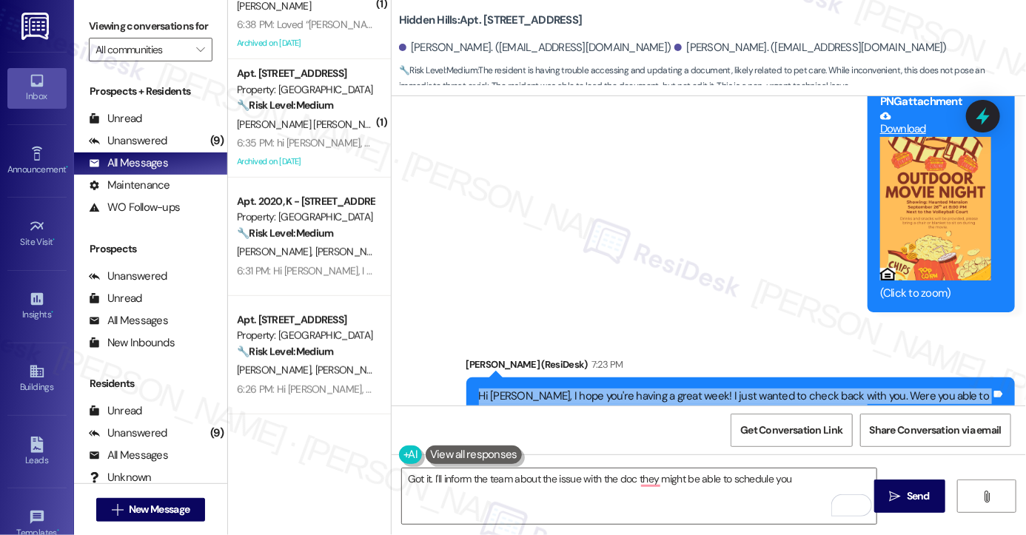
click at [688, 389] on div "Hi [PERSON_NAME], I hope you're having a great week! I just wanted to check bac…" at bounding box center [735, 405] width 512 height 32
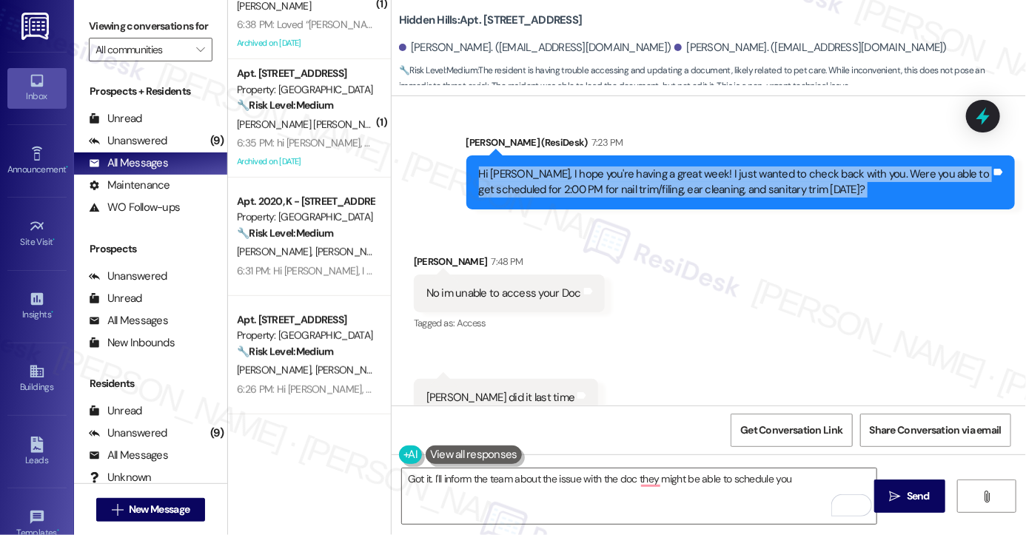
scroll to position [23200, 0]
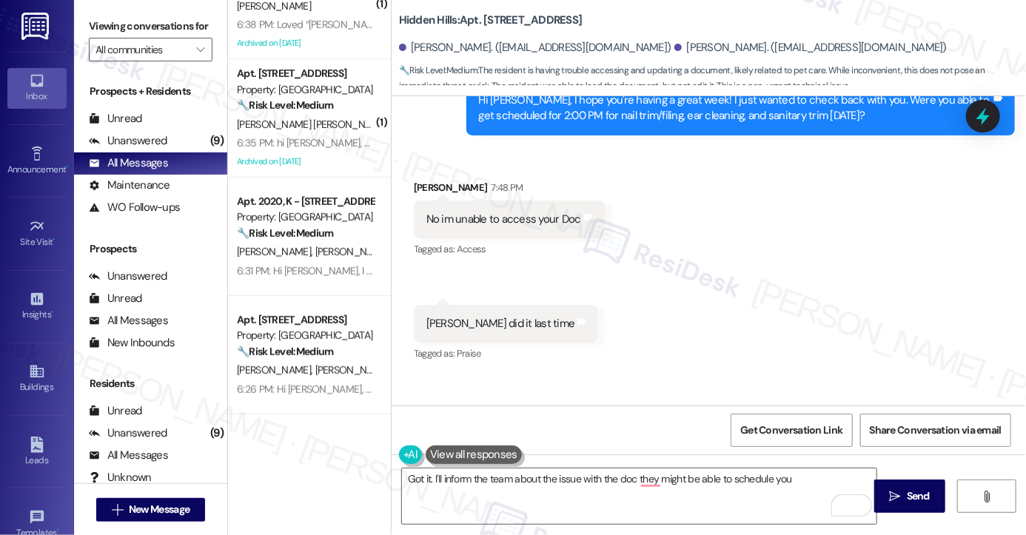
click at [474, 316] on div "[PERSON_NAME] did it last time" at bounding box center [501, 324] width 149 height 16
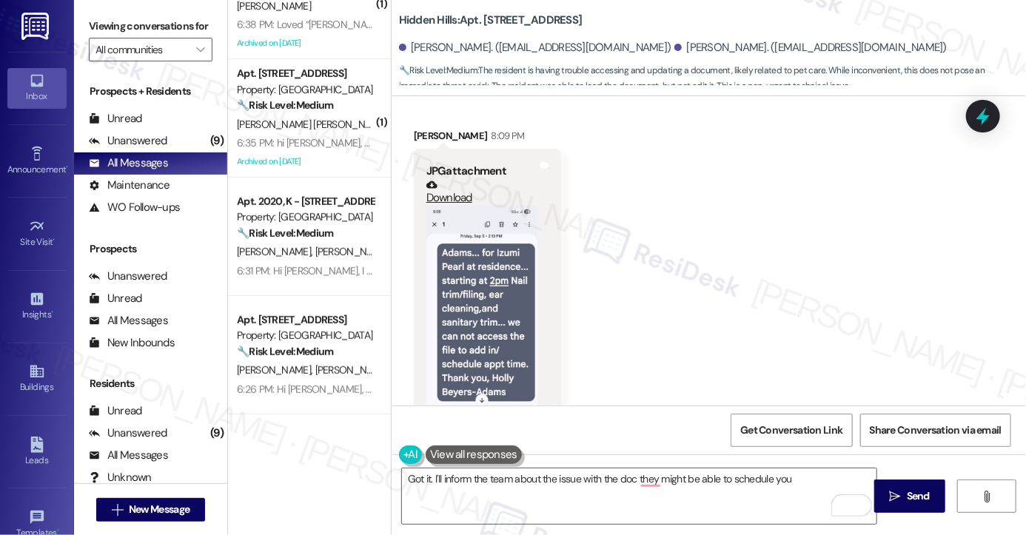
scroll to position [23941, 0]
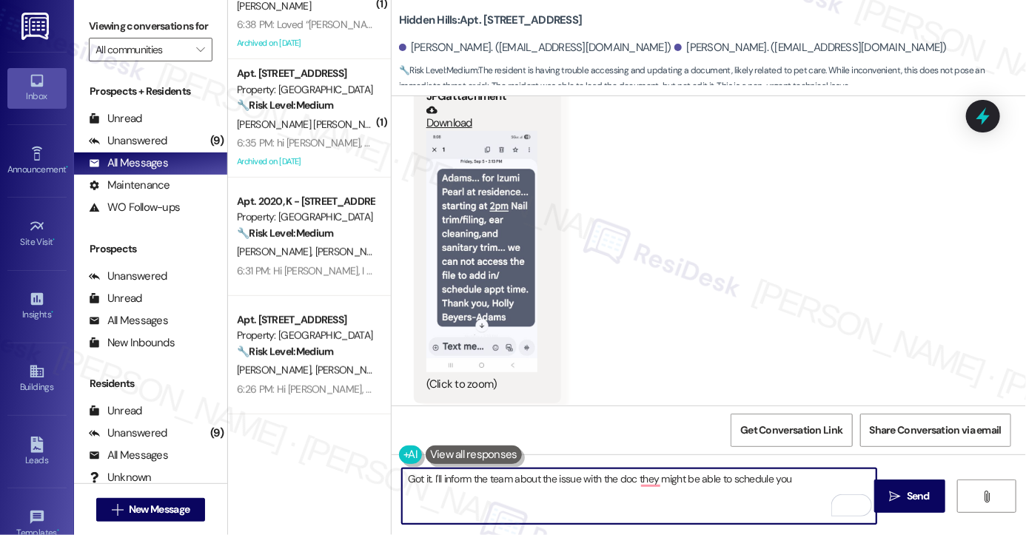
click at [501, 479] on textarea "Got it. I'll inform the team about the issue with the doc they might be able to…" at bounding box center [639, 497] width 475 height 56
click at [632, 479] on textarea "Got it. I'll inform the team about the issue with the doc they might be able to…" at bounding box center [639, 497] width 475 height 56
drag, startPoint x: 785, startPoint y: 484, endPoint x: 632, endPoint y: 494, distance: 153.6
click at [632, 494] on textarea "Got it. I'll inform the team about the issue with the link they might be able t…" at bounding box center [639, 497] width 475 height 56
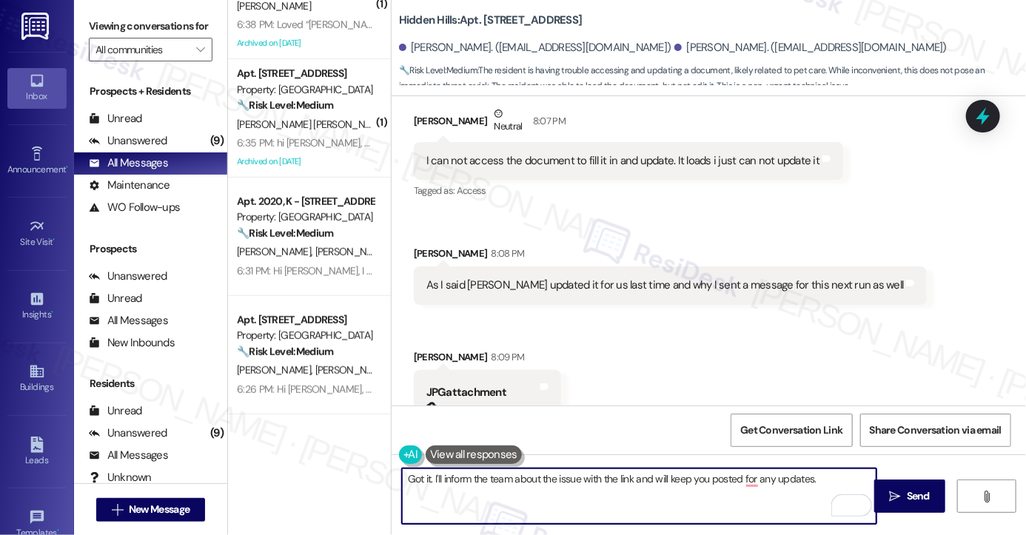
scroll to position [23422, 0]
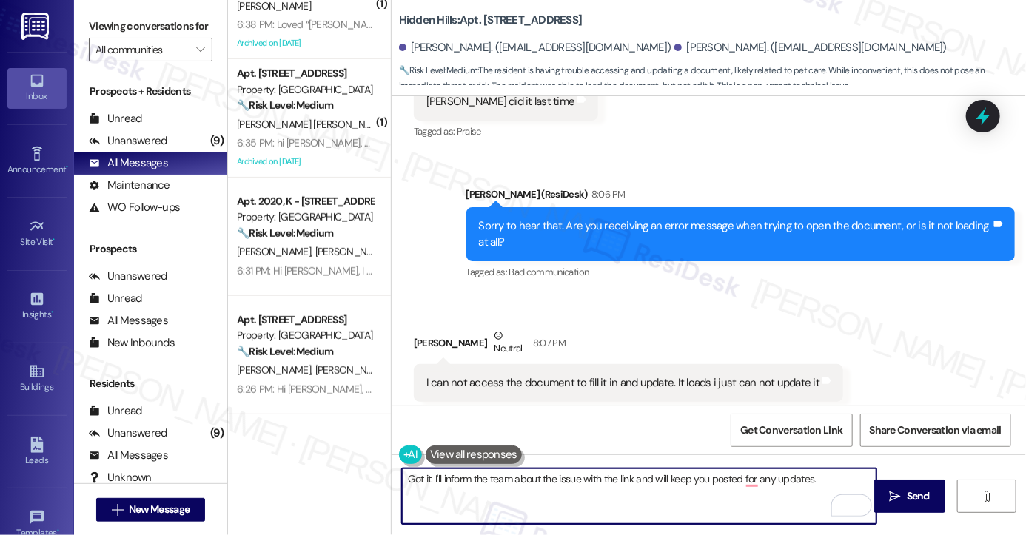
click at [530, 489] on div "As I said Sara updated it for us last time and why I sent a message for this ne…" at bounding box center [671, 508] width 514 height 38
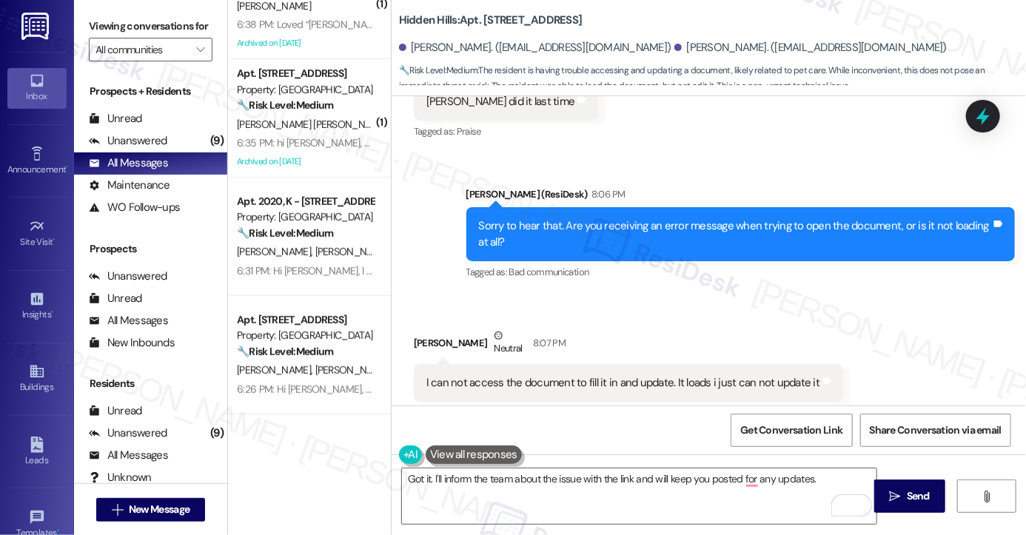
click at [530, 489] on div "As I said Sara updated it for us last time and why I sent a message for this ne…" at bounding box center [671, 508] width 514 height 38
click at [582, 375] on div "I can not access the document to fill it in and update. It loads i just can not…" at bounding box center [623, 383] width 393 height 16
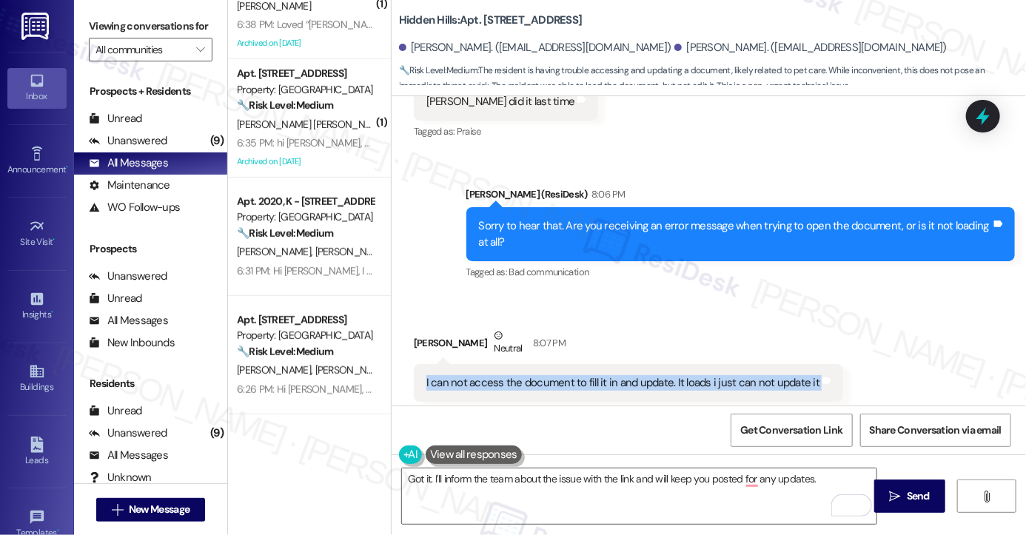
click at [582, 375] on div "I can not access the document to fill it in and update. It loads i just can not…" at bounding box center [623, 383] width 393 height 16
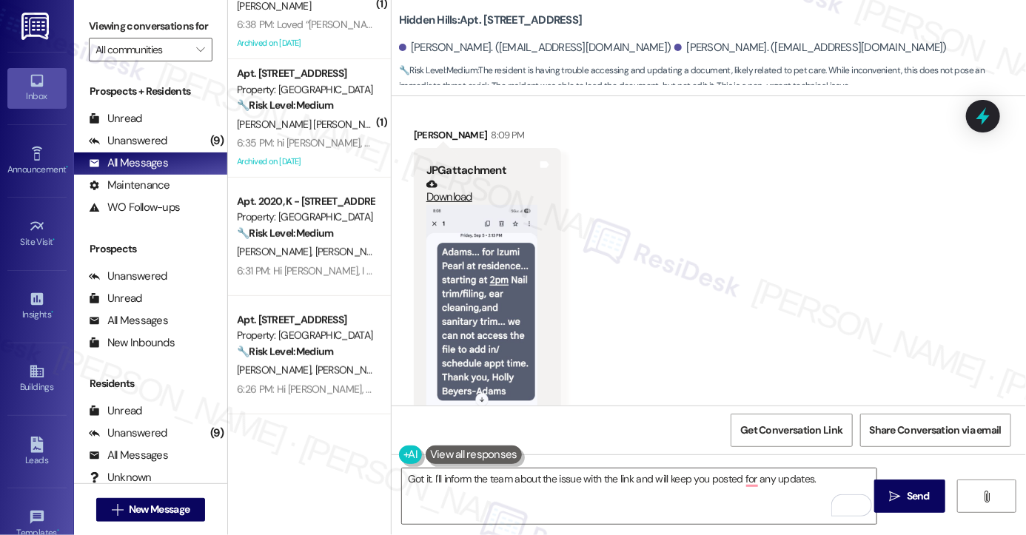
scroll to position [24044, 0]
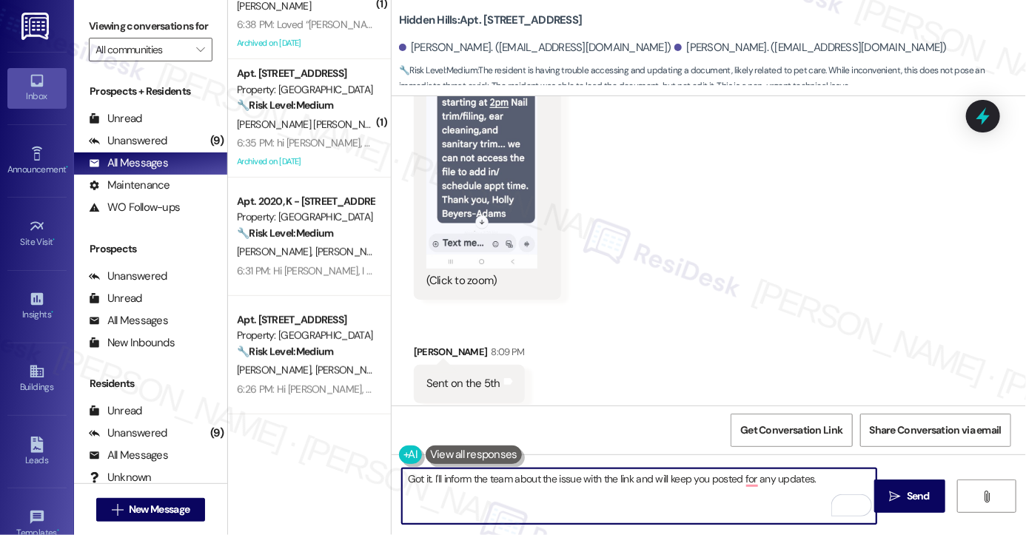
click at [598, 478] on textarea "Got it. I'll inform the team about the issue with the link and will keep you po…" at bounding box center [639, 497] width 475 height 56
click at [705, 474] on textarea "Got it. I'll inform the team about the issue with the link and will keep you po…" at bounding box center [639, 497] width 475 height 56
click at [639, 478] on textarea "Got it. I'll inform the team about the issue with the link and will keep you po…" at bounding box center [639, 497] width 475 height 56
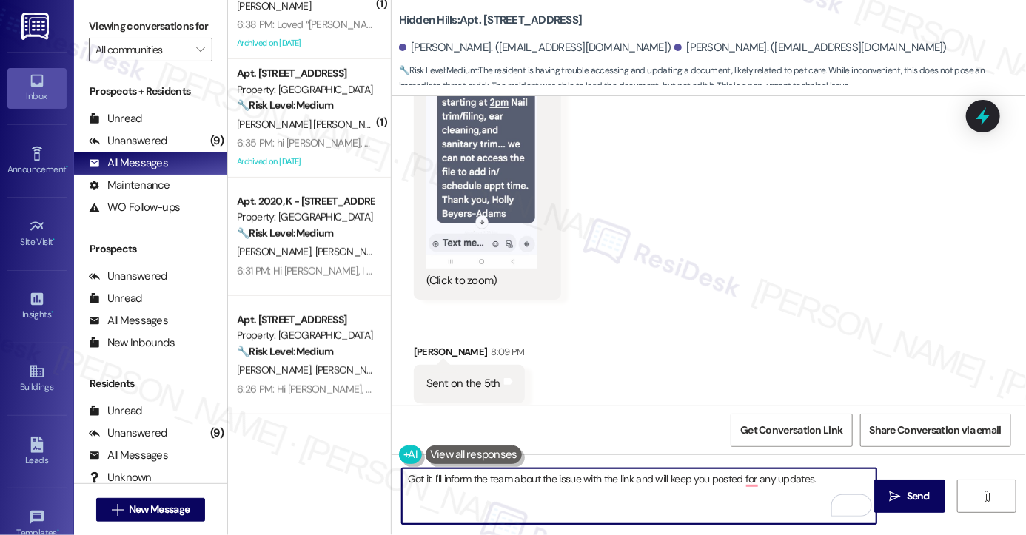
click at [639, 478] on textarea "Got it. I'll inform the team about the issue with the link and will keep you po…" at bounding box center [639, 497] width 475 height 56
click at [836, 482] on textarea "Got it. I'll inform the team about the issue with the link. I will keep you pos…" at bounding box center [639, 497] width 475 height 56
click at [430, 477] on textarea "Got it. I'll inform the team about the issue with the link. I will keep you pos…" at bounding box center [639, 497] width 475 height 56
drag, startPoint x: 427, startPoint y: 479, endPoint x: 366, endPoint y: 476, distance: 60.8
click at [366, 476] on div "( 2 ) Apt. 2290, AA - 2201 S Oakdale Dr Property: Hidden Hills 🔧 Risk Level: Me…" at bounding box center [627, 267] width 798 height 535
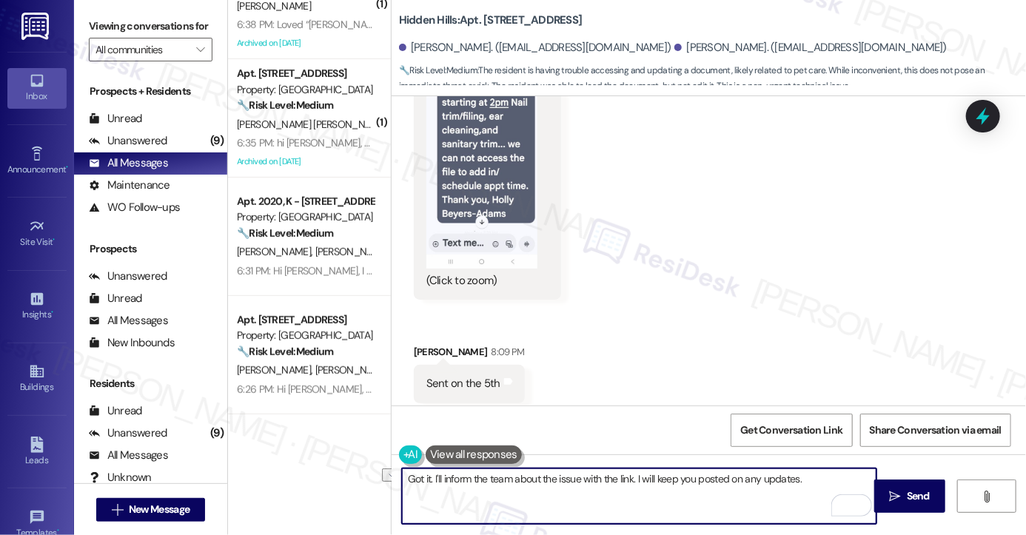
click at [456, 481] on textarea "Got it. I'll inform the team about the issue with the link. I will keep you pos…" at bounding box center [639, 497] width 475 height 56
click at [419, 479] on textarea "Got it. I'll inform the team about the issue with the link. I will keep you pos…" at bounding box center [639, 497] width 475 height 56
drag, startPoint x: 427, startPoint y: 479, endPoint x: 387, endPoint y: 478, distance: 40.7
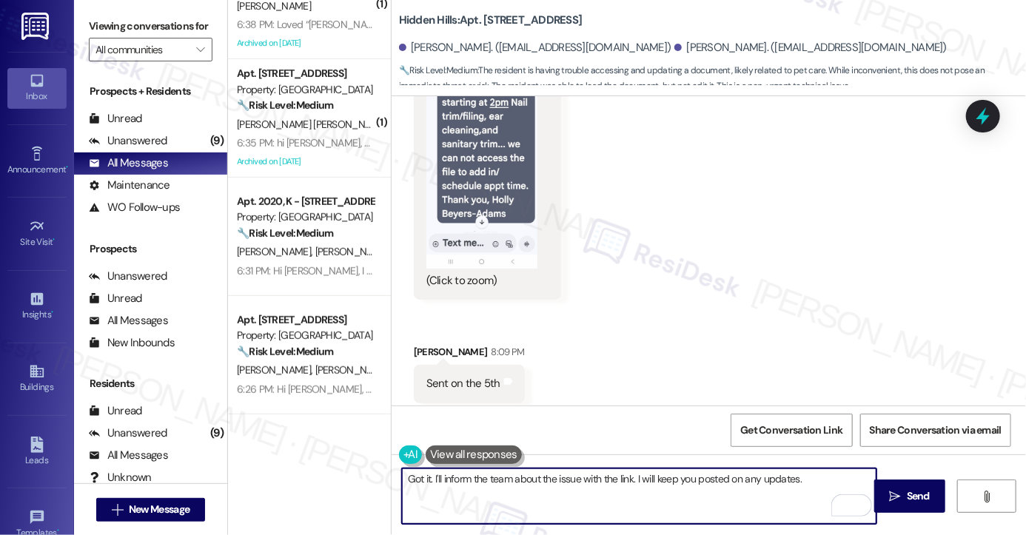
click at [392, 478] on div "Got it. I'll inform the team about the issue with the link. I will keep you pos…" at bounding box center [709, 510] width 635 height 111
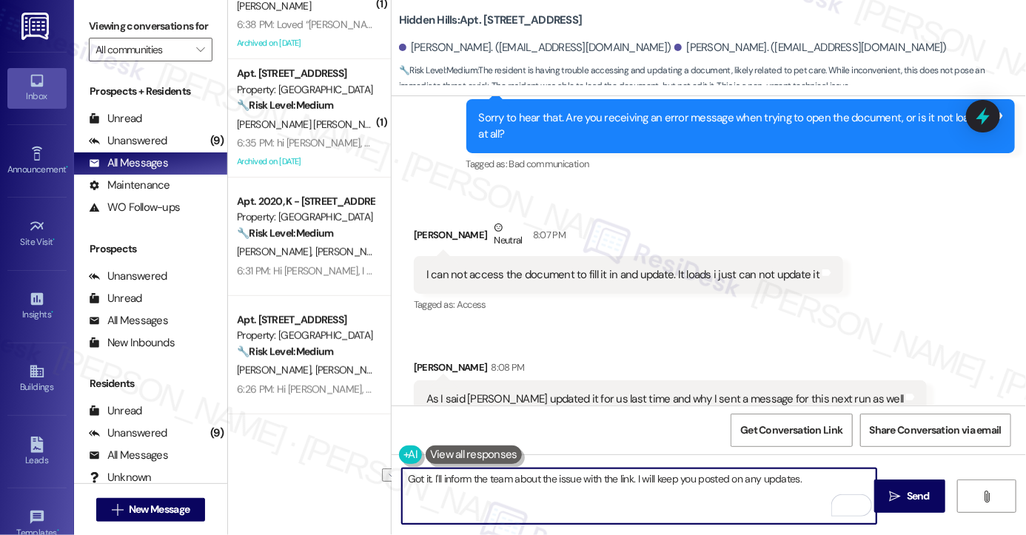
scroll to position [23526, 0]
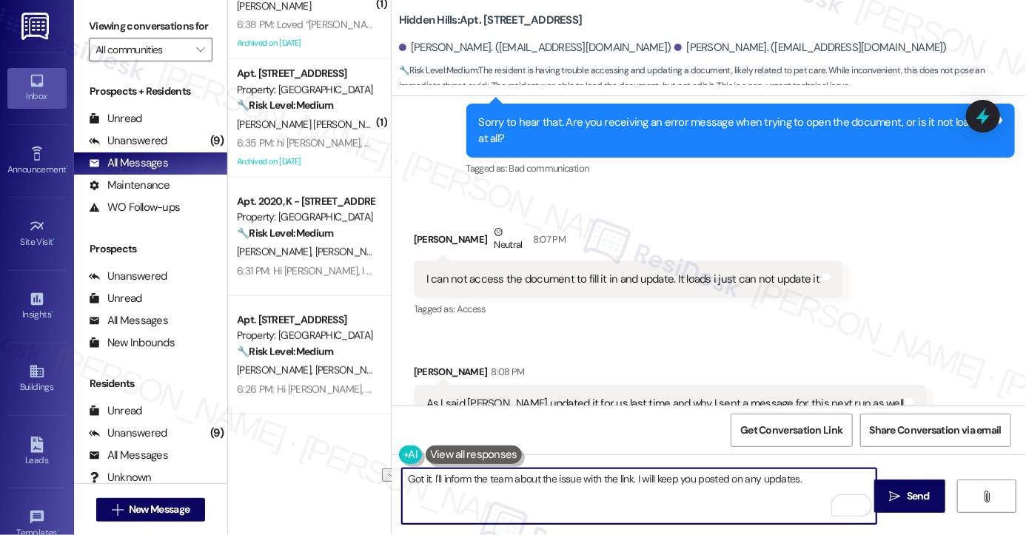
click at [484, 364] on div "Holly Beyers-Adams 8:08 PM" at bounding box center [671, 374] width 514 height 21
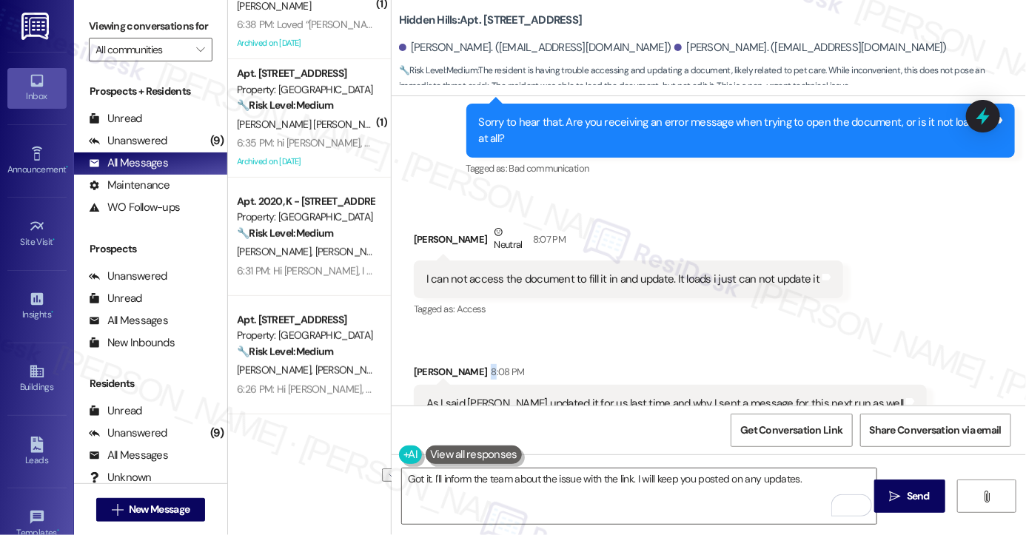
click at [484, 364] on div "Holly Beyers-Adams 8:08 PM" at bounding box center [671, 374] width 514 height 21
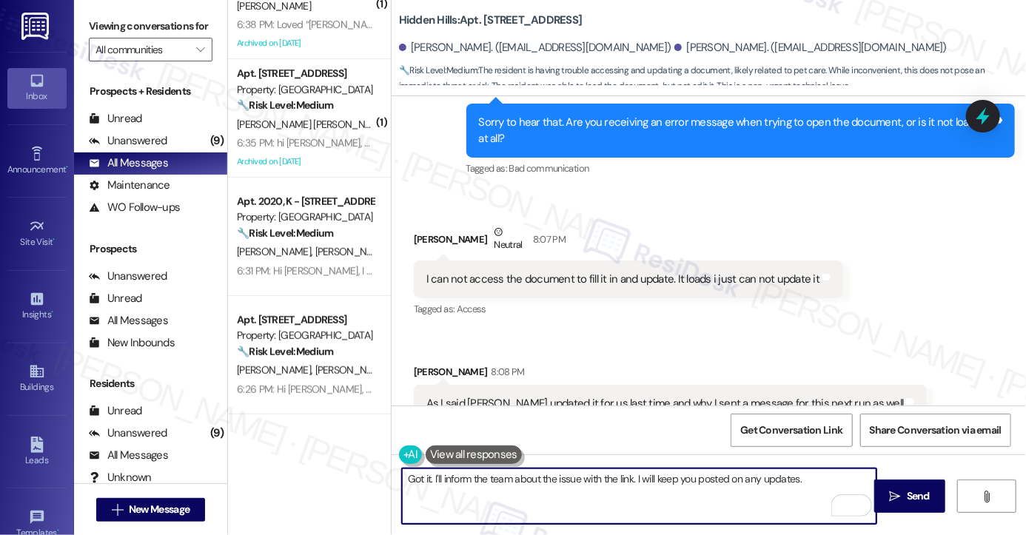
click at [560, 475] on textarea "Got it. I'll inform the team about the issue with the link. I will keep you pos…" at bounding box center [639, 497] width 475 height 56
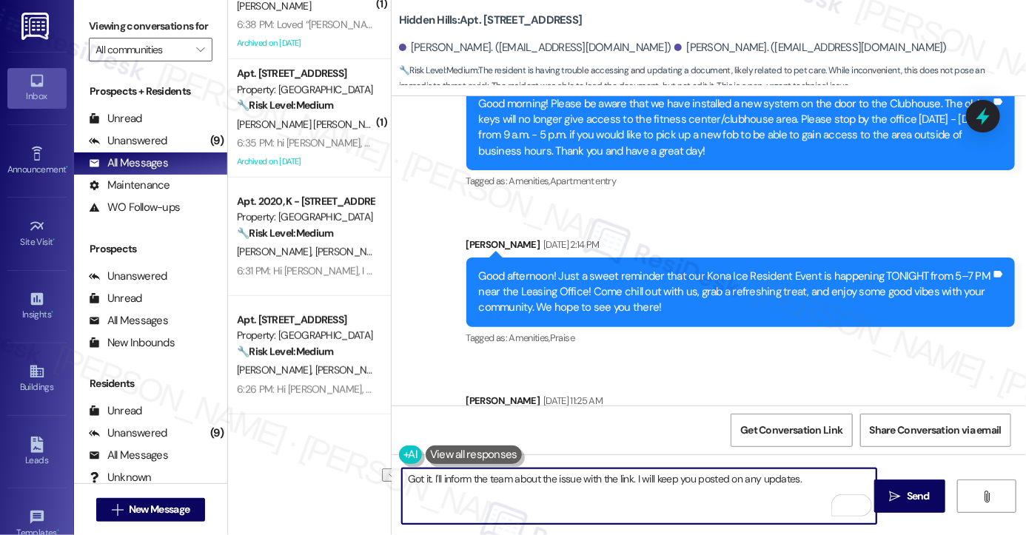
scroll to position [22119, 0]
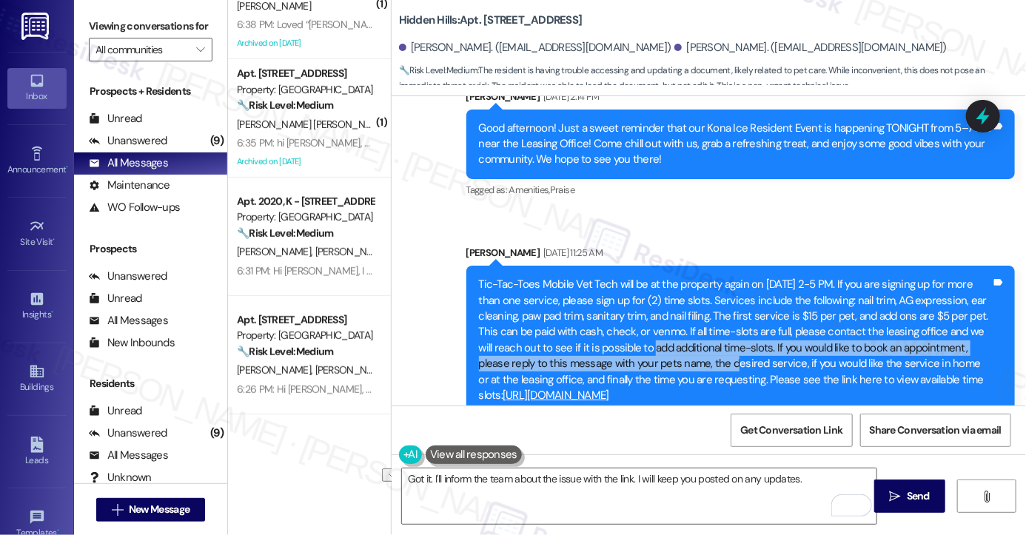
drag, startPoint x: 655, startPoint y: 218, endPoint x: 732, endPoint y: 239, distance: 80.5
click at [732, 277] on div "Tic-Tac-Toes Mobile Vet Tech will be at the property again on [DATE] 2-5 PM. If…" at bounding box center [735, 340] width 512 height 127
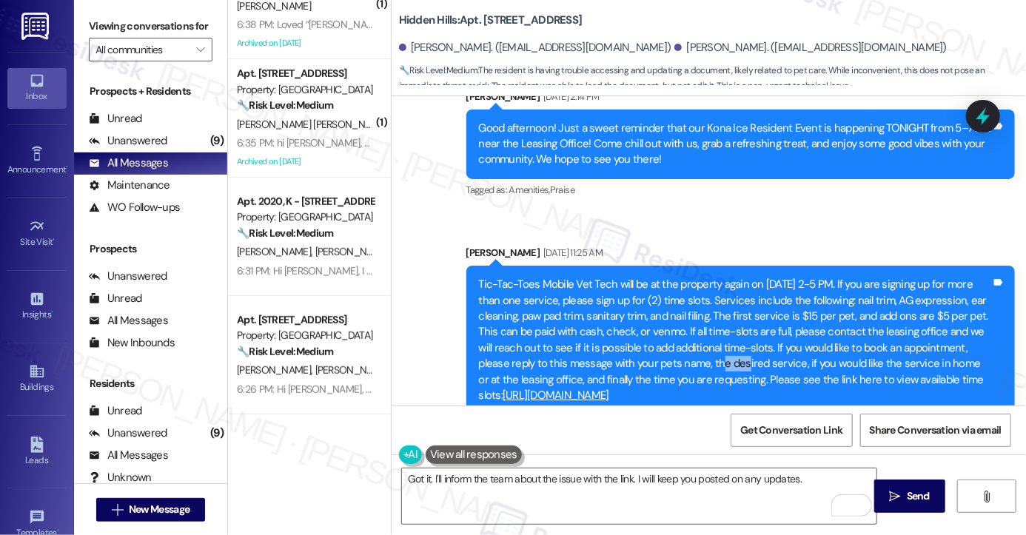
click at [732, 277] on div "Tic-Tac-Toes Mobile Vet Tech will be at the property again on [DATE] 2-5 PM. If…" at bounding box center [735, 340] width 512 height 127
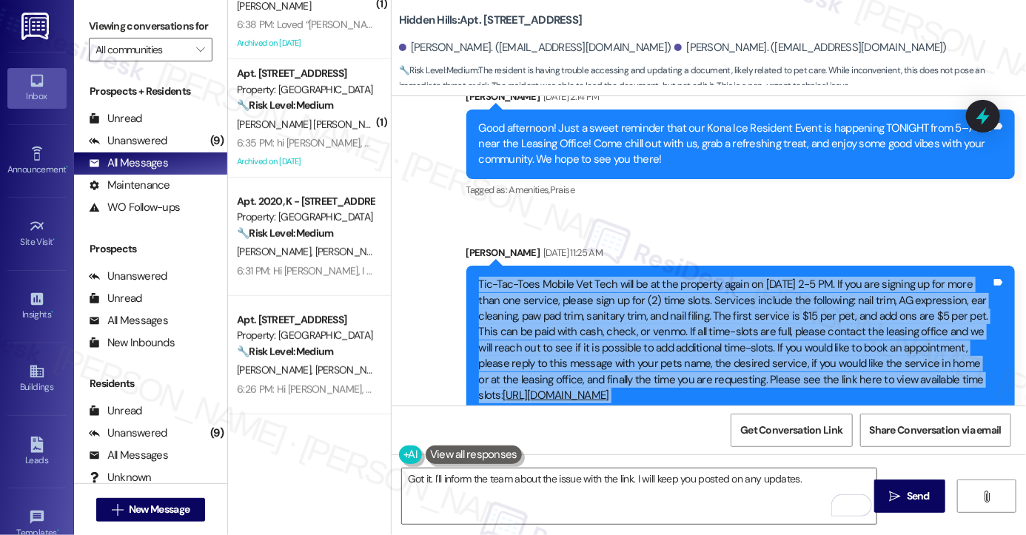
click at [732, 277] on div "Tic-Tac-Toes Mobile Vet Tech will be at the property again on [DATE] 2-5 PM. If…" at bounding box center [735, 340] width 512 height 127
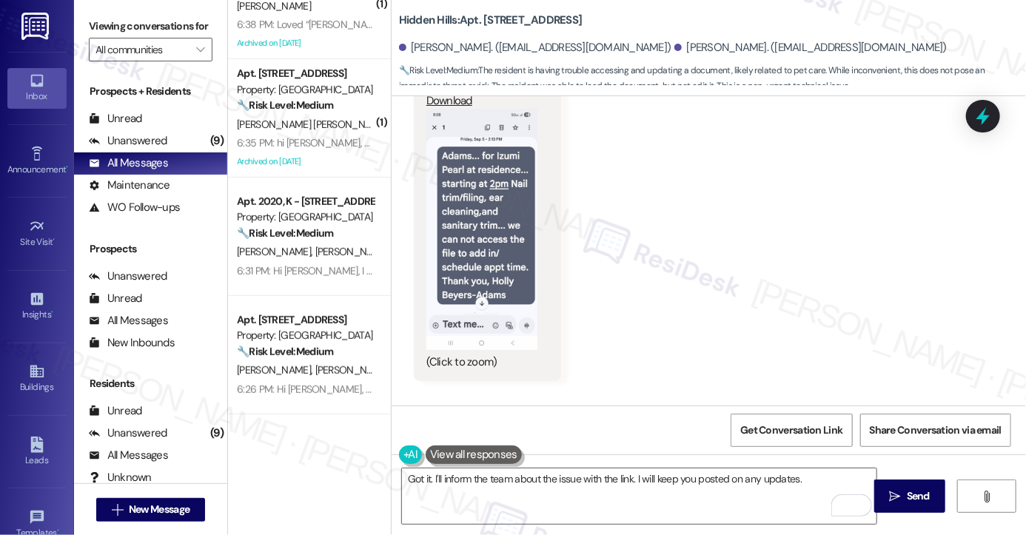
scroll to position [24044, 0]
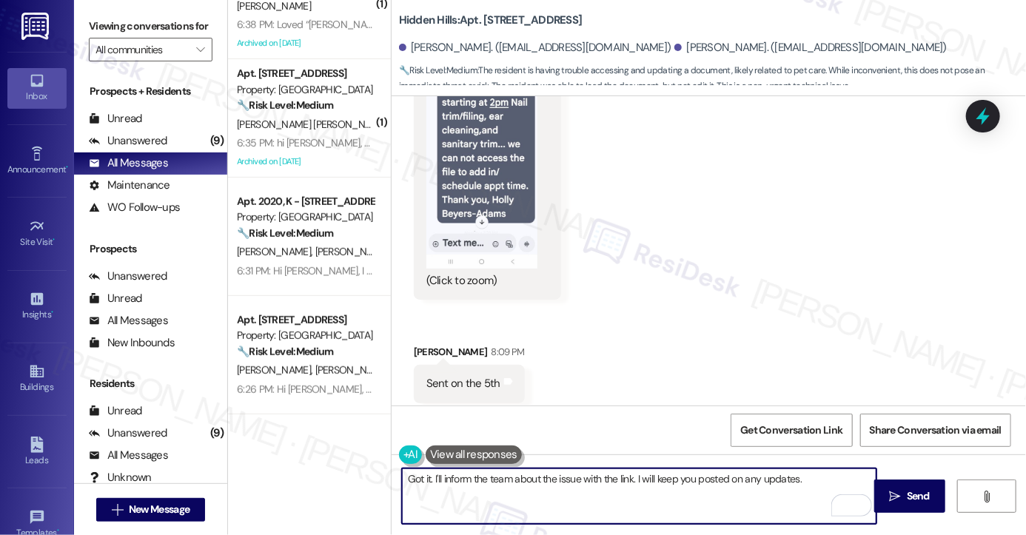
click at [684, 481] on textarea "Got it. I'll inform the team about the issue with the link. I will keep you pos…" at bounding box center [639, 497] width 475 height 56
click at [815, 487] on textarea "Got it. I'll inform the team about the issue with the link. I will keep you pos…" at bounding box center [639, 497] width 475 height 56
click at [627, 476] on textarea "Got it. I'll inform the team about the issue with the link. I will keep you pos…" at bounding box center [639, 497] width 475 height 56
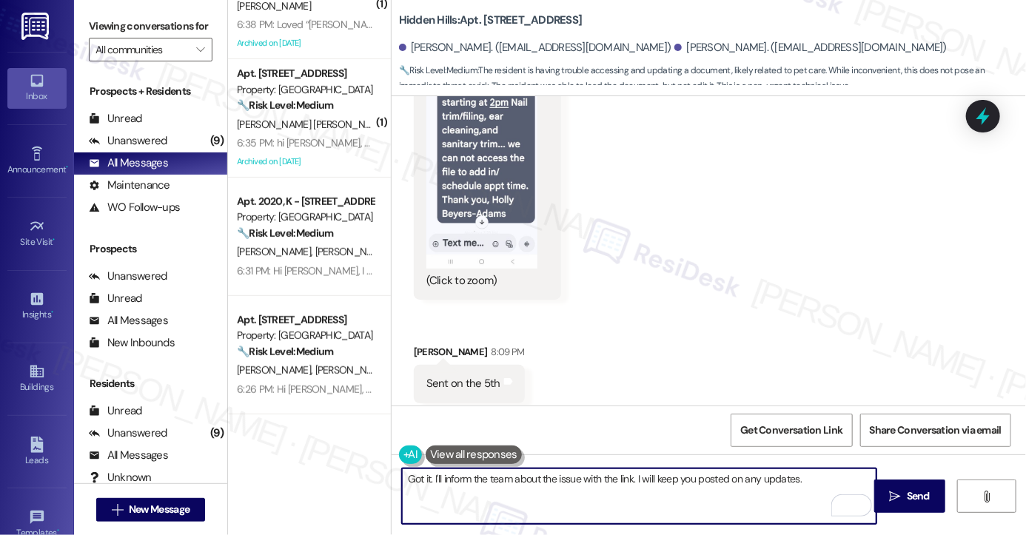
click at [800, 476] on textarea "Got it. I'll inform the team about the issue with the link. I will keep you pos…" at bounding box center [639, 497] width 475 height 56
click at [424, 478] on textarea "Got it. I'll inform the team about the issue with the link. I will keep you pos…" at bounding box center [639, 497] width 475 height 56
click at [427, 481] on textarea "Got it. I'll inform the team about the issue with the link. I will keep you pos…" at bounding box center [639, 497] width 475 height 56
drag, startPoint x: 841, startPoint y: 481, endPoint x: 852, endPoint y: 476, distance: 12.0
click at [841, 481] on textarea "Got it, Holly. I'll inform the team about the issue with the link. I will keep …" at bounding box center [639, 497] width 475 height 56
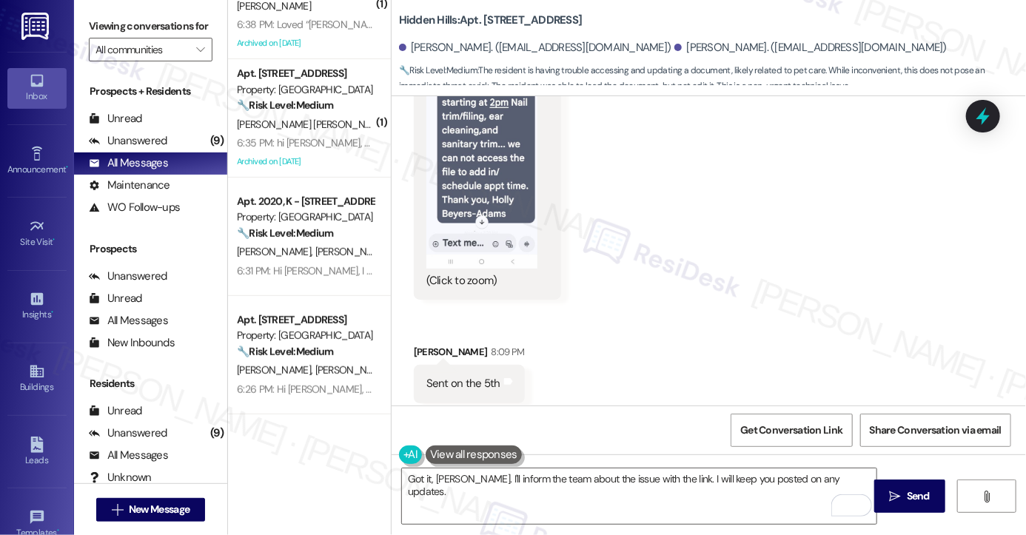
drag, startPoint x: 894, startPoint y: 493, endPoint x: 660, endPoint y: 459, distance: 236.5
click at [660, 459] on div "Got it, Holly. I'll inform the team about the issue with the link. I will keep …" at bounding box center [709, 510] width 635 height 111
click at [841, 478] on textarea "Got it, Holly. I'll inform the team about the issue with the link. I will keep …" at bounding box center [639, 497] width 475 height 56
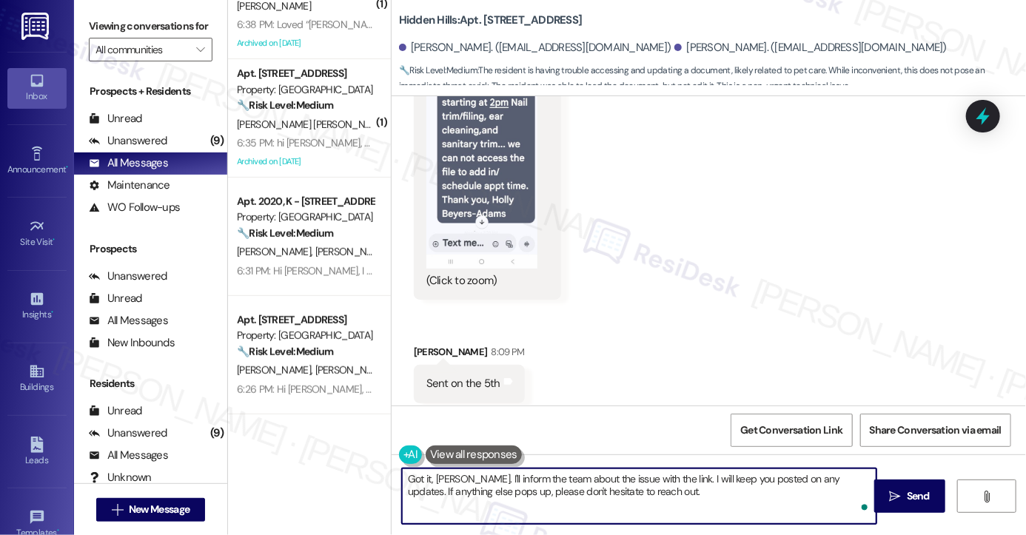
click at [661, 491] on textarea "Got it, Holly. I'll inform the team about the issue with the link. I will keep …" at bounding box center [639, 497] width 475 height 56
click at [716, 343] on div "Received via SMS Holly Beyers-Adams Neutral 8:07 PM I can not access the docume…" at bounding box center [709, 96] width 635 height 846
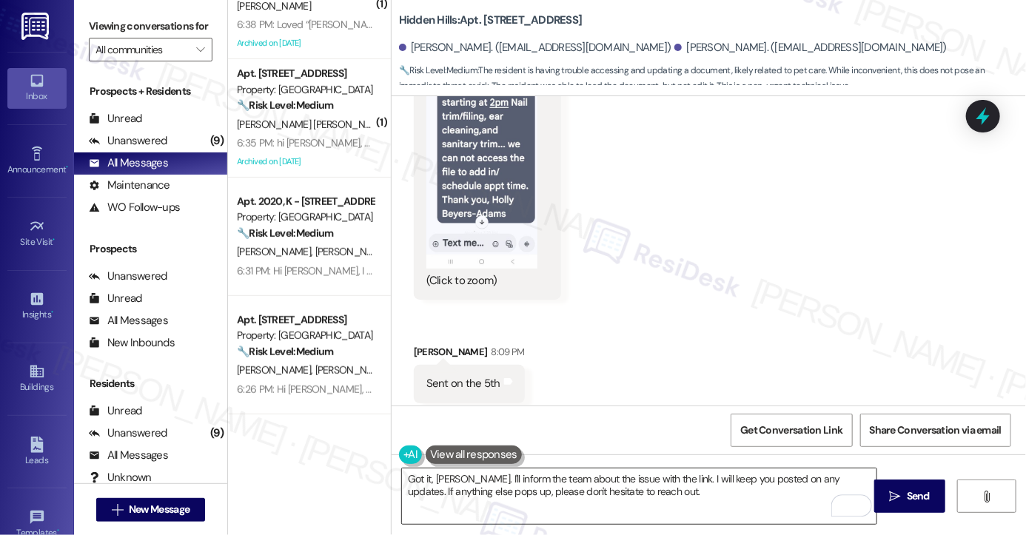
click at [744, 477] on textarea "Got it, Holly. I'll inform the team about the issue with the link. I will keep …" at bounding box center [639, 497] width 475 height 56
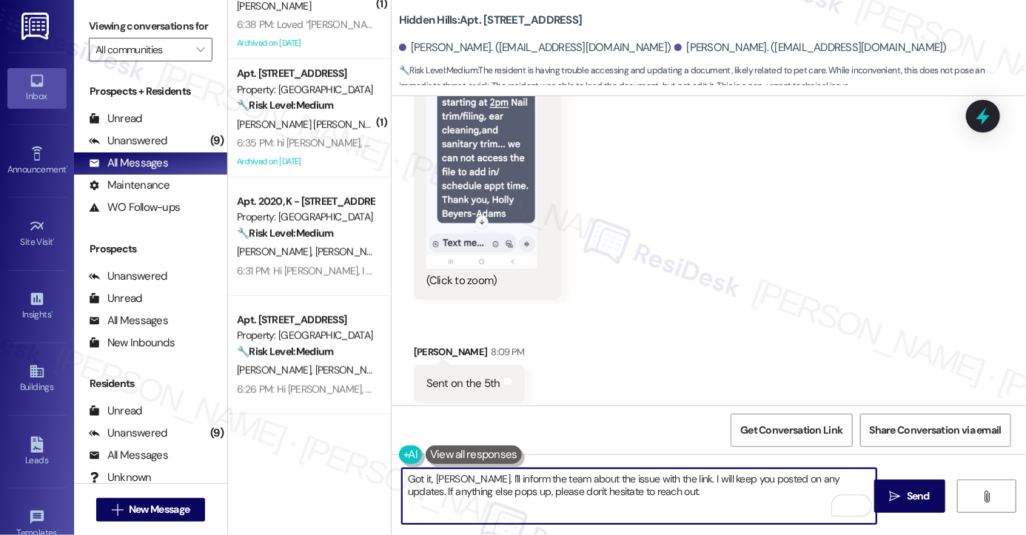
click at [744, 477] on textarea "Got it, Holly. I'll inform the team about the issue with the link. I will keep …" at bounding box center [639, 497] width 475 height 56
click at [648, 482] on textarea "Got it, Holly. I'll inform the team about the issue with the link. I will keep …" at bounding box center [639, 497] width 475 height 56
click at [664, 478] on textarea "Got it, Holly. I'll inform the team about the issue with the link. I will keep …" at bounding box center [639, 497] width 475 height 56
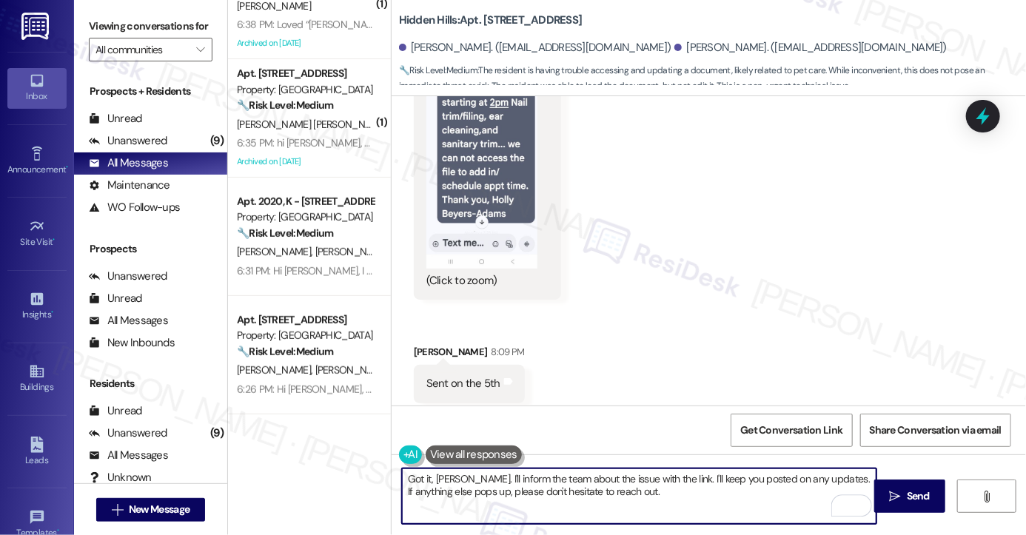
click at [782, 479] on textarea "Got it, [PERSON_NAME]. I'll inform the team about the issue with the link. I'll…" at bounding box center [639, 497] width 475 height 56
click at [722, 494] on textarea "Got it, [PERSON_NAME]. I'll inform the team about the issue with the link. I'll…" at bounding box center [639, 497] width 475 height 56
type textarea "Got it, [PERSON_NAME]. I'll inform the team about the issue with the link. I'll…"
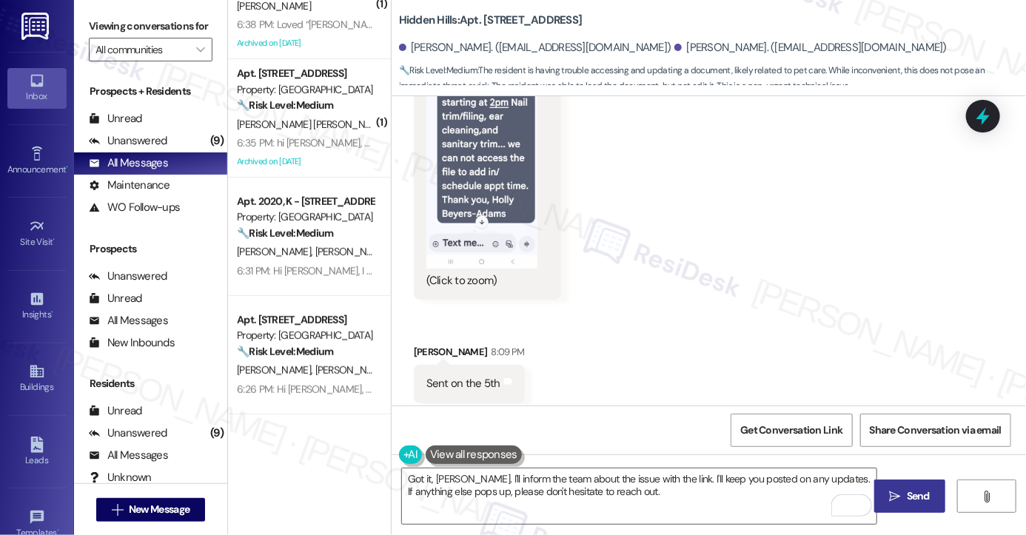
click at [932, 490] on span "Send" at bounding box center [918, 497] width 29 height 16
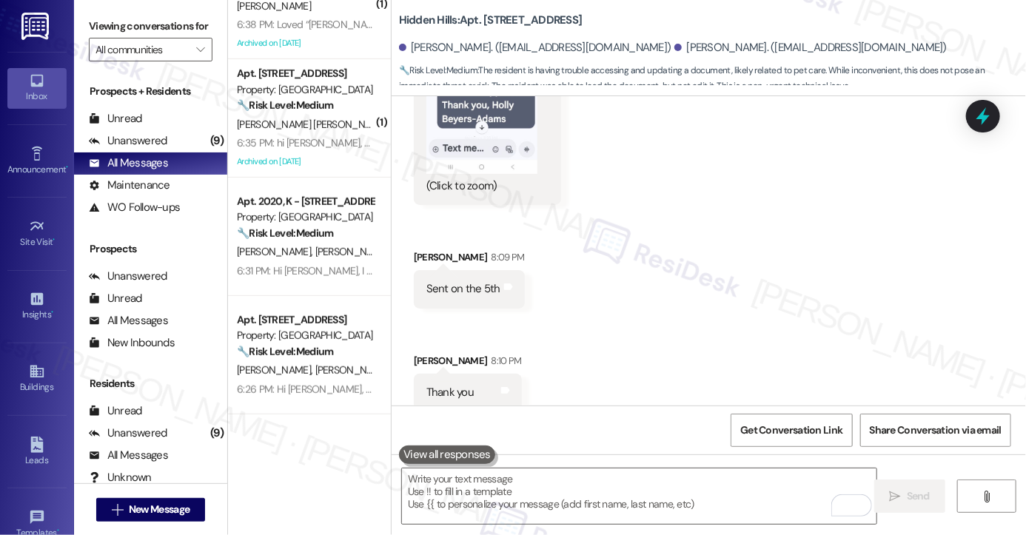
scroll to position [24163, 0]
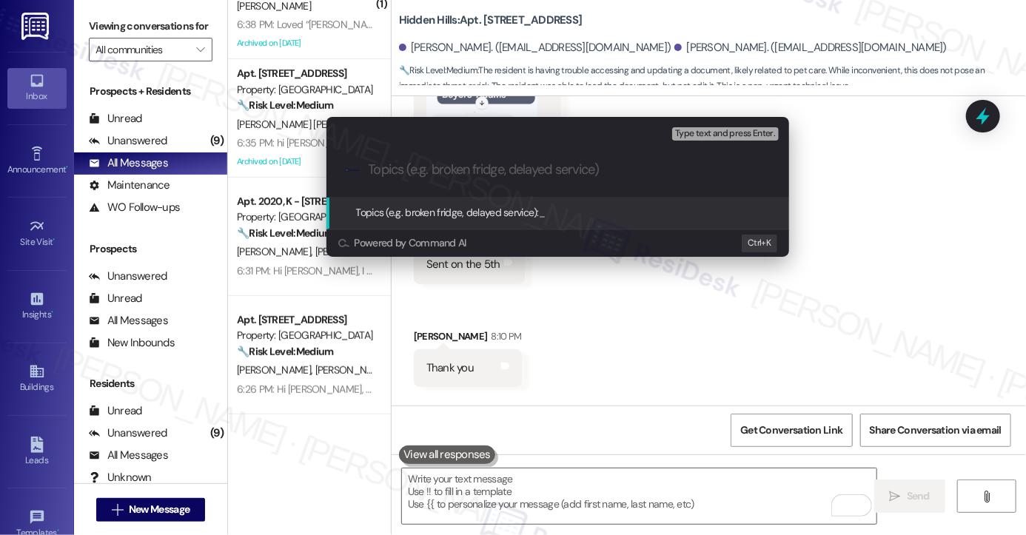
click at [888, 201] on div "Escalate Conversation Low risk Topics (e.g. broken fridge, delayed service) Any…" at bounding box center [513, 267] width 1026 height 535
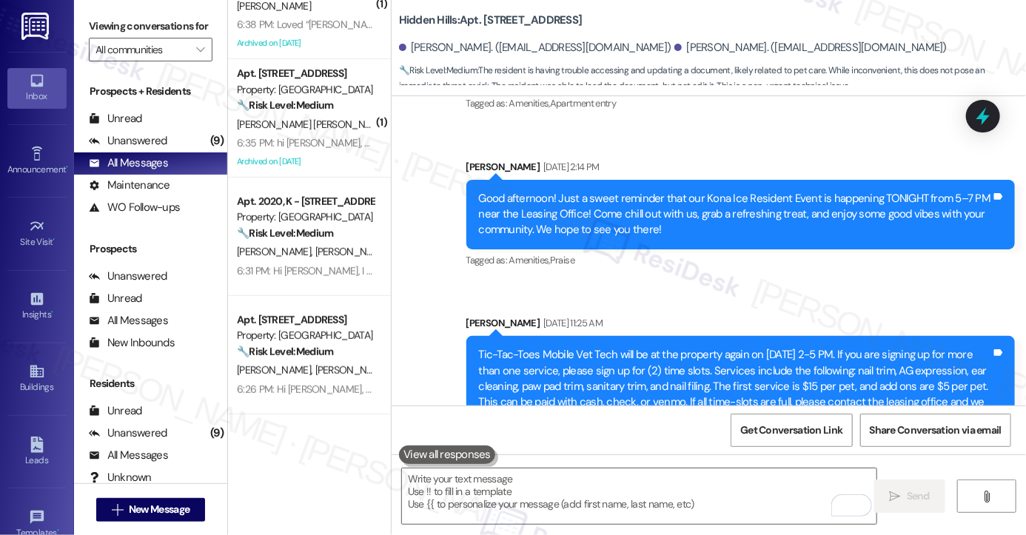
scroll to position [22016, 0]
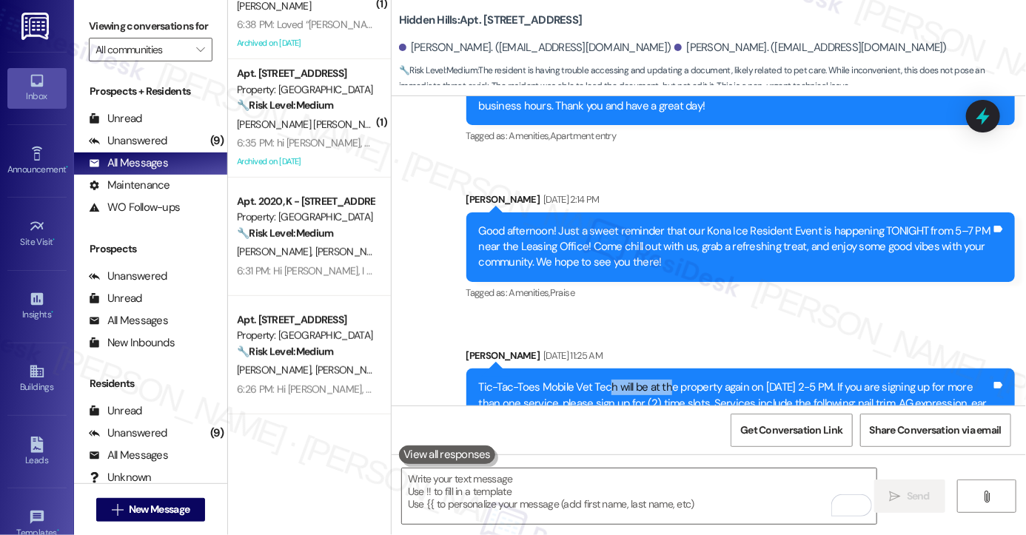
drag, startPoint x: 606, startPoint y: 260, endPoint x: 642, endPoint y: 263, distance: 36.4
click at [666, 380] on div "Tic-Tac-Toes Mobile Vet Tech will be at the property again on [DATE] 2-5 PM. If…" at bounding box center [735, 443] width 512 height 127
click at [518, 380] on div "Tic-Tac-Toes Mobile Vet Tech will be at the property again on [DATE] 2-5 PM. If…" at bounding box center [735, 443] width 512 height 127
drag, startPoint x: 473, startPoint y: 260, endPoint x: 612, endPoint y: 252, distance: 139.5
click at [612, 380] on div "Tic-Tac-Toes Mobile Vet Tech will be at the property again on [DATE] 2-5 PM. If…" at bounding box center [735, 443] width 512 height 127
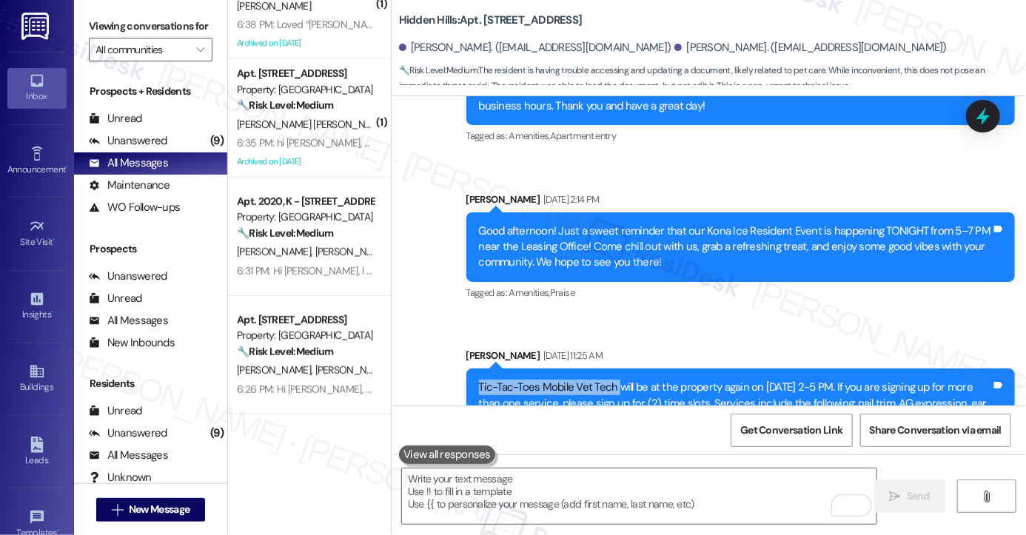
copy div "Tic-Tac-Toes Mobile Vet Tech"
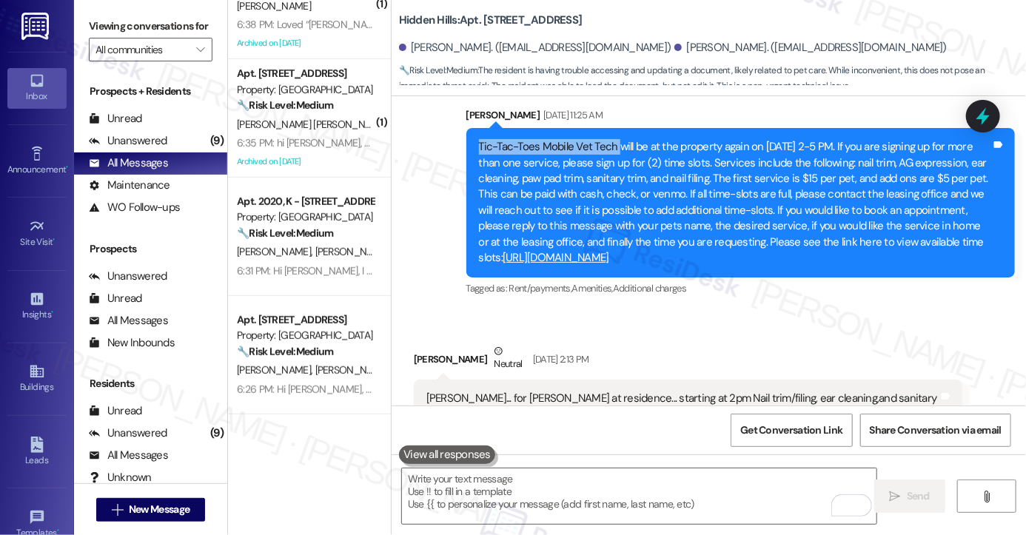
scroll to position [22460, 0]
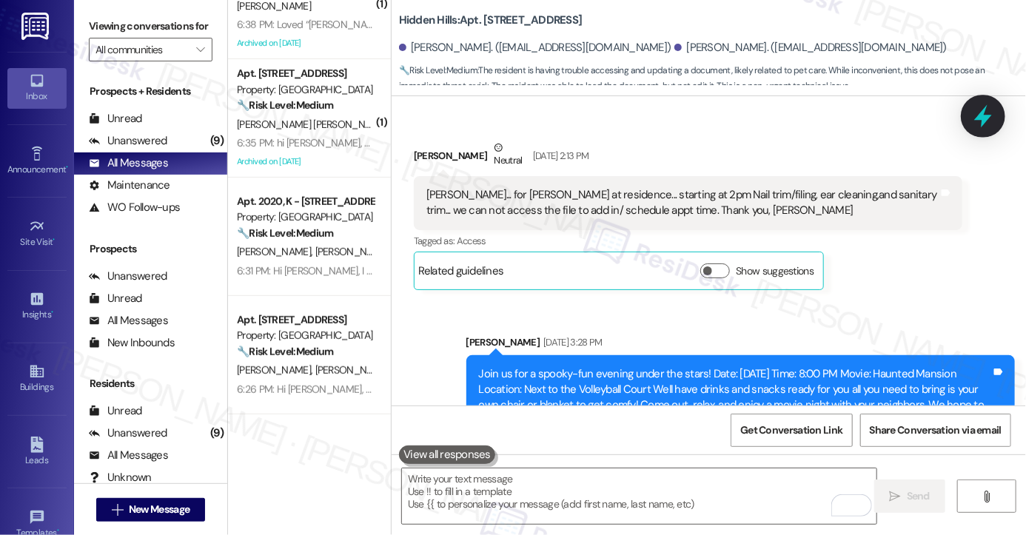
click at [983, 110] on icon at bounding box center [984, 116] width 18 height 23
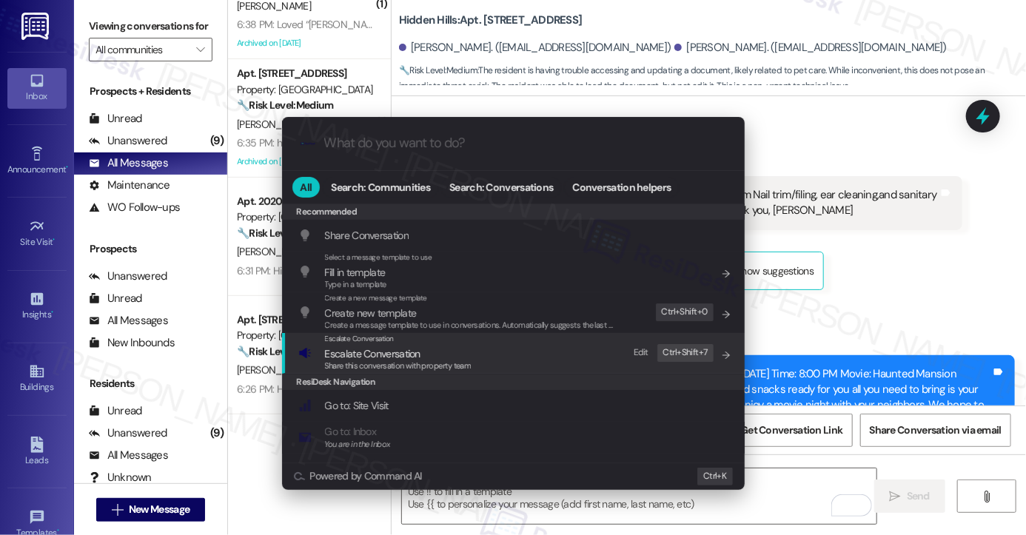
click at [498, 358] on div "Escalate Conversation Escalate Conversation Share this conversation with proper…" at bounding box center [514, 353] width 433 height 40
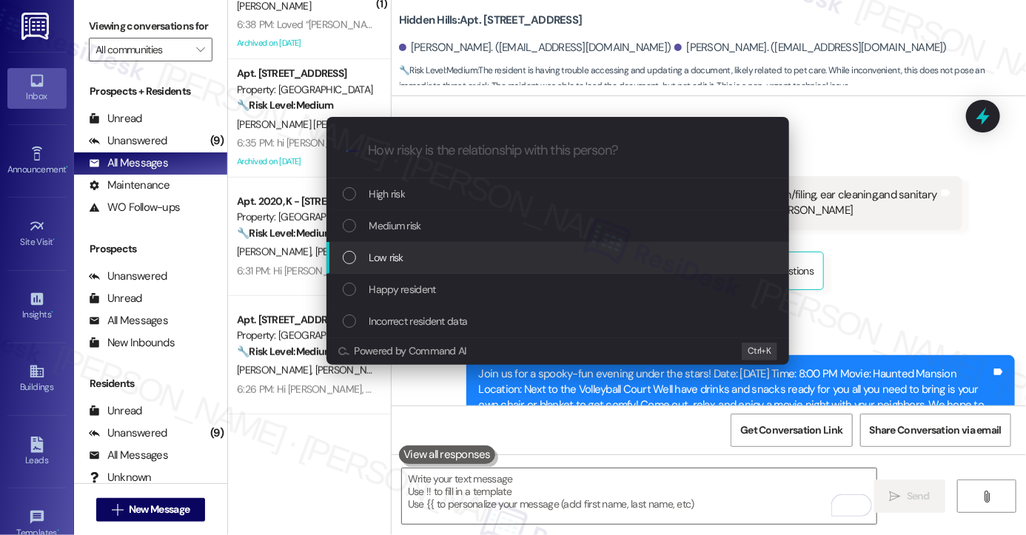
click at [409, 253] on div "Low risk" at bounding box center [559, 258] width 433 height 16
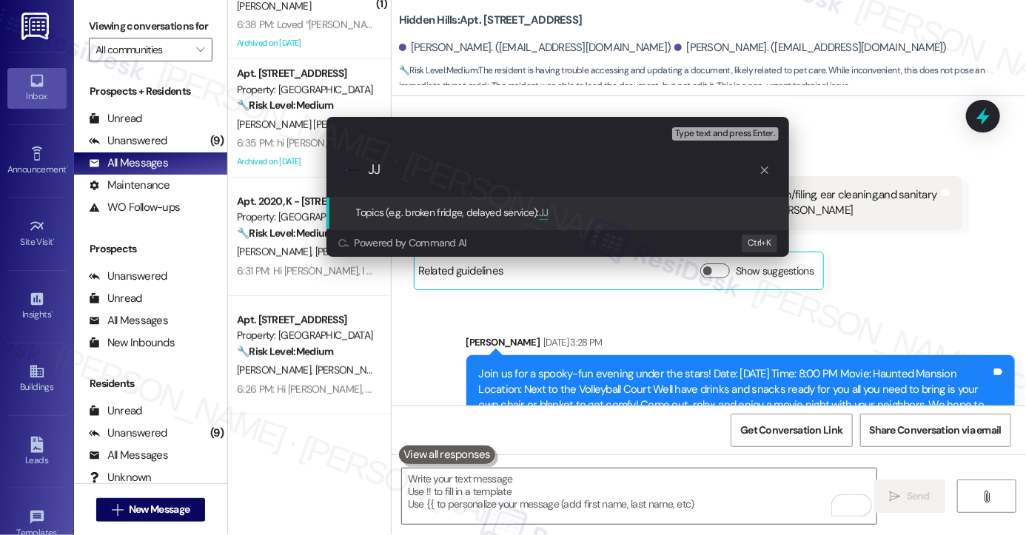
type input "J"
paste input "Tic-Tac-Toes Mobile Vet Tech"
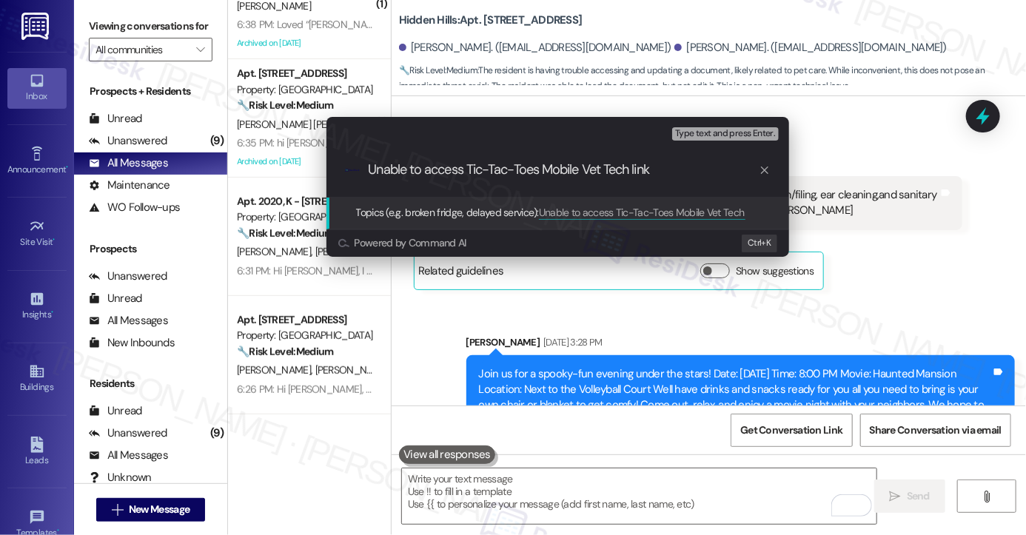
click at [619, 170] on input "Unable to access Tic-Tac-Toes Mobile Vet Tech link" at bounding box center [564, 170] width 390 height 16
type input "Unable to access Tic-Tac-Toes Mobile Vet link"
click at [669, 171] on input "Unable to access Tic-Tac-Toes Mobile Vet link" at bounding box center [564, 170] width 390 height 16
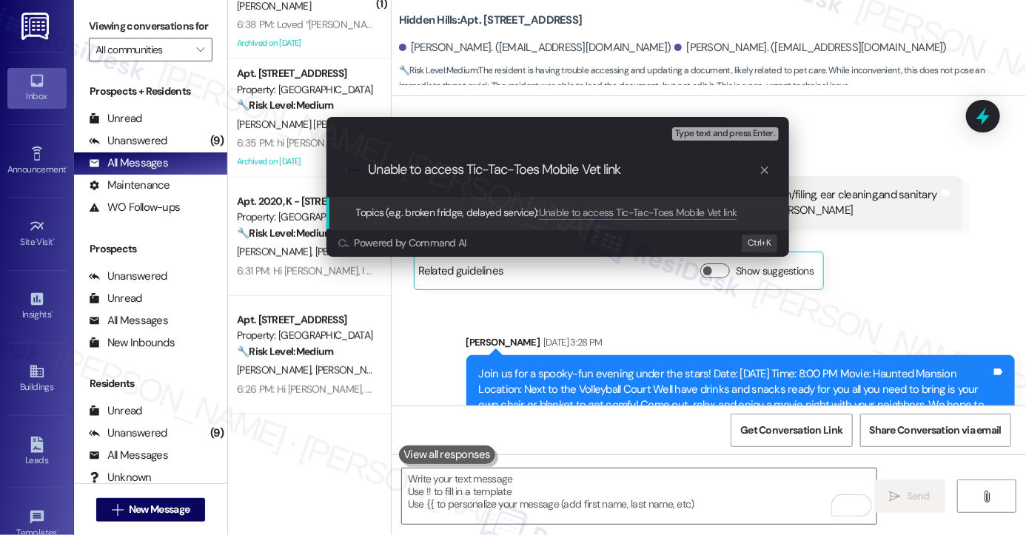
click at [669, 171] on input "Unable to access Tic-Tac-Toes Mobile Vet link" at bounding box center [564, 170] width 390 height 16
click at [667, 171] on input "Unable to access Tic-Tac-Toes Mobile Vet link" at bounding box center [564, 170] width 390 height 16
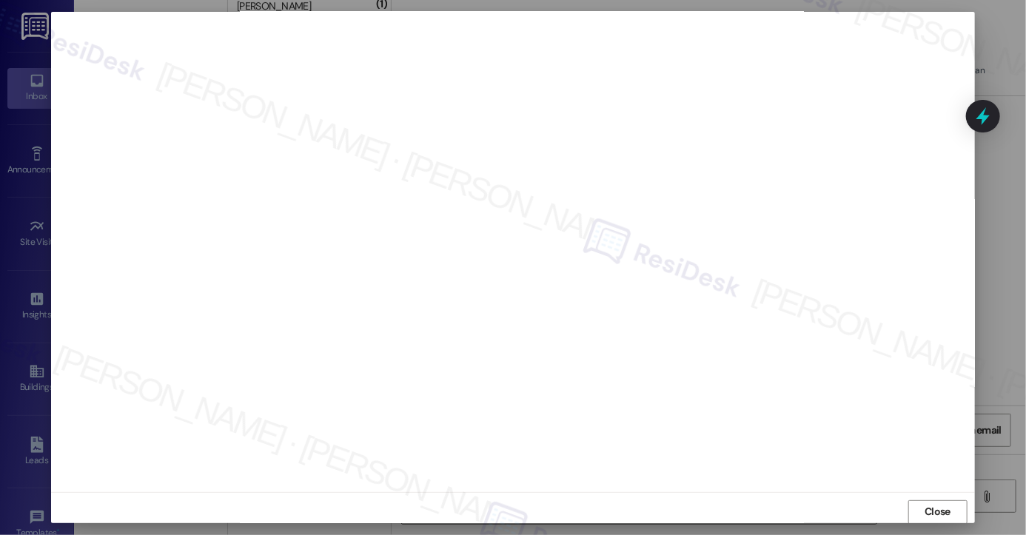
scroll to position [24266, 0]
click at [925, 510] on span "Close" at bounding box center [938, 512] width 26 height 16
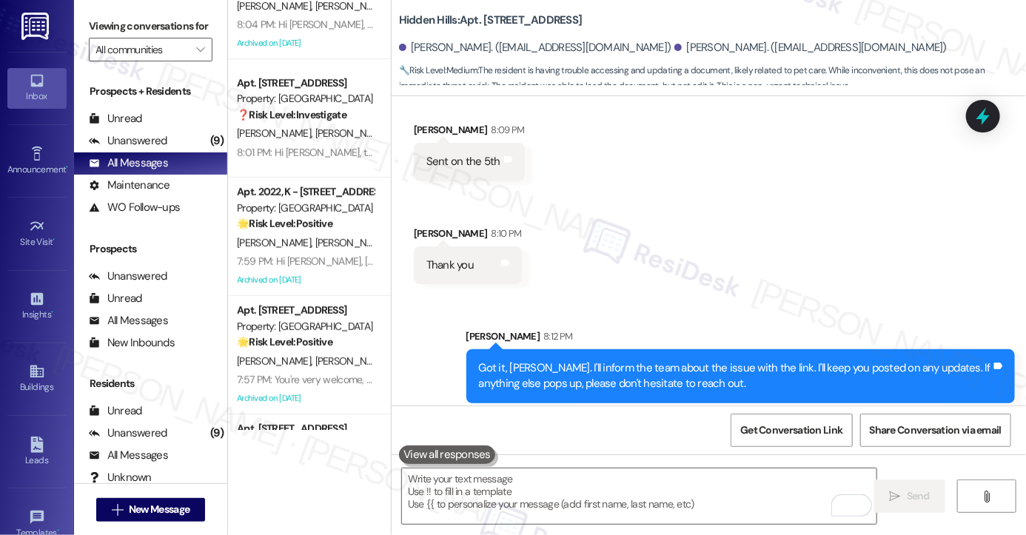
click at [442, 480] on div "On the 18th?" at bounding box center [457, 488] width 60 height 16
click at [547, 361] on div "Got it, [PERSON_NAME]. I'll inform the team about the issue with the link. I'll…" at bounding box center [735, 377] width 512 height 32
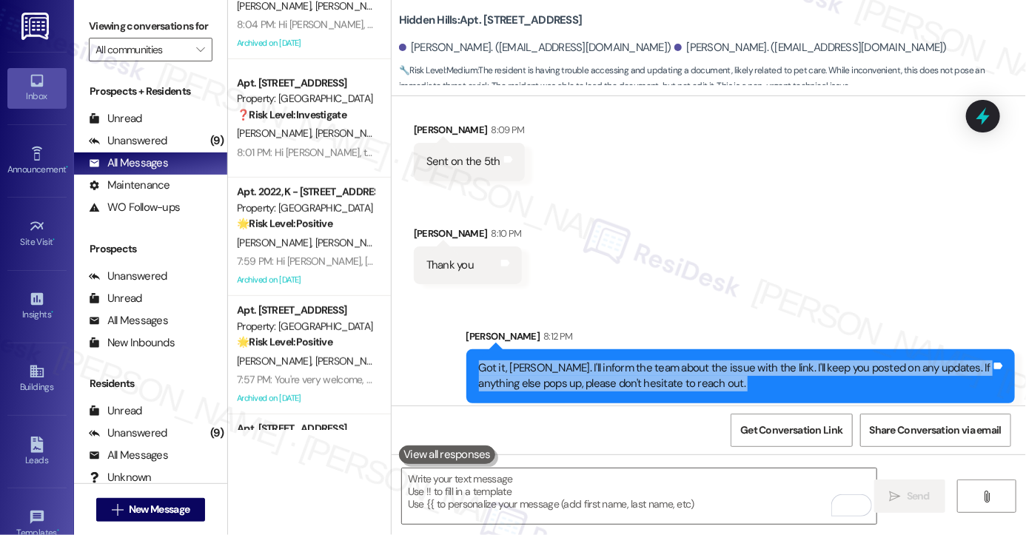
click at [547, 361] on div "Got it, [PERSON_NAME]. I'll inform the team about the issue with the link. I'll…" at bounding box center [735, 377] width 512 height 32
click at [624, 361] on div "Got it, [PERSON_NAME]. I'll inform the team about the issue with the link. I'll…" at bounding box center [735, 377] width 512 height 32
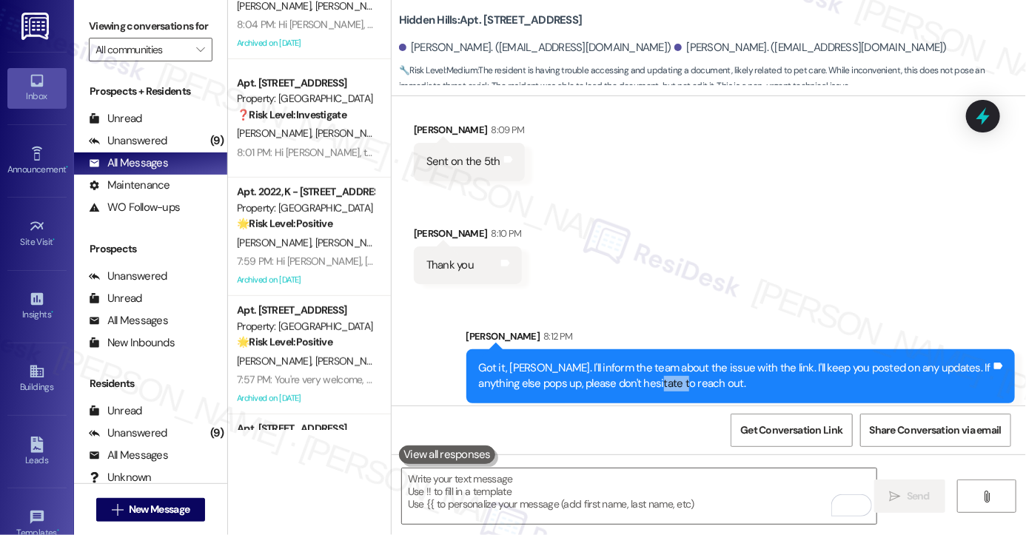
click at [624, 361] on div "Got it, [PERSON_NAME]. I'll inform the team about the issue with the link. I'll…" at bounding box center [735, 377] width 512 height 32
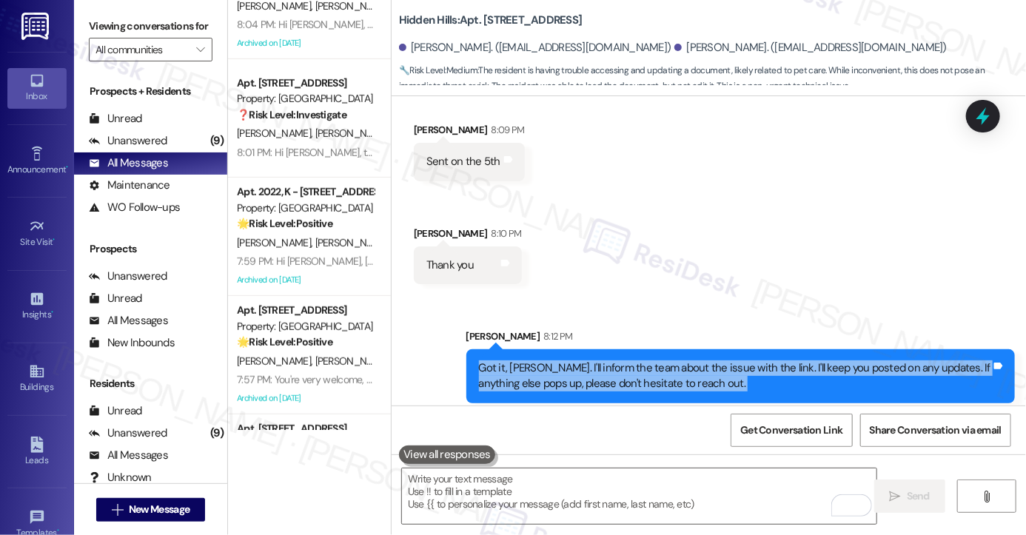
click at [624, 361] on div "Got it, [PERSON_NAME]. I'll inform the team about the issue with the link. I'll…" at bounding box center [735, 377] width 512 height 32
click at [558, 361] on div "Got it, [PERSON_NAME]. I'll inform the team about the issue with the link. I'll…" at bounding box center [735, 377] width 512 height 32
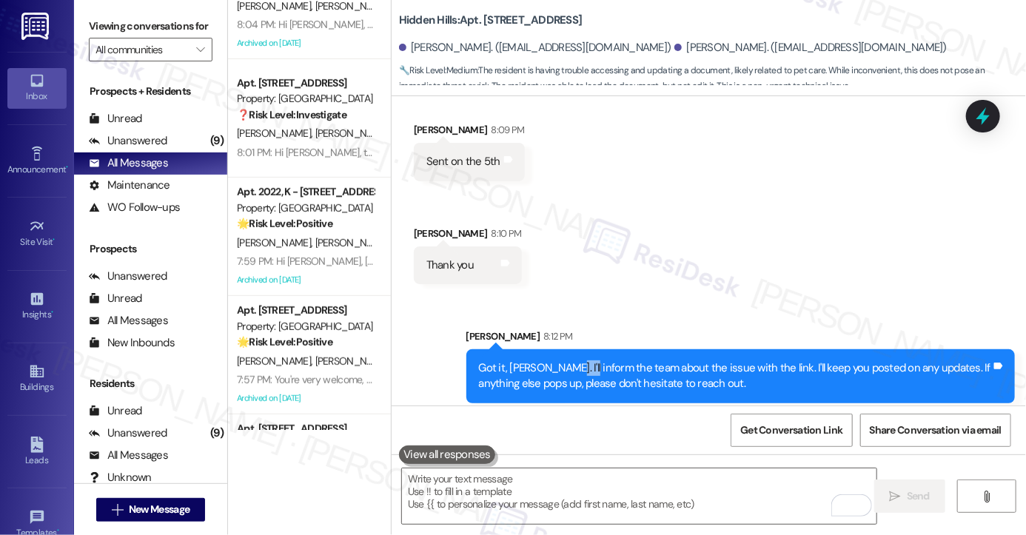
click at [558, 361] on div "Got it, [PERSON_NAME]. I'll inform the team about the issue with the link. I'll…" at bounding box center [735, 377] width 512 height 32
click at [497, 478] on textarea "To enrich screen reader interactions, please activate Accessibility in Grammarl…" at bounding box center [639, 497] width 475 height 56
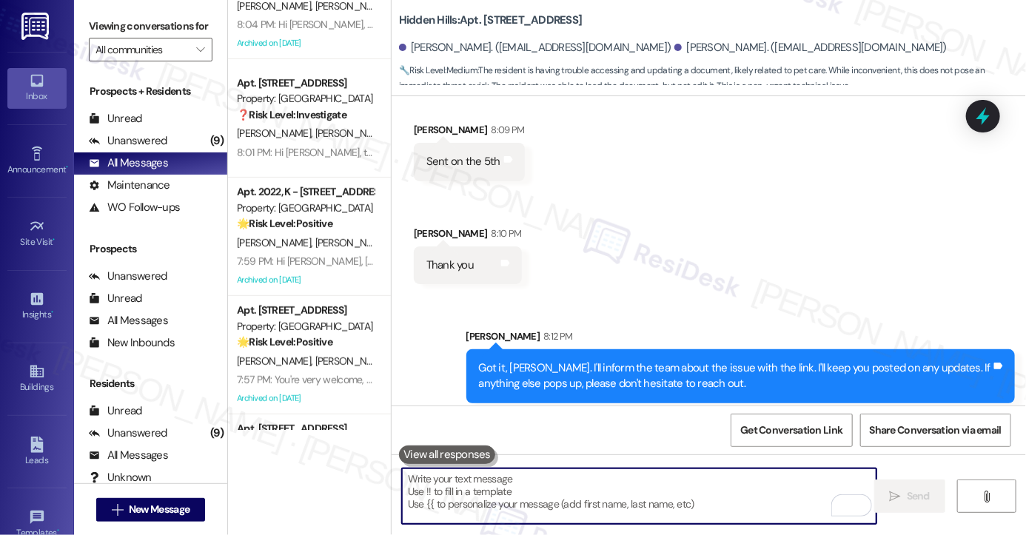
click at [497, 478] on textarea "To enrich screen reader interactions, please activate Accessibility in Grammarl…" at bounding box center [639, 497] width 475 height 56
click at [552, 361] on div "Got it, [PERSON_NAME]. I'll inform the team about the issue with the link. I'll…" at bounding box center [735, 377] width 512 height 32
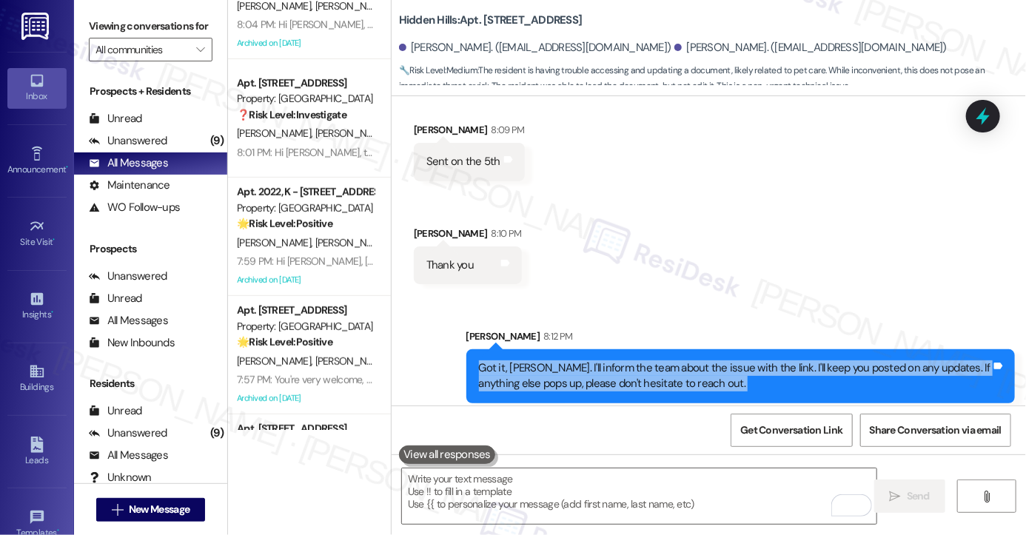
click at [552, 361] on div "Got it, [PERSON_NAME]. I'll inform the team about the issue with the link. I'll…" at bounding box center [735, 377] width 512 height 32
copy div "Got it, [PERSON_NAME]. I'll inform the team about the issue with the link. I'll…"
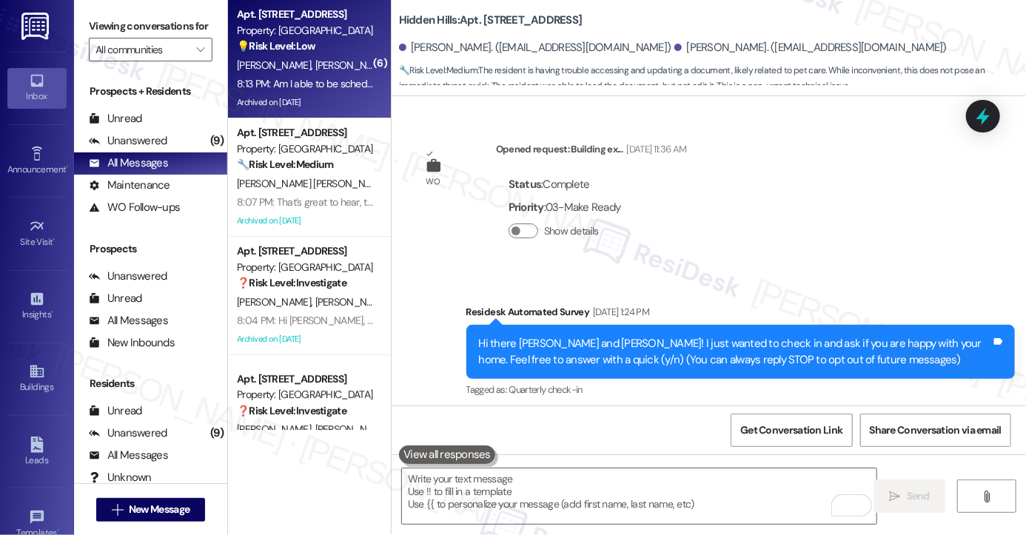
scroll to position [24266, 0]
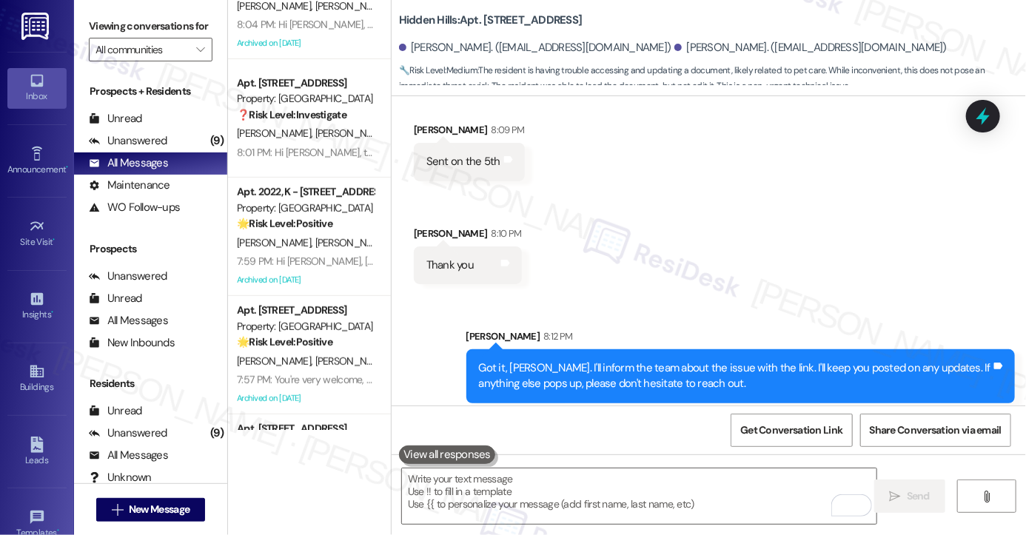
drag, startPoint x: 116, startPoint y: 22, endPoint x: 196, endPoint y: 113, distance: 120.7
click at [116, 22] on label "Viewing conversations for" at bounding box center [151, 26] width 124 height 23
click at [433, 469] on div "On the 18th? Tags and notes" at bounding box center [467, 488] width 107 height 38
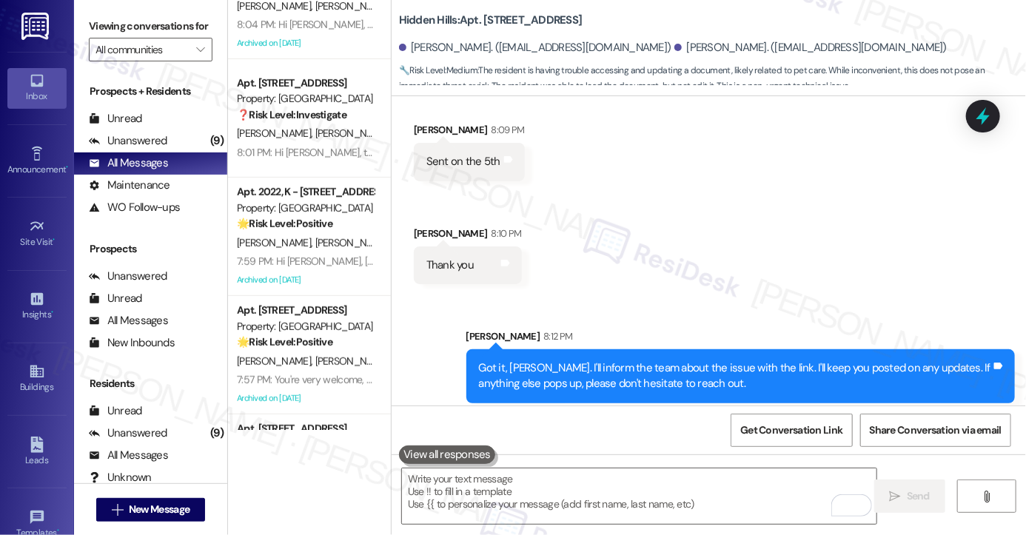
copy div "On the 18th? Tags and notes Received via SMS"
click at [102, 26] on label "Viewing conversations for" at bounding box center [151, 26] width 124 height 23
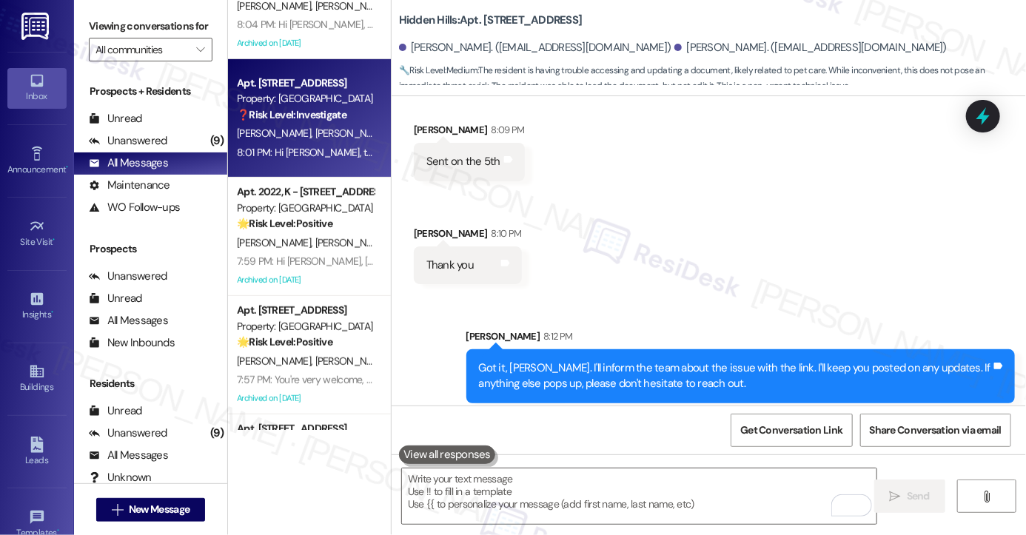
drag, startPoint x: 90, startPoint y: 27, endPoint x: 223, endPoint y: 118, distance: 161.4
click at [90, 27] on label "Viewing conversations for" at bounding box center [151, 26] width 124 height 23
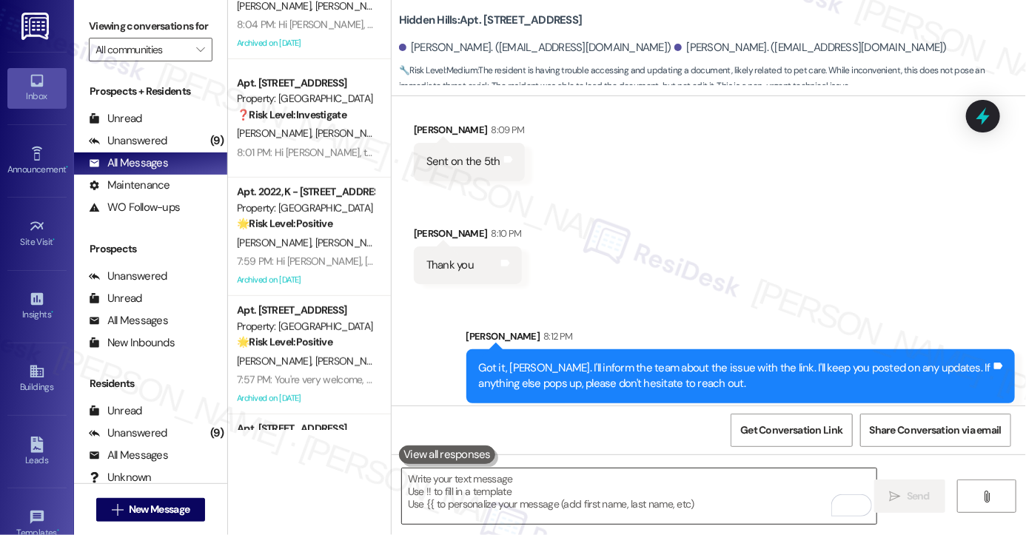
click at [534, 512] on textarea "To enrich screen reader interactions, please activate Accessibility in Grammarl…" at bounding box center [639, 497] width 475 height 56
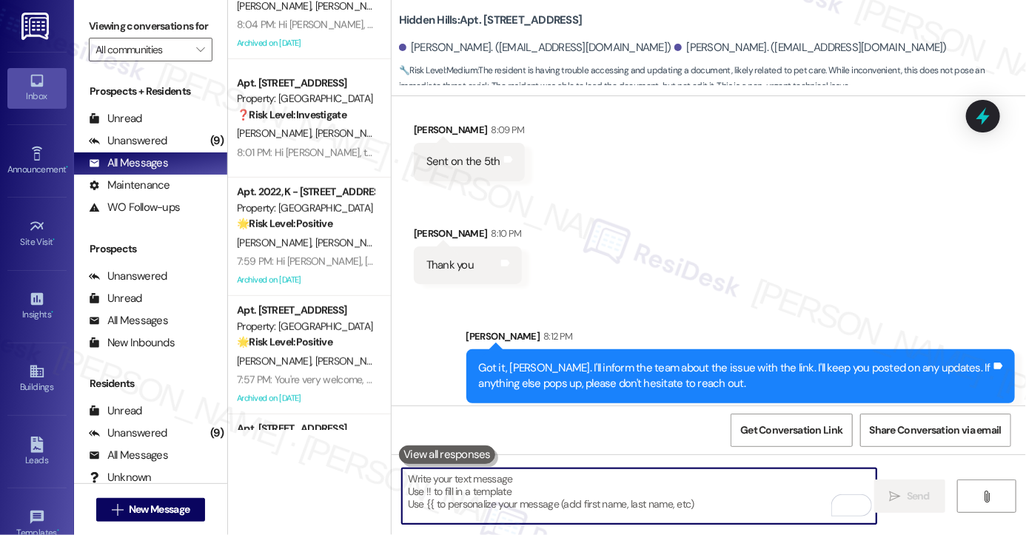
click at [504, 487] on textarea "To enrich screen reader interactions, please activate Accessibility in Grammarl…" at bounding box center [639, 497] width 475 height 56
click at [536, 361] on div "Got it, [PERSON_NAME]. I'll inform the team about the issue with the link. I'll…" at bounding box center [735, 377] width 512 height 32
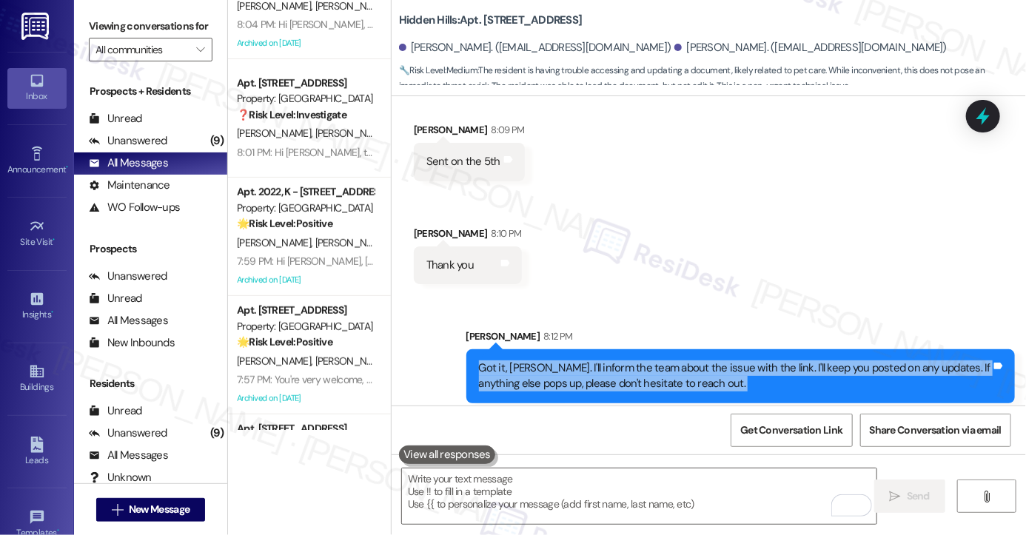
click at [536, 361] on div "Got it, [PERSON_NAME]. I'll inform the team about the issue with the link. I'll…" at bounding box center [735, 377] width 512 height 32
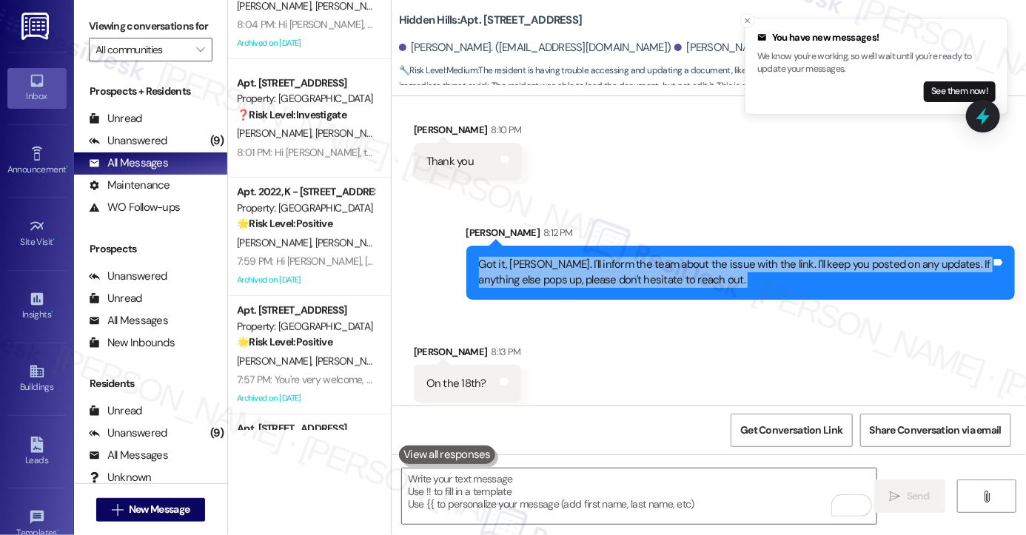
scroll to position [24369, 0]
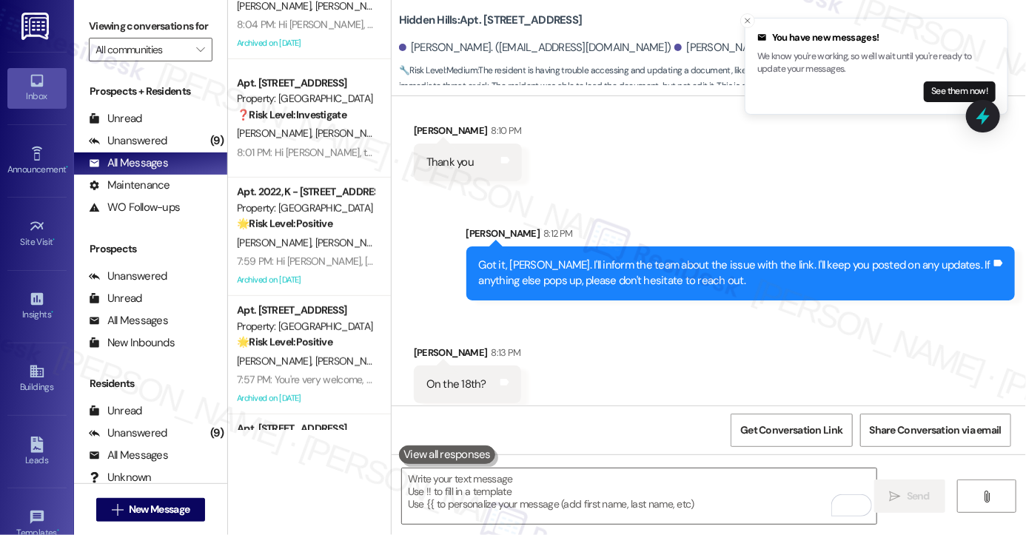
click at [507, 480] on div "Am I able to be scheduled in for the 2pm?" at bounding box center [525, 488] width 196 height 16
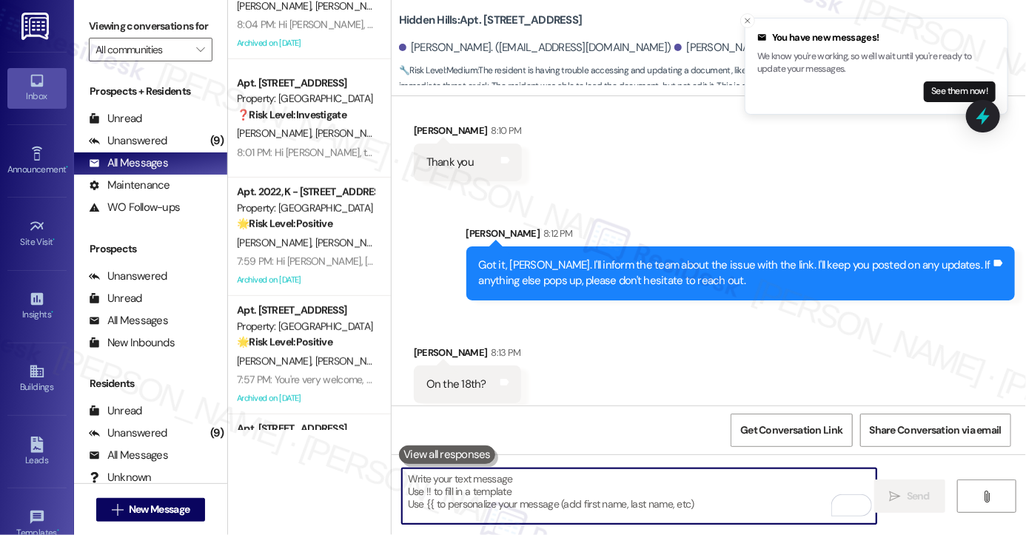
click at [546, 480] on textarea "To enrich screen reader interactions, please activate Accessibility in Grammarl…" at bounding box center [639, 497] width 475 height 56
click at [587, 480] on div "Am I able to be scheduled in for the 2pm?" at bounding box center [525, 488] width 196 height 16
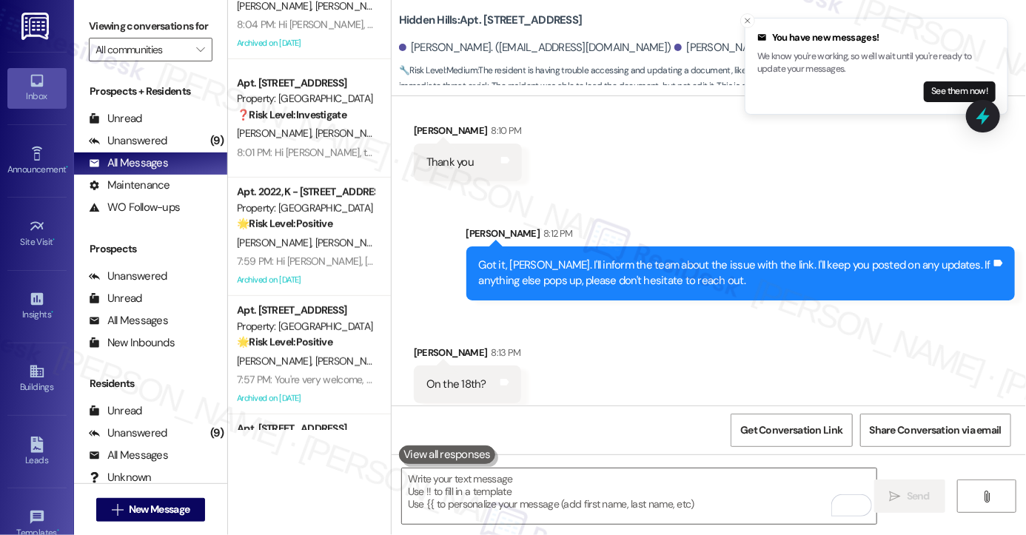
click at [587, 480] on div "Am I able to be scheduled in for the 2pm?" at bounding box center [525, 488] width 196 height 16
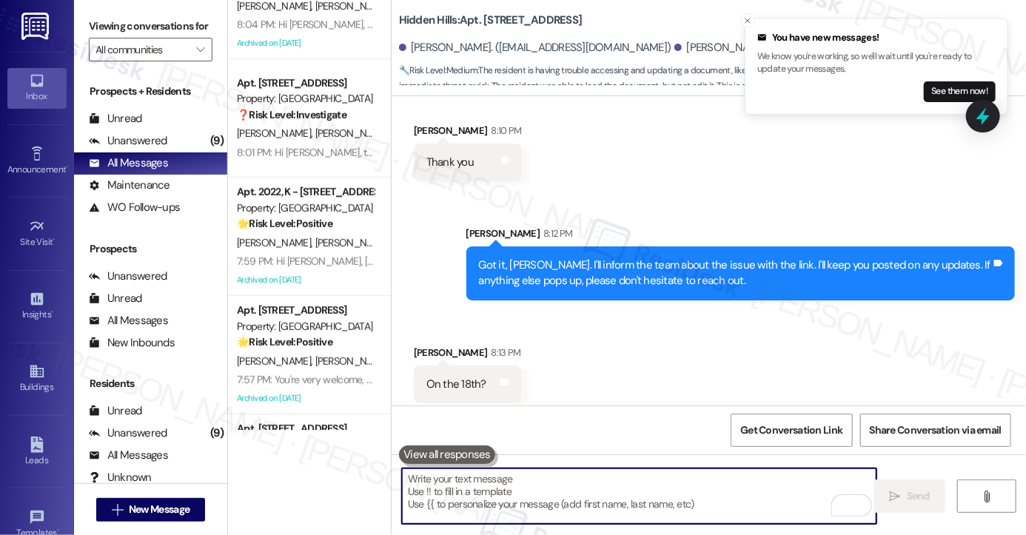
click at [560, 492] on textarea "To enrich screen reader interactions, please activate Accessibility in Grammarl…" at bounding box center [639, 497] width 475 height 56
click at [741, 485] on textarea "To enrich screen reader interactions, please activate Accessibility in Grammarl…" at bounding box center [639, 497] width 475 height 56
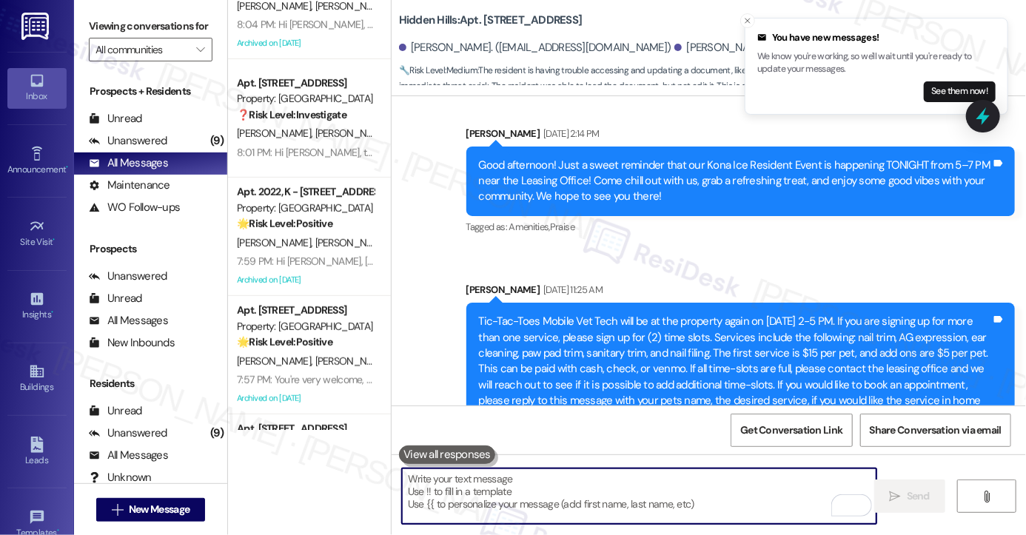
scroll to position [22074, 0]
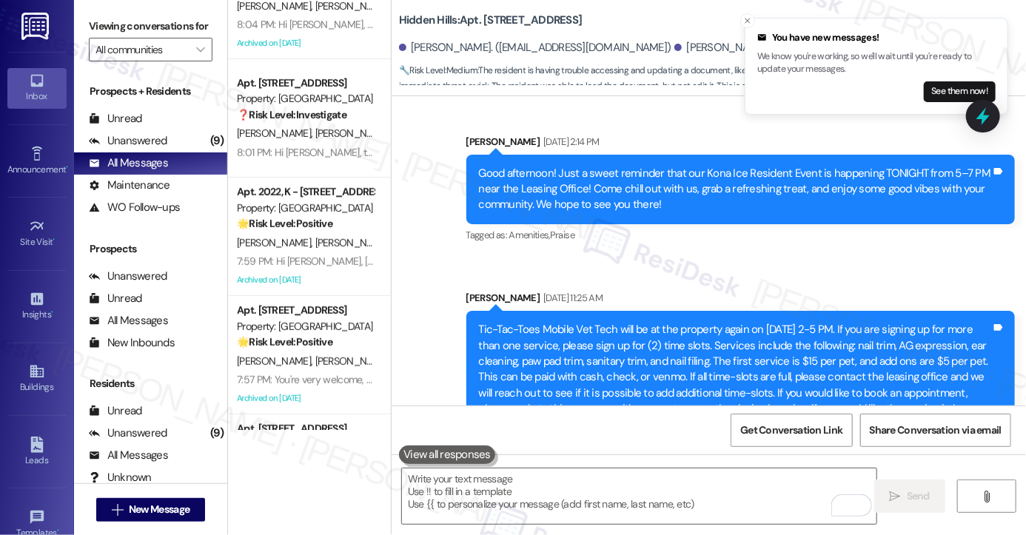
click at [609, 433] on link "[URL][DOMAIN_NAME]" at bounding box center [556, 440] width 107 height 15
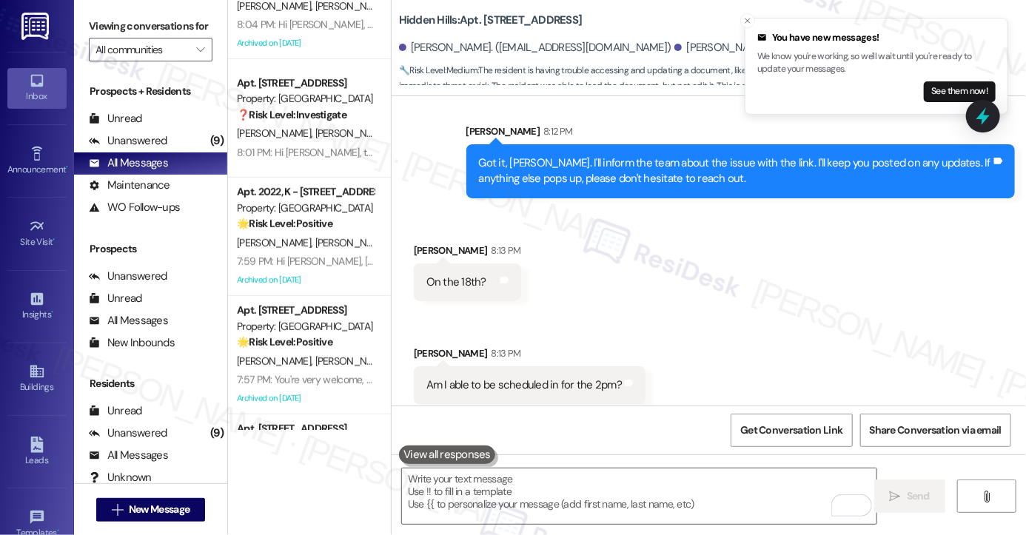
scroll to position [24473, 0]
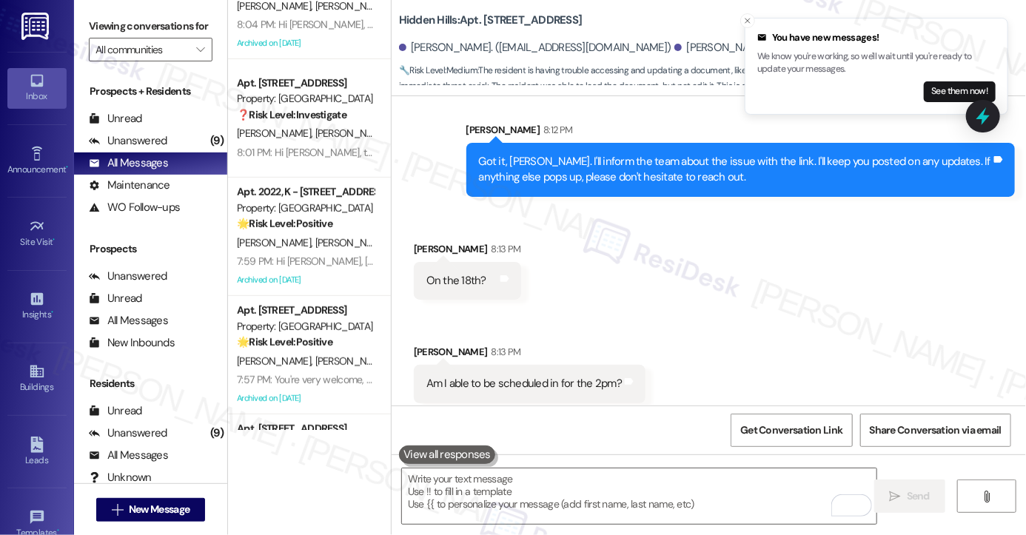
click at [598, 479] on div "Its not a link issue... I get to the link just fine. I just can't add or update…" at bounding box center [622, 487] width 390 height 16
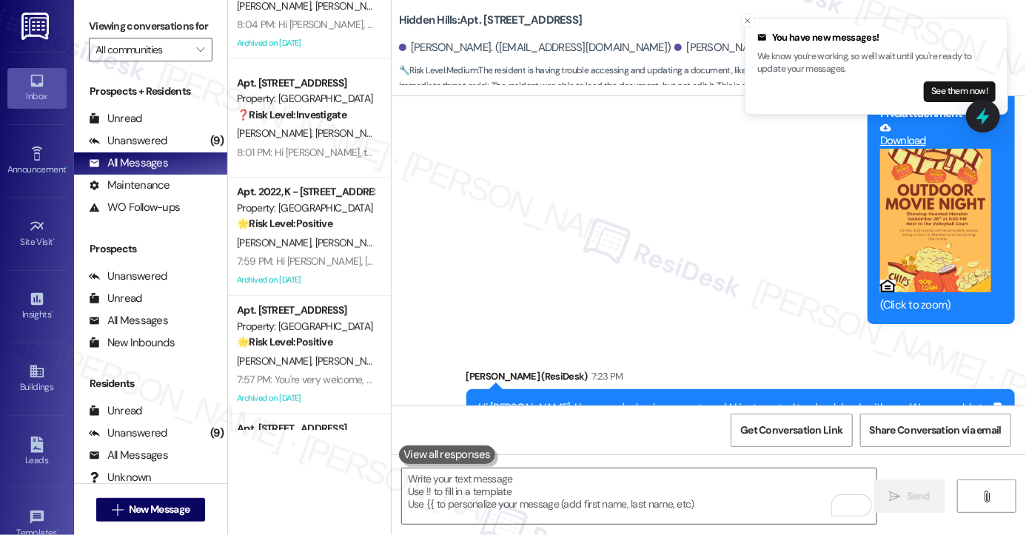
scroll to position [23140, 0]
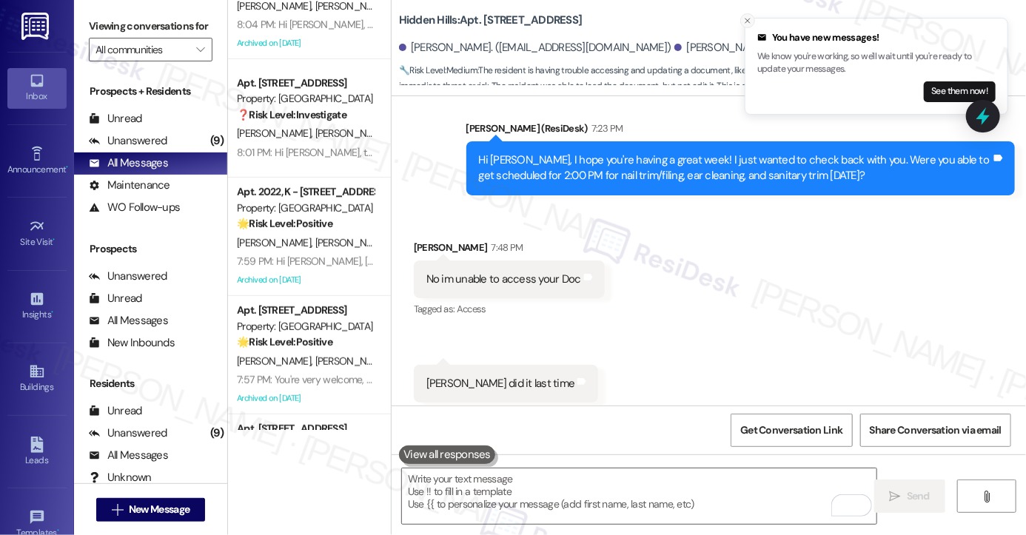
click at [746, 17] on icon "Close toast" at bounding box center [748, 20] width 9 height 9
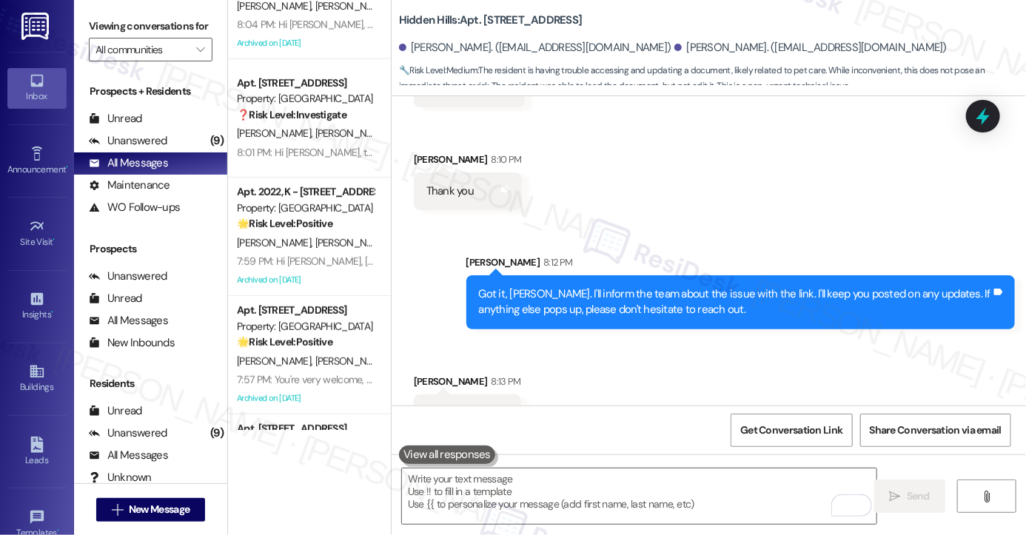
scroll to position [24473, 0]
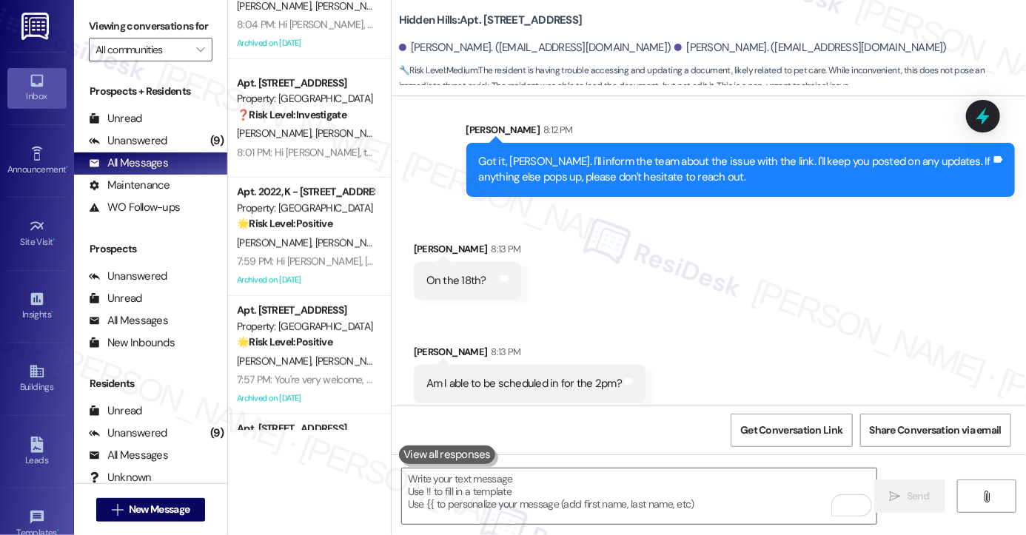
click at [492, 479] on div "Its not a link issue... I get to the link just fine. I just can't add or update…" at bounding box center [622, 487] width 390 height 16
click at [572, 479] on div "Its not a link issue... I get to the link just fine. I just can't add or update…" at bounding box center [622, 487] width 390 height 16
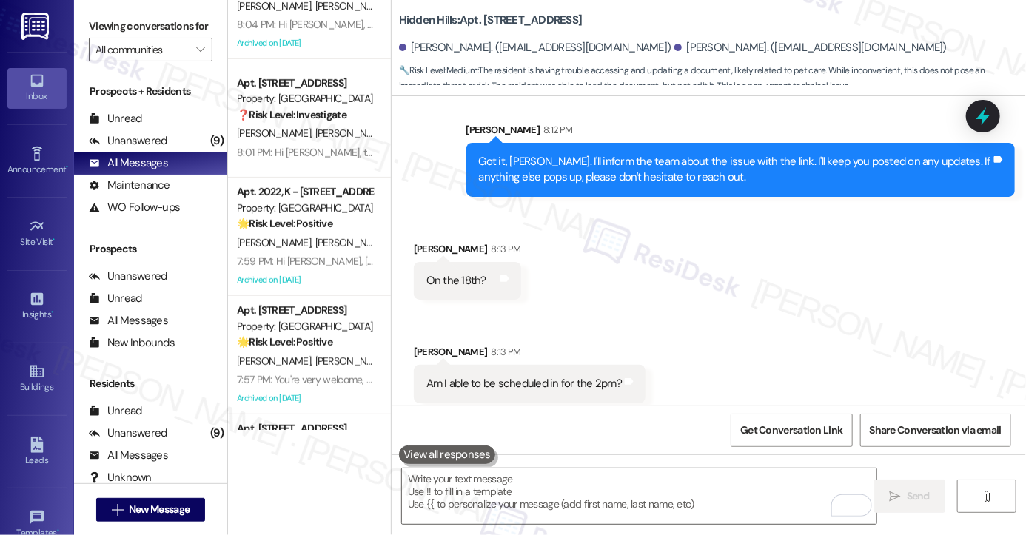
click at [572, 479] on div "Its not a link issue... I get to the link just fine. I just can't add or update…" at bounding box center [622, 487] width 390 height 16
click at [601, 479] on div "Its not a link issue... I get to the link just fine. I just can't add or update…" at bounding box center [622, 487] width 390 height 16
click at [681, 479] on div "Its not a link issue... I get to the link just fine. I just can't add or update…" at bounding box center [622, 487] width 390 height 16
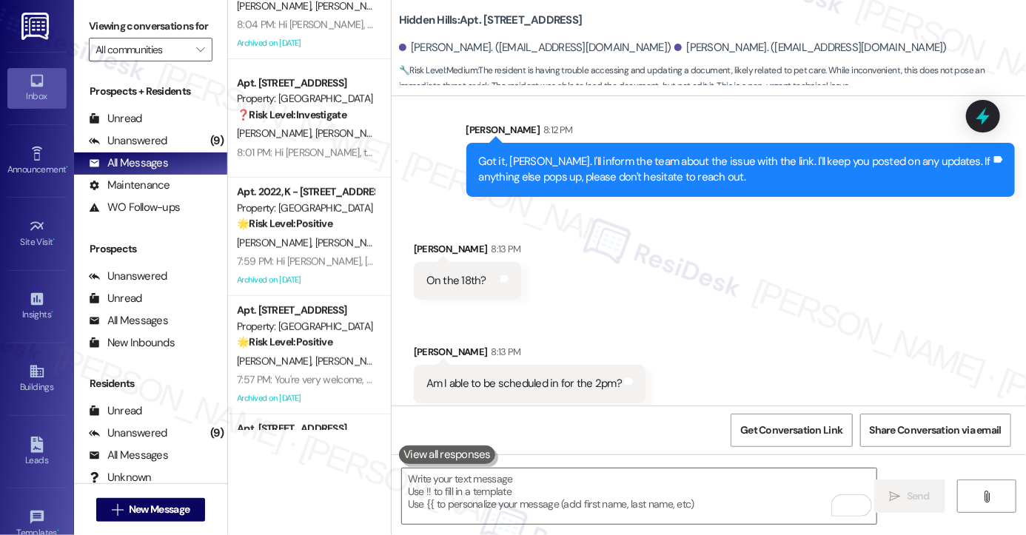
click at [681, 479] on div "Its not a link issue... I get to the link just fine. I just can't add or update…" at bounding box center [622, 487] width 390 height 16
click at [493, 506] on textarea "To enrich screen reader interactions, please activate Accessibility in Grammarl…" at bounding box center [639, 497] width 475 height 56
click at [529, 479] on div "Its not a link issue... I get to the link just fine. I just can't add or update…" at bounding box center [622, 487] width 390 height 16
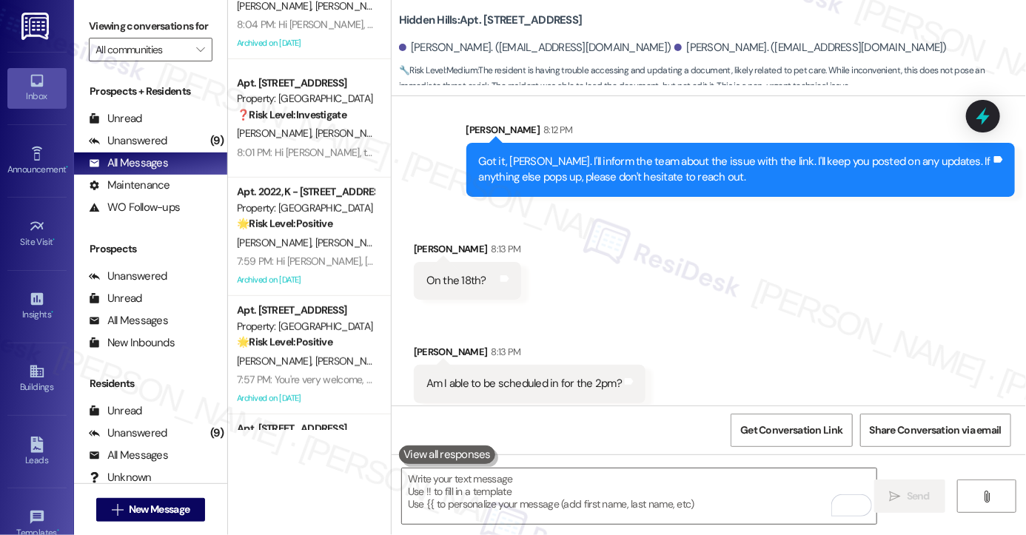
click at [438, 273] on div "On the 18th?" at bounding box center [457, 281] width 60 height 16
click at [490, 376] on div "Am I able to be scheduled in for the 2pm?" at bounding box center [525, 384] width 196 height 16
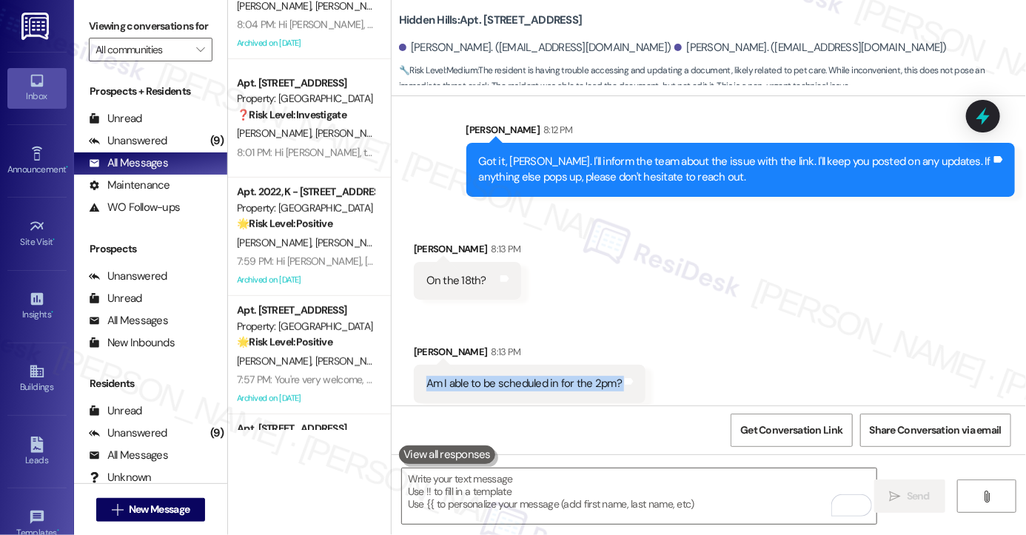
click at [490, 376] on div "Am I able to be scheduled in for the 2pm?" at bounding box center [525, 384] width 196 height 16
click at [462, 273] on div "On the 18th?" at bounding box center [457, 281] width 60 height 16
copy div "On the 18th? Tags and notes Received via SMS"
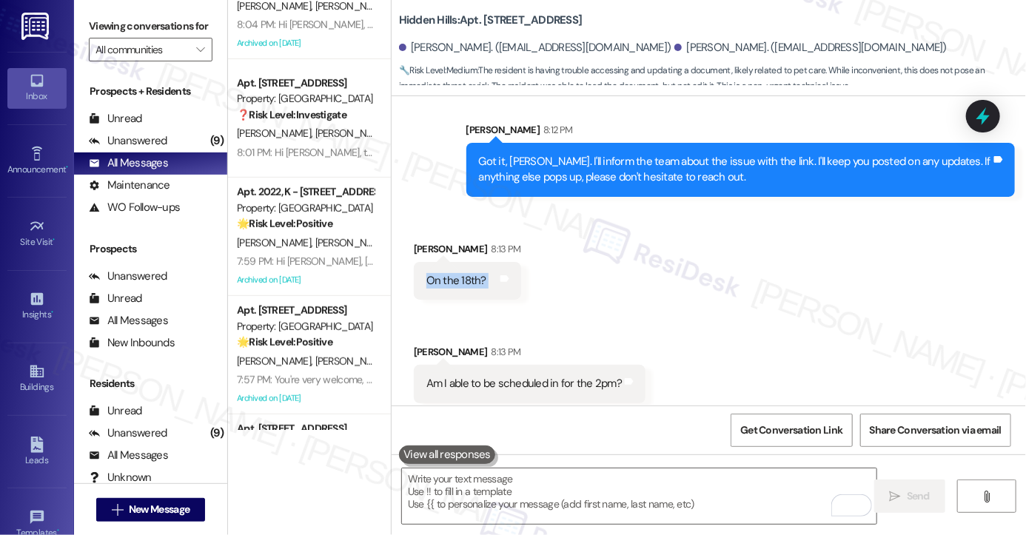
click at [113, 24] on label "Viewing conversations for" at bounding box center [151, 26] width 124 height 23
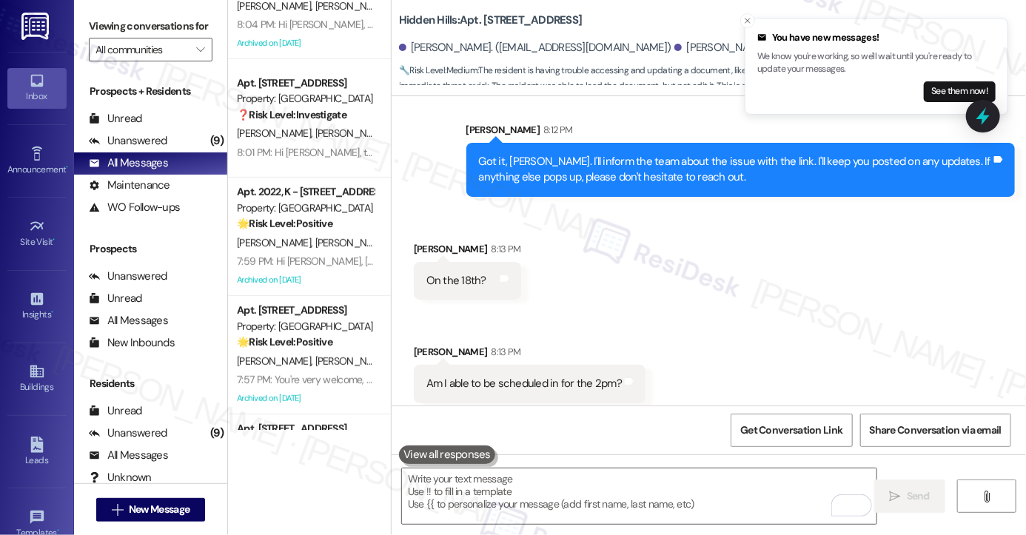
click at [468, 365] on div "Am I able to be scheduled in for the 2pm? Tags and notes" at bounding box center [530, 384] width 232 height 38
copy div "Am I able to be scheduled in for the 2pm? Tags and notes Received via SMS"
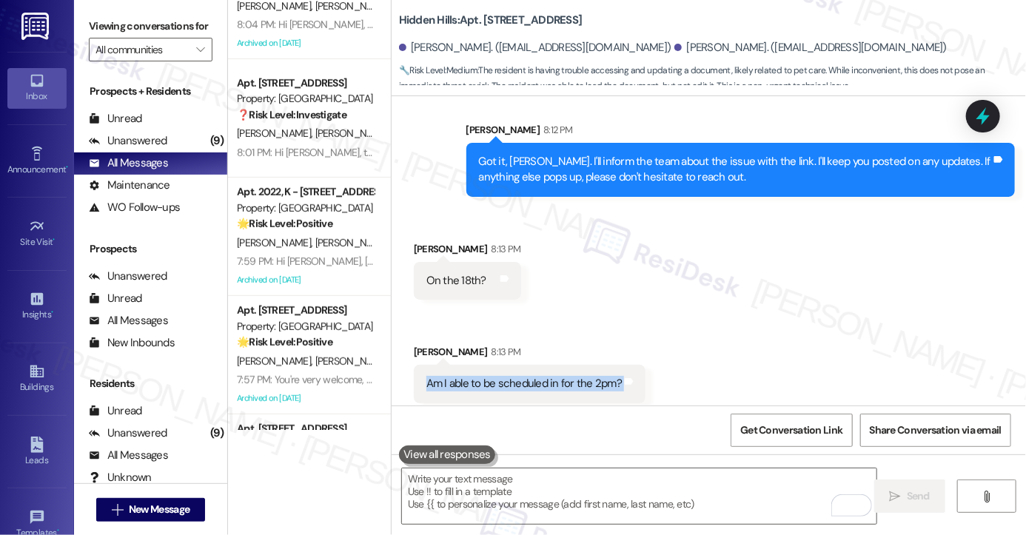
click at [104, 24] on label "Viewing conversations for" at bounding box center [151, 26] width 124 height 23
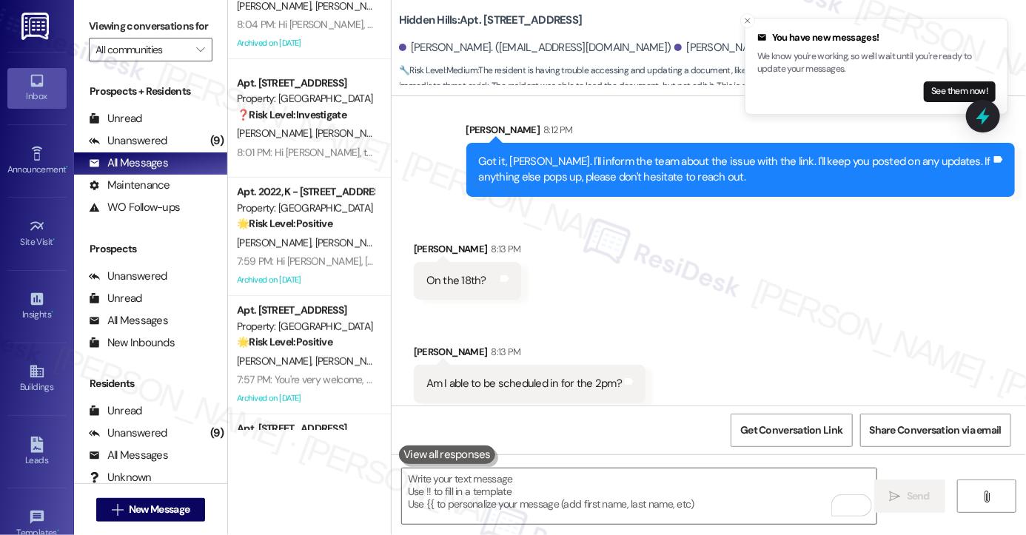
click at [522, 468] on div "Its not a link issue... I get to the link just fine. I just can't add or update…" at bounding box center [627, 487] width 426 height 38
copy div "Its not a link issue... I get to the link just fine. I just can't add or update…"
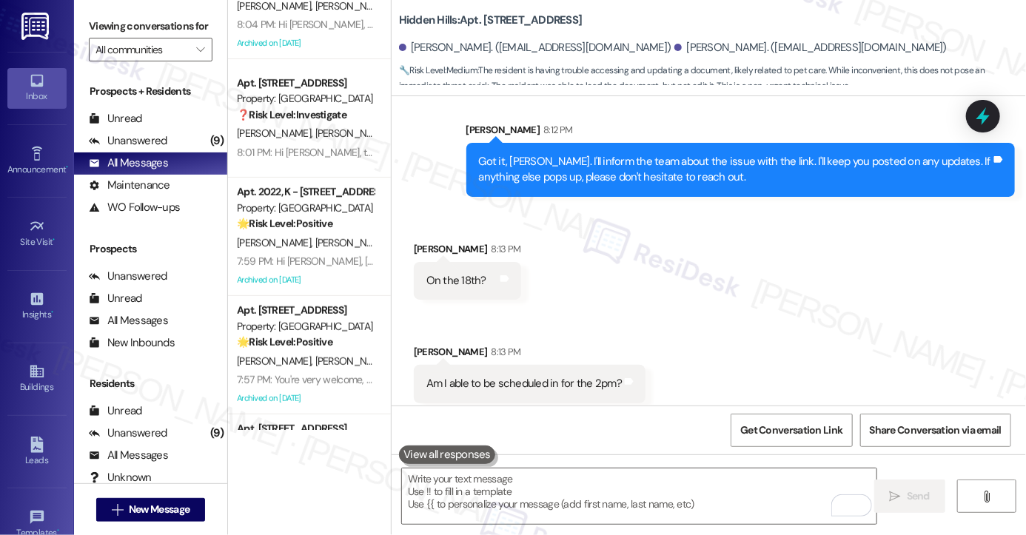
scroll to position [24472, 0]
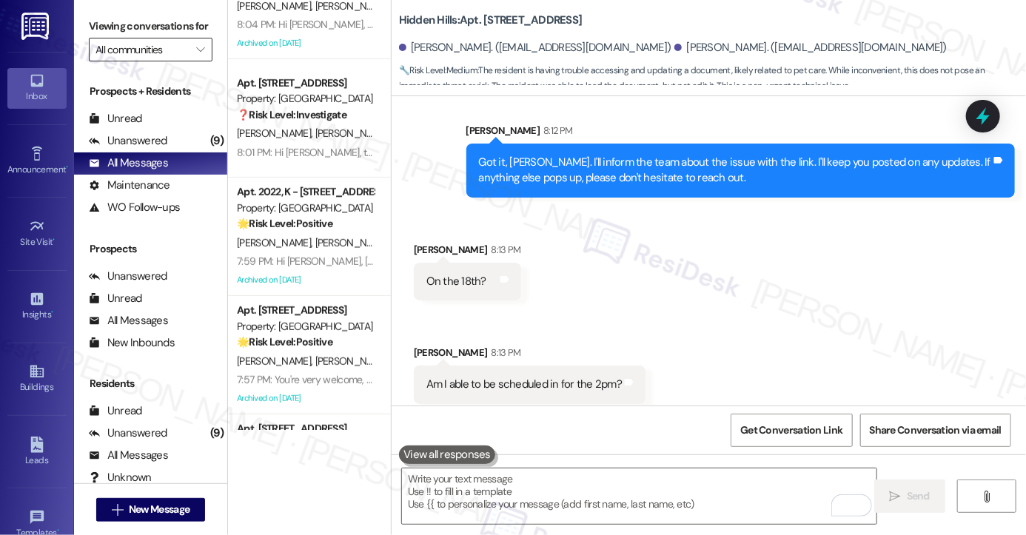
drag, startPoint x: 118, startPoint y: 27, endPoint x: 172, endPoint y: 59, distance: 62.1
click at [118, 27] on label "Viewing conversations for" at bounding box center [151, 26] width 124 height 23
click at [579, 498] on textarea "To enrich screen reader interactions, please activate Accessibility in Grammarl…" at bounding box center [639, 497] width 475 height 56
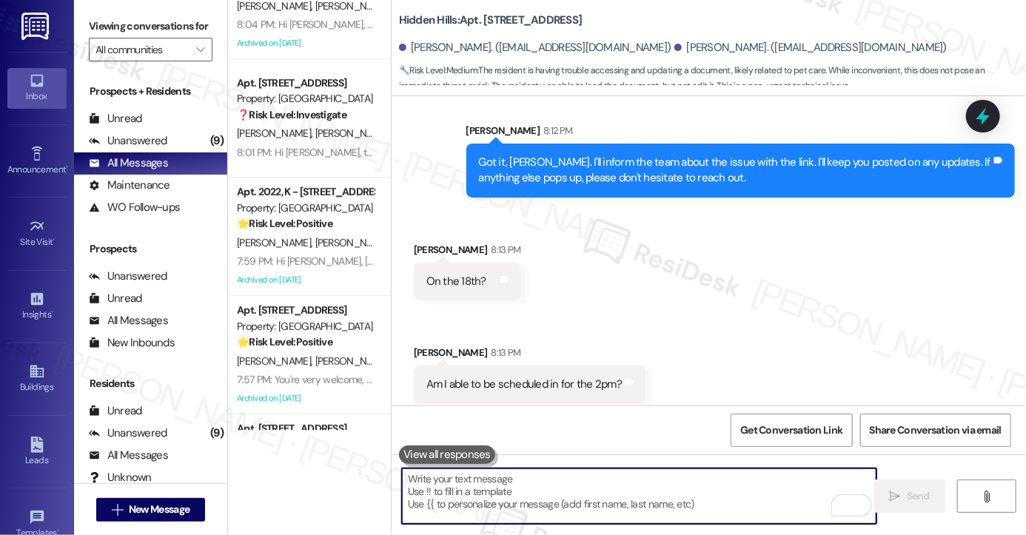
paste textarea "I’ll check in with the site team regarding your request for [DATE] 2:00 PM and …"
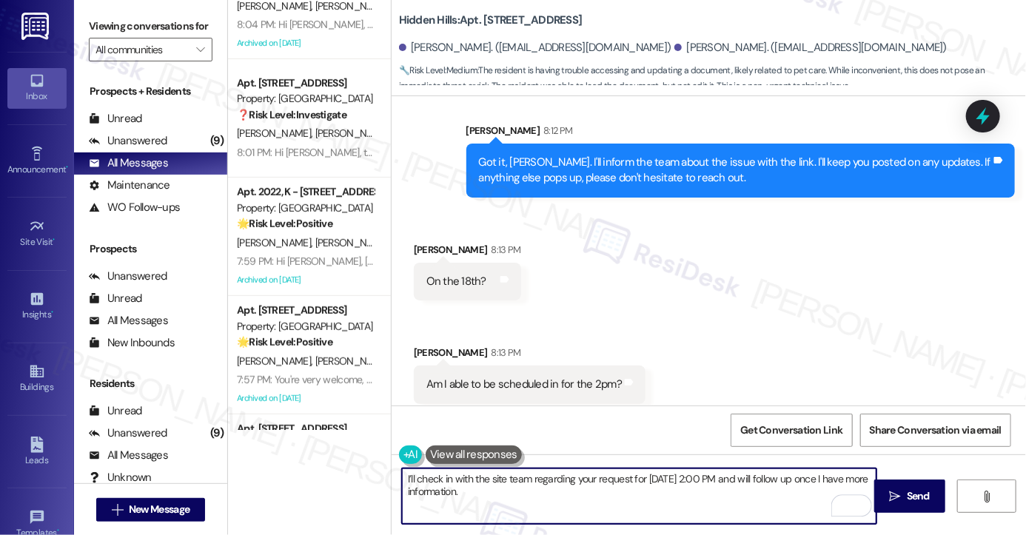
click at [412, 476] on textarea "I’ll check in with the site team regarding your request for [DATE] 2:00 PM and …" at bounding box center [639, 497] width 475 height 56
click at [527, 477] on textarea "I’ll have to check in with the site team regarding your request for [DATE] 2:00…" at bounding box center [639, 497] width 475 height 56
click at [769, 478] on textarea "I’ll have to check in with the team regarding your request for [DATE] 2:00 PM a…" at bounding box center [639, 497] width 475 height 56
click at [648, 473] on textarea "I’ll have to check in with the team regarding your request for [DATE] 2:00 PM a…" at bounding box center [639, 497] width 475 height 56
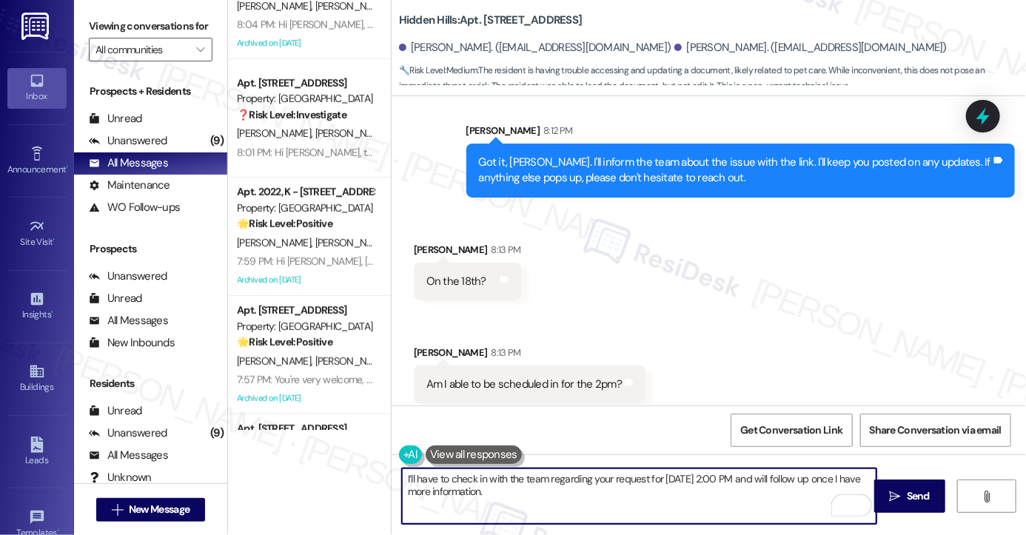
drag, startPoint x: 764, startPoint y: 492, endPoint x: 640, endPoint y: 505, distance: 125.1
click at [764, 492] on textarea "I’ll have to check in with the team regarding your request for [DATE] 2:00 PM a…" at bounding box center [639, 497] width 475 height 56
click at [516, 513] on textarea "I’ll have to check in with the team regarding your request for [DATE] 2:00 PM a…" at bounding box center [639, 497] width 475 height 56
click at [525, 492] on textarea "I’ll have to check in with the team regarding your request for [DATE] 2:00 PM a…" at bounding box center [639, 497] width 475 height 56
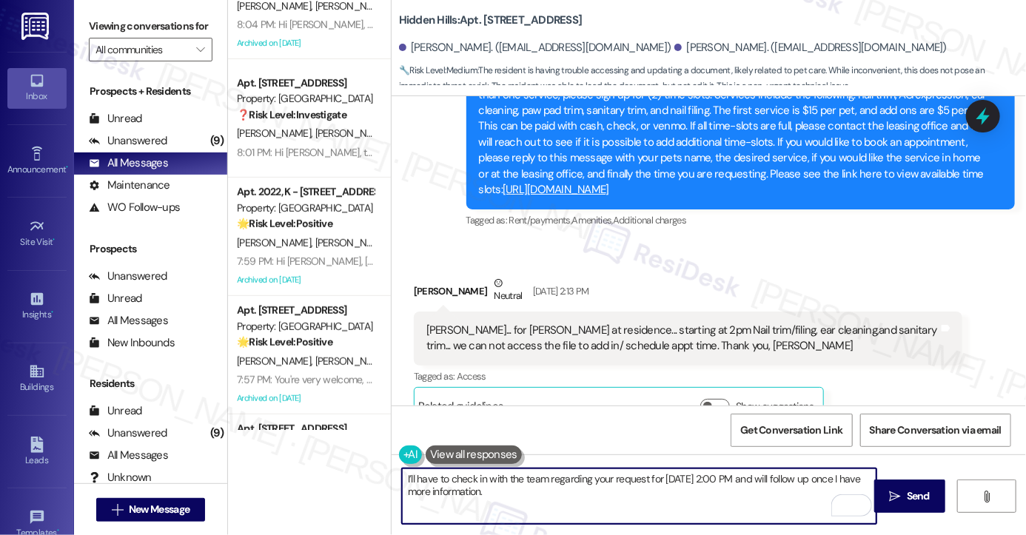
scroll to position [22103, 0]
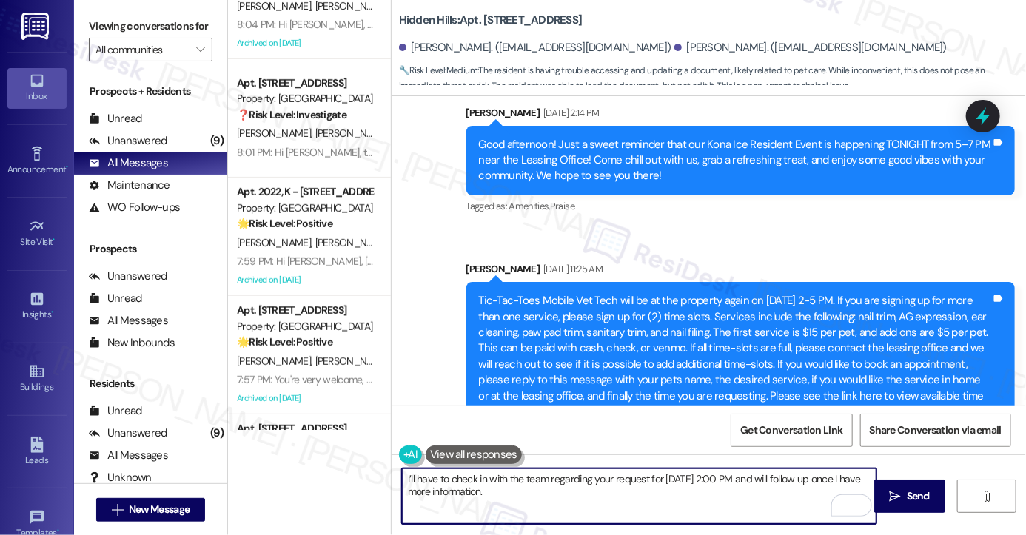
type textarea "I’ll have to check in with the team regarding your request for [DATE] 2:00 PM a…"
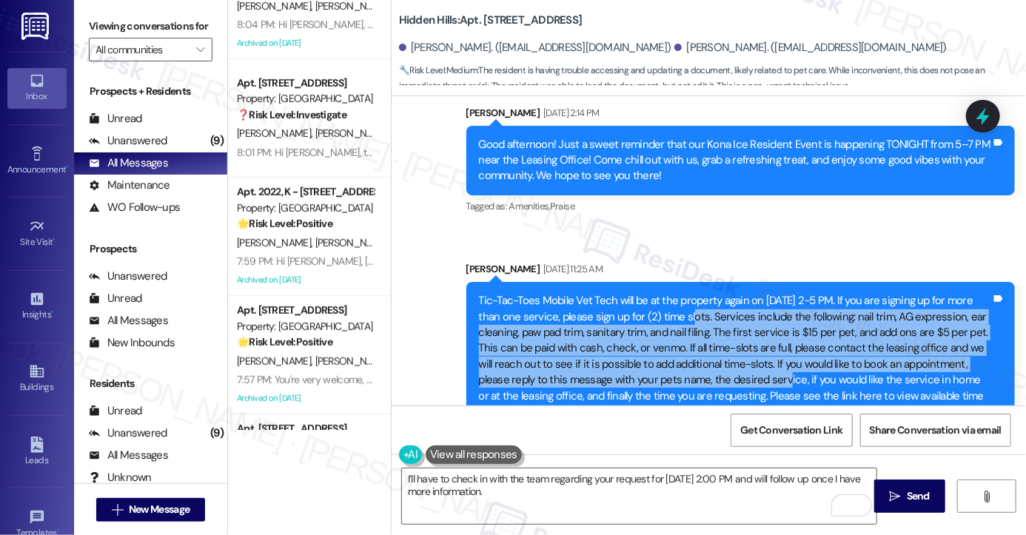
drag, startPoint x: 672, startPoint y: 189, endPoint x: 785, endPoint y: 252, distance: 129.0
click at [785, 293] on div "Tic-Tac-Toes Mobile Vet Tech will be at the property again on [DATE] 2-5 PM. If…" at bounding box center [735, 356] width 512 height 127
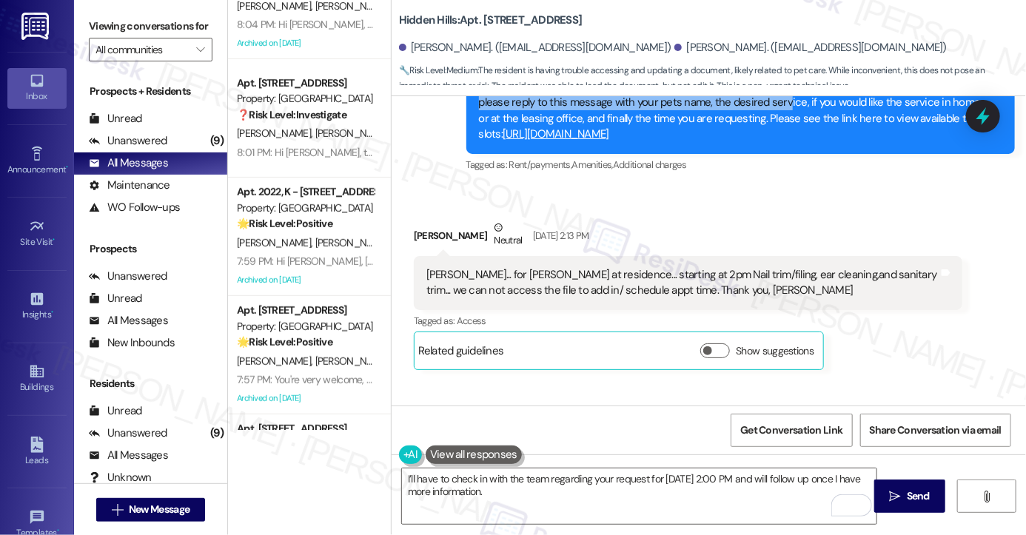
scroll to position [22251, 0]
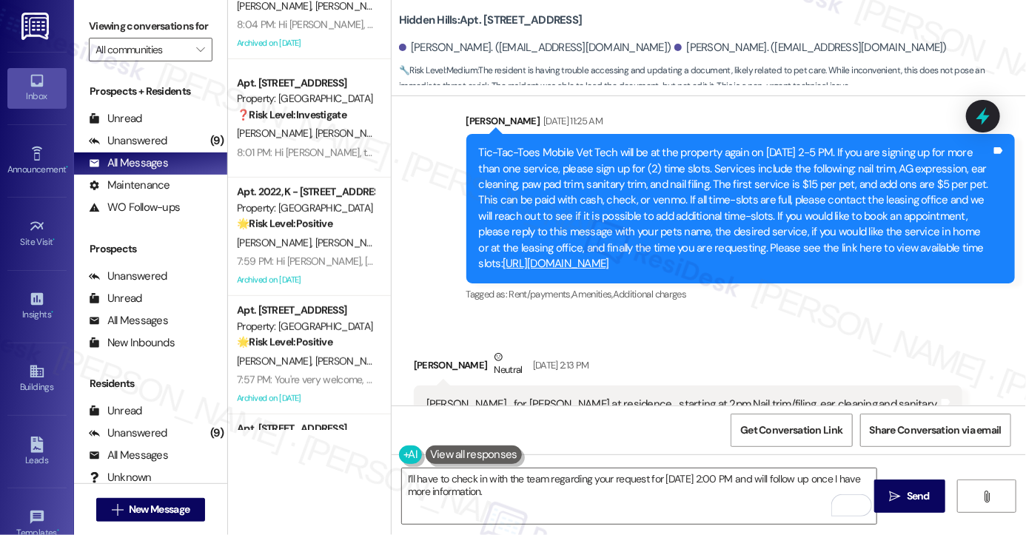
click at [550, 397] on div "[PERSON_NAME]... for [PERSON_NAME] at residence... starting at 2pm Nail trim/fi…" at bounding box center [683, 413] width 512 height 32
click at [773, 397] on div "[PERSON_NAME]... for [PERSON_NAME] at residence... starting at 2pm Nail trim/fi…" at bounding box center [683, 413] width 512 height 32
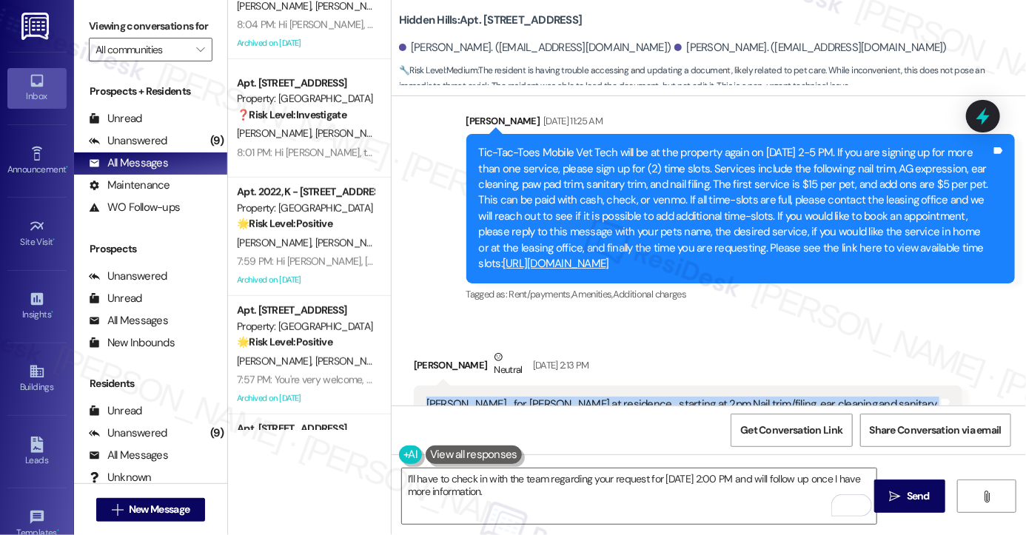
click at [773, 397] on div "[PERSON_NAME]... for [PERSON_NAME] at residence... starting at 2pm Nail trim/fi…" at bounding box center [683, 413] width 512 height 32
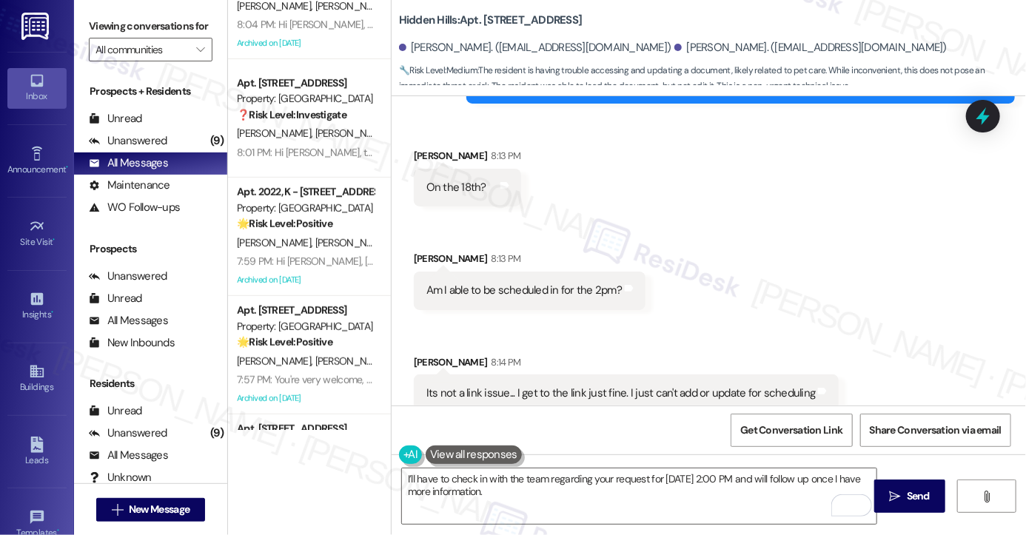
scroll to position [24576, 0]
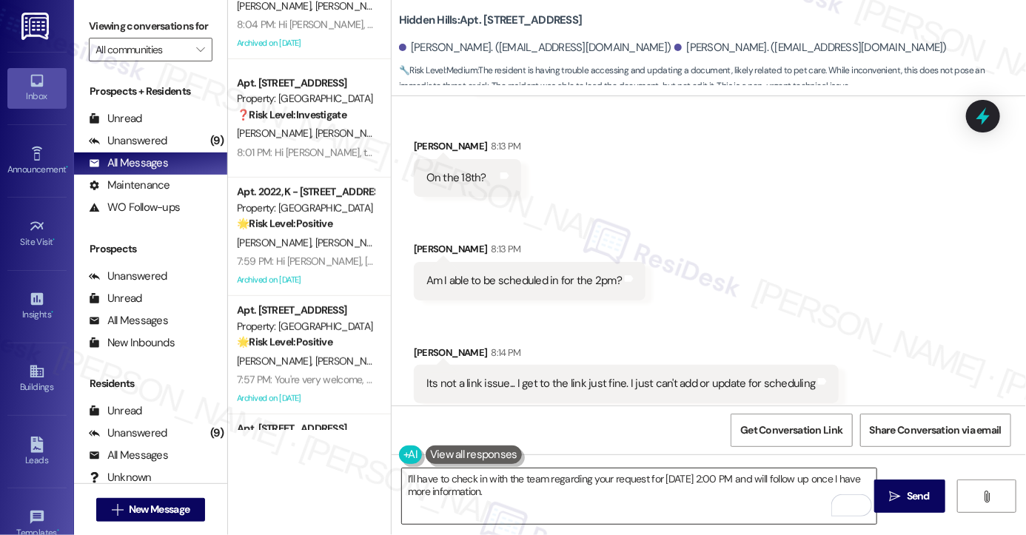
click at [514, 475] on textarea "I’ll have to check in with the team regarding your request for [DATE] 2:00 PM a…" at bounding box center [639, 497] width 475 height 56
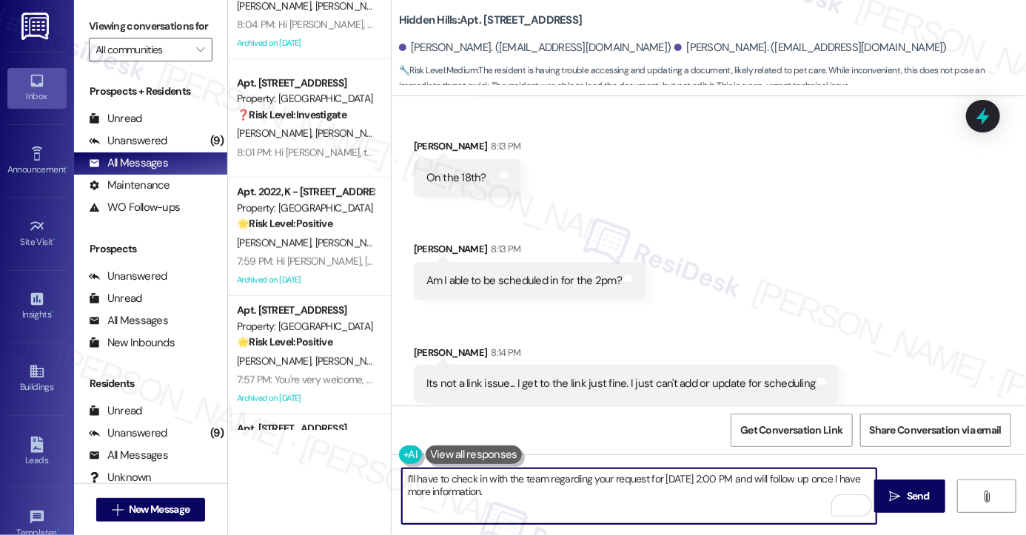
click at [515, 475] on textarea "I’ll have to check in with the team regarding your request for [DATE] 2:00 PM a…" at bounding box center [639, 497] width 475 height 56
click at [549, 487] on textarea "I’ll have to check in with the team regarding your request for [DATE] 2:00 PM a…" at bounding box center [639, 497] width 475 height 56
click at [516, 481] on textarea "I’ll have to check in with the team regarding your request for [DATE] 2:00 PM a…" at bounding box center [639, 497] width 475 height 56
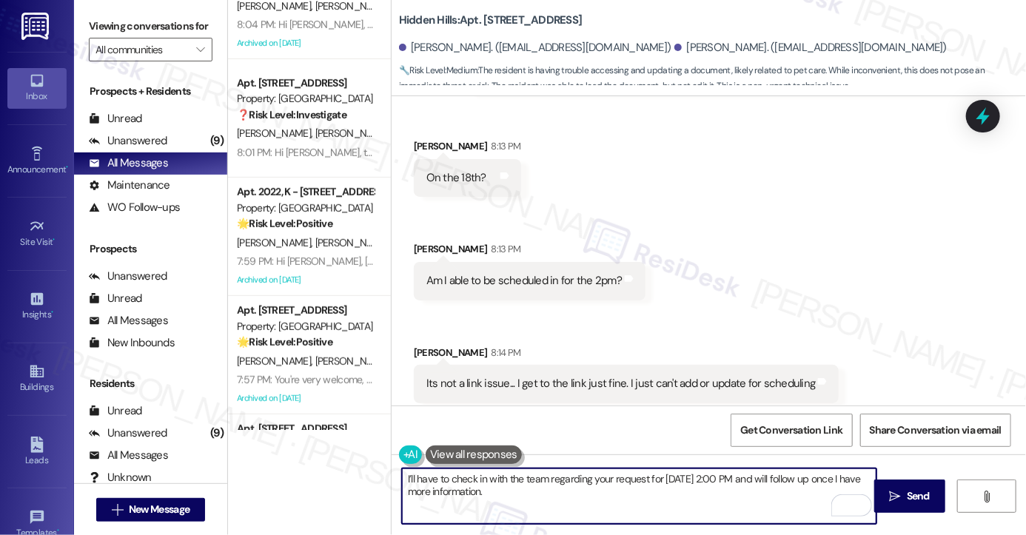
click at [516, 481] on textarea "I’ll have to check in with the team regarding your request for [DATE] 2:00 PM a…" at bounding box center [639, 497] width 475 height 56
click at [612, 482] on textarea "I’ll have to check in with the team regarding your request for [DATE] 2:00 PM a…" at bounding box center [639, 497] width 475 height 56
click at [587, 498] on textarea "I’ll have to check in with the team regarding your request for [DATE] 2:00 PM a…" at bounding box center [639, 497] width 475 height 56
click at [542, 365] on div "Its not a link issue... I get to the link just fine. I just can't add or update…" at bounding box center [627, 384] width 426 height 38
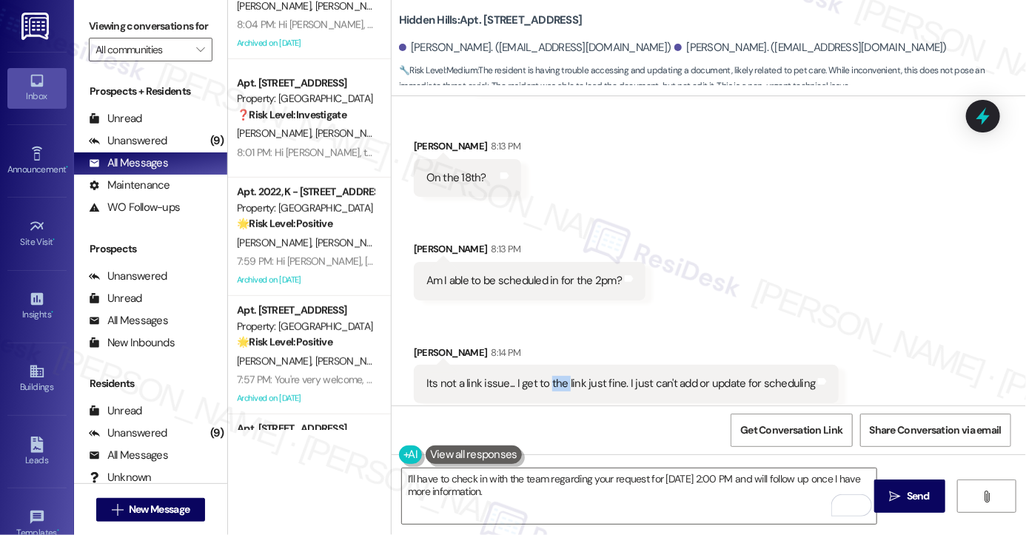
click at [542, 365] on div "Its not a link issue... I get to the link just fine. I just can't add or update…" at bounding box center [627, 384] width 426 height 38
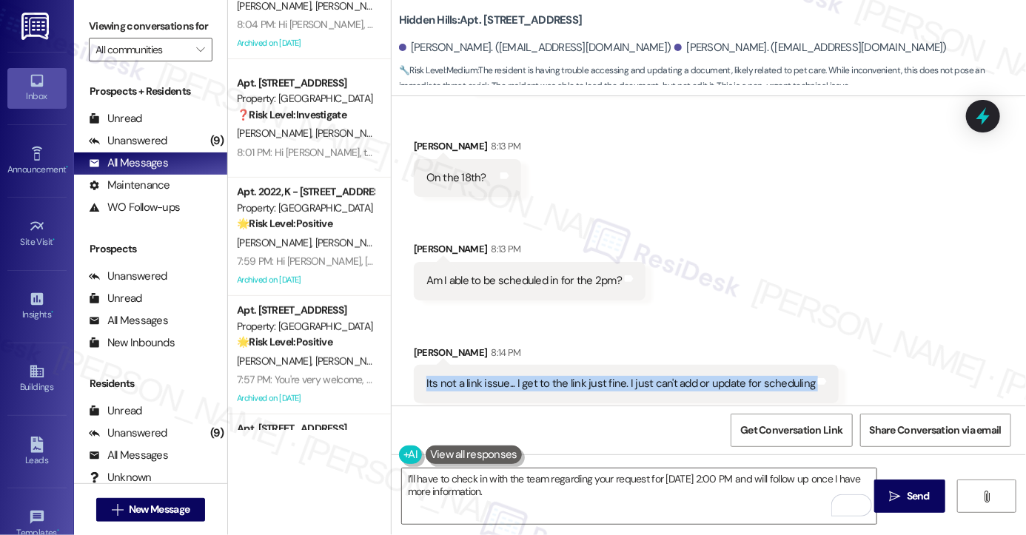
click at [542, 365] on div "Its not a link issue... I get to the link just fine. I just can't add or update…" at bounding box center [627, 384] width 426 height 38
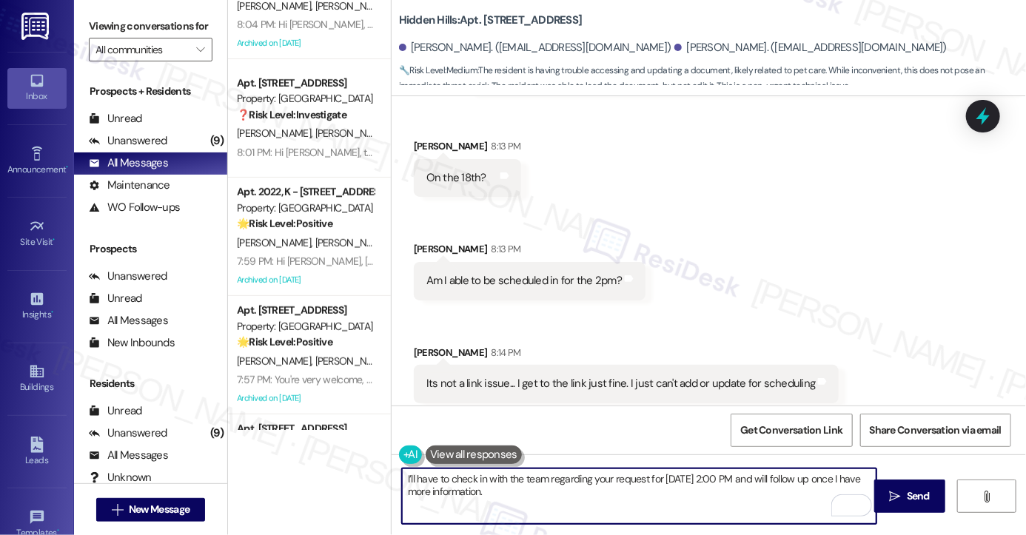
click at [512, 488] on textarea "I’ll have to check in with the team regarding your request for [DATE] 2:00 PM a…" at bounding box center [639, 497] width 475 height 56
click at [511, 480] on div "Ill just talk to [PERSON_NAME] [DATE]... thank you 😊" at bounding box center [547, 488] width 241 height 16
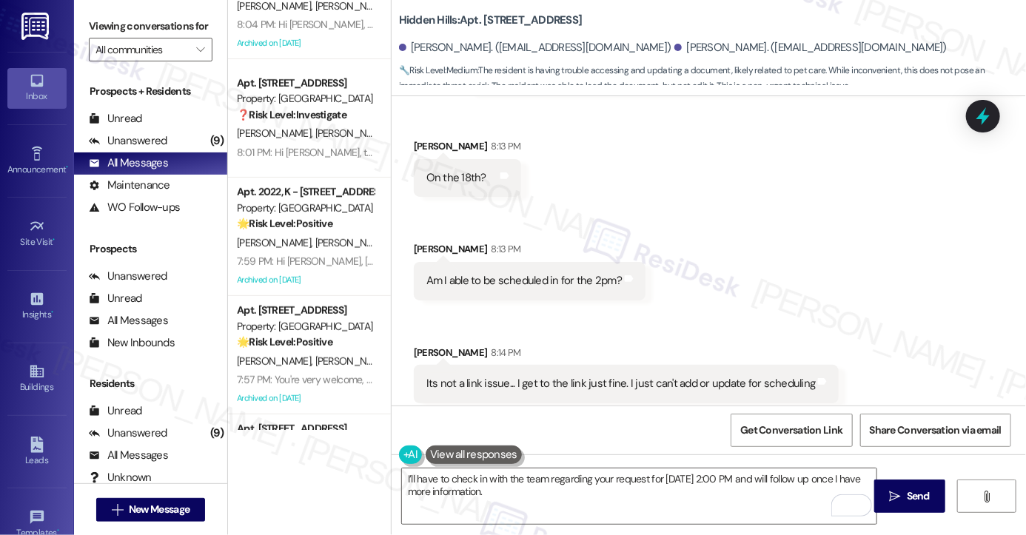
click at [511, 480] on div "Ill just talk to [PERSON_NAME] [DATE]... thank you 😊" at bounding box center [547, 488] width 241 height 16
click at [664, 378] on div "Received via SMS [PERSON_NAME] 8:13 PM On the 18th? Tags and notes Received via…" at bounding box center [709, 311] width 635 height 412
click at [572, 466] on div "I’ll have to check in with the team regarding your request for [DATE] 2:00 PM a…" at bounding box center [709, 510] width 635 height 111
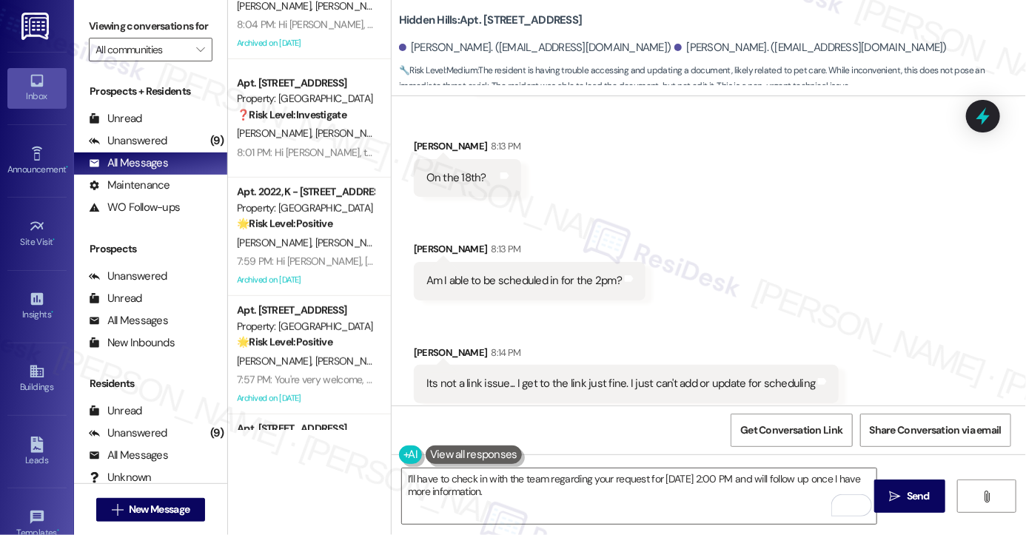
click at [572, 466] on div "I’ll have to check in with the team regarding your request for [DATE] 2:00 PM a…" at bounding box center [709, 510] width 635 height 111
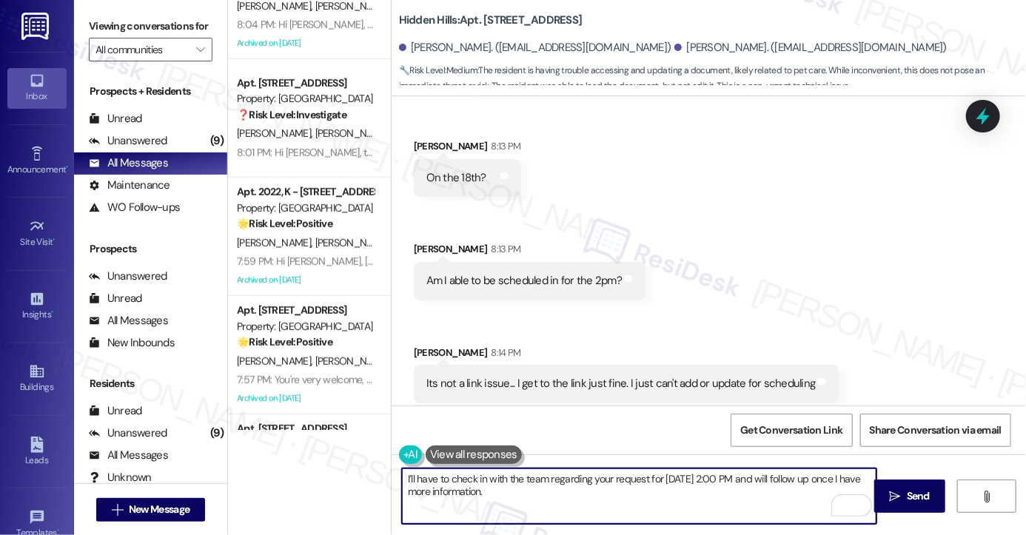
click at [538, 482] on textarea "I’ll have to check in with the team regarding your request for [DATE] 2:00 PM a…" at bounding box center [639, 497] width 475 height 56
click at [626, 465] on div "I’ll have to check in with the team regarding your request for [DATE] 2:00 PM a…" at bounding box center [709, 510] width 635 height 111
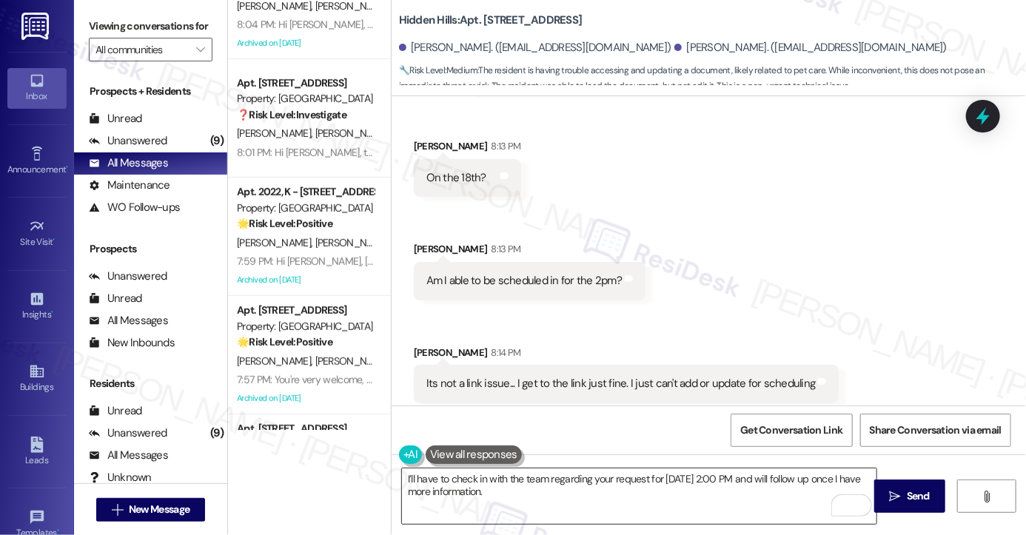
click at [524, 481] on textarea "I’ll have to check in with the team regarding your request for [DATE] 2:00 PM a…" at bounding box center [639, 497] width 475 height 56
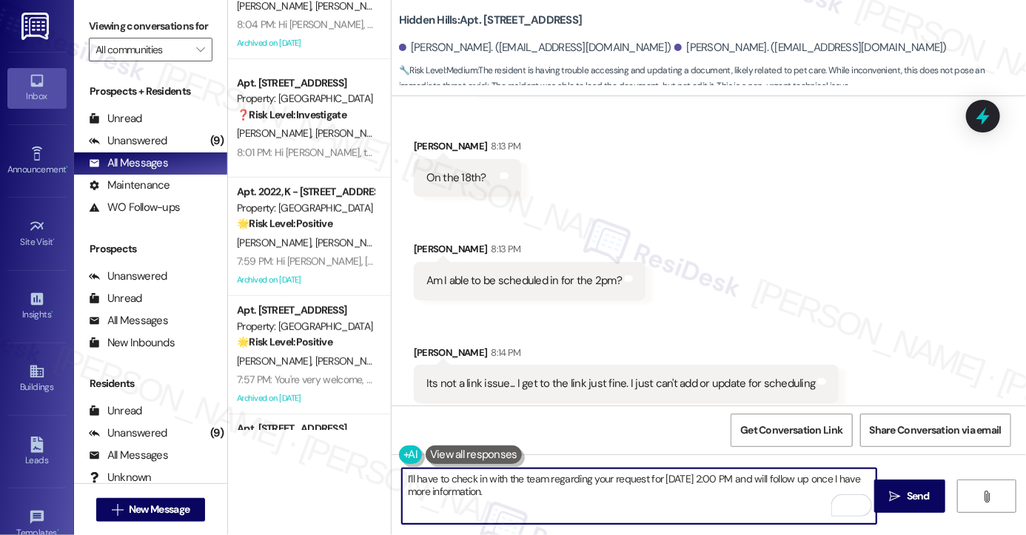
click at [524, 481] on textarea "I’ll have to check in with the team regarding your request for [DATE] 2:00 PM a…" at bounding box center [639, 497] width 475 height 56
click at [646, 485] on textarea "I’ll have to check in with the team regarding your request for [DATE] 2:00 PM a…" at bounding box center [639, 497] width 475 height 56
click at [673, 504] on textarea "I’ll have to check in with the team regarding your request for [DATE] 2:00 PM a…" at bounding box center [639, 497] width 475 height 56
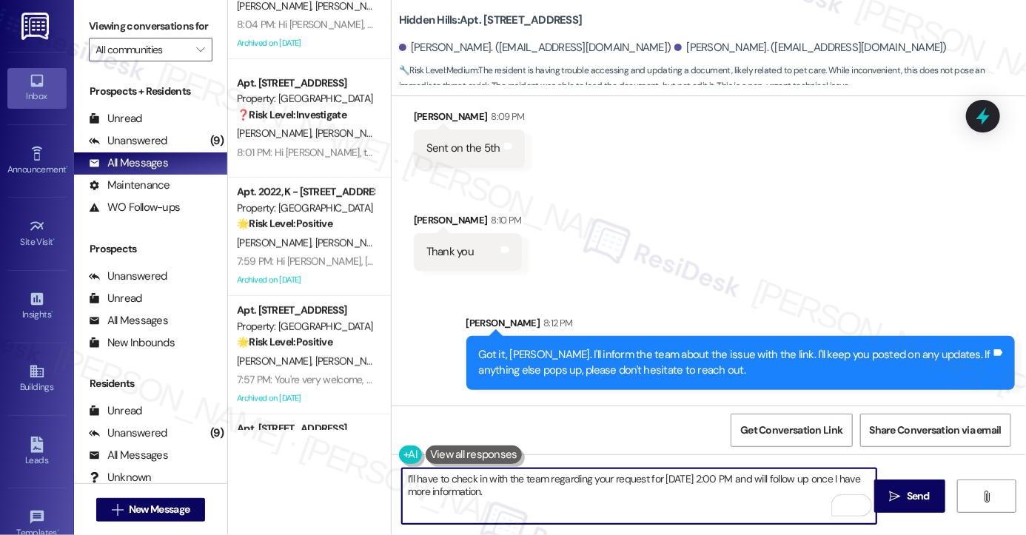
click at [548, 336] on div "Got it, [PERSON_NAME]. I'll inform the team about the issue with the link. I'll…" at bounding box center [741, 363] width 549 height 54
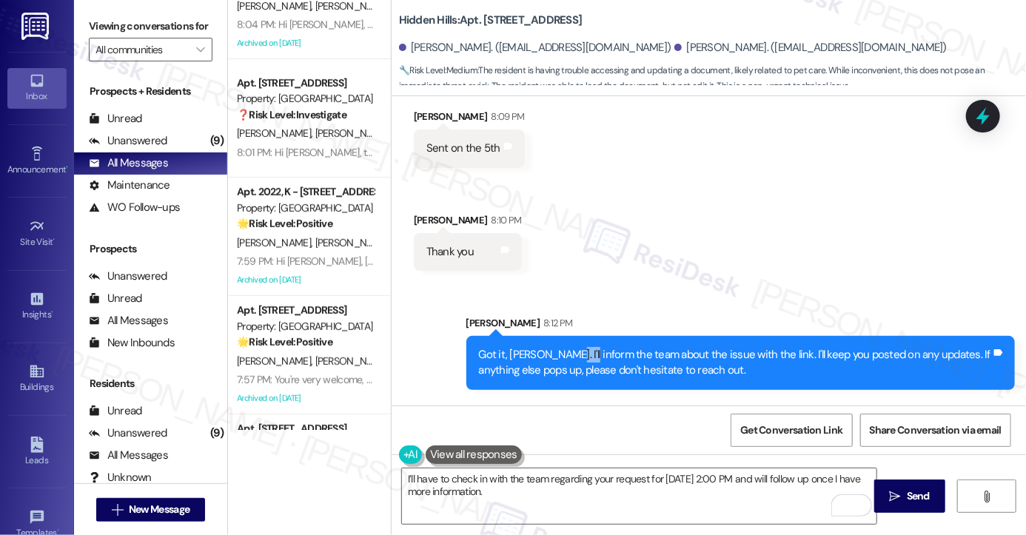
click at [548, 336] on div "Got it, [PERSON_NAME]. I'll inform the team about the issue with the link. I'll…" at bounding box center [741, 363] width 549 height 54
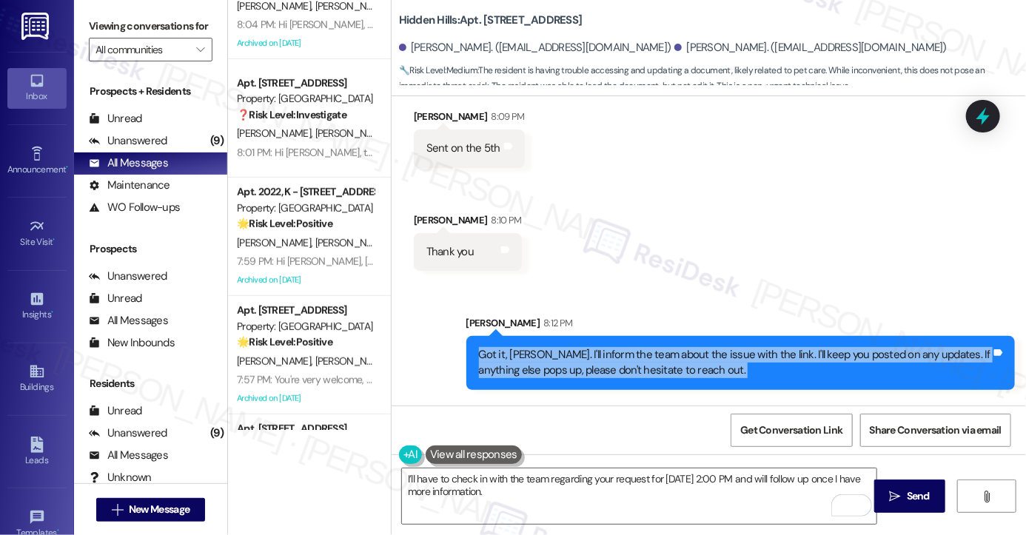
click at [548, 336] on div "Got it, [PERSON_NAME]. I'll inform the team about the issue with the link. I'll…" at bounding box center [741, 363] width 549 height 54
click at [700, 347] on div "Got it, [PERSON_NAME]. I'll inform the team about the issue with the link. I'll…" at bounding box center [735, 363] width 512 height 32
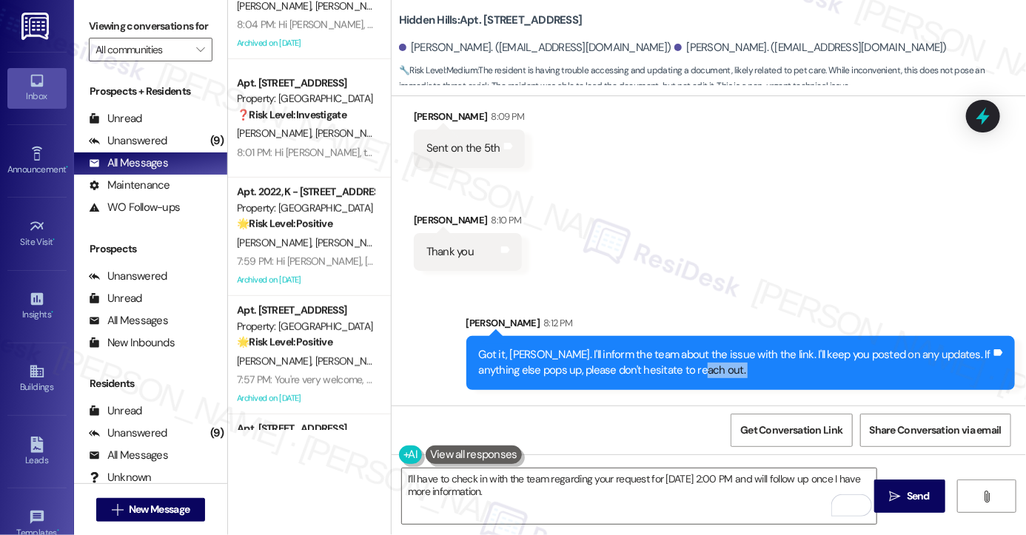
click at [700, 347] on div "Got it, [PERSON_NAME]. I'll inform the team about the issue with the link. I'll…" at bounding box center [735, 363] width 512 height 32
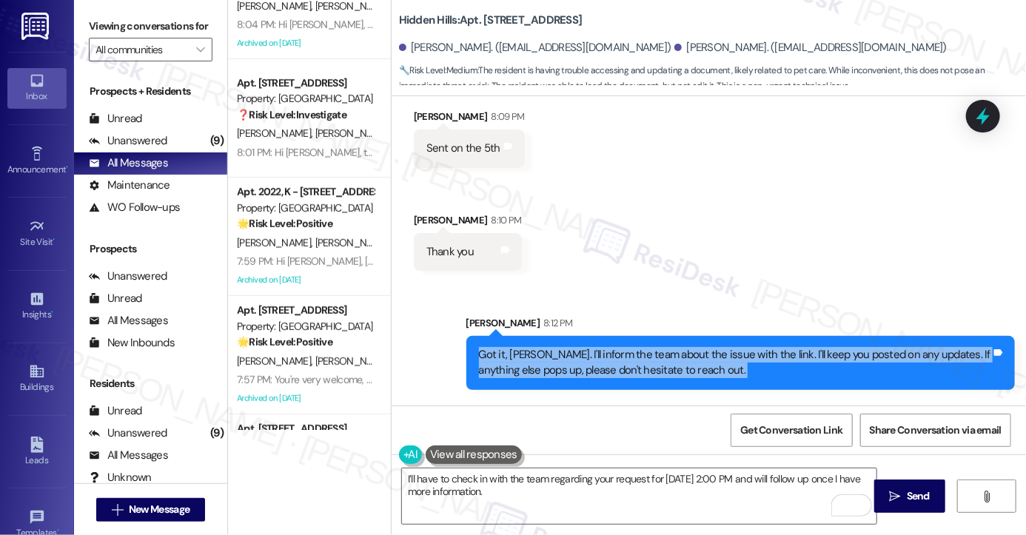
click at [700, 347] on div "Got it, [PERSON_NAME]. I'll inform the team about the issue with the link. I'll…" at bounding box center [735, 363] width 512 height 32
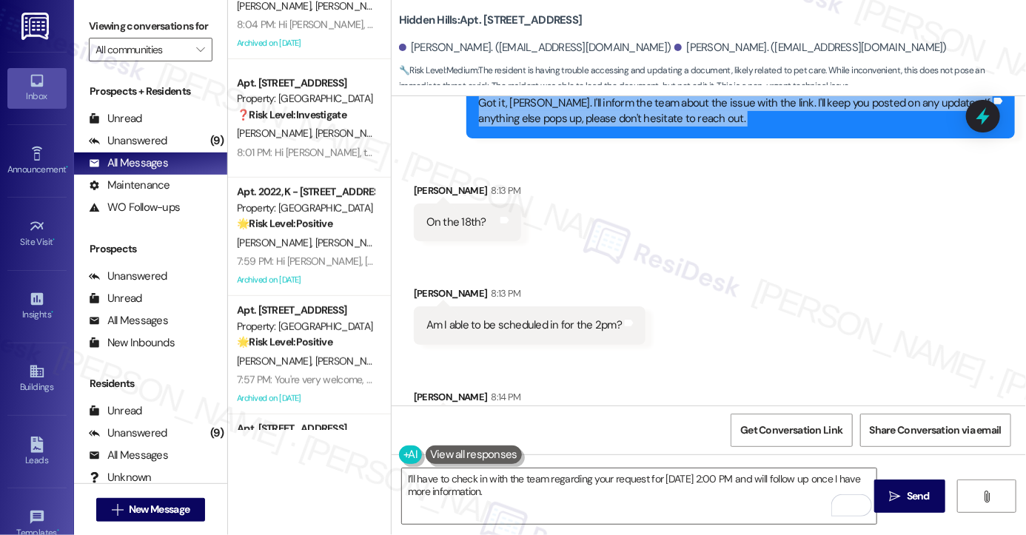
scroll to position [24576, 0]
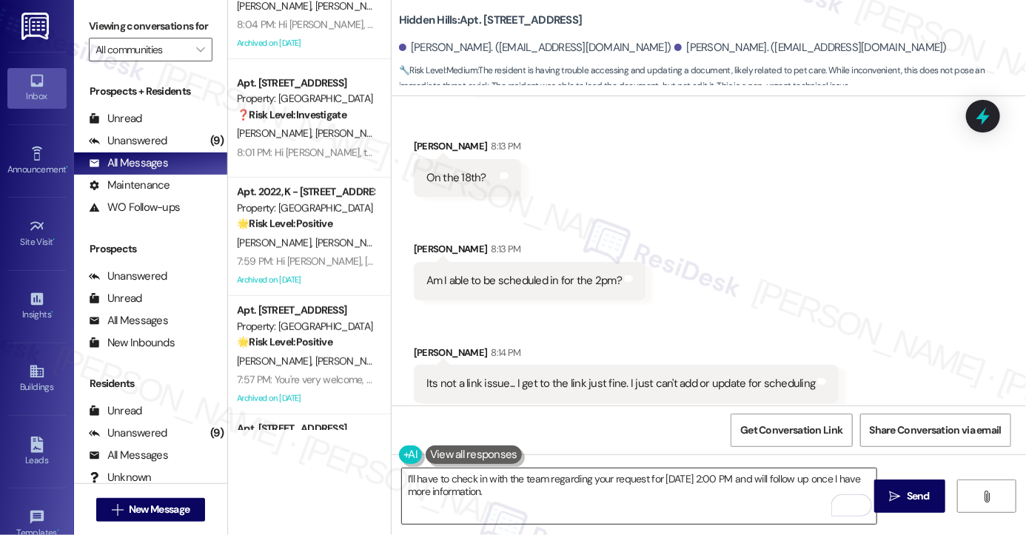
click at [501, 488] on textarea "I’ll have to check in with the team regarding your request for [DATE] 2:00 PM a…" at bounding box center [639, 497] width 475 height 56
click at [500, 487] on textarea "I’ll have to check in with the team regarding your request for [DATE] 2:00 PM a…" at bounding box center [639, 497] width 475 height 56
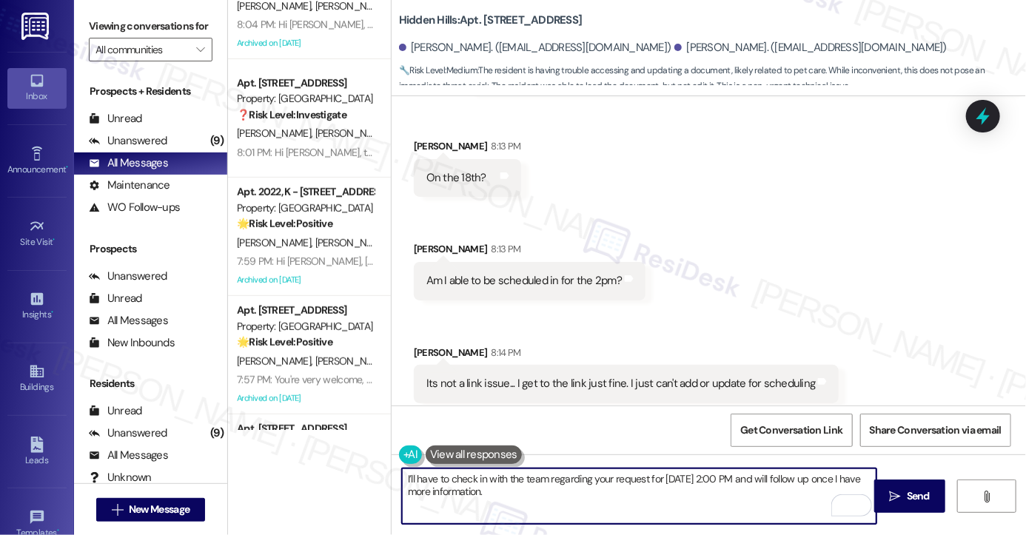
click at [586, 488] on textarea "I’ll have to check in with the team regarding your request for [DATE] 2:00 PM a…" at bounding box center [639, 497] width 475 height 56
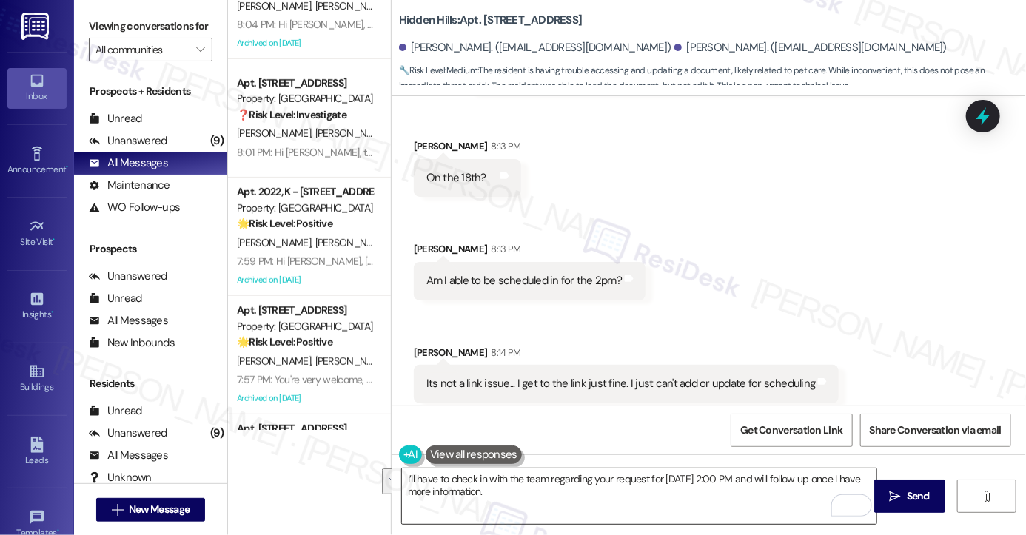
drag, startPoint x: 898, startPoint y: 500, endPoint x: 634, endPoint y: 494, distance: 264.4
click at [635, 494] on div "I’ll have to check in with the team regarding your request for [DATE] 2:00 PM a…" at bounding box center [709, 510] width 635 height 111
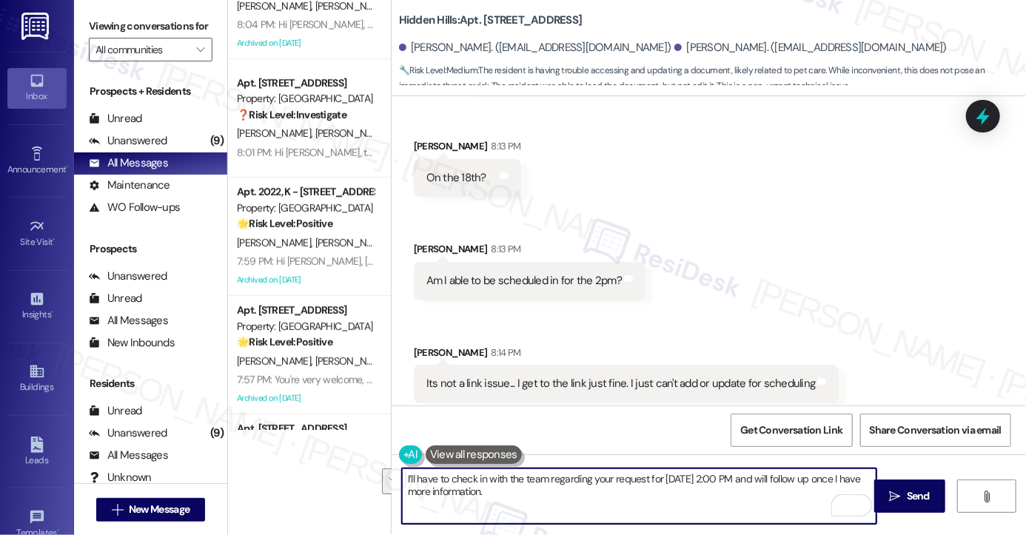
click at [634, 494] on textarea "I’ll have to check in with the team regarding your request for [DATE] 2:00 PM a…" at bounding box center [639, 497] width 475 height 56
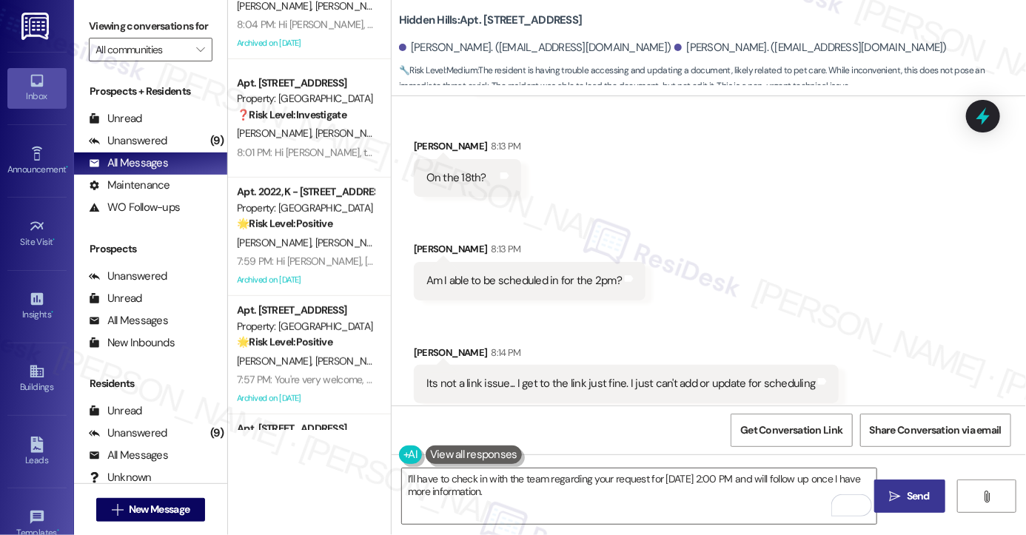
click at [895, 491] on icon "" at bounding box center [895, 497] width 11 height 12
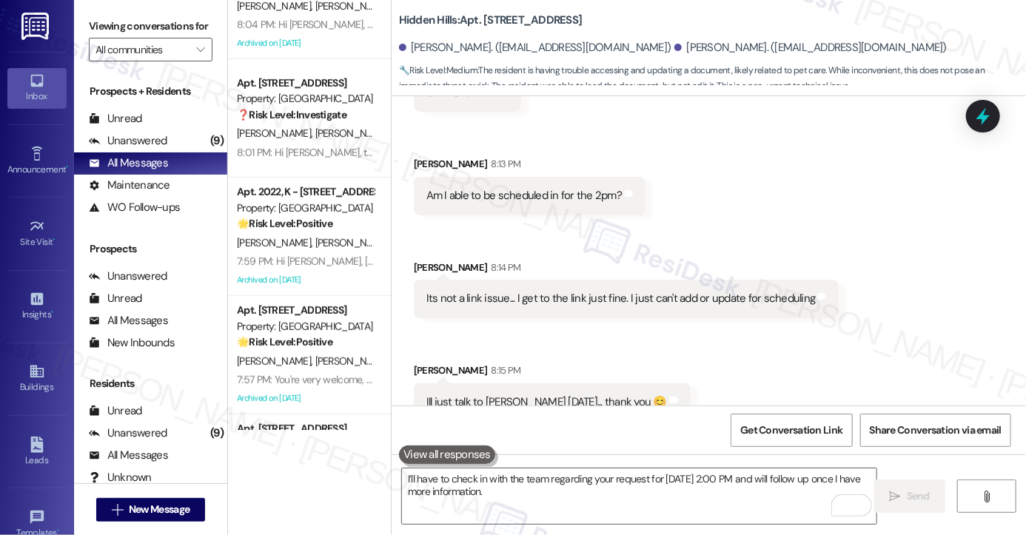
scroll to position [24695, 0]
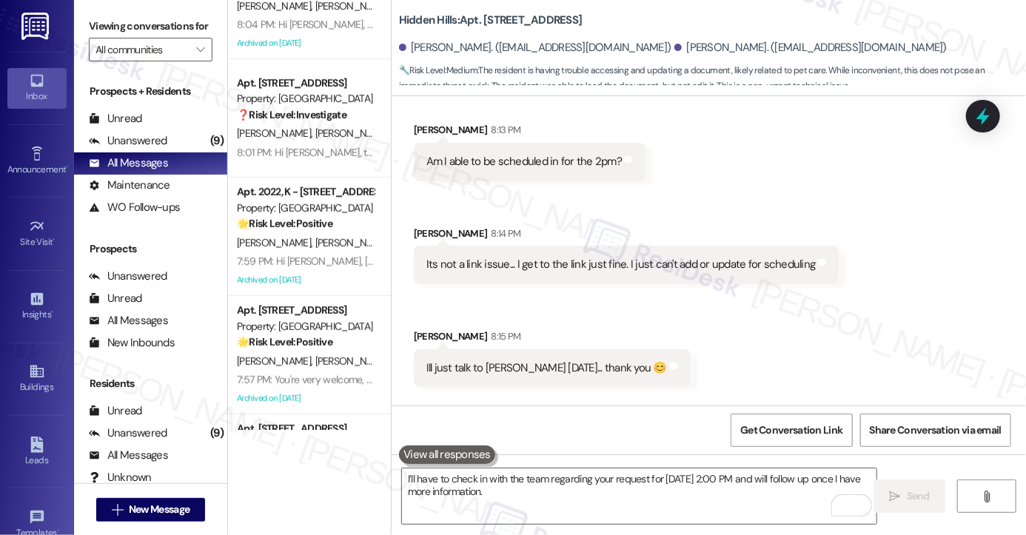
click at [599, 464] on div "I’ll have to check in with the team regarding your request for [DATE] 2:00 PM a…" at bounding box center [735, 480] width 512 height 32
click at [536, 464] on div "I’ll have to check in with the team regarding your request for [DATE] 2:00 PM a…" at bounding box center [735, 480] width 512 height 32
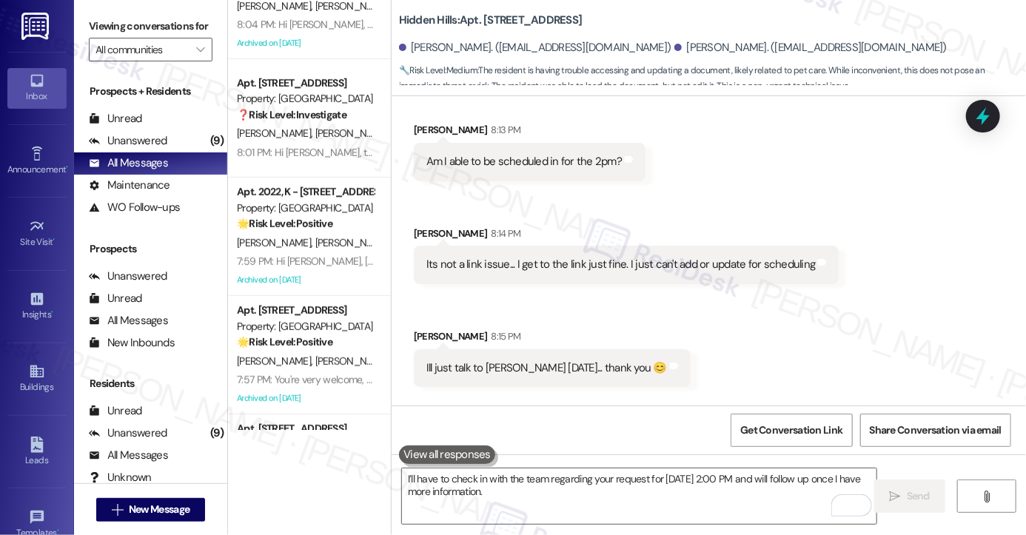
click at [536, 464] on div "I’ll have to check in with the team regarding your request for [DATE] 2:00 PM a…" at bounding box center [735, 480] width 512 height 32
click at [522, 361] on div "Ill just talk to [PERSON_NAME] [DATE]... thank you 😊" at bounding box center [547, 369] width 241 height 16
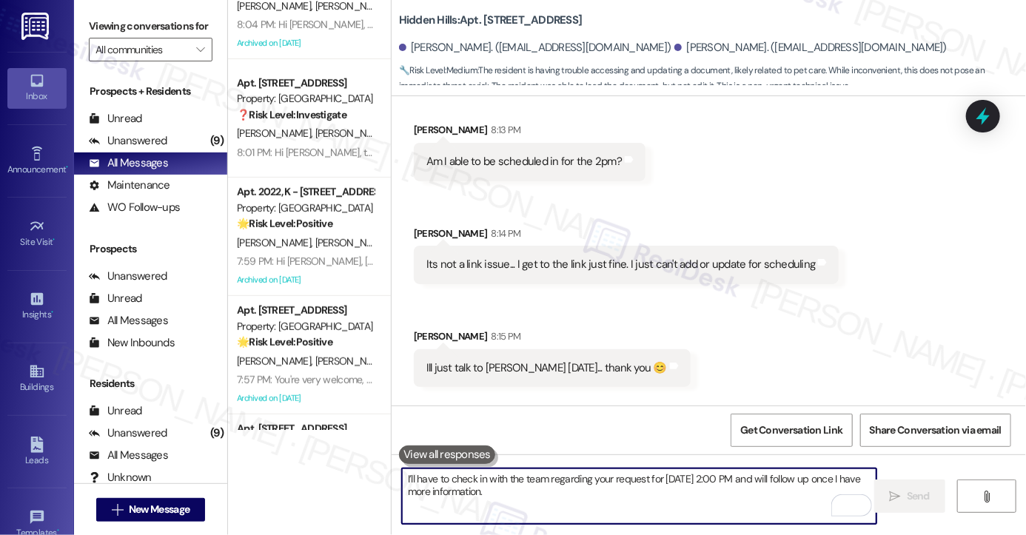
click at [584, 492] on textarea "I’ll have to check in with the team regarding your request for [DATE] 2:00 PM a…" at bounding box center [639, 497] width 475 height 56
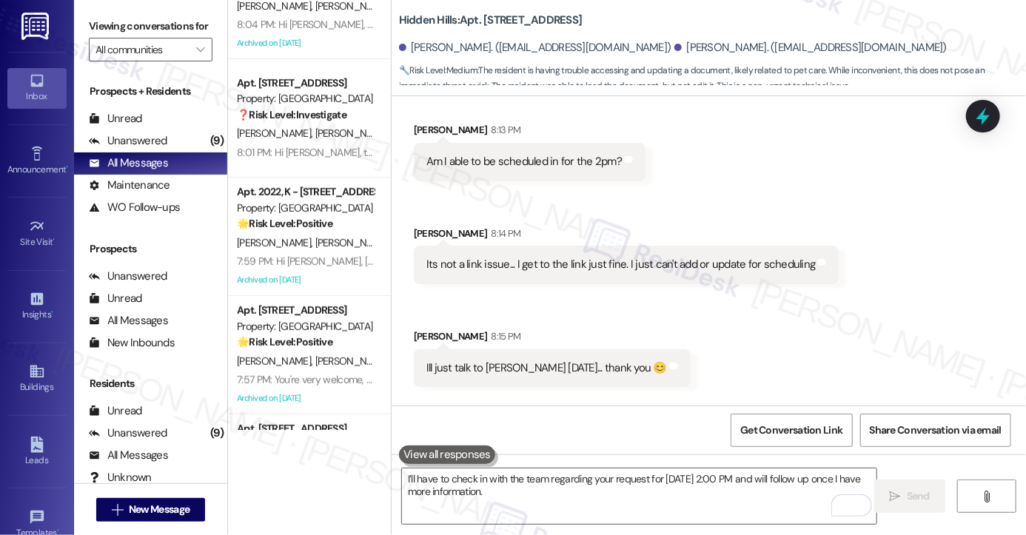
click at [498, 350] on div "Ill just talk to [PERSON_NAME] [DATE]... thank you 😊 Tags and notes" at bounding box center [552, 369] width 277 height 38
copy div "Ill just talk to [PERSON_NAME] [DATE]... thank you 😊 Tags and notes Sent via SMS"
drag, startPoint x: 107, startPoint y: 31, endPoint x: 124, endPoint y: 50, distance: 25.2
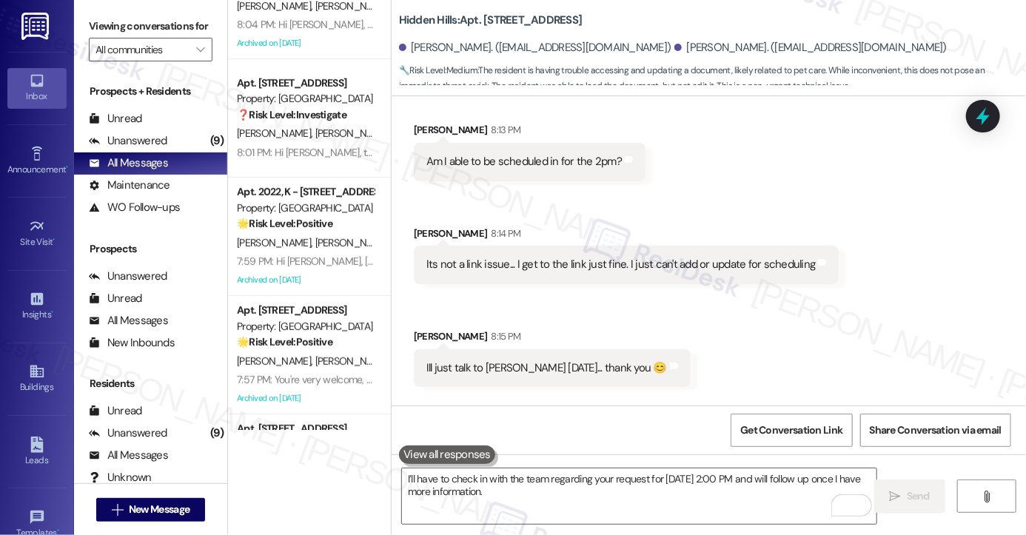
click at [107, 31] on label "Viewing conversations for" at bounding box center [151, 26] width 124 height 23
click at [498, 491] on textarea "I’ll have to check in with the team regarding your request for [DATE] 2:00 PM a…" at bounding box center [639, 497] width 475 height 56
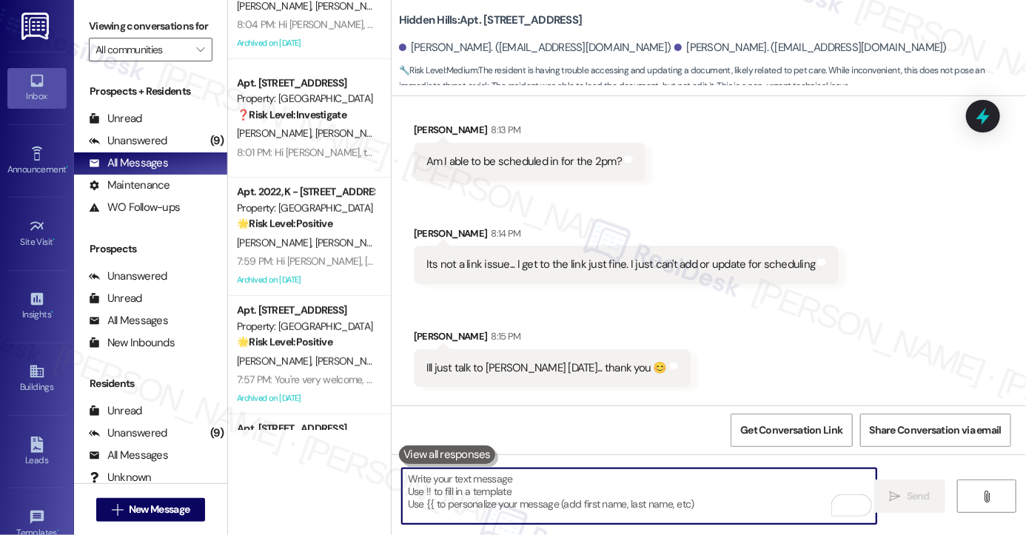
paste textarea "Of course—that sounds good. Thank you for your patience, and please don’t hesit…"
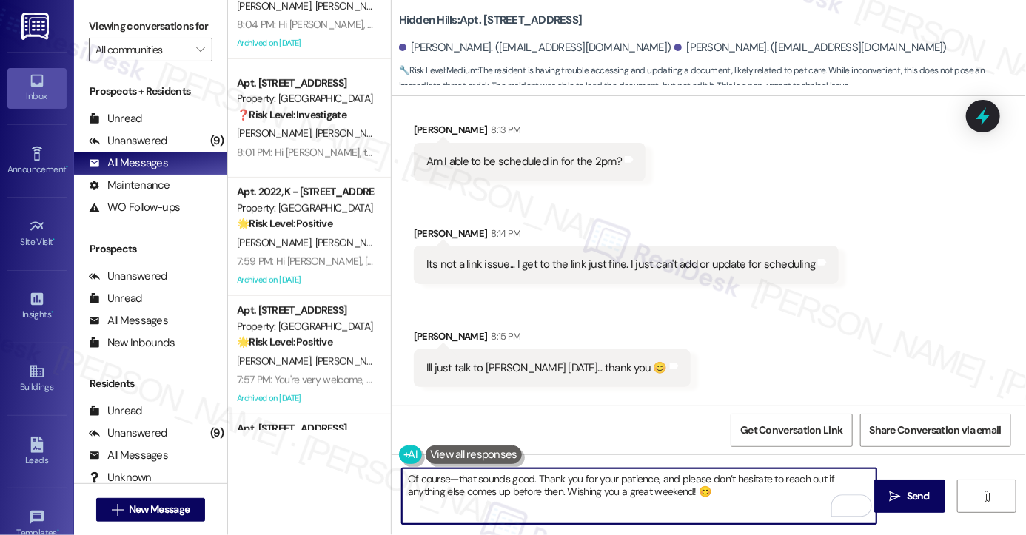
drag, startPoint x: 453, startPoint y: 479, endPoint x: 446, endPoint y: 477, distance: 7.7
click at [446, 477] on textarea "Of course—that sounds good. Thank you for your patience, and please don’t hesit…" at bounding box center [639, 497] width 475 height 56
click at [536, 478] on textarea "Okay, that sounds good. Thank you for your patience, and please don’t hesitate …" at bounding box center [639, 497] width 475 height 56
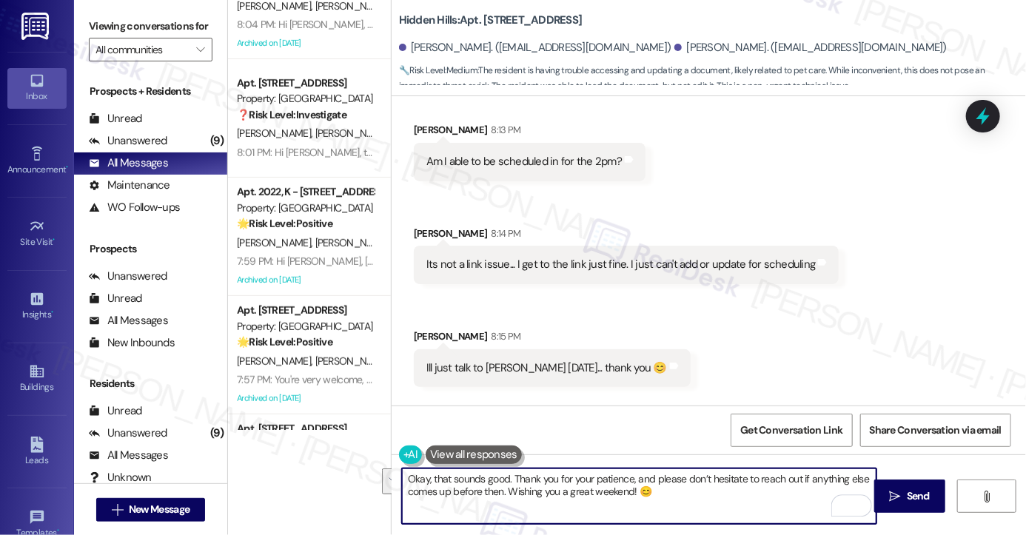
click at [718, 490] on textarea "Okay, that sounds good. Thank you for your patience, and please don’t hesitate …" at bounding box center [639, 497] width 475 height 56
drag, startPoint x: 675, startPoint y: 506, endPoint x: 468, endPoint y: 486, distance: 207.6
click at [468, 486] on textarea "Okay, that sounds good. Thank you for your patience, and please don’t hesitate …" at bounding box center [639, 497] width 475 height 56
drag, startPoint x: 682, startPoint y: 499, endPoint x: 501, endPoint y: 490, distance: 181.7
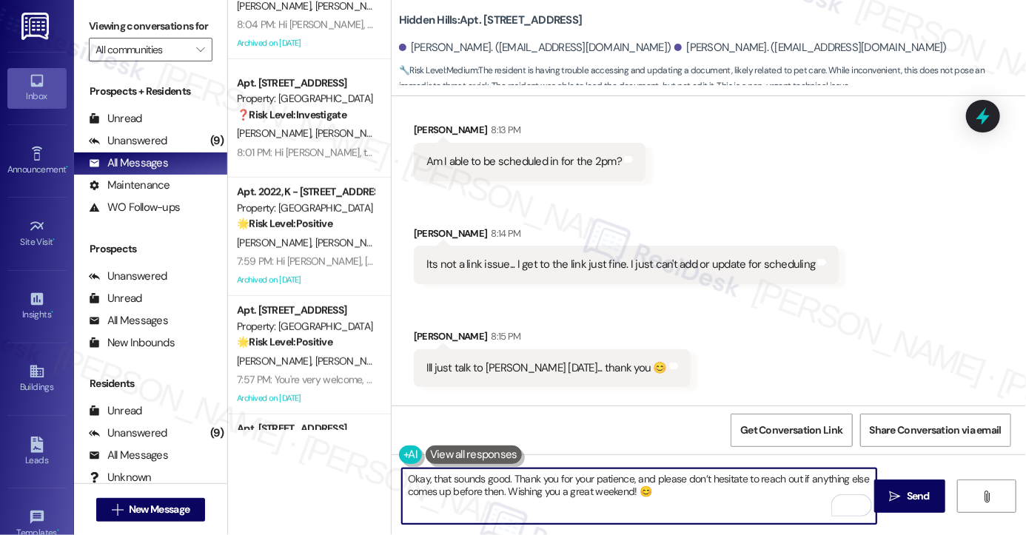
click at [501, 490] on textarea "Okay, that sounds good. Thank you for your patience, and please don’t hesitate …" at bounding box center [639, 497] width 475 height 56
click at [692, 493] on textarea "Okay, that sounds good. Thank you for your patience, and please don’t hesitate …" at bounding box center [639, 497] width 475 height 56
drag, startPoint x: 561, startPoint y: 490, endPoint x: 504, endPoint y: 490, distance: 56.3
click at [504, 490] on textarea "Okay, that sounds good. Thank you for your patience, and please don’t hesitate …" at bounding box center [639, 497] width 475 height 56
type textarea "Okay, that sounds good. Thank you for your patience, and please don’t hesitate …"
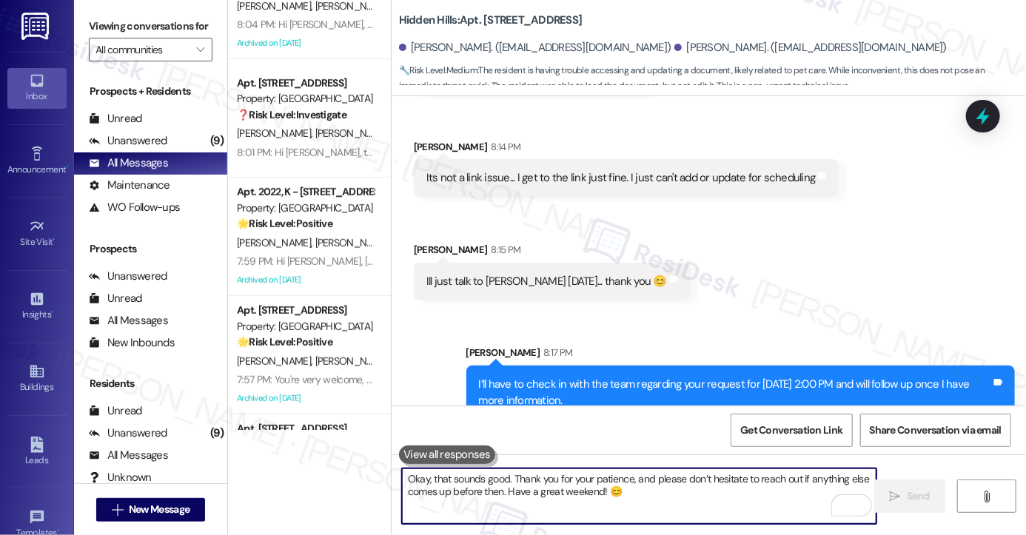
scroll to position [24814, 0]
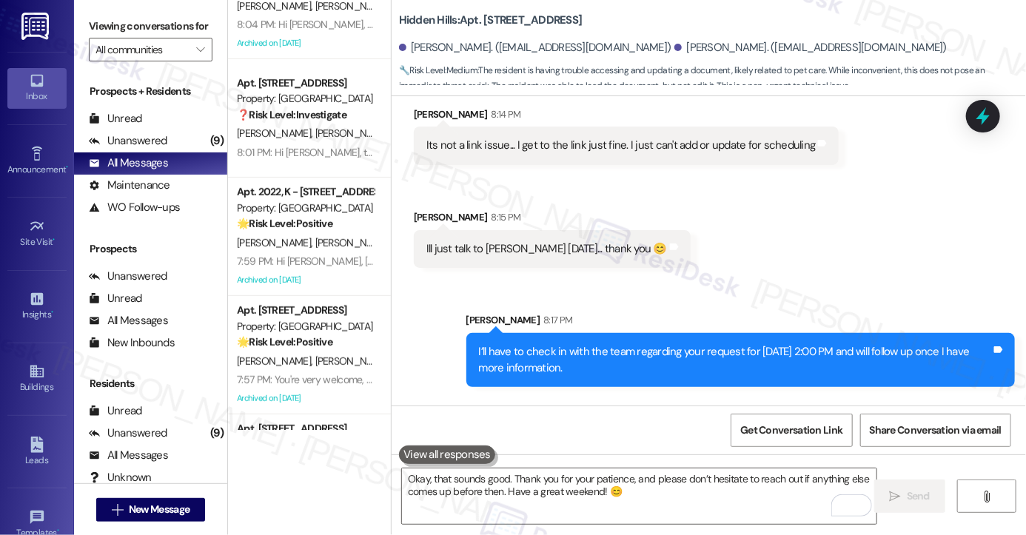
click at [543, 464] on div "Okay, that sounds good. Thank you for your patience, and please don’t hesitate …" at bounding box center [735, 480] width 512 height 32
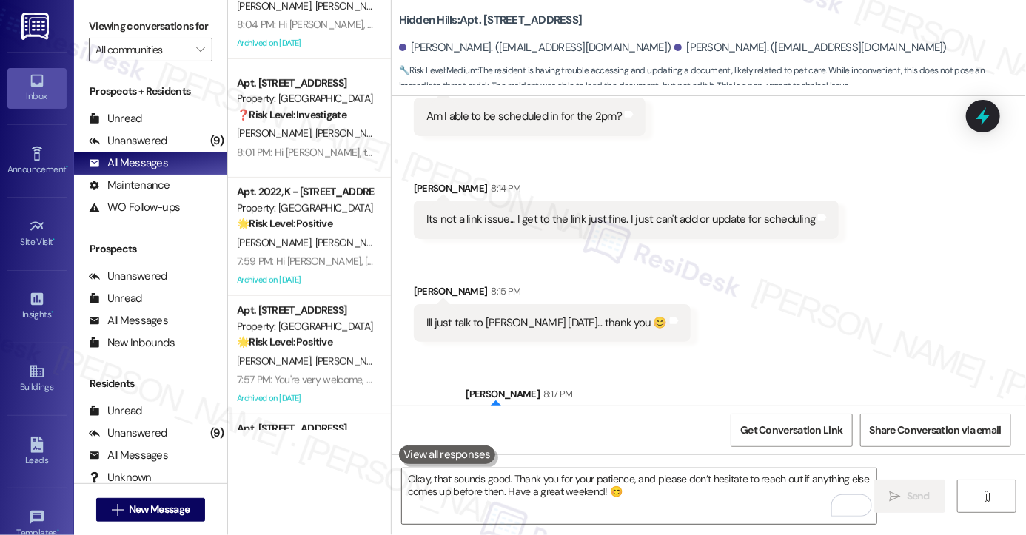
click at [547, 418] on div "I’ll have to check in with the team regarding your request for [DATE] 2:00 PM a…" at bounding box center [735, 434] width 512 height 32
click at [548, 418] on div "I’ll have to check in with the team regarding your request for [DATE] 2:00 PM a…" at bounding box center [735, 434] width 512 height 32
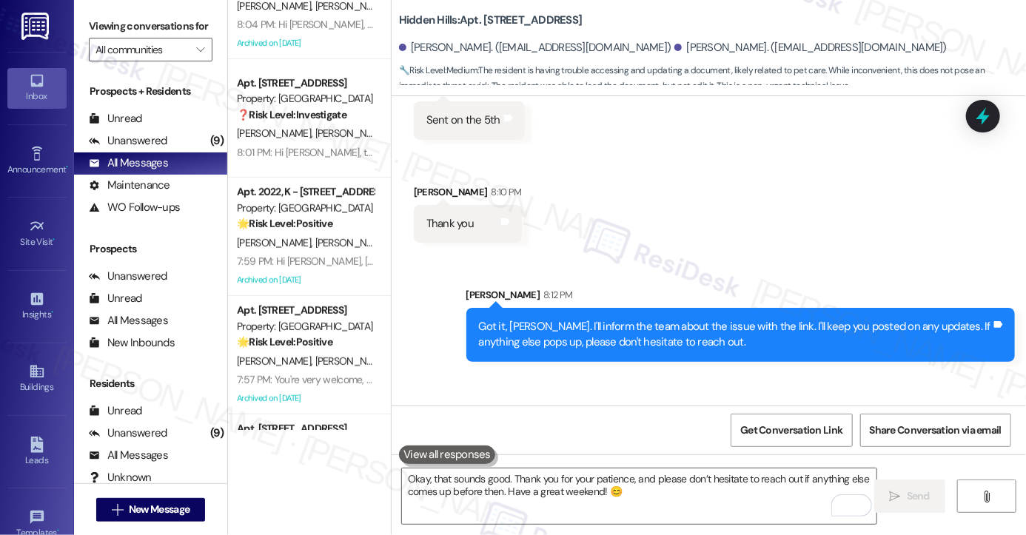
scroll to position [24222, 0]
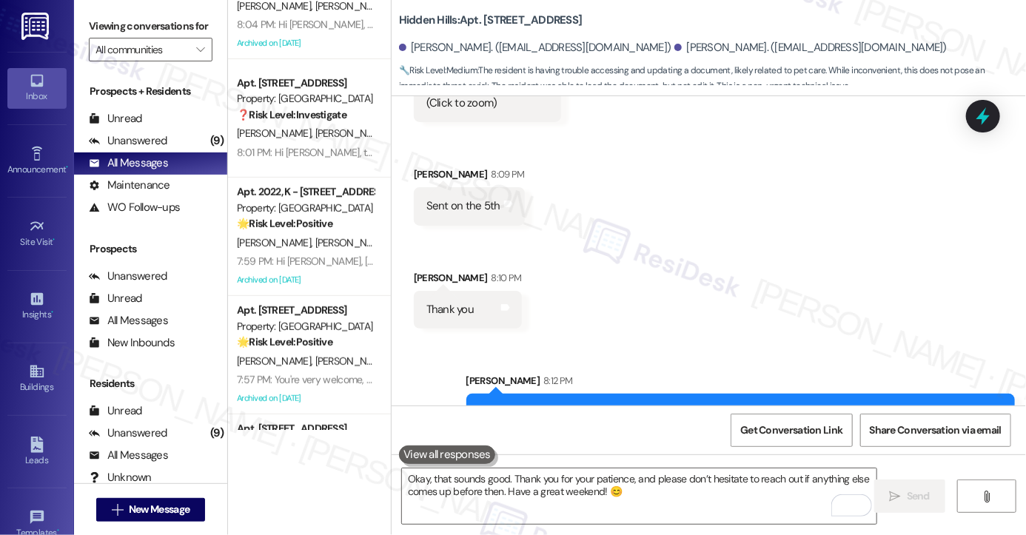
click at [490, 405] on div "Got it, [PERSON_NAME]. I'll inform the team about the issue with the link. I'll…" at bounding box center [735, 421] width 512 height 32
click at [535, 405] on div "Got it, [PERSON_NAME]. I'll inform the team about the issue with the link. I'll…" at bounding box center [735, 421] width 512 height 32
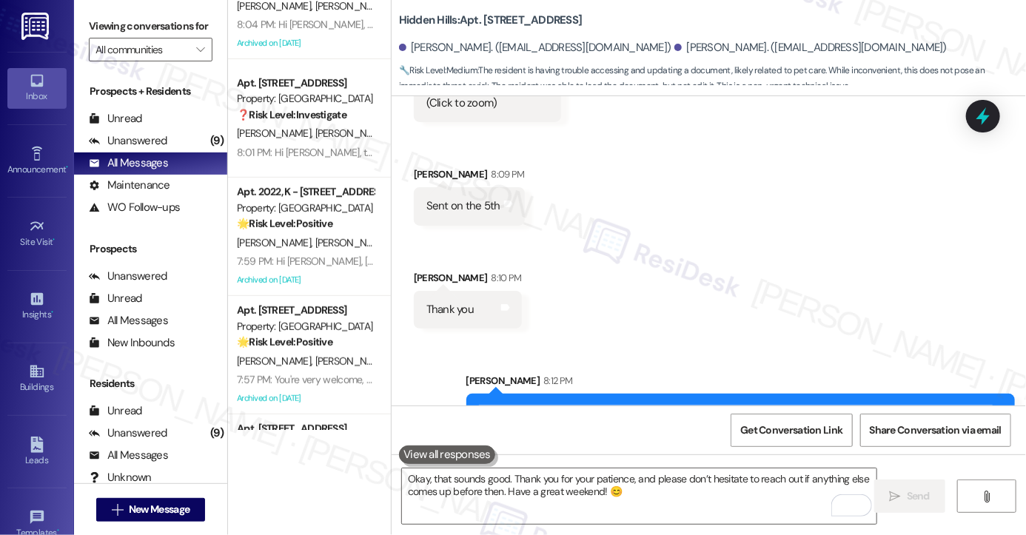
click at [535, 405] on div "Got it, [PERSON_NAME]. I'll inform the team about the issue with the link. I'll…" at bounding box center [735, 421] width 512 height 32
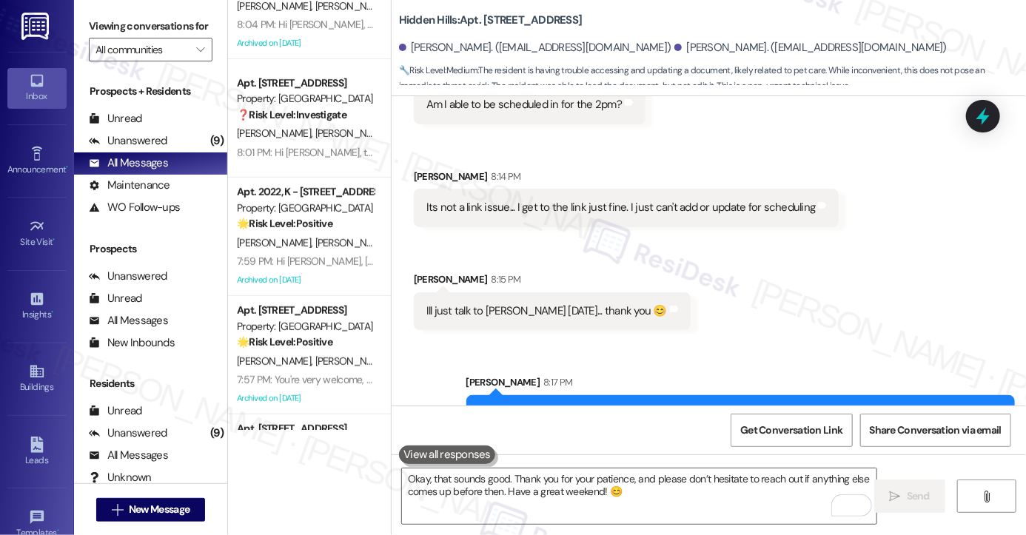
scroll to position [24814, 0]
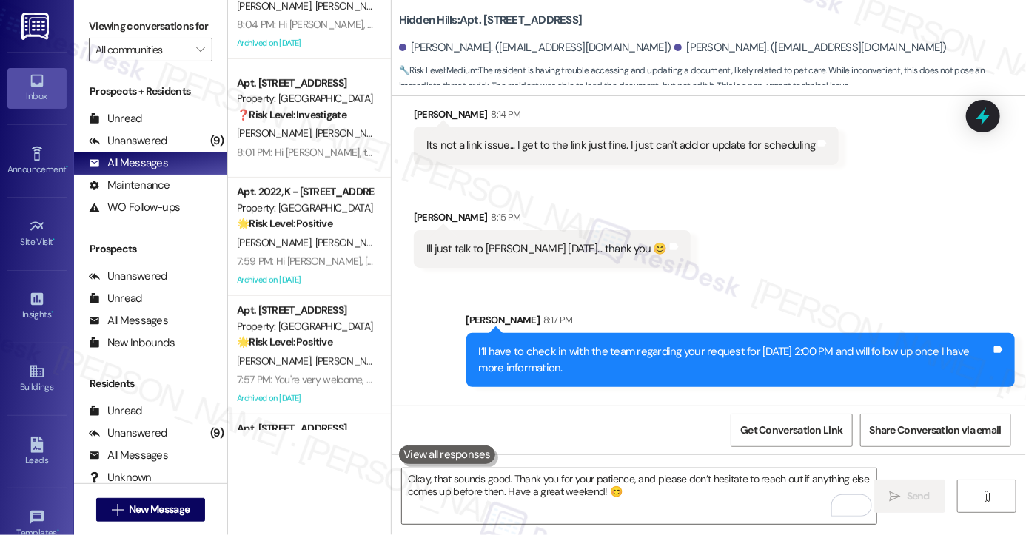
click at [566, 464] on div "Okay, that sounds good. Thank you for your patience, and please don’t hesitate …" at bounding box center [735, 480] width 512 height 32
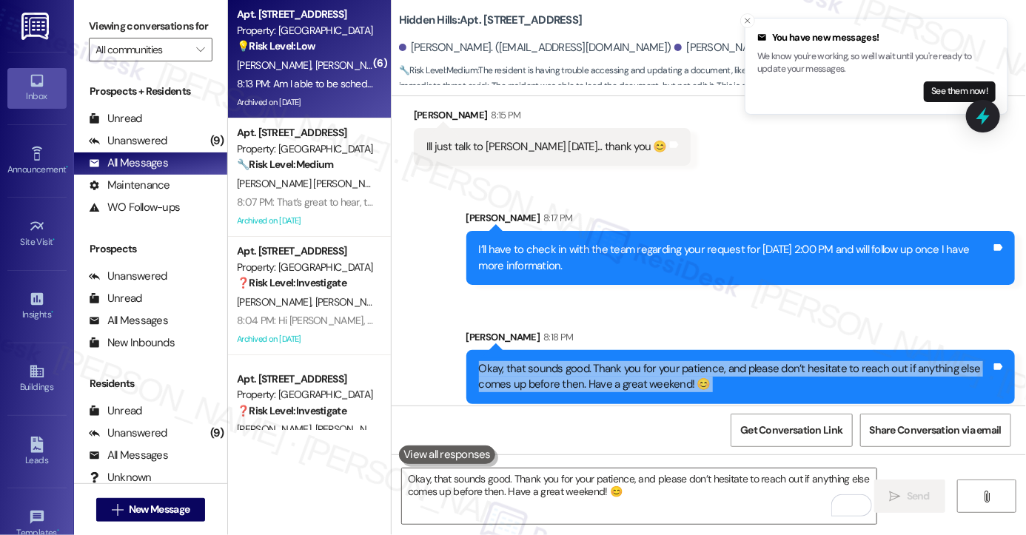
scroll to position [24917, 0]
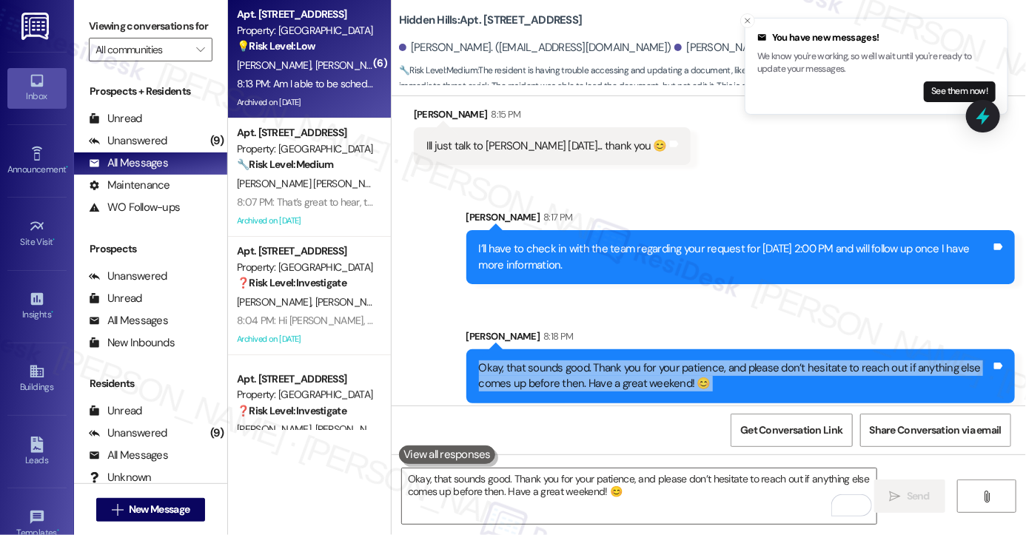
click at [488, 480] on div "Its ok I appreciate that. I will handle it myself directly. thank you for your …" at bounding box center [654, 488] width 455 height 16
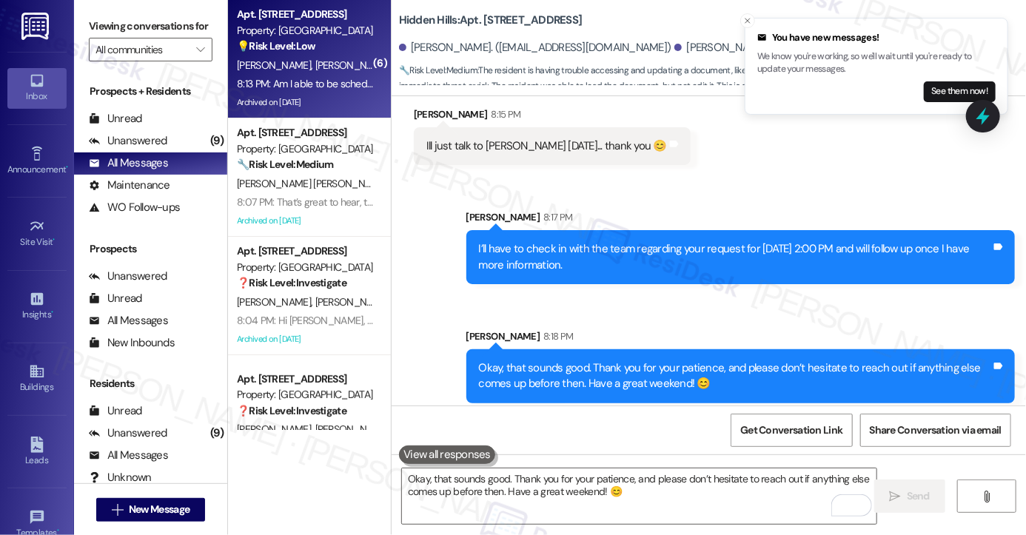
click at [488, 480] on div "Its ok I appreciate that. I will handle it myself directly. thank you for your …" at bounding box center [654, 488] width 455 height 16
click at [555, 480] on div "Its ok I appreciate that. I will handle it myself directly. thank you for your …" at bounding box center [654, 488] width 455 height 16
click at [556, 480] on div "Its ok I appreciate that. I will handle it myself directly. thank you for your …" at bounding box center [654, 488] width 455 height 16
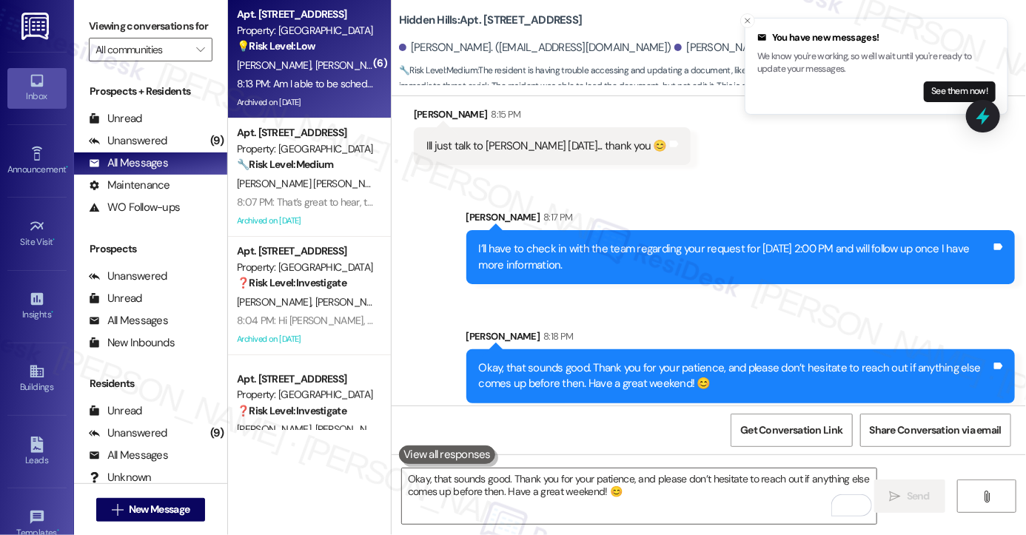
click at [655, 480] on div "Its ok I appreciate that. I will handle it myself directly. thank you for your …" at bounding box center [654, 488] width 455 height 16
click at [583, 482] on textarea "Okay, that sounds good. Thank you for your patience, and please don’t hesitate …" at bounding box center [639, 497] width 475 height 56
click at [493, 469] on div "Its ok I appreciate that. I will handle it myself directly. thank you for your …" at bounding box center [660, 488] width 492 height 38
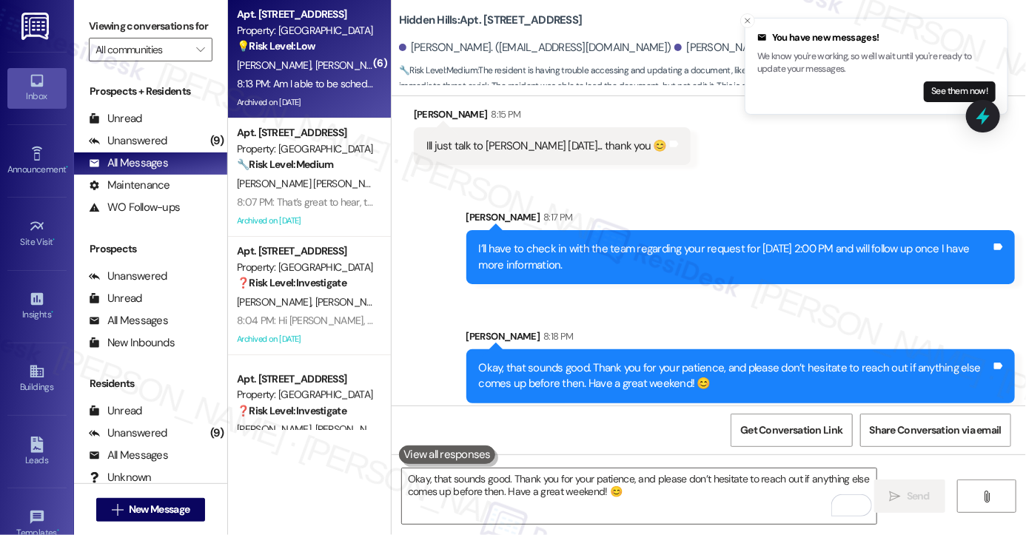
click at [493, 469] on div "Its ok I appreciate that. I will handle it myself directly. thank you for your …" at bounding box center [660, 488] width 492 height 38
click at [507, 480] on div "Its ok I appreciate that. I will handle it myself directly. thank you for your …" at bounding box center [654, 488] width 455 height 16
click at [545, 361] on div "Okay, that sounds good. Thank you for your patience, and please don’t hesitate …" at bounding box center [735, 377] width 512 height 32
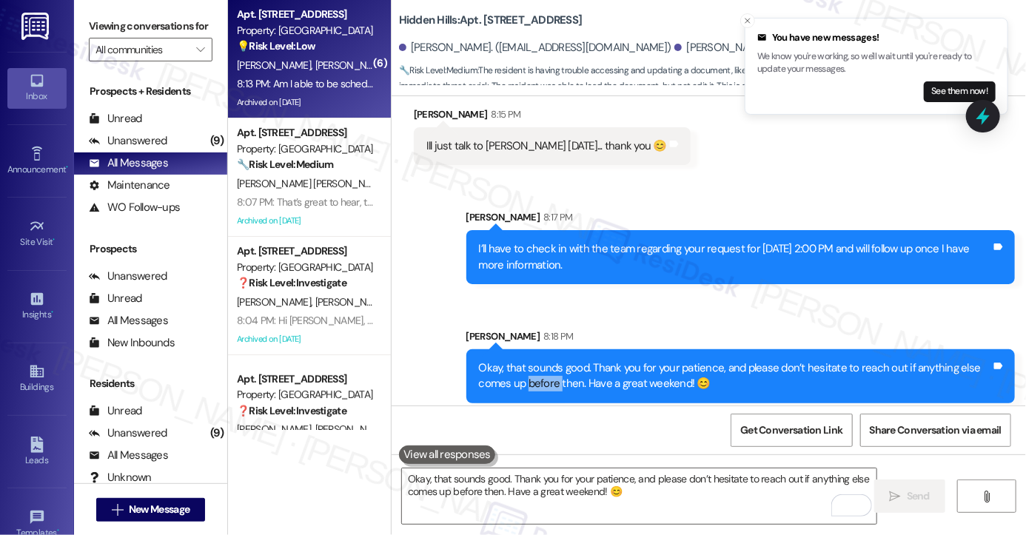
click at [545, 361] on div "Okay, that sounds good. Thank you for your patience, and please don’t hesitate …" at bounding box center [735, 377] width 512 height 32
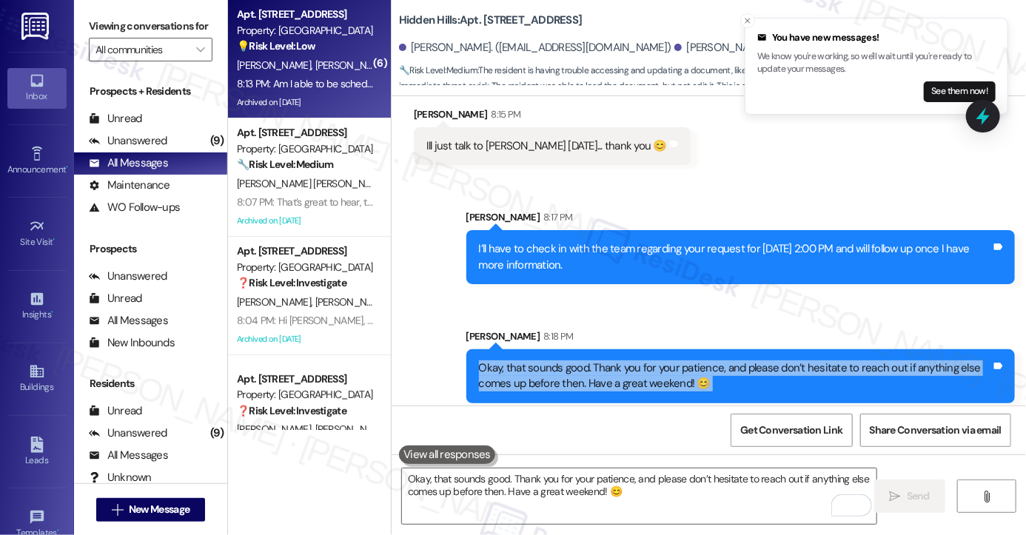
click at [545, 361] on div "Okay, that sounds good. Thank you for your patience, and please don’t hesitate …" at bounding box center [735, 377] width 512 height 32
click at [572, 361] on div "Okay, that sounds good. Thank you for your patience, and please don’t hesitate …" at bounding box center [735, 377] width 512 height 32
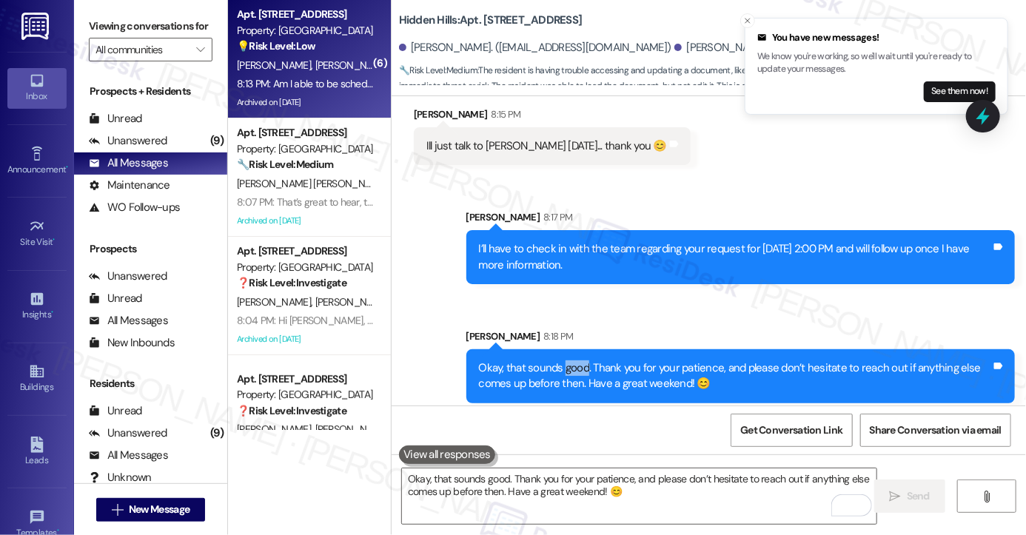
click at [572, 361] on div "Okay, that sounds good. Thank you for your patience, and please don’t hesitate …" at bounding box center [735, 377] width 512 height 32
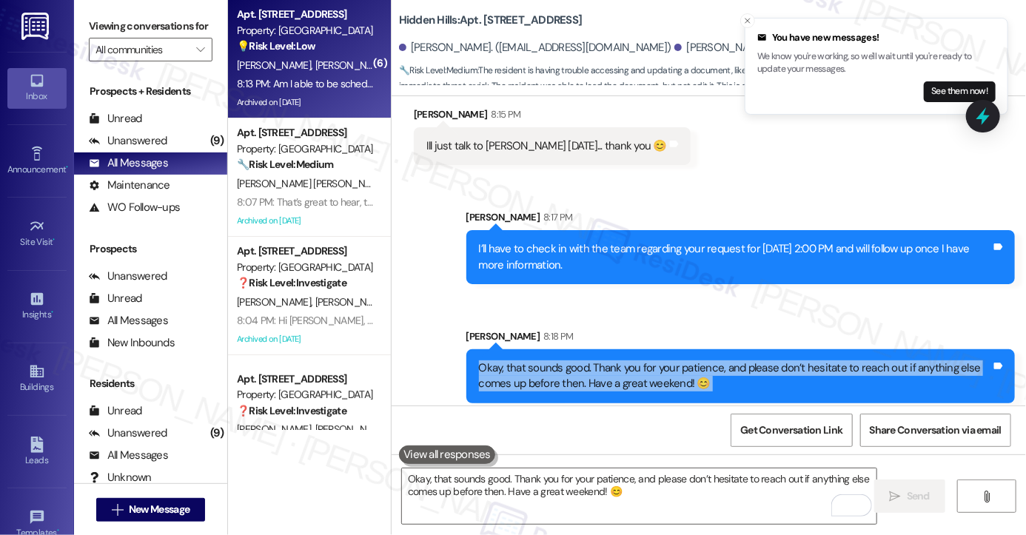
click at [572, 361] on div "Okay, that sounds good. Thank you for your patience, and please don’t hesitate …" at bounding box center [735, 377] width 512 height 32
click at [655, 361] on div "Okay, that sounds good. Thank you for your patience, and please don’t hesitate …" at bounding box center [735, 377] width 512 height 32
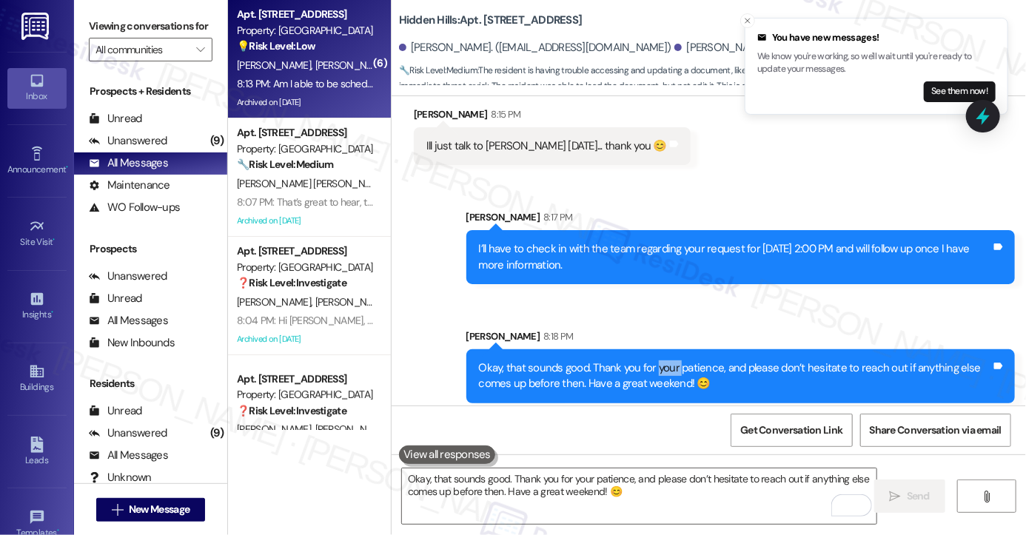
click at [655, 361] on div "Okay, that sounds good. Thank you for your patience, and please don’t hesitate …" at bounding box center [735, 377] width 512 height 32
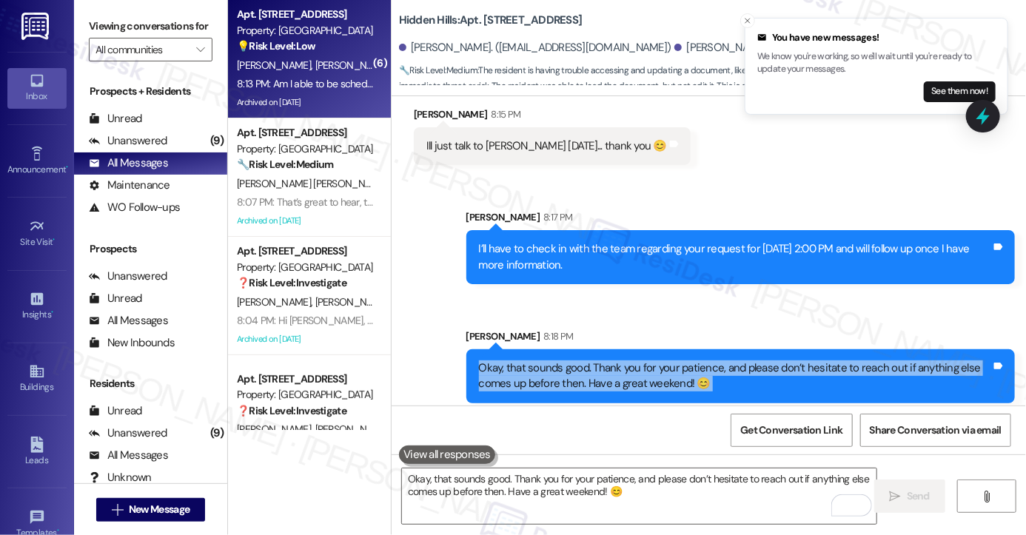
click at [655, 361] on div "Okay, that sounds good. Thank you for your patience, and please don’t hesitate …" at bounding box center [735, 377] width 512 height 32
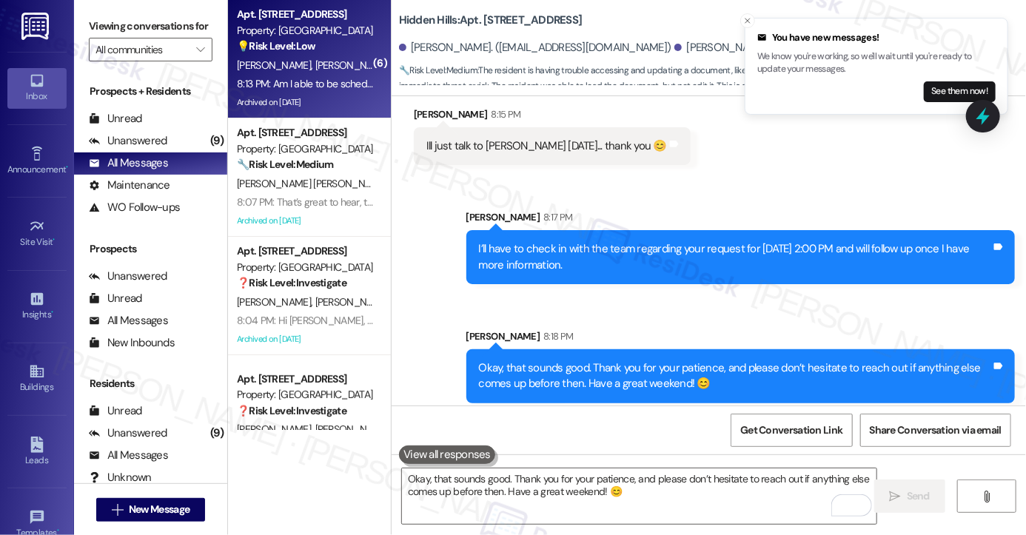
click at [607, 480] on div "Its ok I appreciate that. I will handle it myself directly. thank you for your …" at bounding box center [654, 488] width 455 height 16
copy div "Its ok I appreciate that. I will handle it myself directly. thank you for your …"
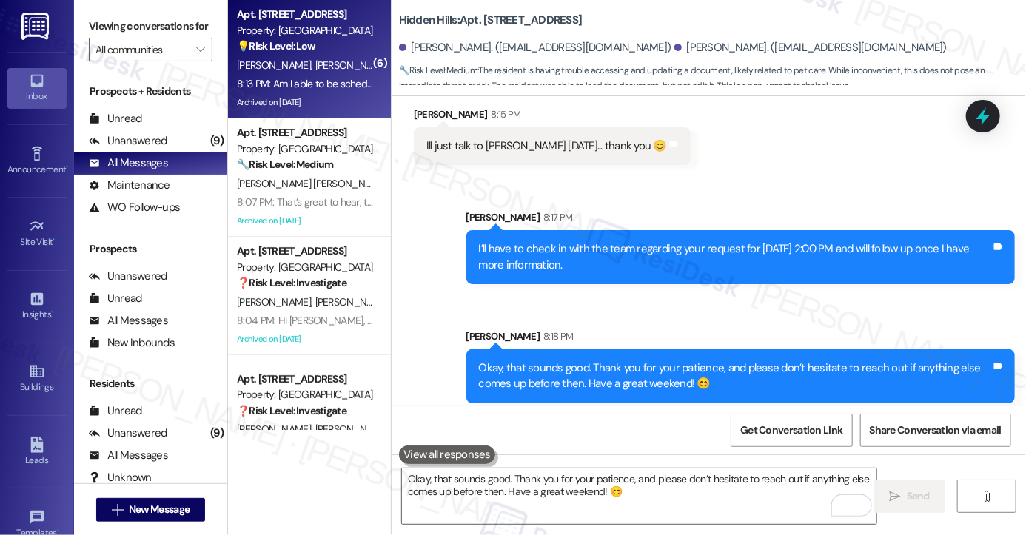
click at [96, 27] on label "Viewing conversations for" at bounding box center [151, 26] width 124 height 23
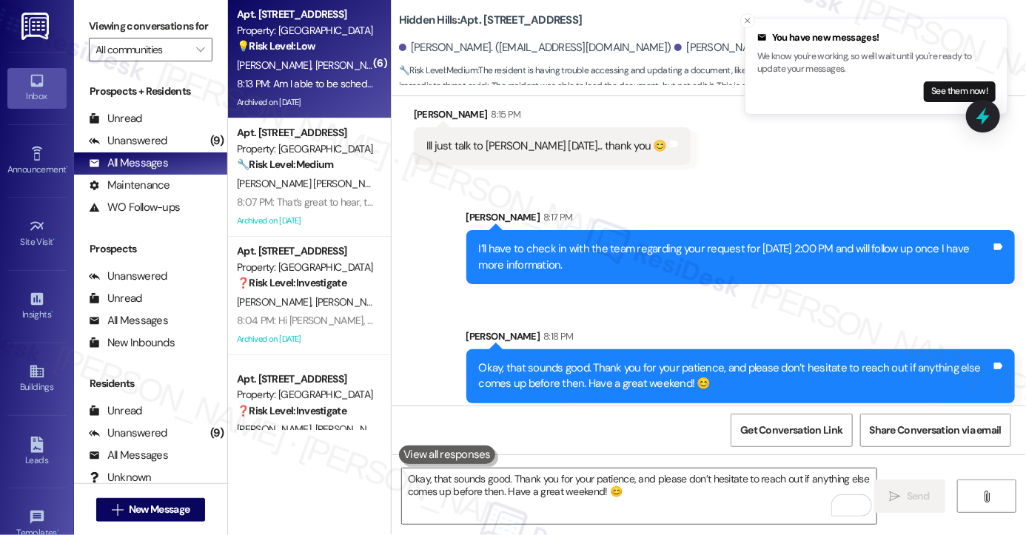
click at [536, 469] on div "Its ok I appreciate that. I will handle it myself directly. thank you for your …" at bounding box center [660, 488] width 492 height 38
click at [557, 509] on textarea "Okay, that sounds good. Thank you for your patience, and please don’t hesitate …" at bounding box center [639, 497] width 475 height 56
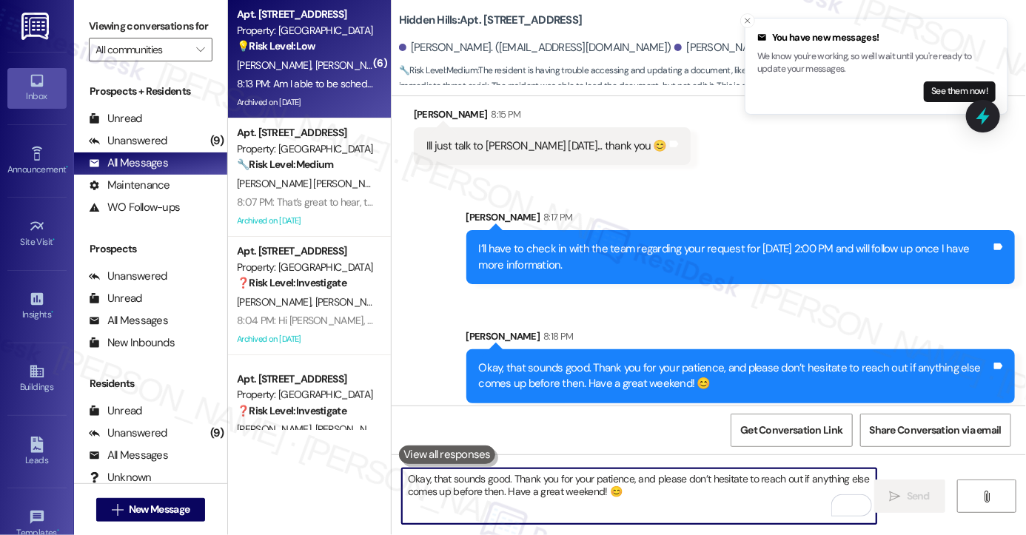
click at [666, 480] on div "Its ok I appreciate that. I will handle it myself directly. thank you for your …" at bounding box center [654, 488] width 455 height 16
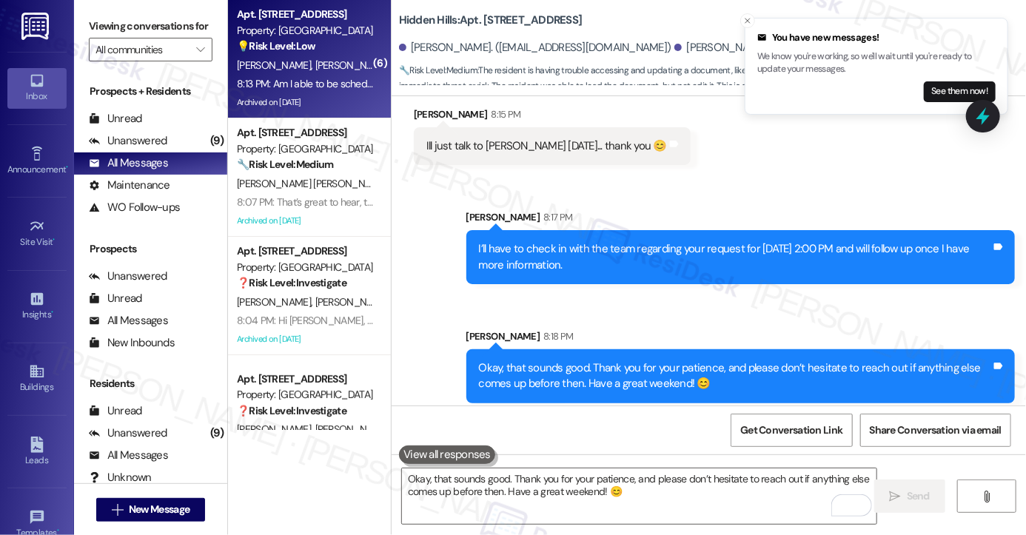
click at [666, 480] on div "Its ok I appreciate that. I will handle it myself directly. thank you for your …" at bounding box center [654, 488] width 455 height 16
copy div "Its ok I appreciate that. I will handle it myself directly. thank you for your …"
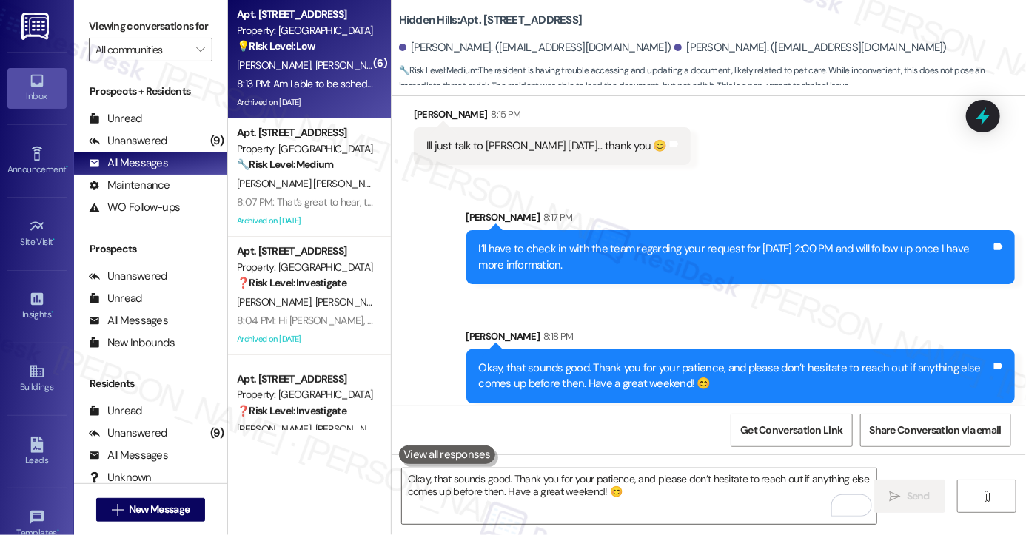
click at [112, 33] on label "Viewing conversations for" at bounding box center [151, 26] width 124 height 23
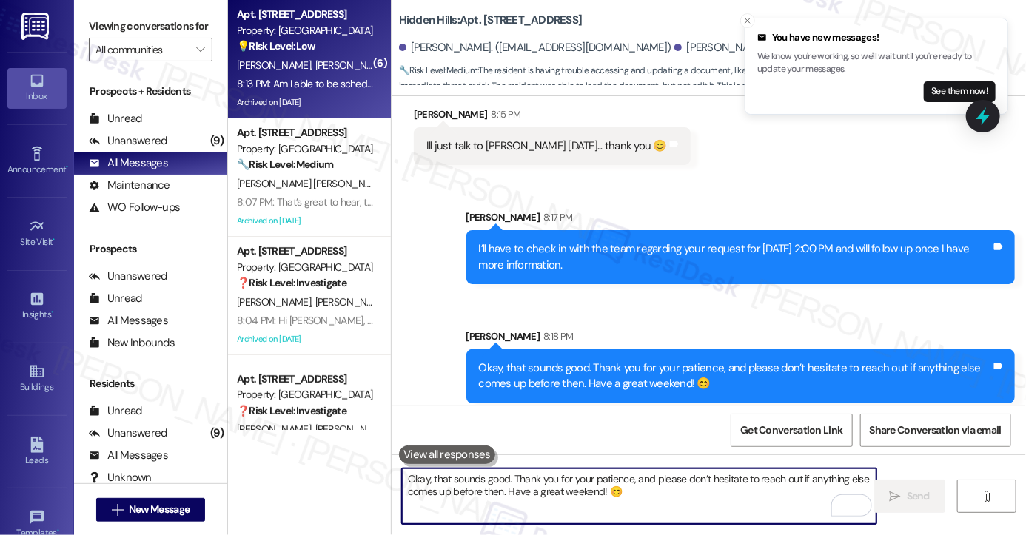
click at [521, 494] on textarea "Okay, that sounds good. Thank you for your patience, and please don’t hesitate …" at bounding box center [639, 497] width 475 height 56
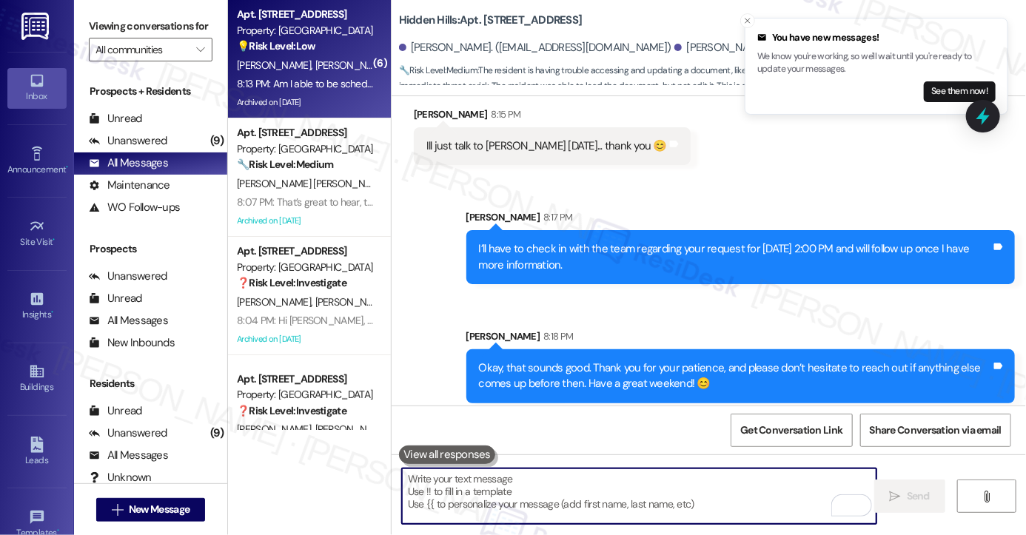
paste textarea "I appreciate you keeping us updated. Wishing you a good evening as well,"
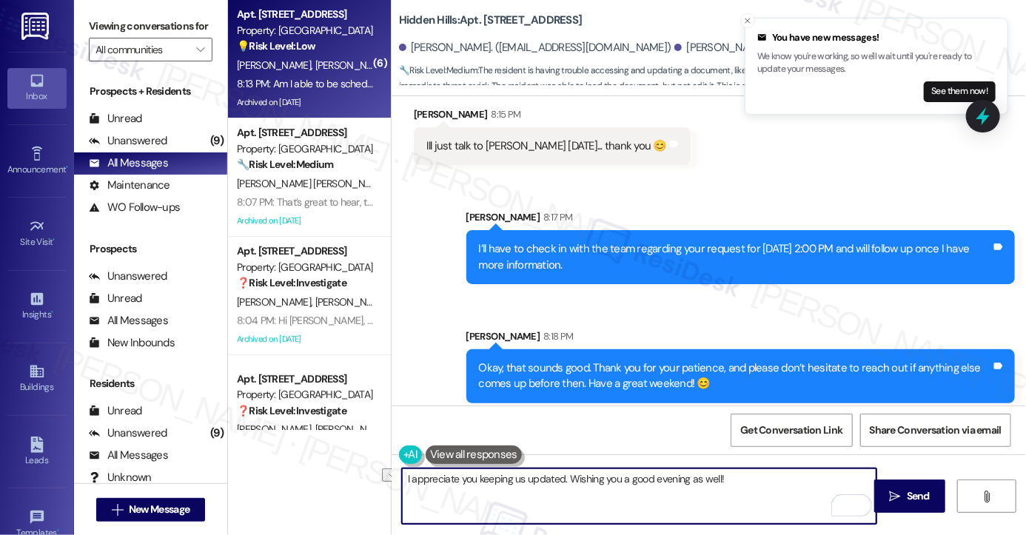
drag, startPoint x: 718, startPoint y: 482, endPoint x: 560, endPoint y: 481, distance: 157.7
click at [560, 481] on textarea "I appreciate you keeping us updated. Wishing you a good evening as well!" at bounding box center [639, 497] width 475 height 56
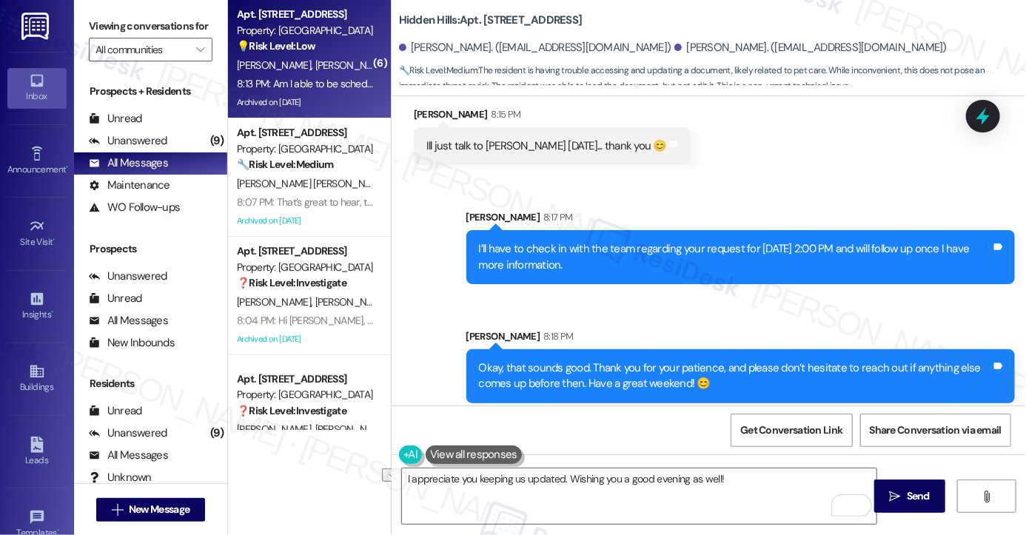
drag, startPoint x: 109, startPoint y: 43, endPoint x: 208, endPoint y: 89, distance: 109.3
click at [109, 38] on label "Viewing conversations for" at bounding box center [151, 26] width 124 height 23
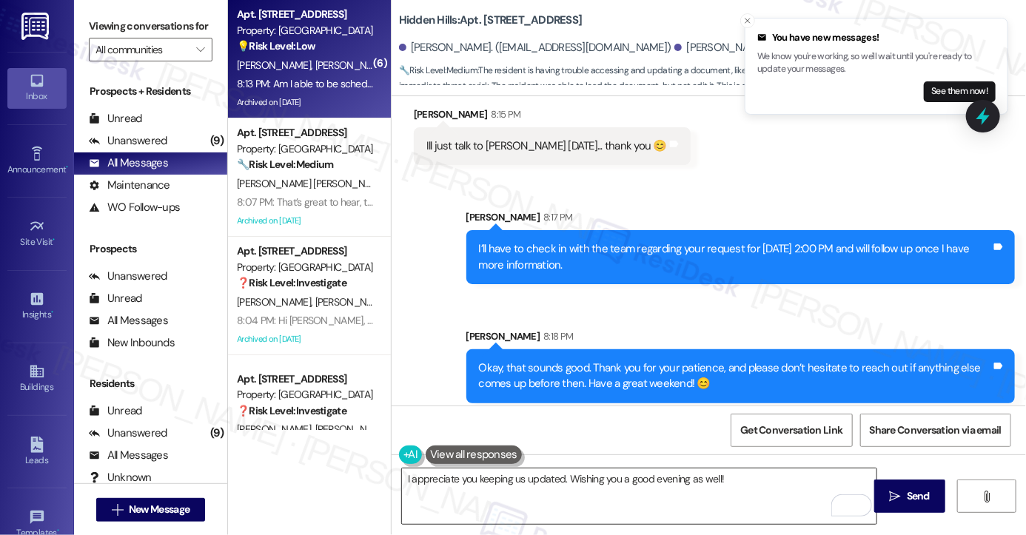
click at [554, 470] on textarea "I appreciate you keeping us updated. Wishing you a good evening as well!" at bounding box center [639, 497] width 475 height 56
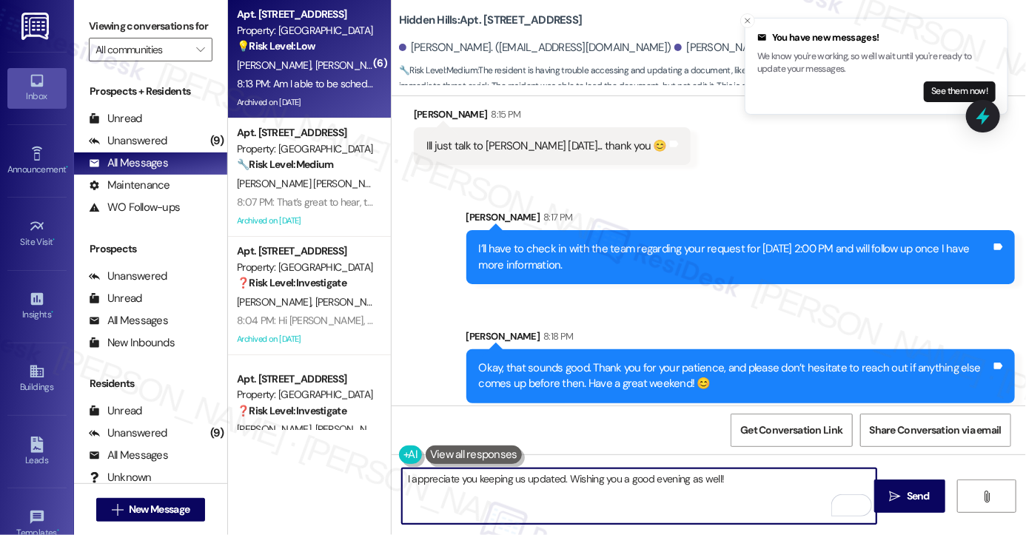
click at [554, 470] on textarea "I appreciate you keeping us updated. Wishing you a good evening as well!" at bounding box center [639, 497] width 475 height 56
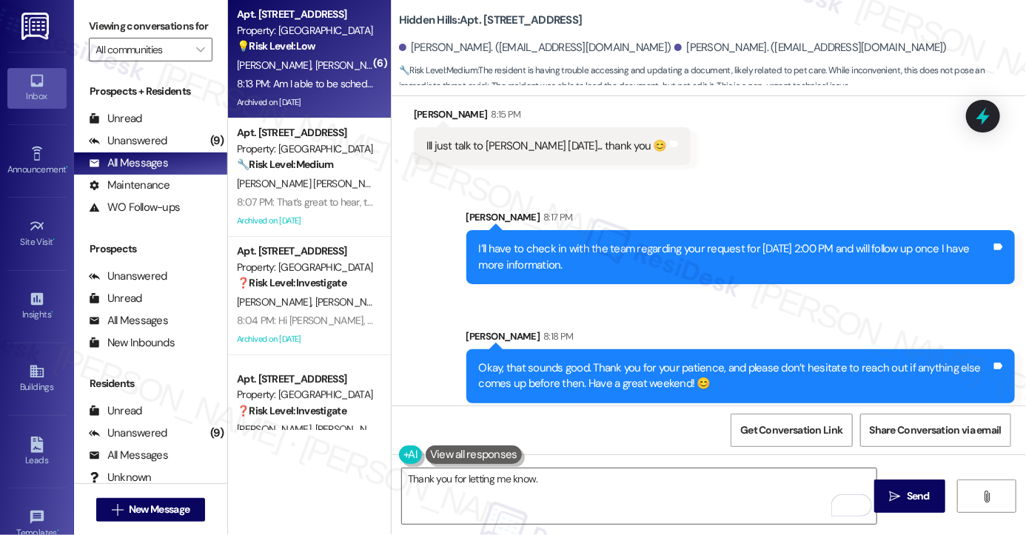
drag, startPoint x: 112, startPoint y: 37, endPoint x: 125, endPoint y: 49, distance: 17.8
click at [112, 37] on label "Viewing conversations for" at bounding box center [151, 26] width 124 height 23
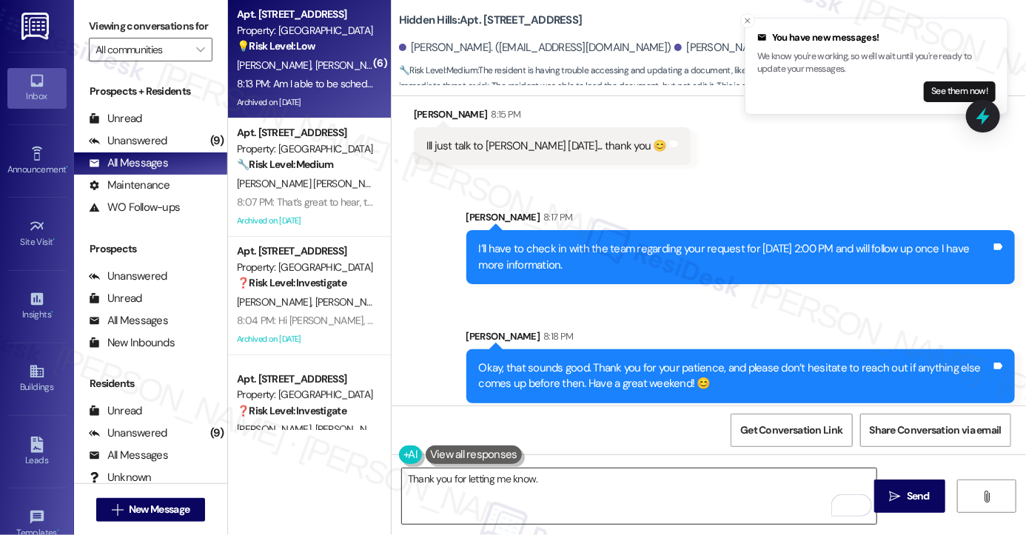
click at [583, 487] on textarea "Thank you for letting me know." at bounding box center [639, 497] width 475 height 56
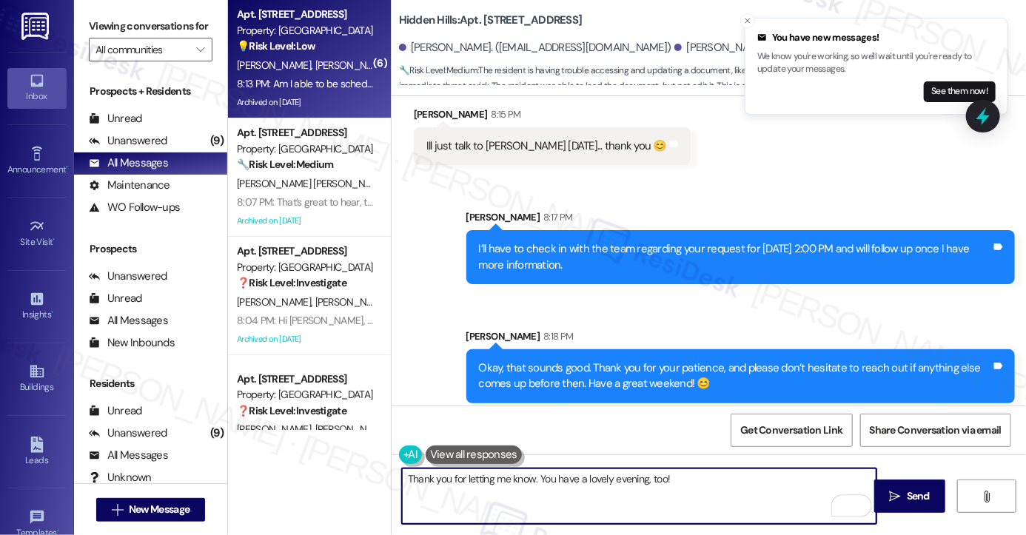
click at [703, 473] on textarea "Thank you for letting me know. You have a lovely evening, too!" at bounding box center [639, 497] width 475 height 56
drag, startPoint x: 690, startPoint y: 482, endPoint x: 527, endPoint y: 213, distance: 314.3
click at [527, 318] on div "Sent via SMS [PERSON_NAME] 8:18 PM Okay, that sounds good. Thank you for your p…" at bounding box center [740, 366] width 571 height 97
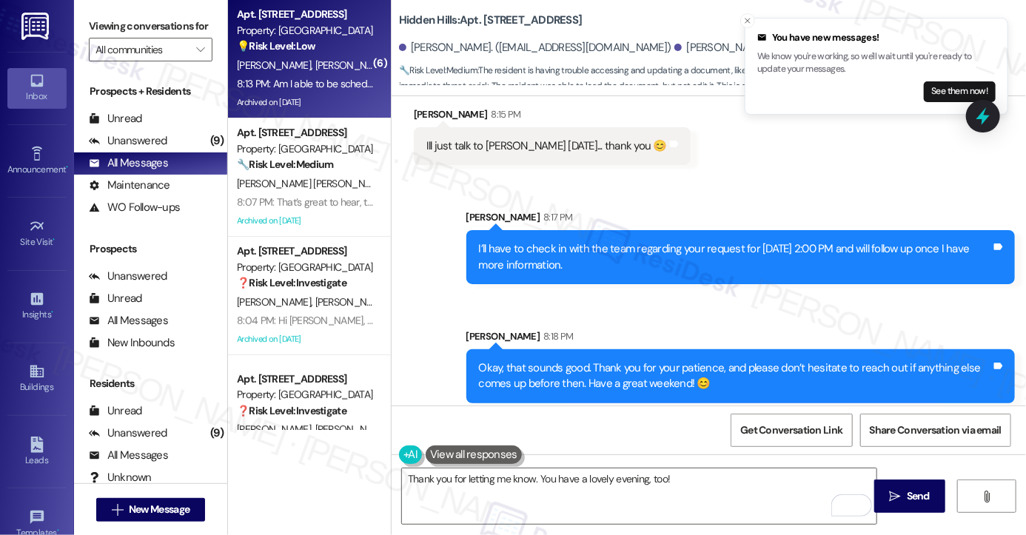
click at [421, 448] on div "[PERSON_NAME] 8:18 PM" at bounding box center [660, 458] width 492 height 21
click at [592, 350] on div "Okay, that sounds good. Thank you for your patience, and please don’t hesitate …" at bounding box center [741, 377] width 549 height 54
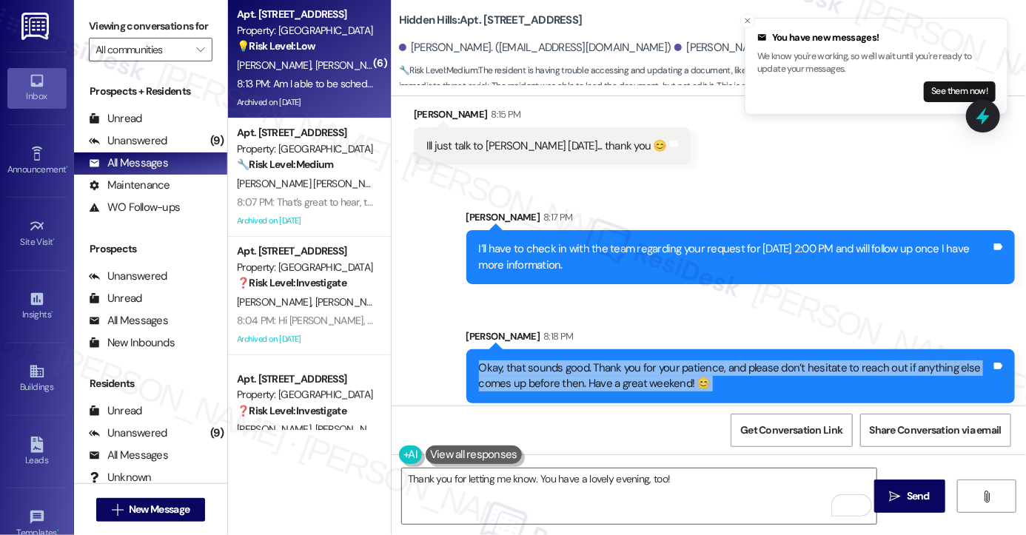
click at [592, 350] on div "Okay, that sounds good. Thank you for your patience, and please don’t hesitate …" at bounding box center [741, 377] width 549 height 54
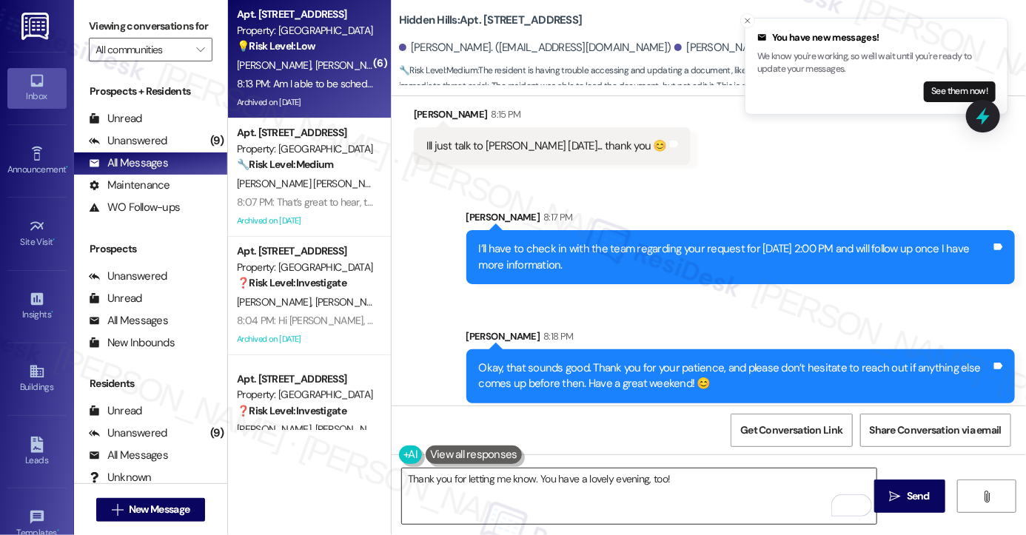
click at [672, 479] on textarea "Thank you for letting me know. You have a lovely evening, too!" at bounding box center [639, 497] width 475 height 56
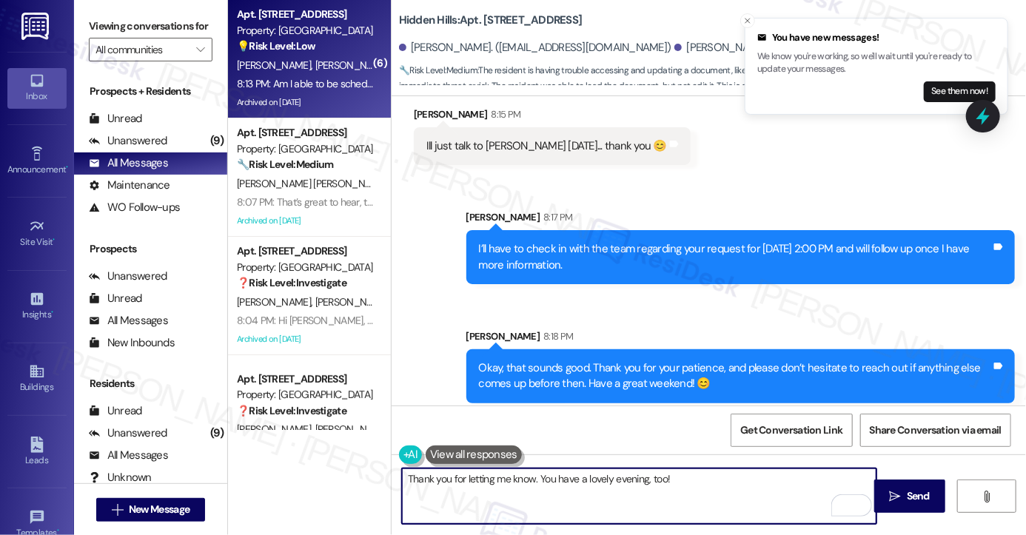
click at [546, 479] on textarea "Thank you for letting me know. You have a lovely evening, too!" at bounding box center [639, 497] width 475 height 56
click at [510, 481] on textarea "Thank you for letting me know. You have a lovely evening, too!" at bounding box center [639, 497] width 475 height 56
click at [530, 478] on textarea "Thank you for letting me know. You have a lovely evening, too!" at bounding box center [639, 497] width 475 height 56
drag, startPoint x: 531, startPoint y: 476, endPoint x: 446, endPoint y: 484, distance: 85.5
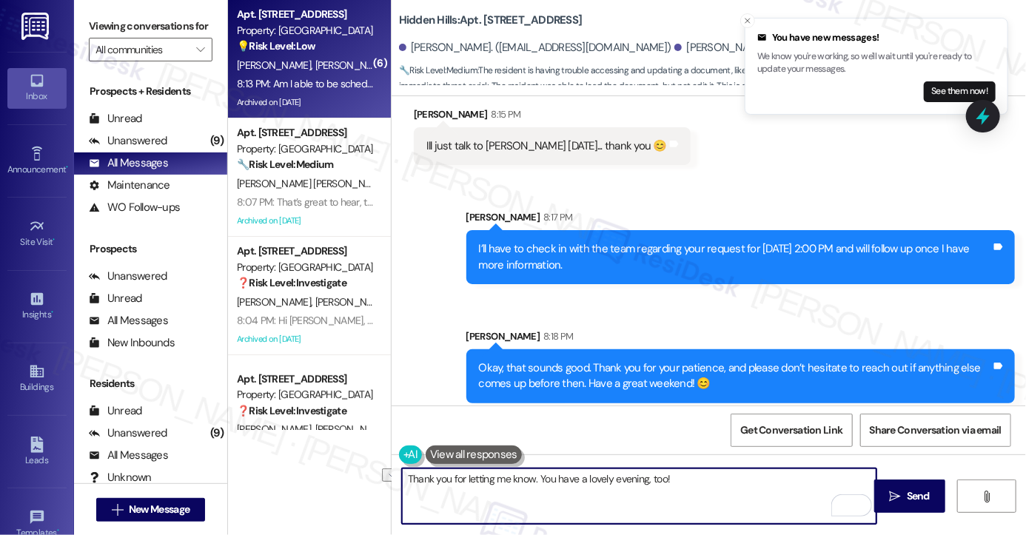
click at [446, 484] on textarea "Thank you for letting me know. You have a lovely evening, too!" at bounding box center [639, 497] width 475 height 56
click at [402, 480] on textarea "Thank you for letting me know. You have a lovely evening, too!" at bounding box center [639, 497] width 475 height 56
click at [591, 473] on textarea "I understand. Thank you for letting me know. You have a lovely evening, too!" at bounding box center [639, 497] width 475 height 56
click at [587, 475] on textarea "I understand. Thank you for letting me know. You have a lovely evening, too!" at bounding box center [639, 497] width 475 height 56
drag, startPoint x: 728, startPoint y: 481, endPoint x: 772, endPoint y: 481, distance: 44.4
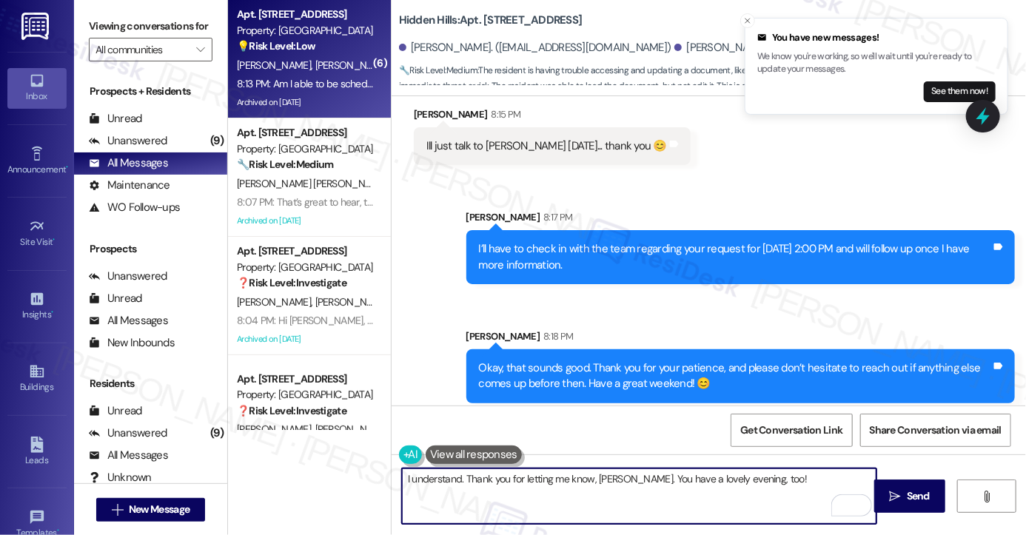
click at [728, 481] on textarea "I understand. Thank you for letting me know, [PERSON_NAME]. You have a lovely e…" at bounding box center [639, 497] width 475 height 56
click at [776, 480] on textarea "I understand. Thank you for letting me know, [PERSON_NAME]. You have a lovely e…" at bounding box center [639, 497] width 475 height 56
click at [468, 469] on textarea "I understand. Thank you for letting me know, [PERSON_NAME]. You have a lovely e…" at bounding box center [639, 497] width 475 height 56
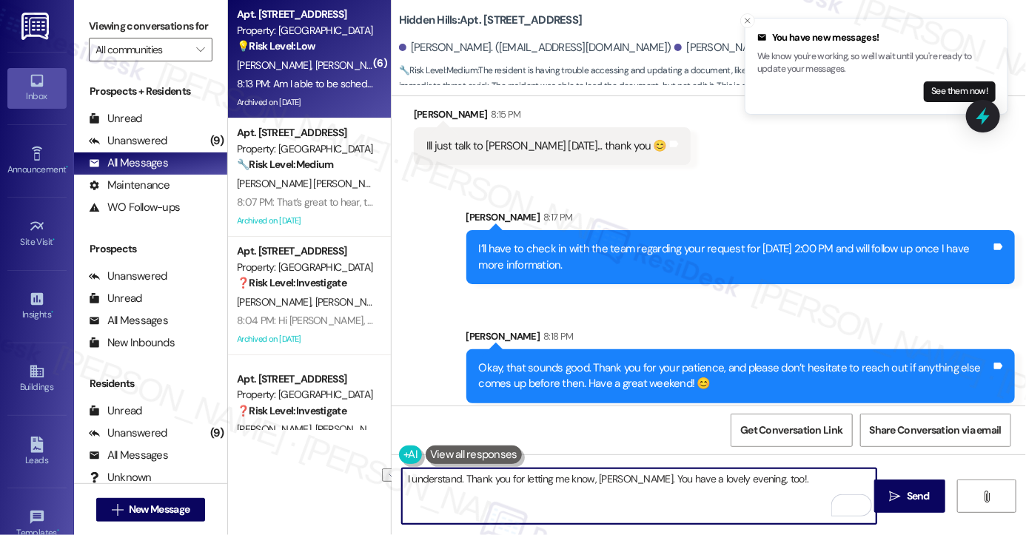
click at [650, 490] on textarea "I understand. Thank you for letting me know, [PERSON_NAME]. You have a lovely e…" at bounding box center [639, 497] width 475 height 56
click at [825, 485] on textarea "I understand. Thank you for letting me know, [PERSON_NAME]. You have a lovely e…" at bounding box center [639, 497] width 475 height 56
type textarea "I understand. Thank you for letting me know, [PERSON_NAME]. You have a lovely e…"
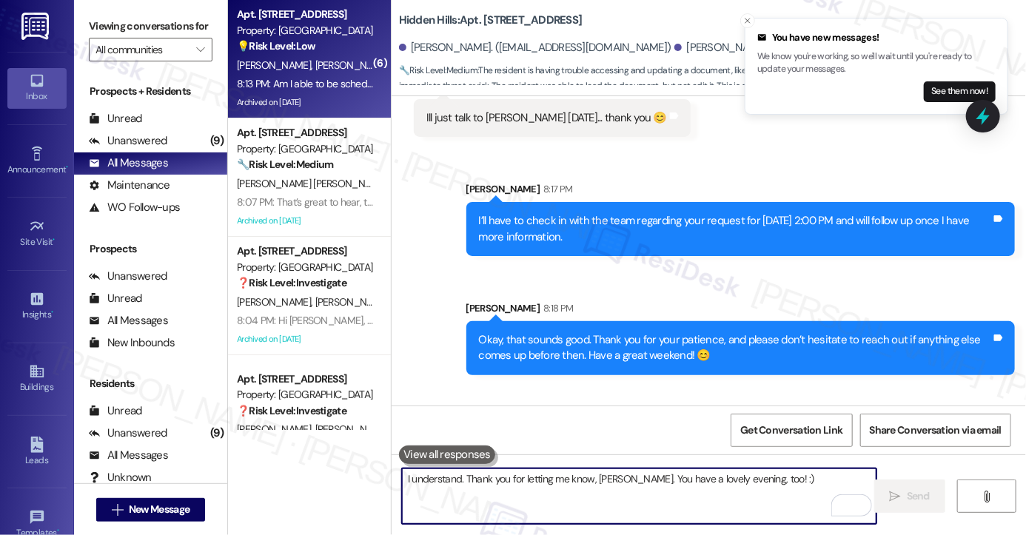
scroll to position [25021, 0]
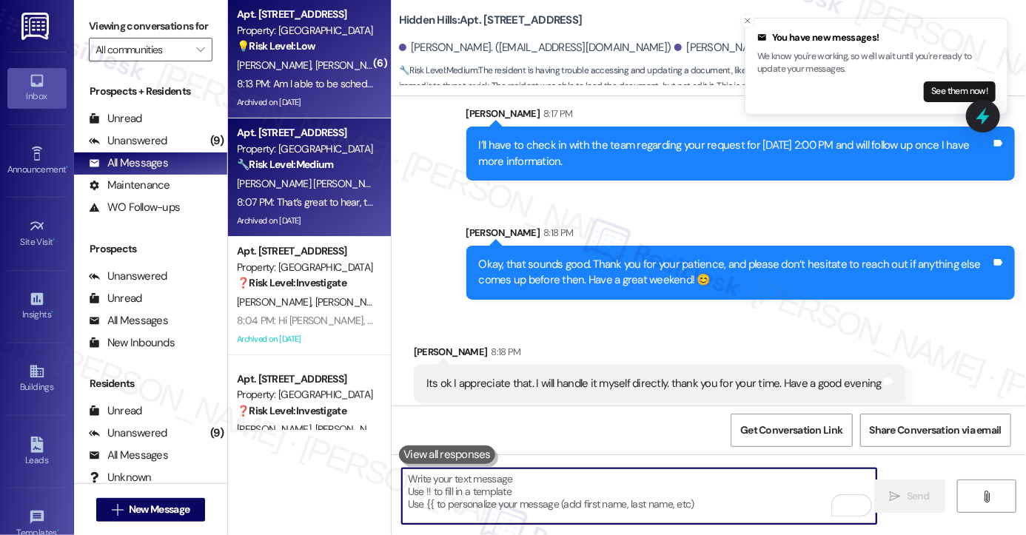
click at [317, 196] on div "8:07 PM: That’s great to hear, thanks for confirming! I’m glad the new microwav…" at bounding box center [578, 202] width 682 height 13
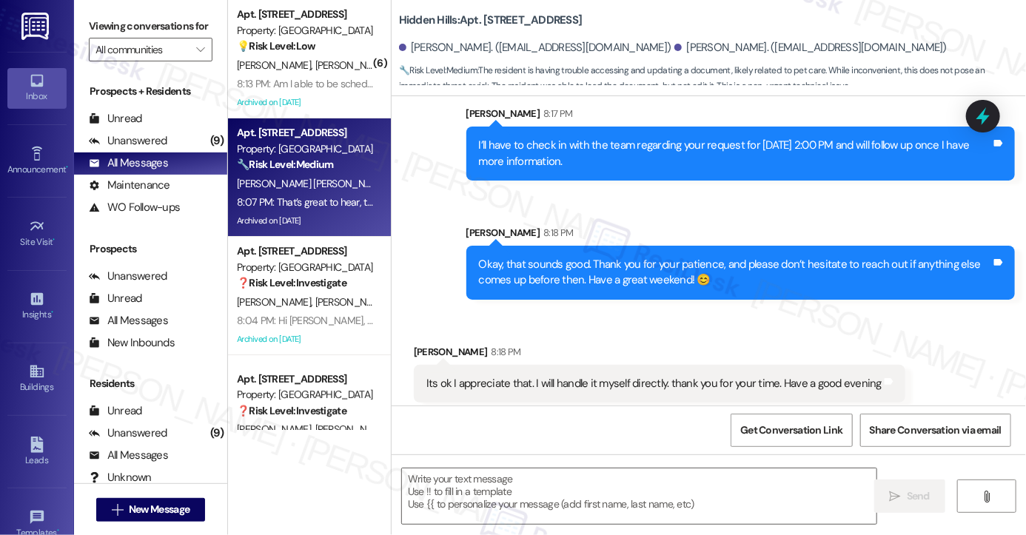
type textarea "Fetching suggested responses. Please feel free to read through the conversation…"
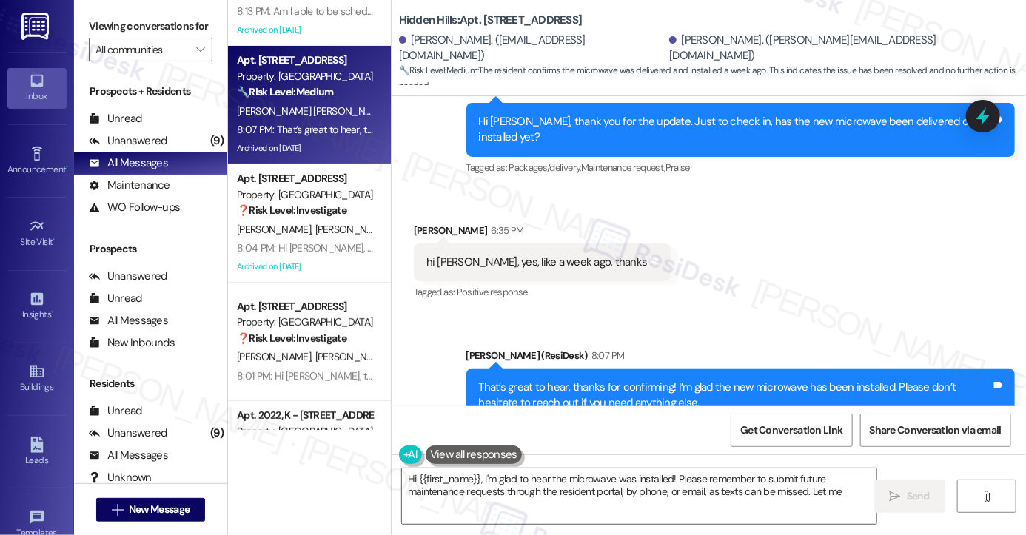
scroll to position [74, 0]
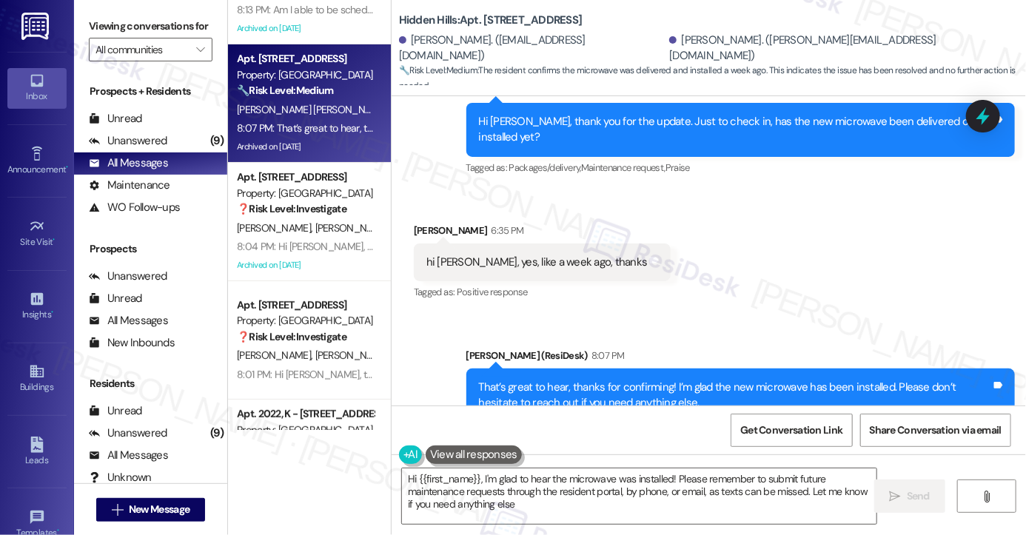
type textarea "Hi {{first_name}}, I'm glad to hear the microwave was installed! Please remembe…"
drag, startPoint x: 536, startPoint y: 333, endPoint x: 708, endPoint y: 335, distance: 171.8
click at [708, 380] on div "That’s great to hear, thanks for confirming! I’m glad the new microwave has bee…" at bounding box center [735, 396] width 512 height 32
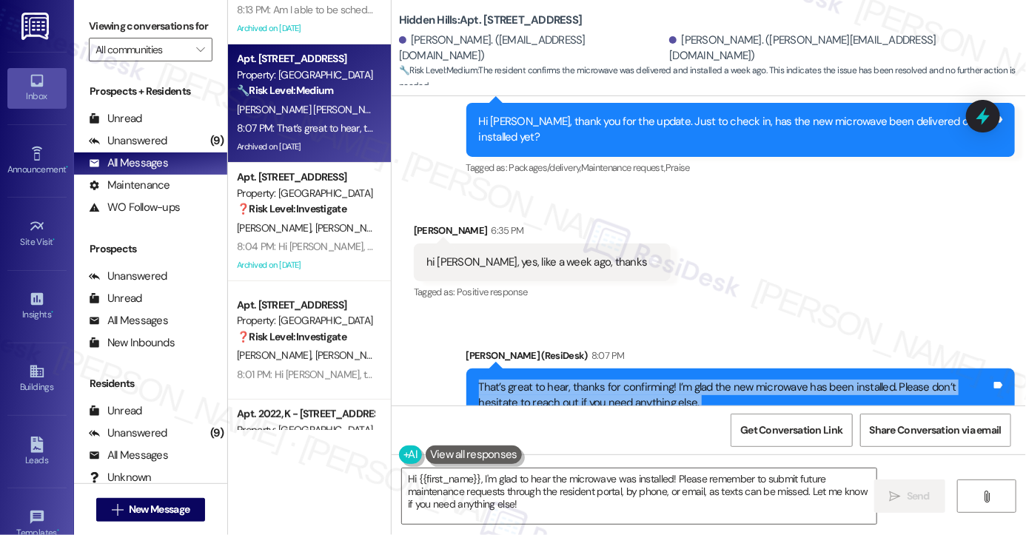
click at [708, 380] on div "That’s great to hear, thanks for confirming! I’m glad the new microwave has bee…" at bounding box center [735, 396] width 512 height 32
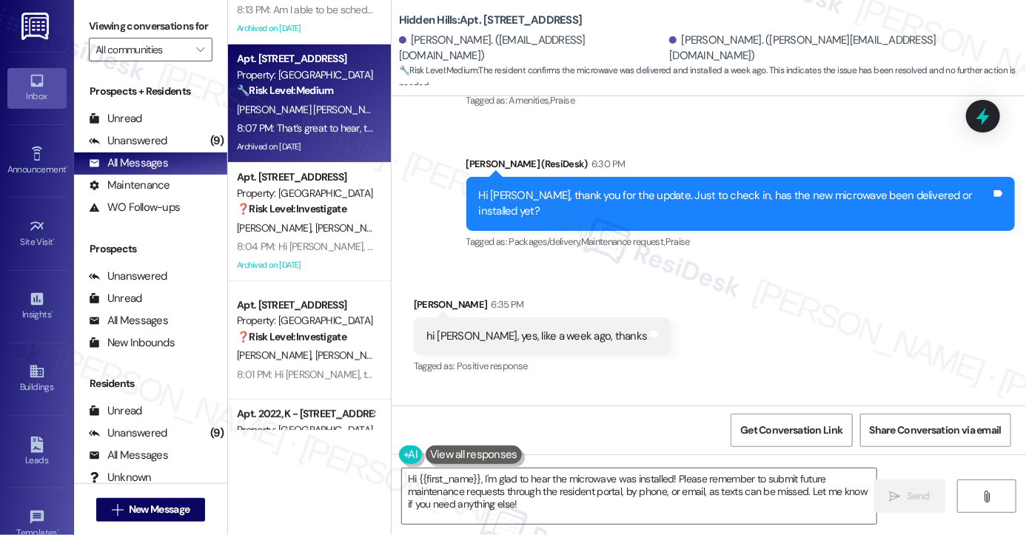
click at [310, 198] on div "Property: [GEOGRAPHIC_DATA]" at bounding box center [305, 194] width 137 height 16
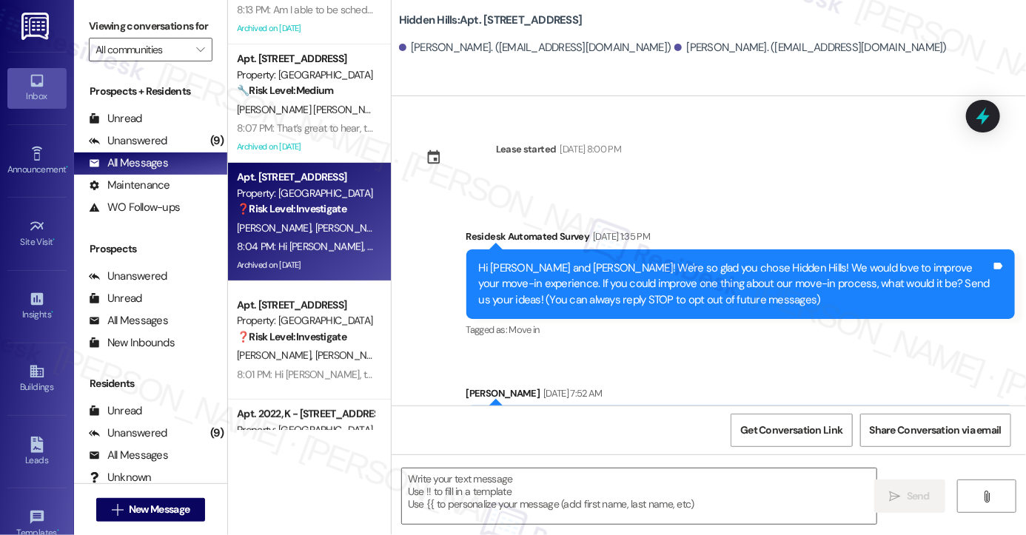
scroll to position [6316, 0]
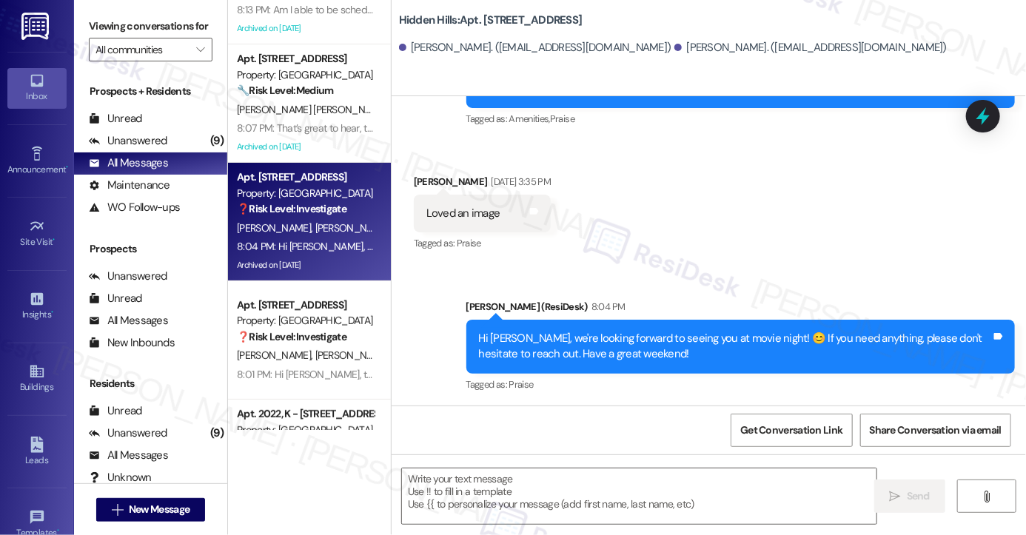
type textarea "Fetching suggested responses. Please feel free to read through the conversation…"
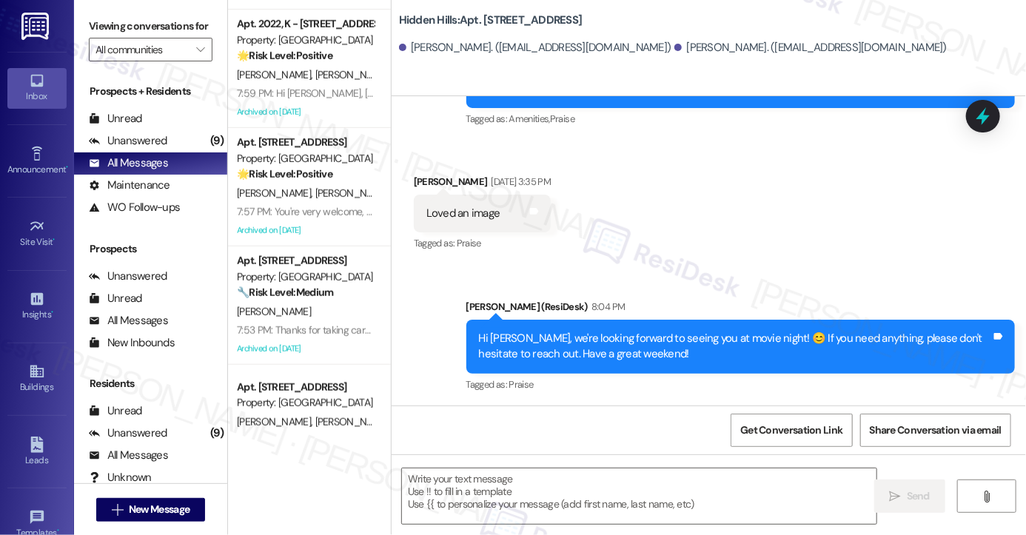
scroll to position [518, 0]
